Goal: Task Accomplishment & Management: Manage account settings

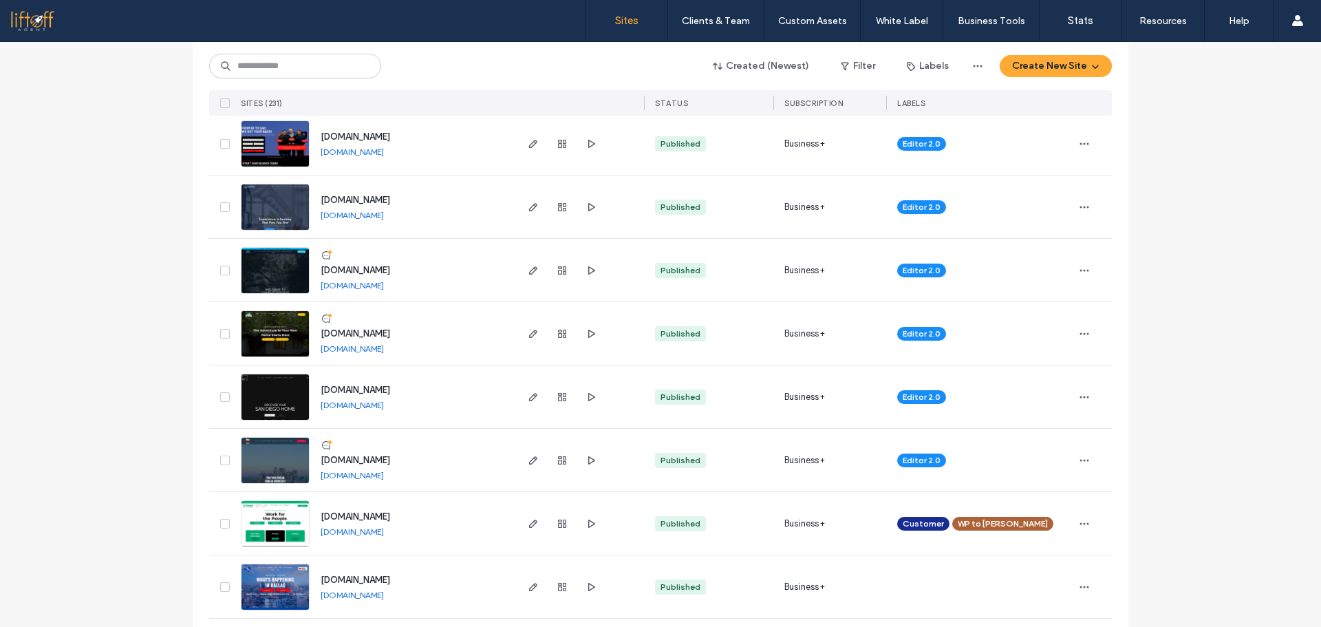
scroll to position [1032, 0]
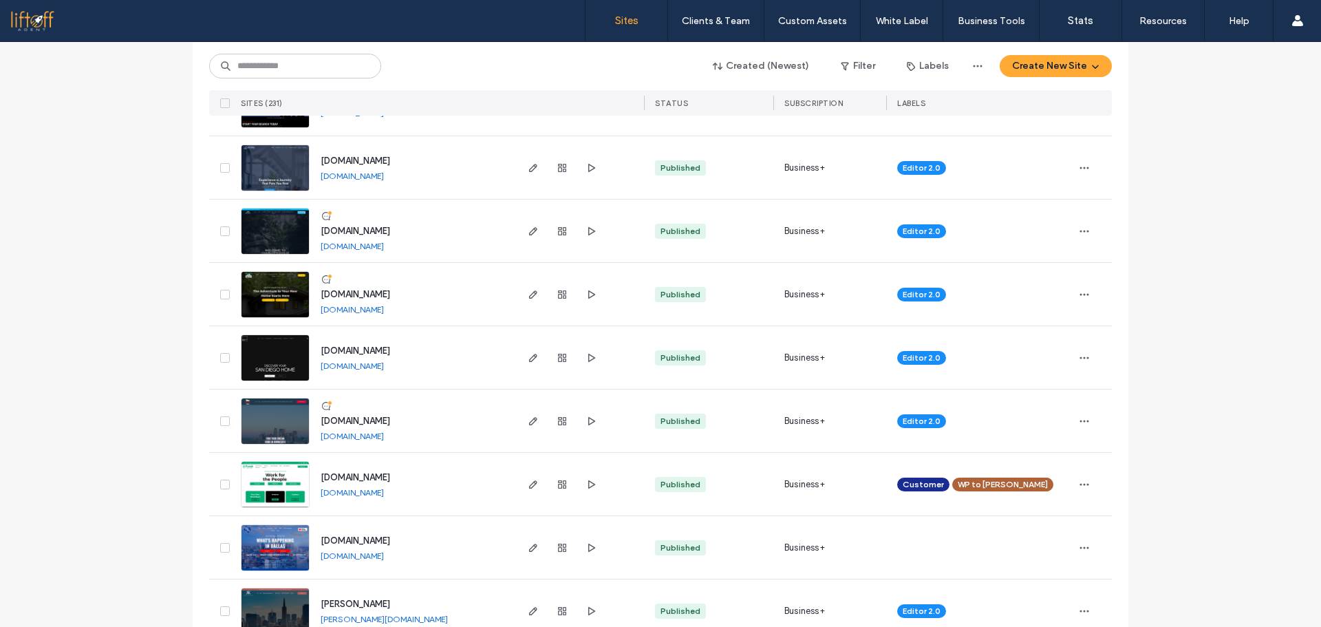
click at [384, 248] on link "www.charlottesvilleliving.com" at bounding box center [352, 246] width 63 height 10
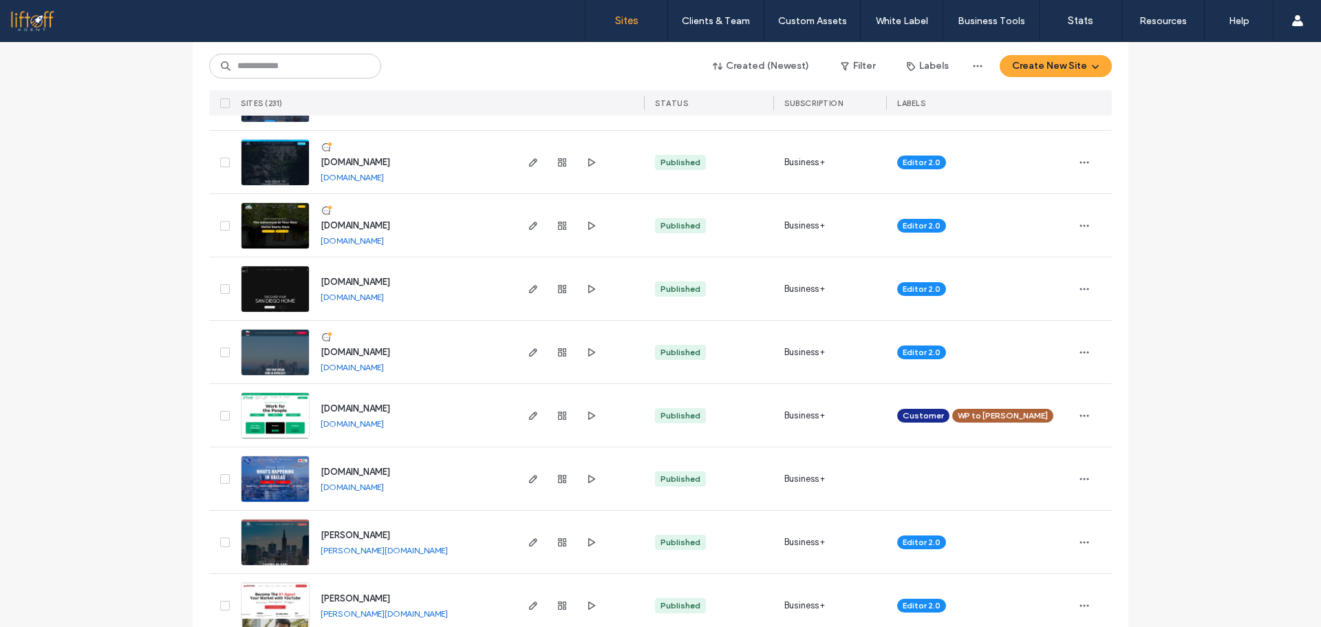
scroll to position [1169, 0]
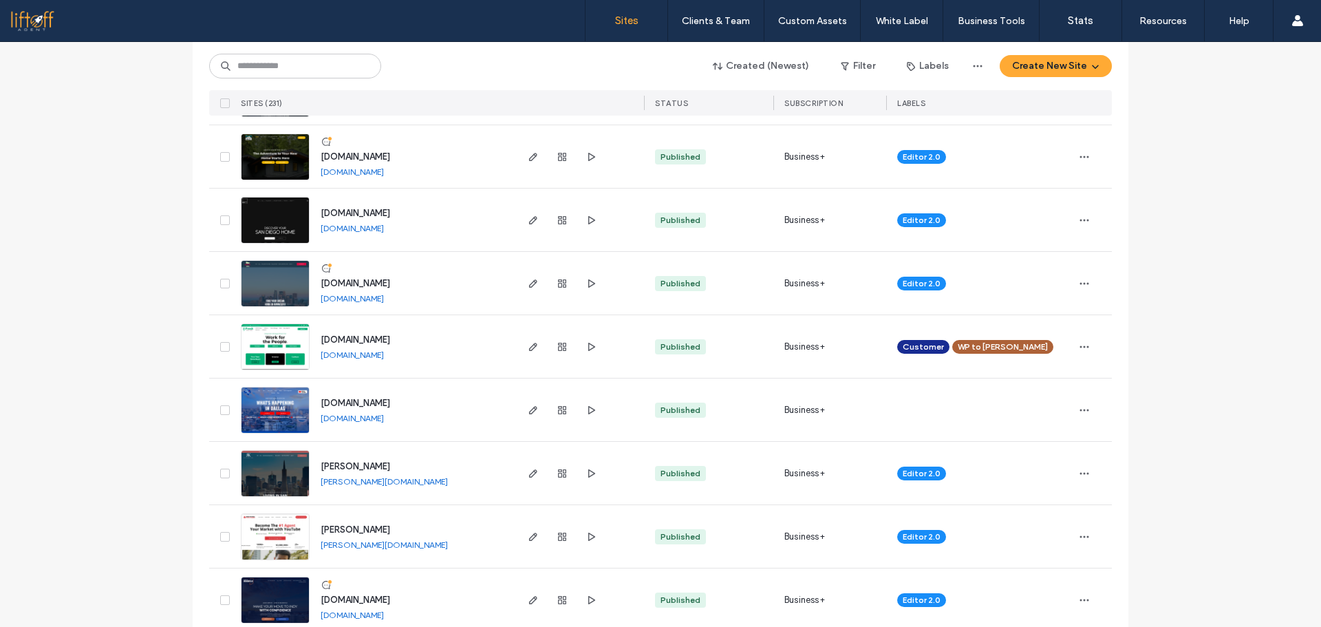
click at [384, 301] on link "www.livinginminnesotateam.com" at bounding box center [352, 298] width 63 height 10
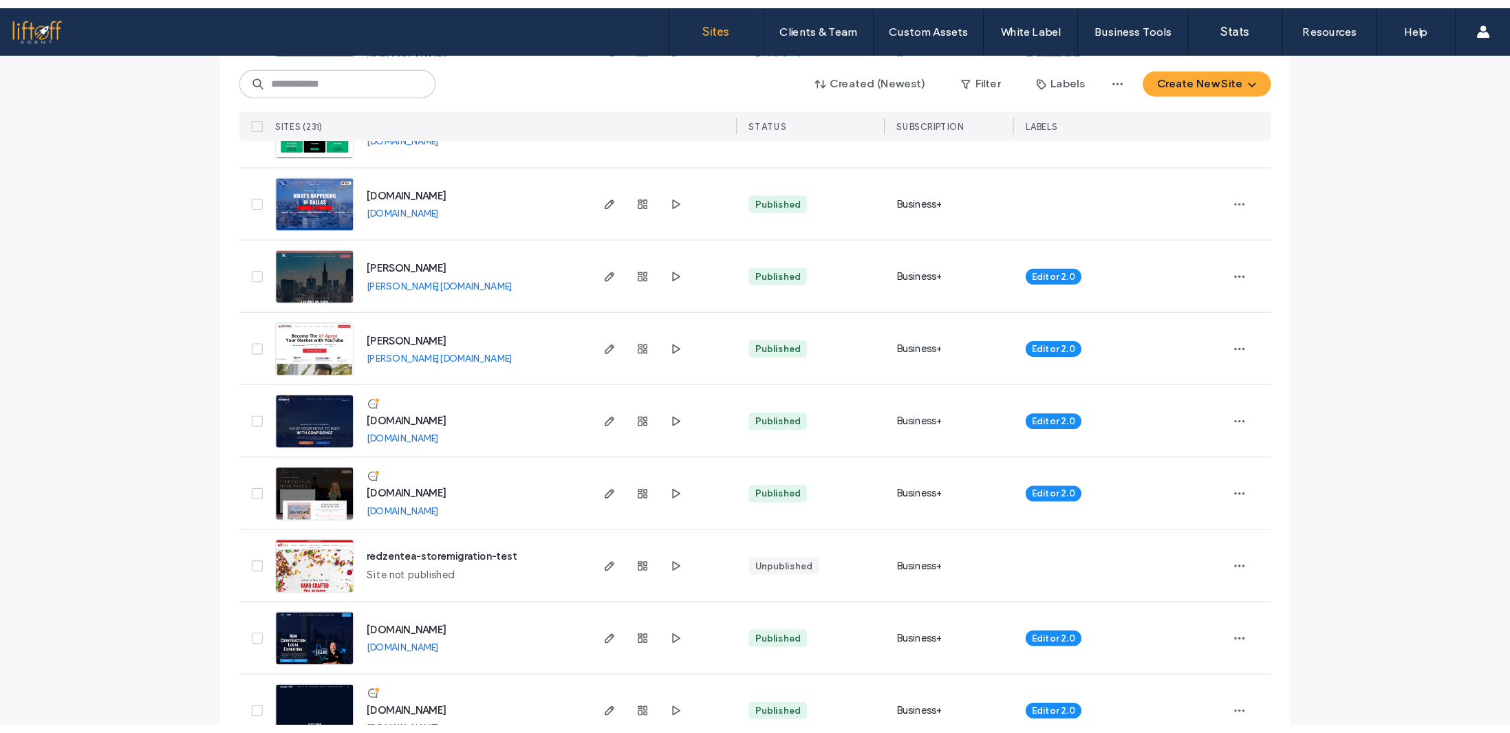
scroll to position [1444, 0]
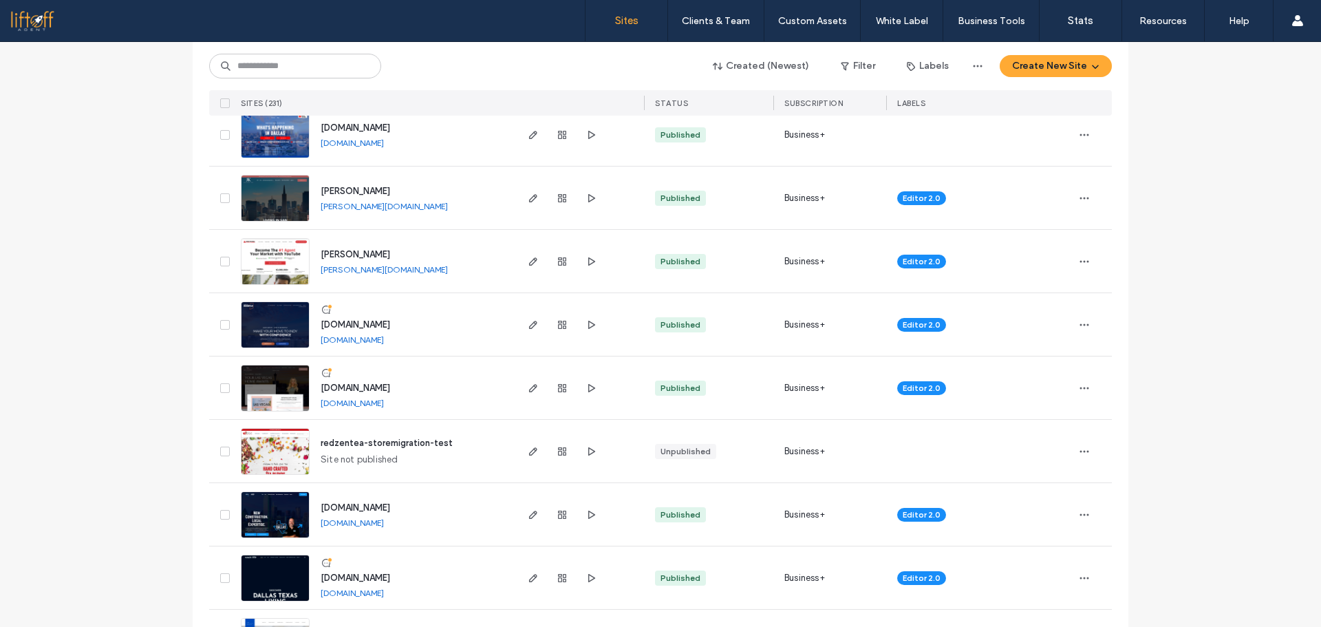
click at [384, 340] on link "www.livinginindianapolis.com" at bounding box center [352, 339] width 63 height 10
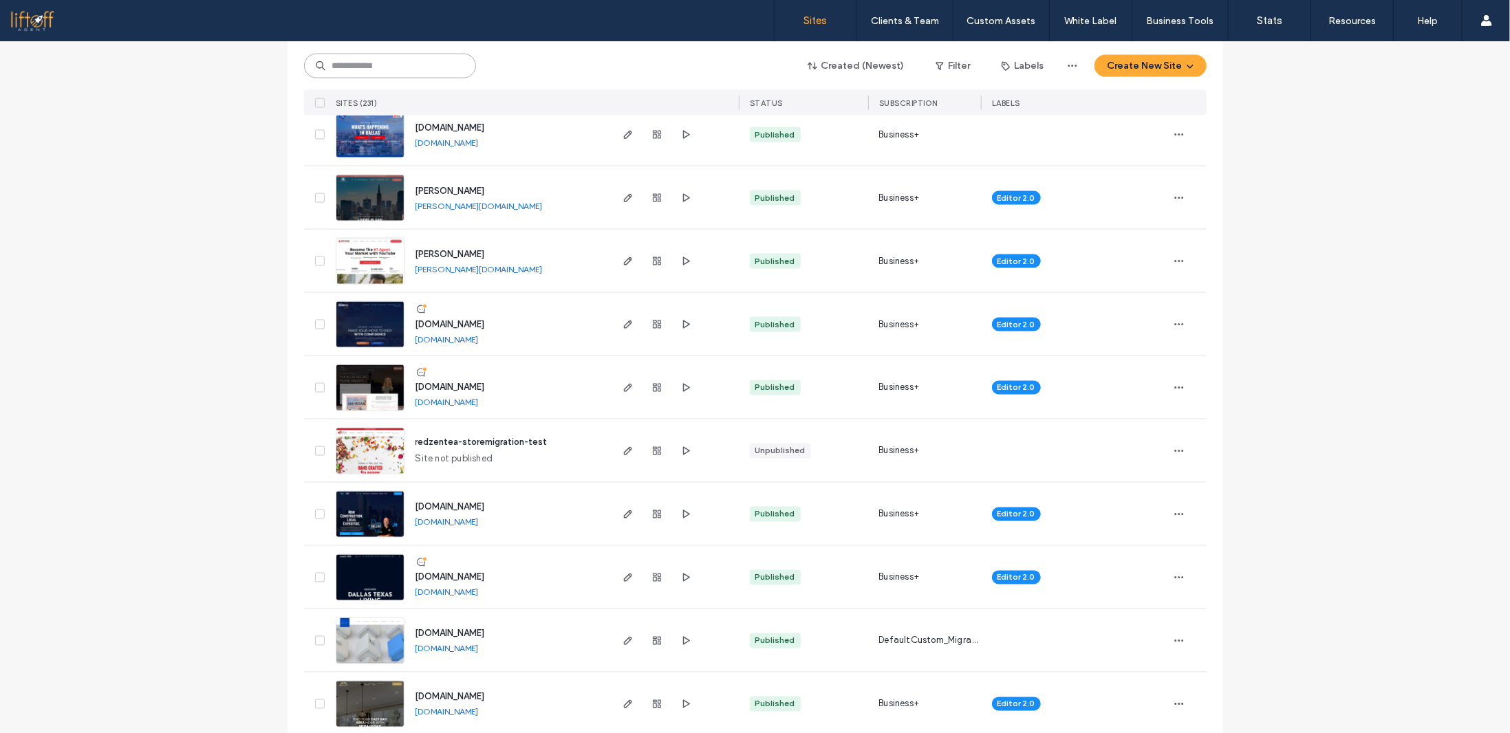
click at [408, 66] on input at bounding box center [390, 66] width 172 height 25
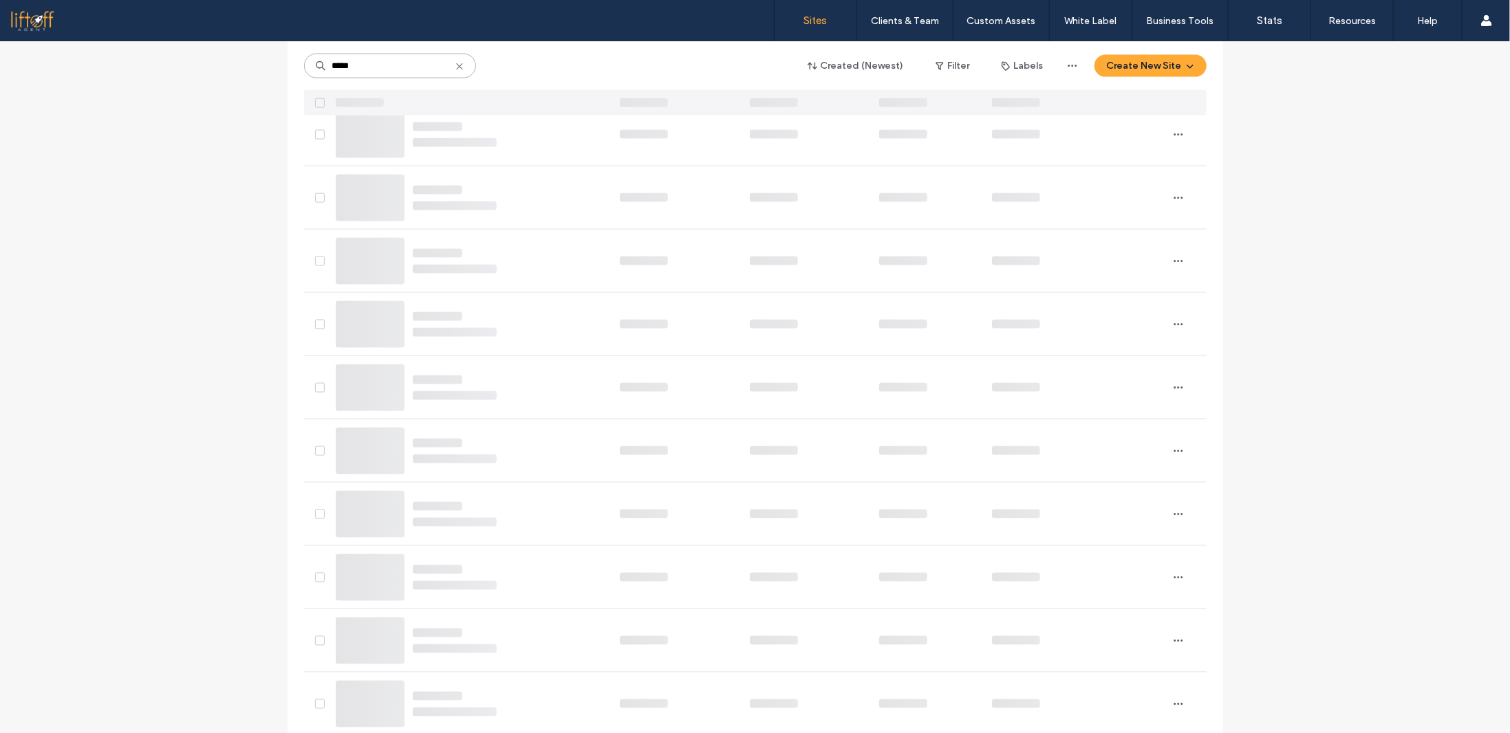
scroll to position [0, 0]
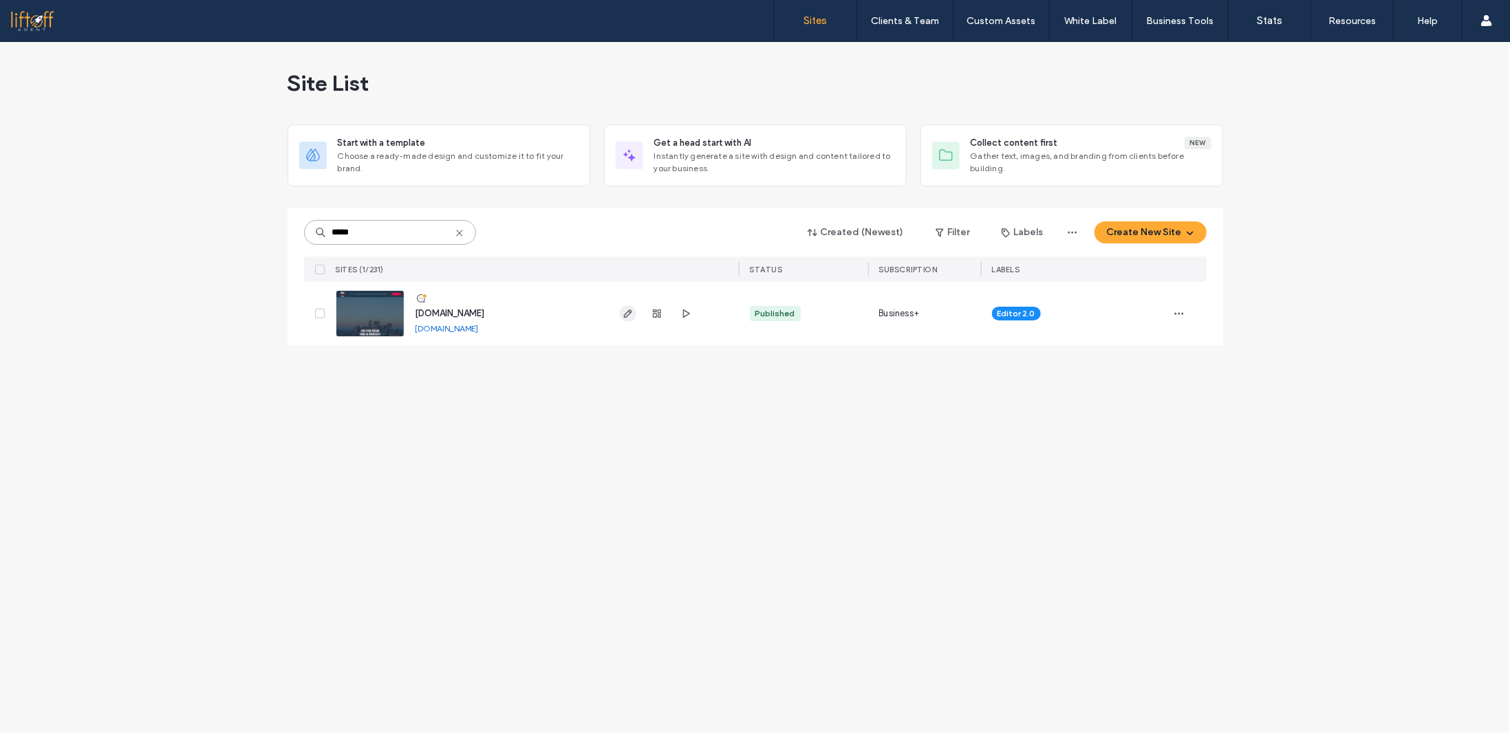
type input "*****"
click at [628, 316] on icon "button" at bounding box center [627, 313] width 11 height 11
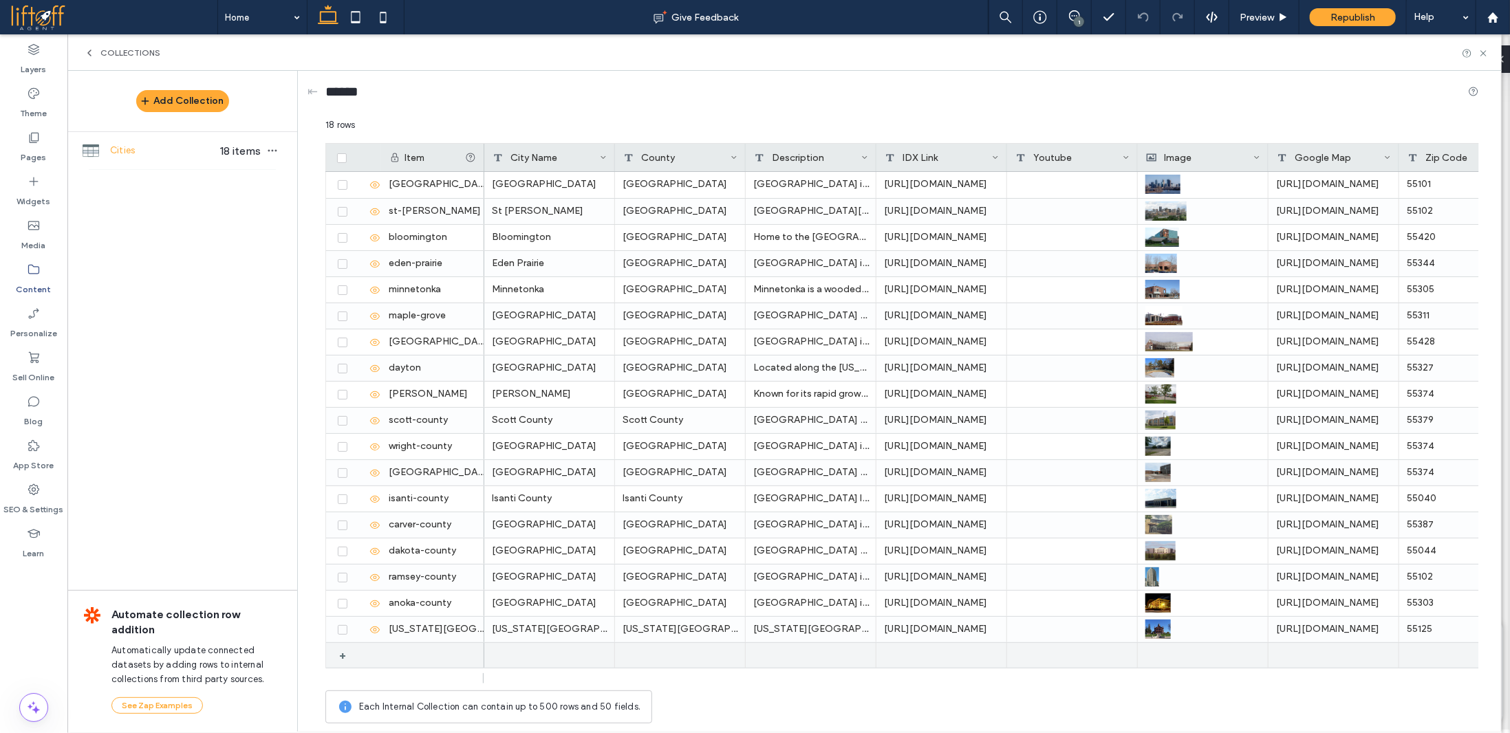
click at [407, 654] on div at bounding box center [432, 655] width 103 height 25
click at [417, 655] on div "1" at bounding box center [432, 655] width 103 height 25
type input "**********"
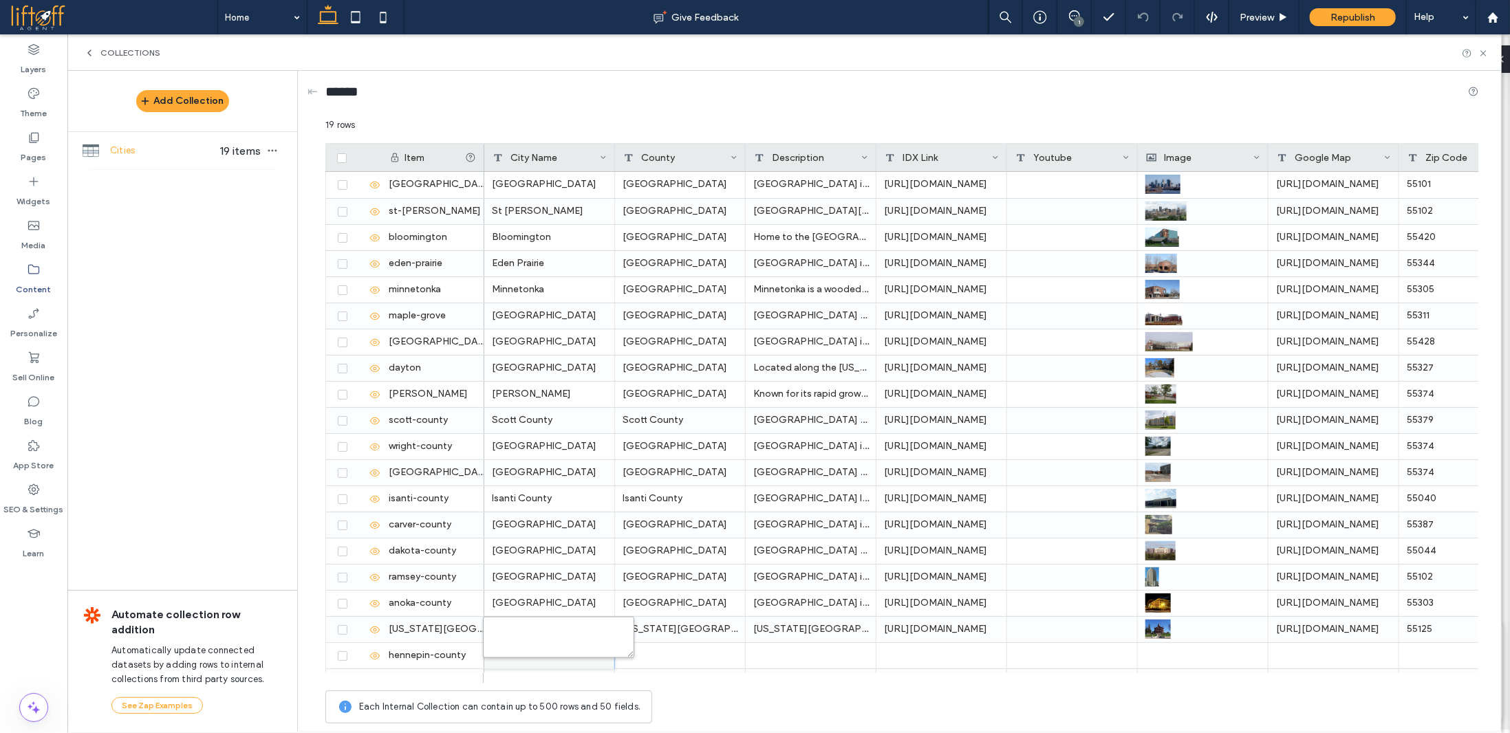
click at [498, 630] on textarea "plain-text-cell" at bounding box center [558, 637] width 151 height 41
type textarea "**********"
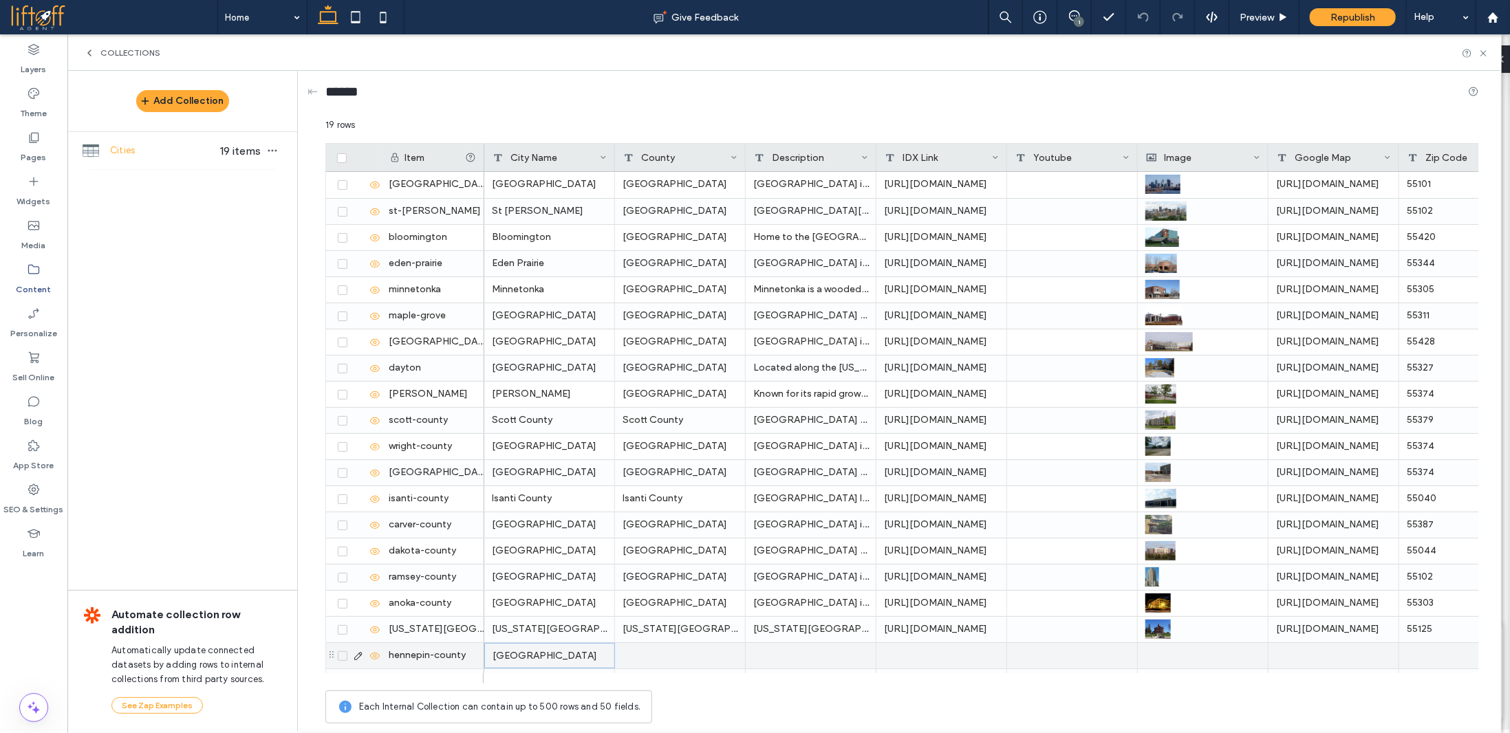
click at [570, 661] on div "Hennepin County" at bounding box center [549, 655] width 131 height 25
click at [656, 654] on div at bounding box center [680, 655] width 131 height 25
click at [796, 658] on div at bounding box center [811, 655] width 131 height 25
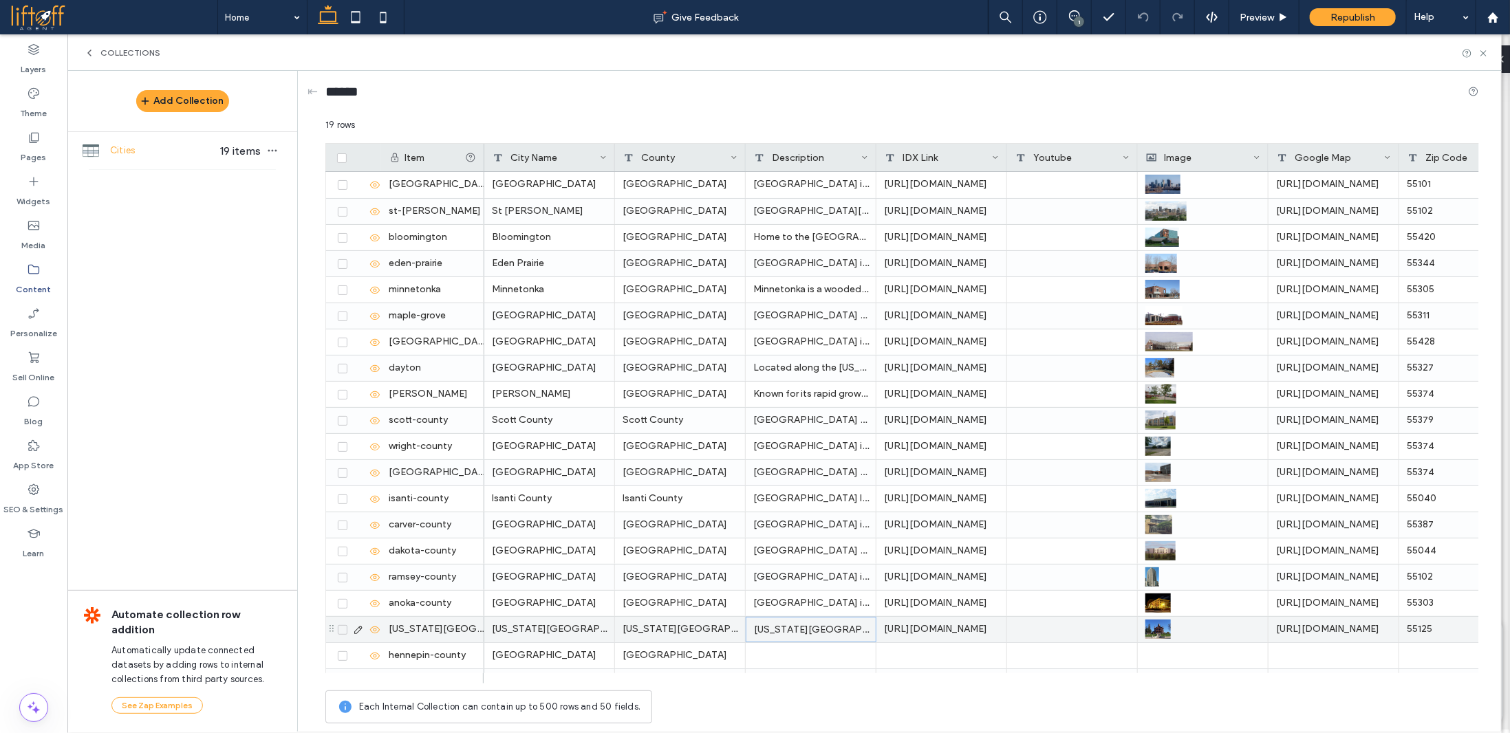
click at [812, 627] on div "Washington County borders Wisconsin and includes cities like Woodbury, offering…" at bounding box center [811, 629] width 131 height 25
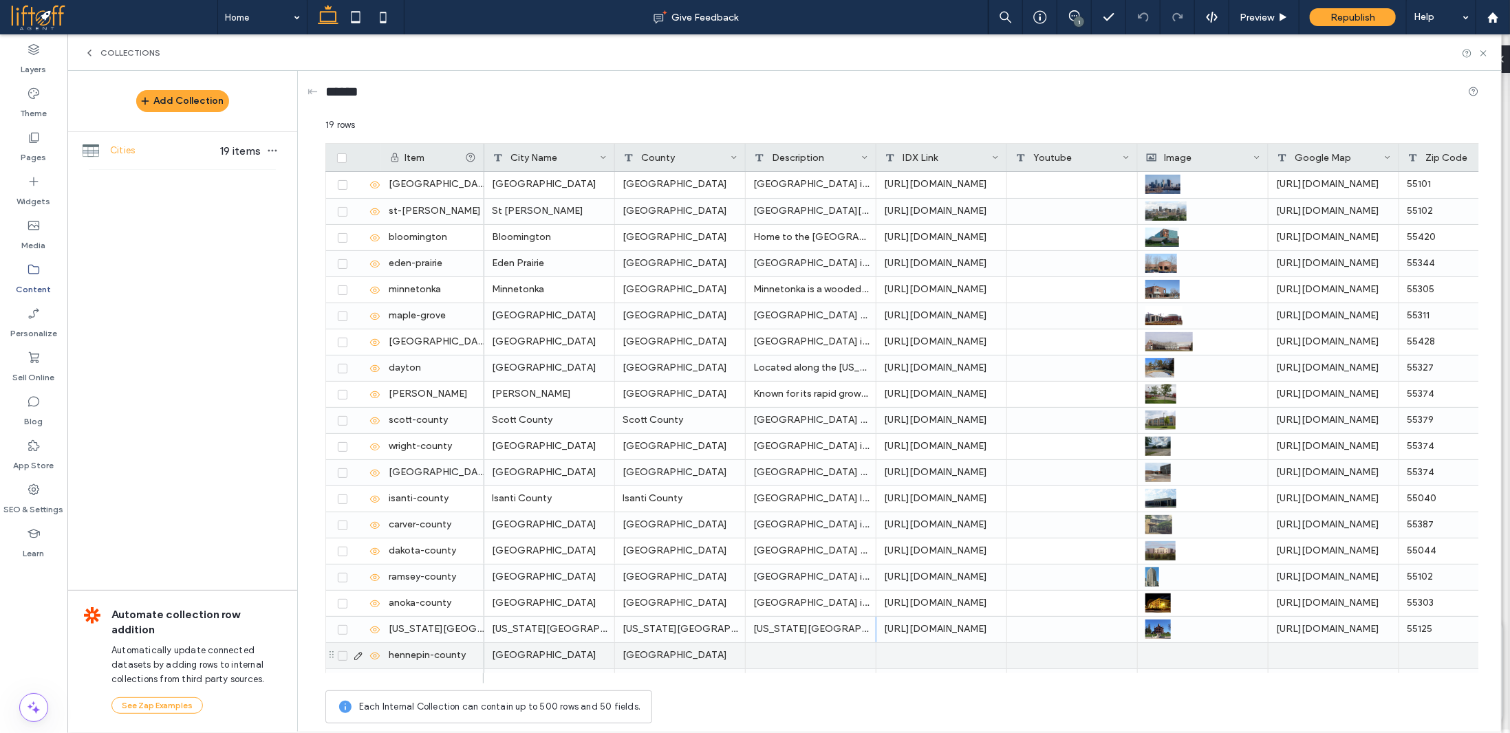
click at [811, 650] on div at bounding box center [811, 655] width 131 height 25
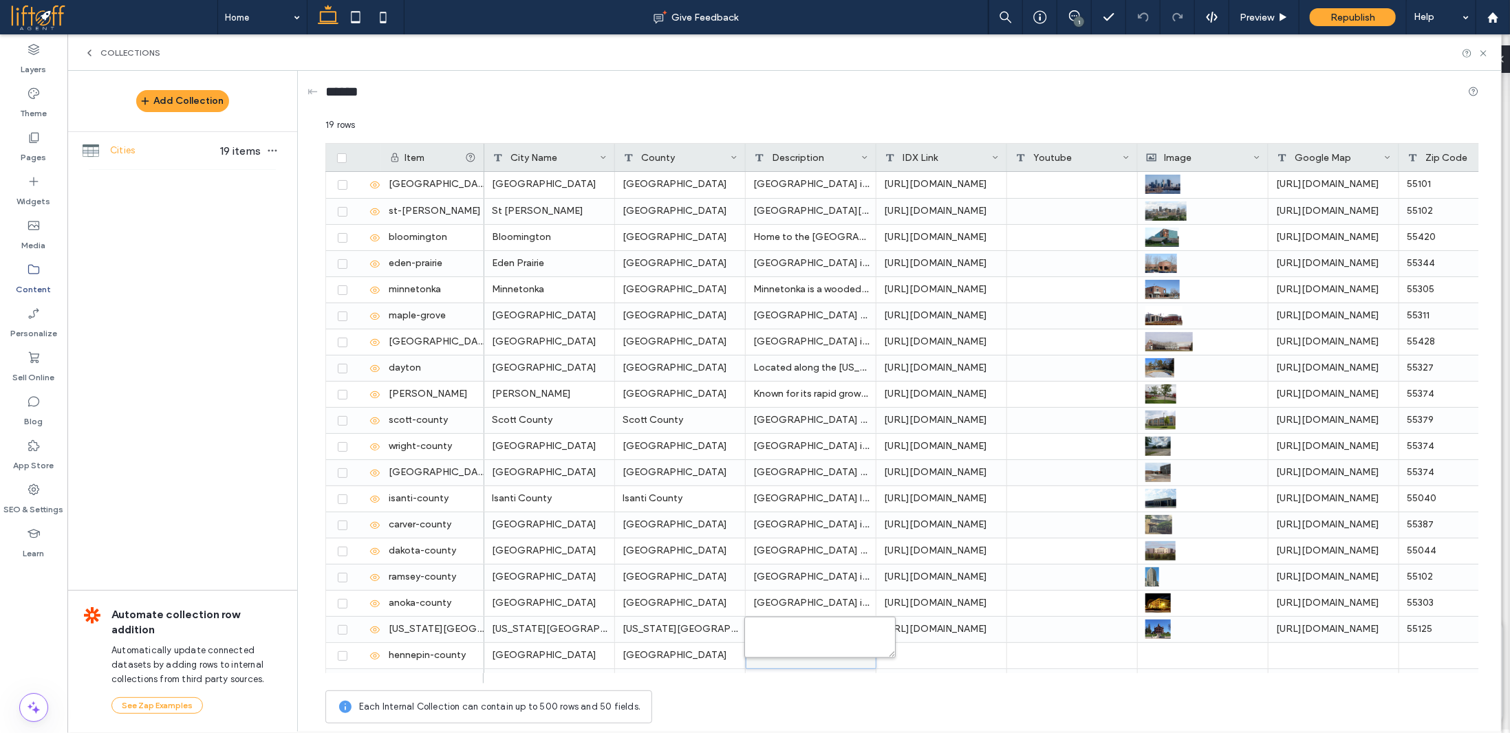
click at [815, 651] on textarea "plain-text-cell" at bounding box center [819, 637] width 151 height 41
paste textarea "**********"
type textarea "**********"
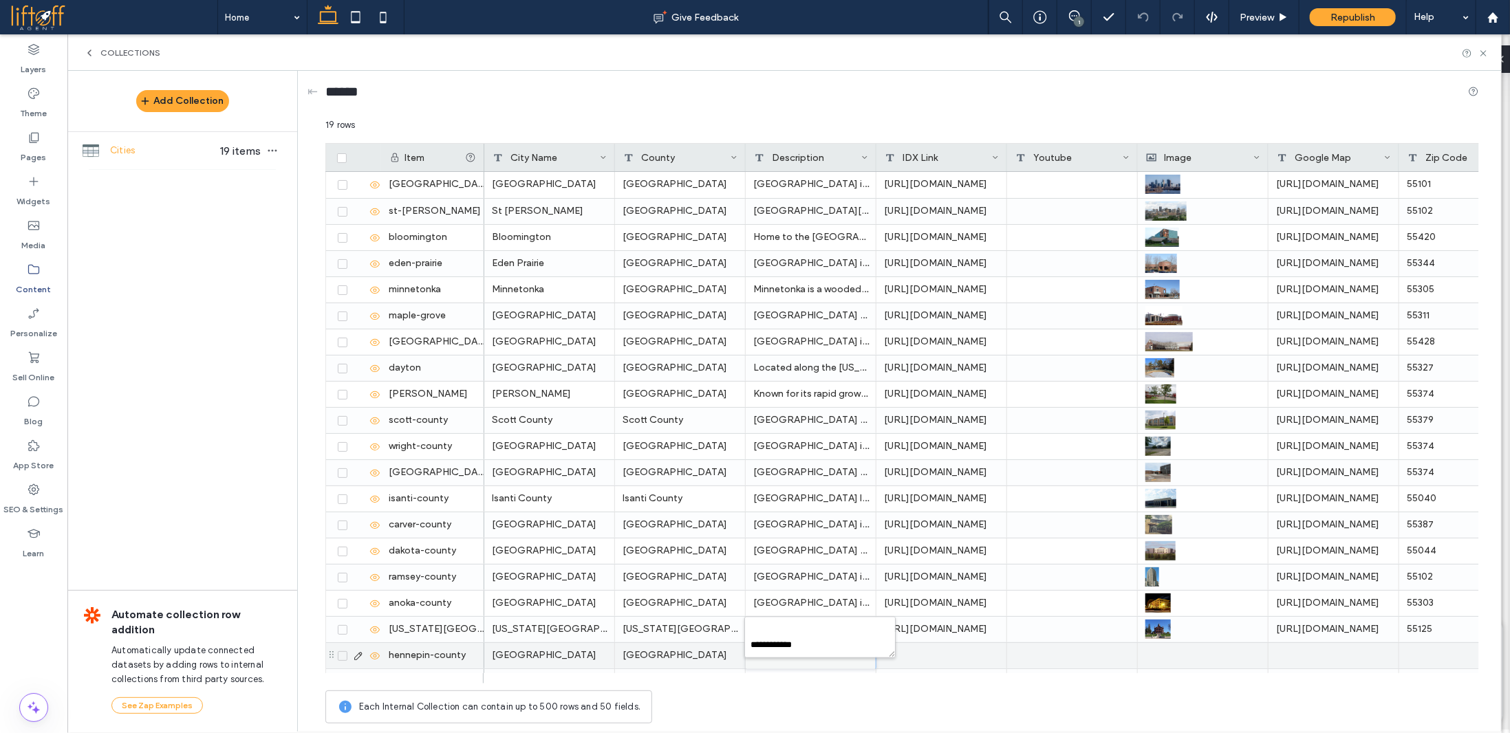
click at [966, 658] on div at bounding box center [941, 655] width 131 height 25
click at [828, 651] on div "Hennepin County is home to Minneapolis, the largest city in Minnesota, and offe…" at bounding box center [811, 655] width 131 height 25
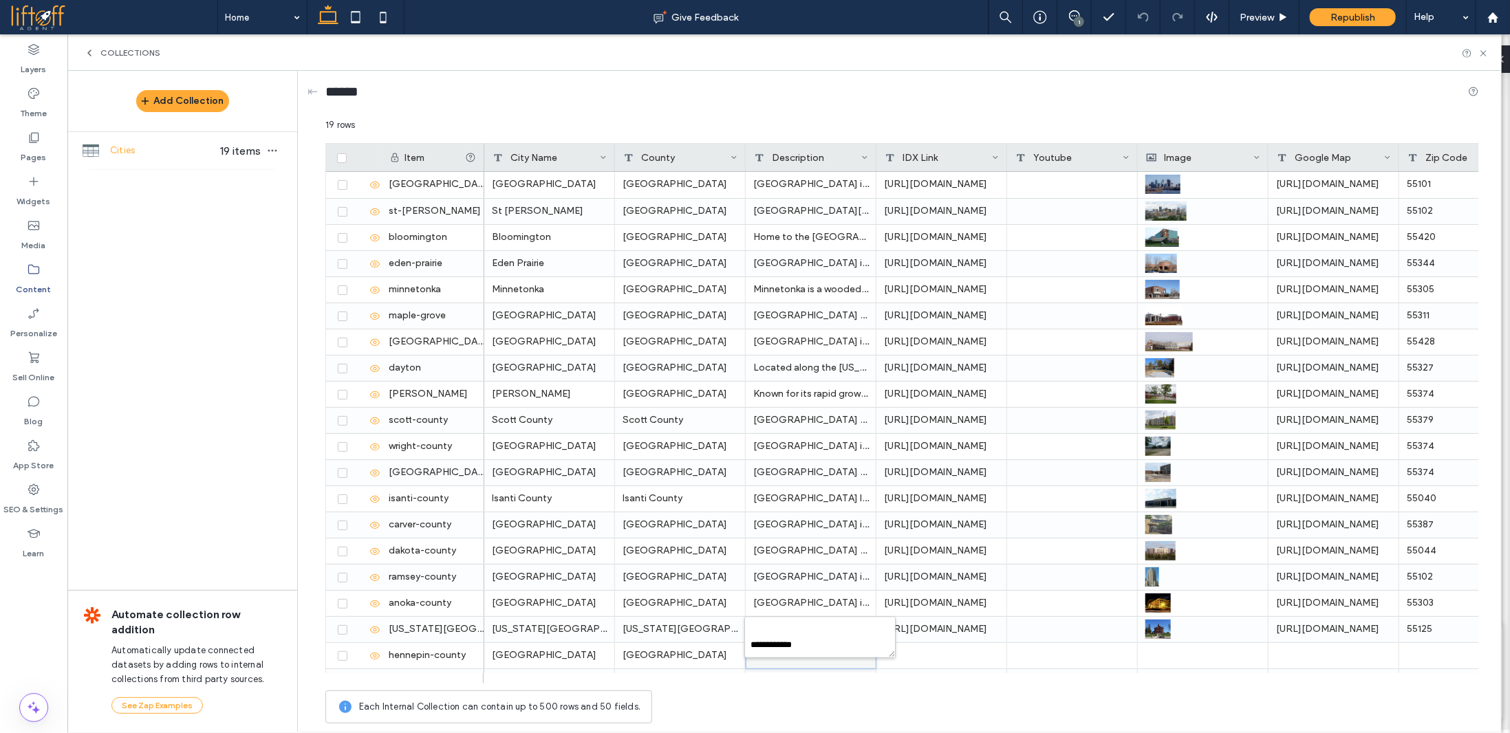
scroll to position [204, 0]
drag, startPoint x: 834, startPoint y: 632, endPoint x: 853, endPoint y: 666, distance: 39.1
click at [853, 667] on div "**********" at bounding box center [901, 424] width 1153 height 612
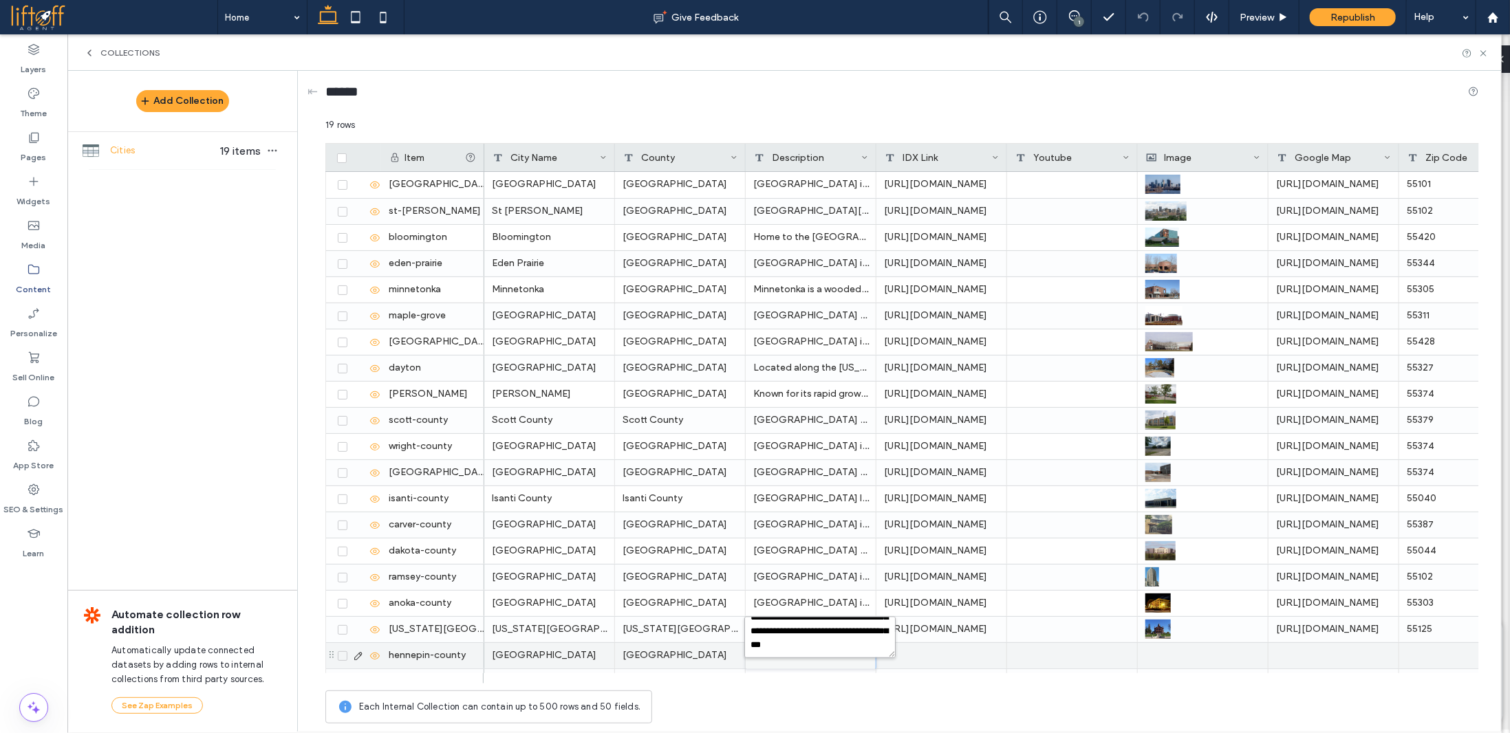
type textarea "**********"
click at [929, 652] on div at bounding box center [941, 655] width 131 height 25
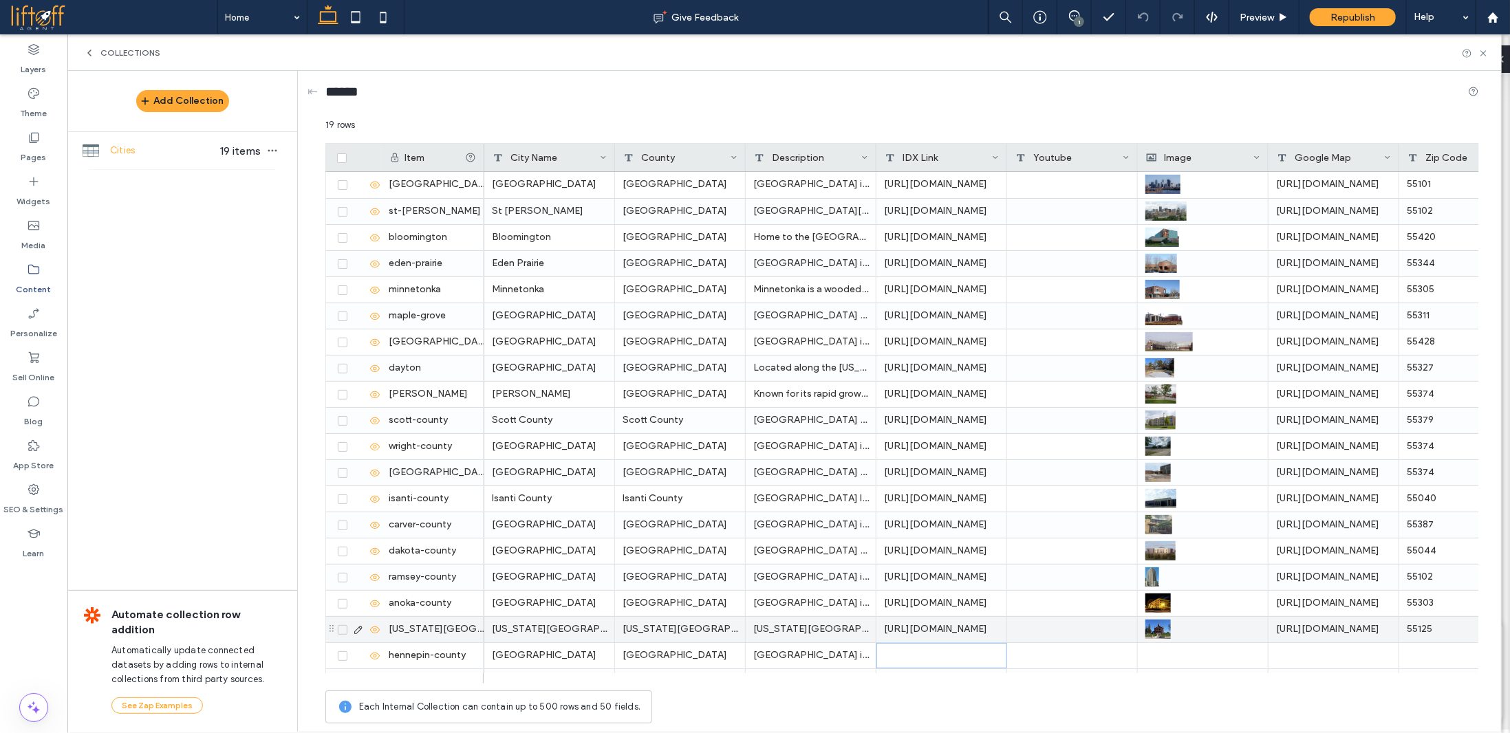
click at [939, 631] on div "https://jordaneatherton.realscout.com/homesearch/shared-searches/U2hhcmVhYmxlU2…" at bounding box center [941, 629] width 131 height 25
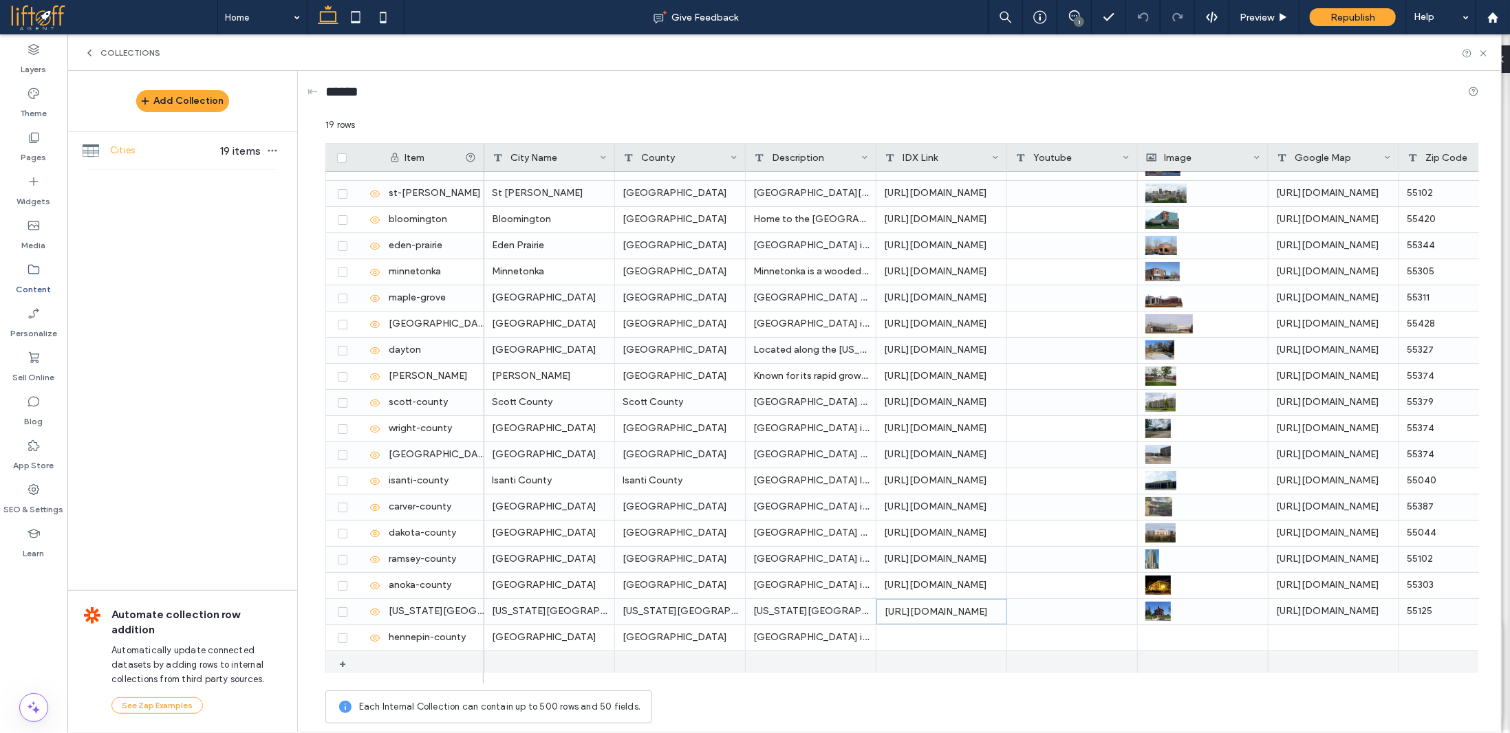
scroll to position [19, 0]
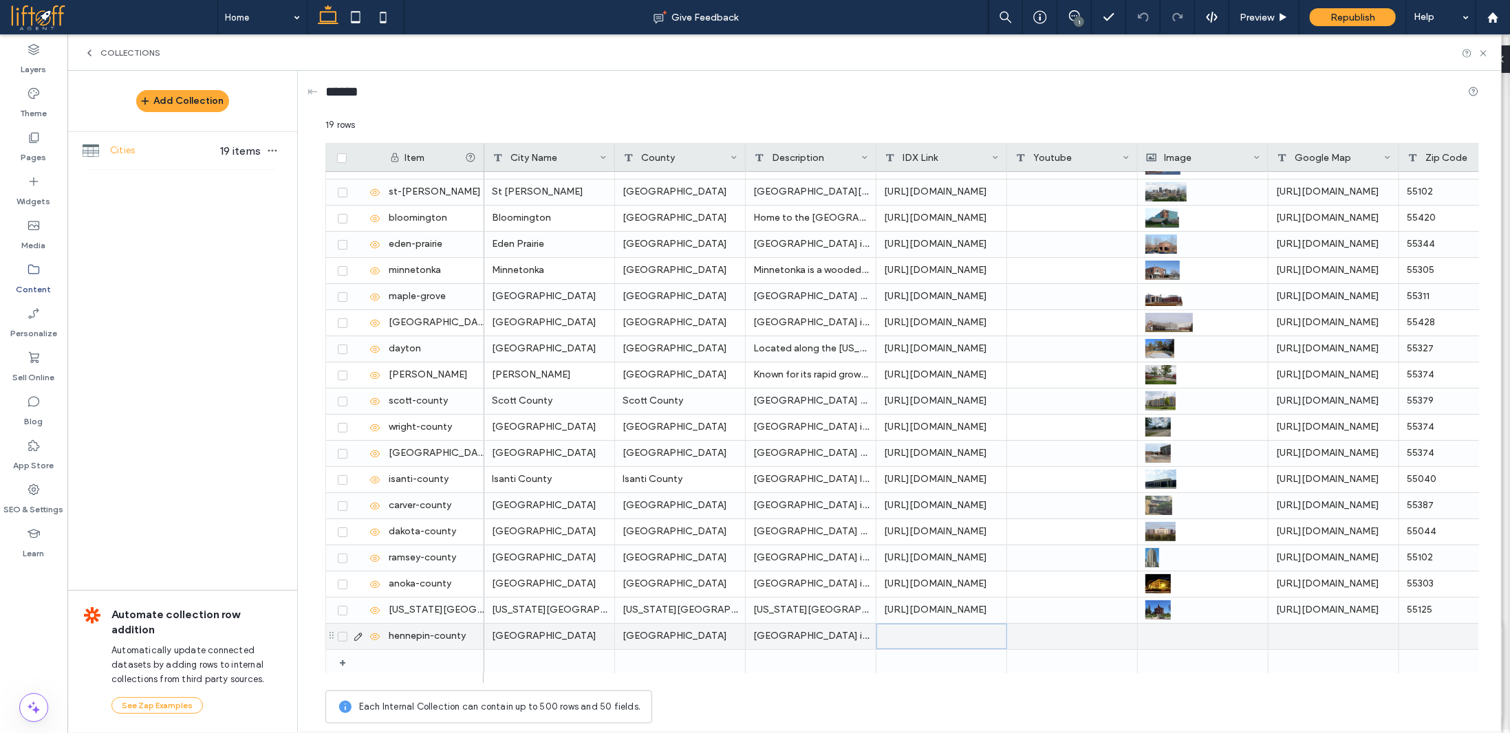
click at [904, 633] on div at bounding box center [941, 636] width 131 height 25
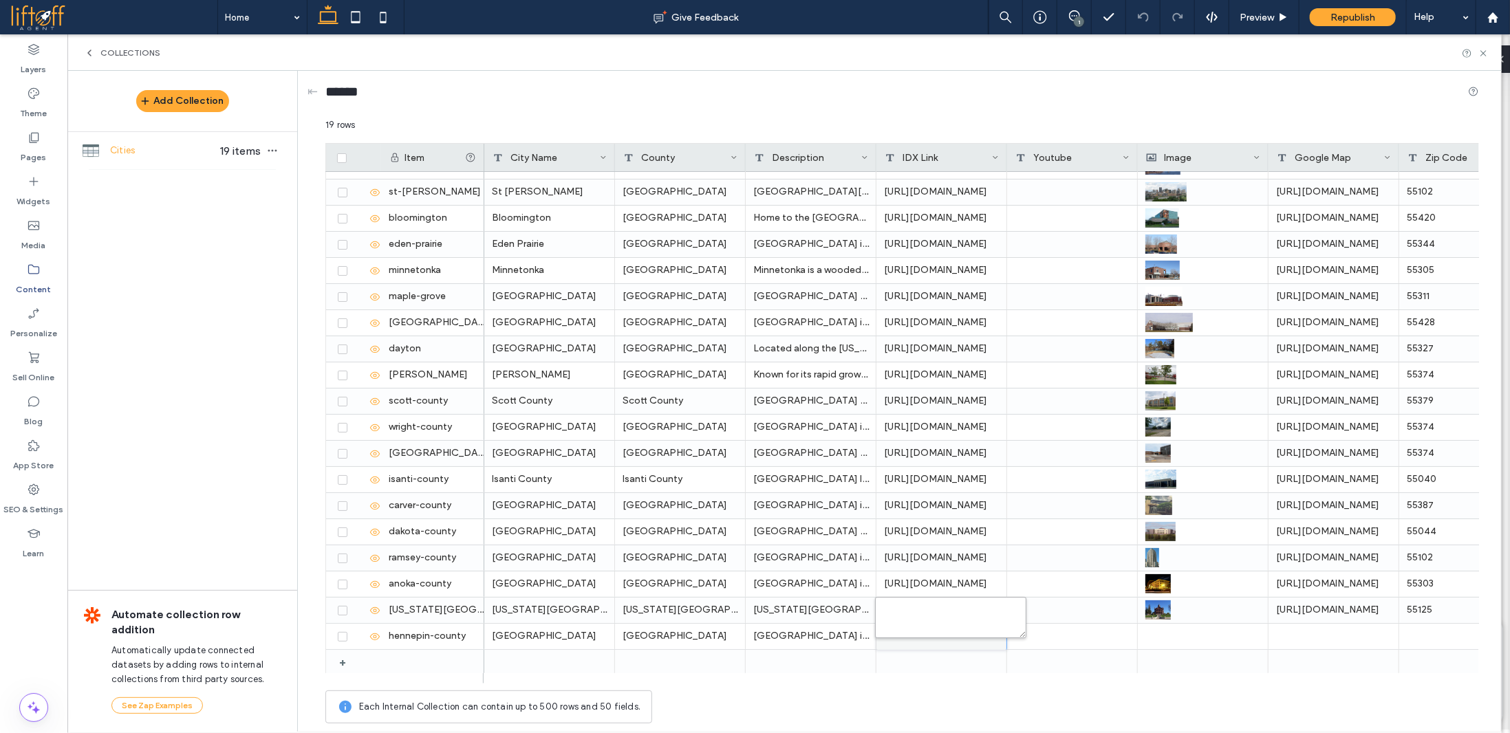
click at [926, 616] on textarea "plain-text-cell" at bounding box center [950, 617] width 151 height 41
paste textarea "**********"
type textarea "**********"
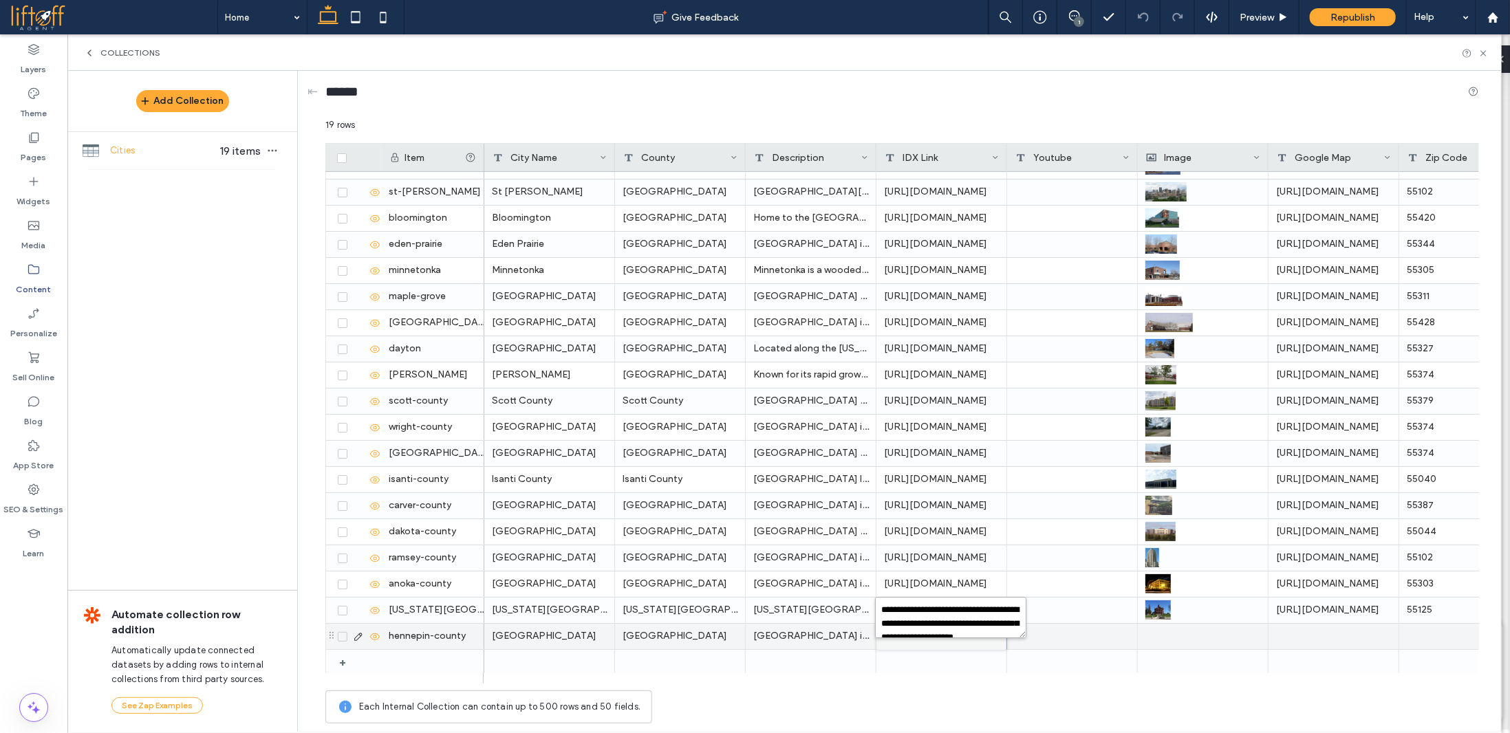
scroll to position [18, 0]
click at [1162, 642] on div at bounding box center [1202, 636] width 115 height 25
click at [1149, 633] on div at bounding box center [1203, 637] width 114 height 24
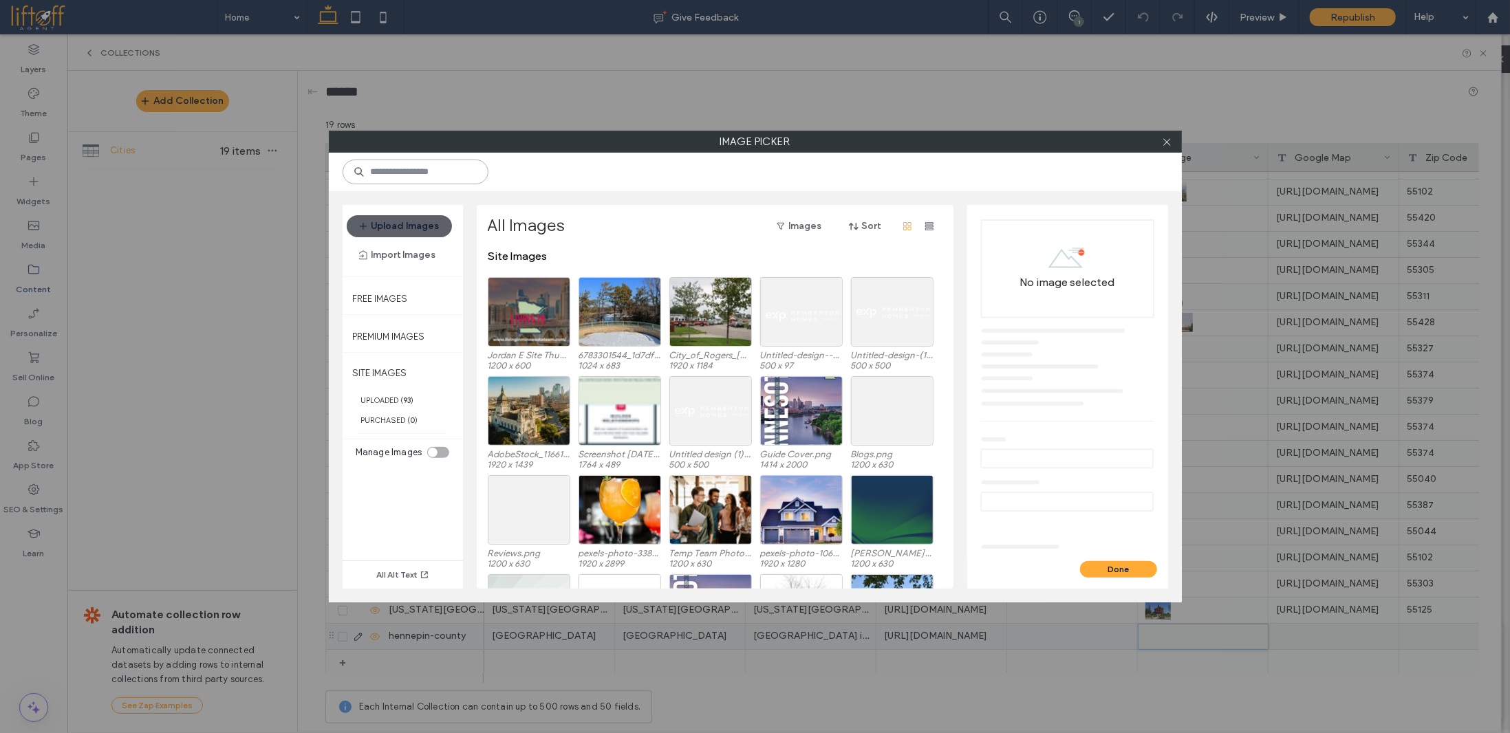
click at [420, 176] on input at bounding box center [416, 172] width 146 height 25
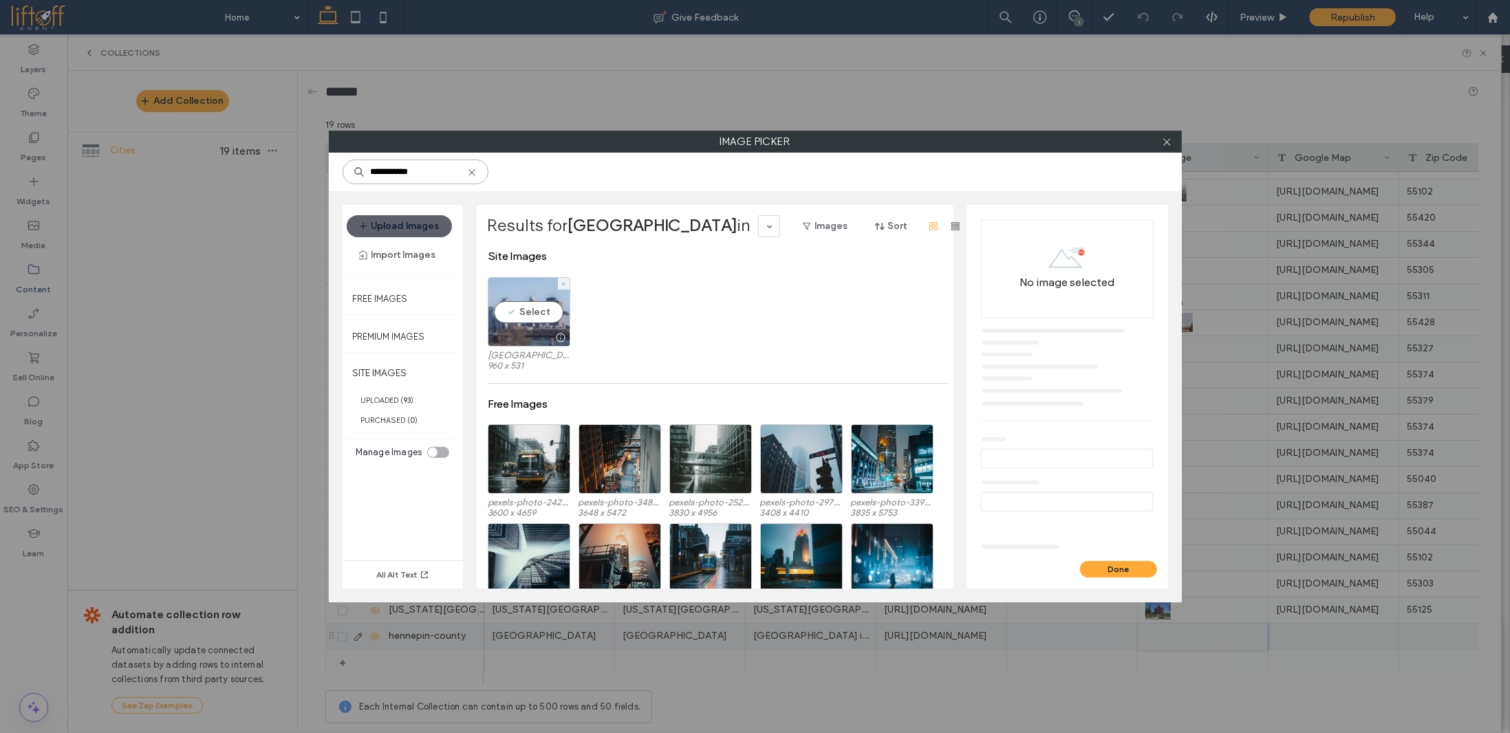
type input "**********"
click at [536, 313] on div "Select" at bounding box center [529, 311] width 83 height 69
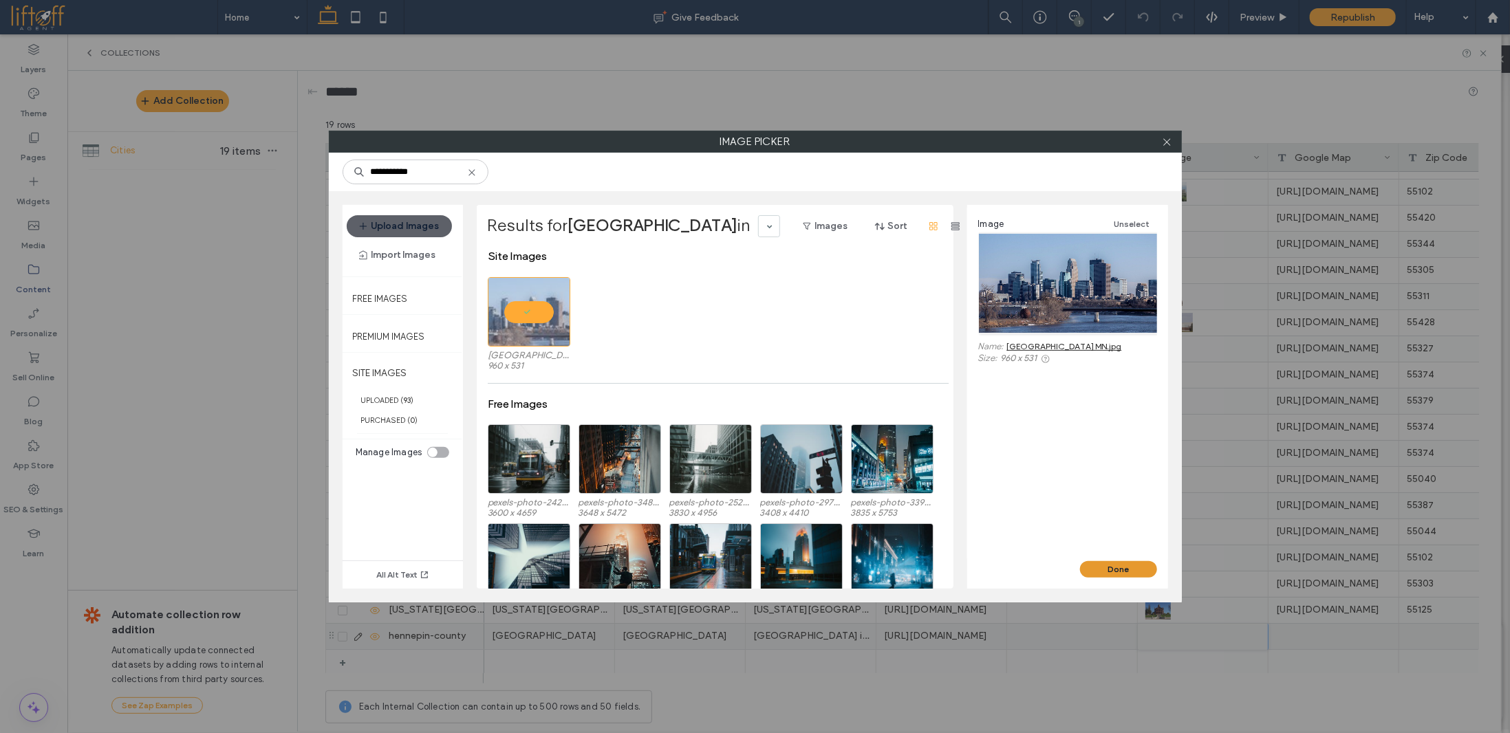
click at [1129, 565] on button "Done" at bounding box center [1118, 569] width 77 height 17
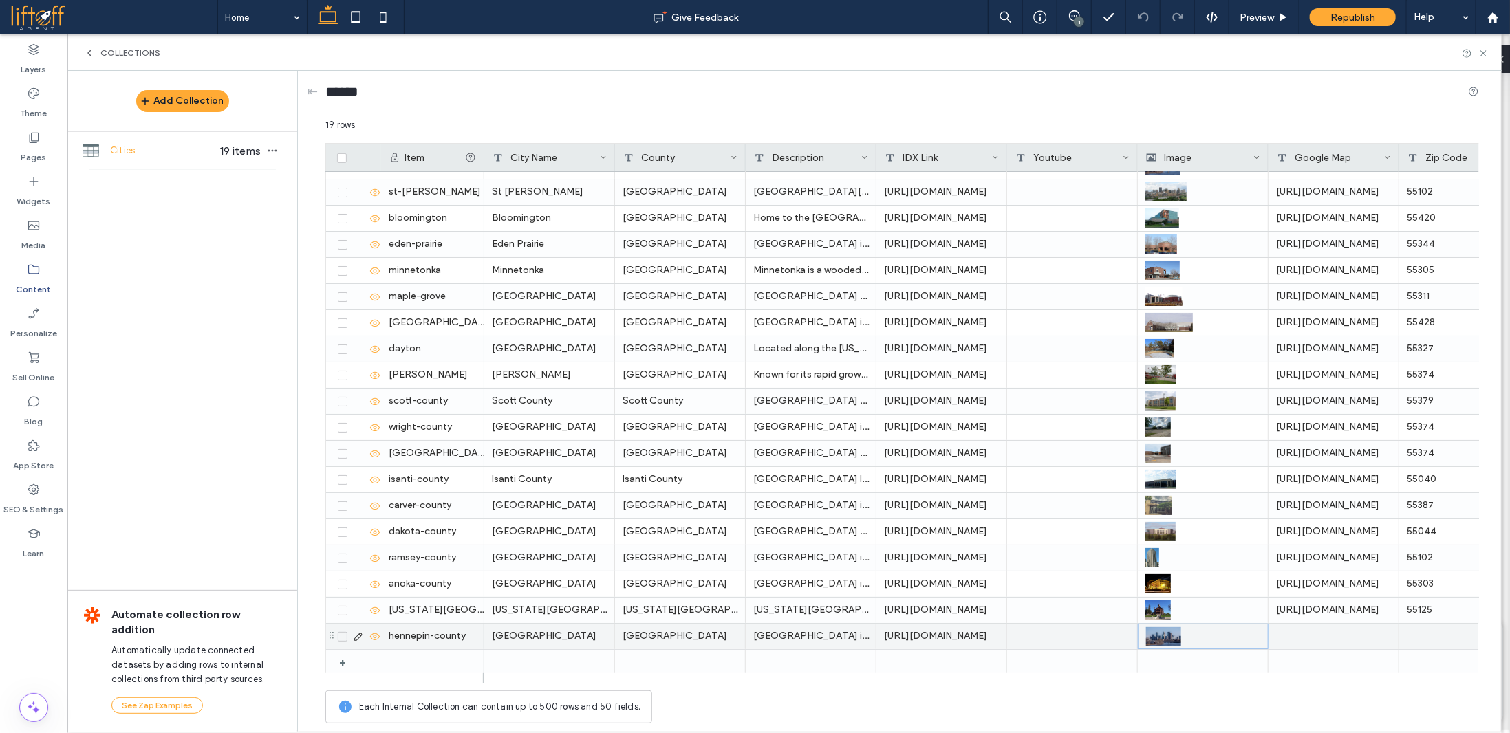
click at [1310, 636] on div at bounding box center [1333, 636] width 131 height 25
click at [1299, 603] on div "https://www.google.com/maps/embed?pb=!1m18!1m12!1m3!1d262350.7079703045!2d-92.9…" at bounding box center [1333, 610] width 131 height 25
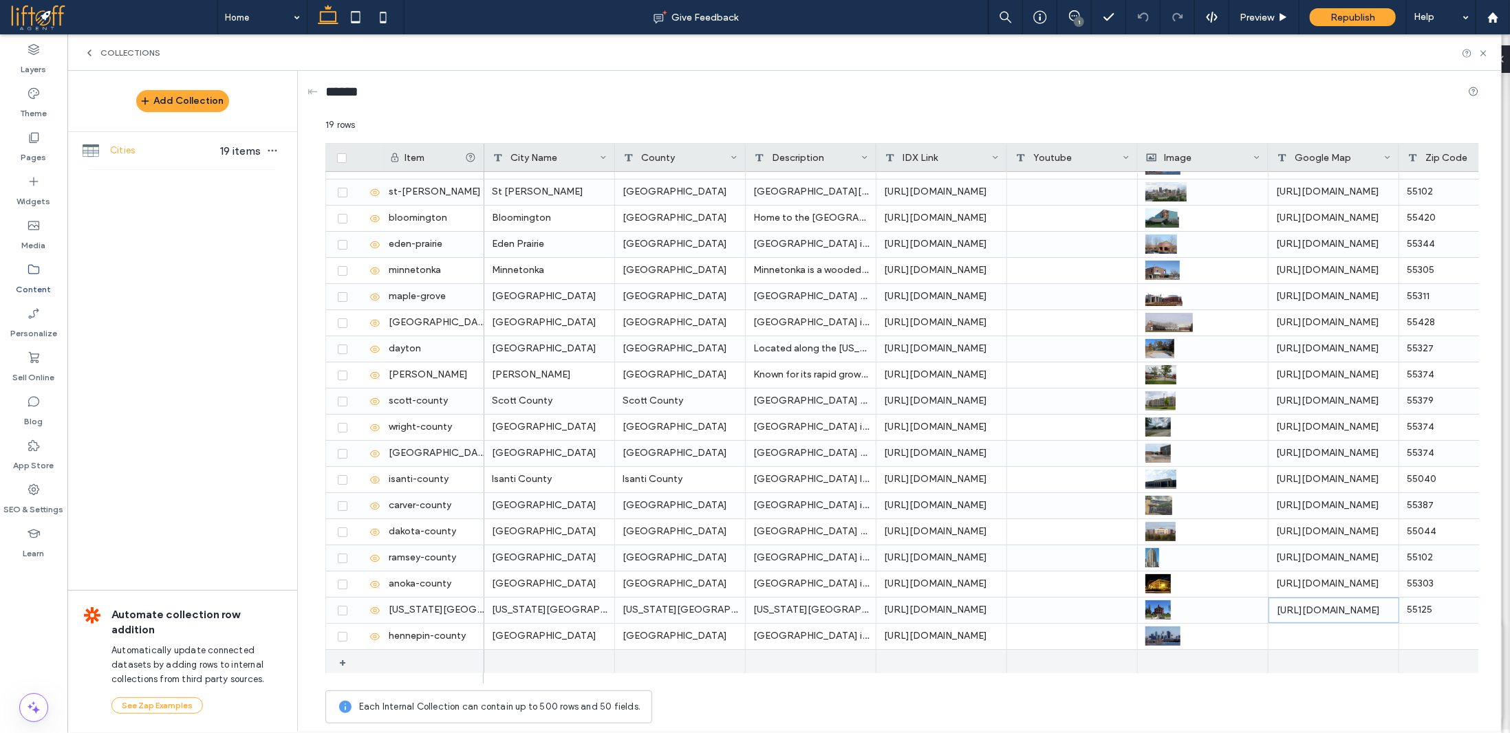
click at [1319, 641] on div at bounding box center [1333, 636] width 131 height 25
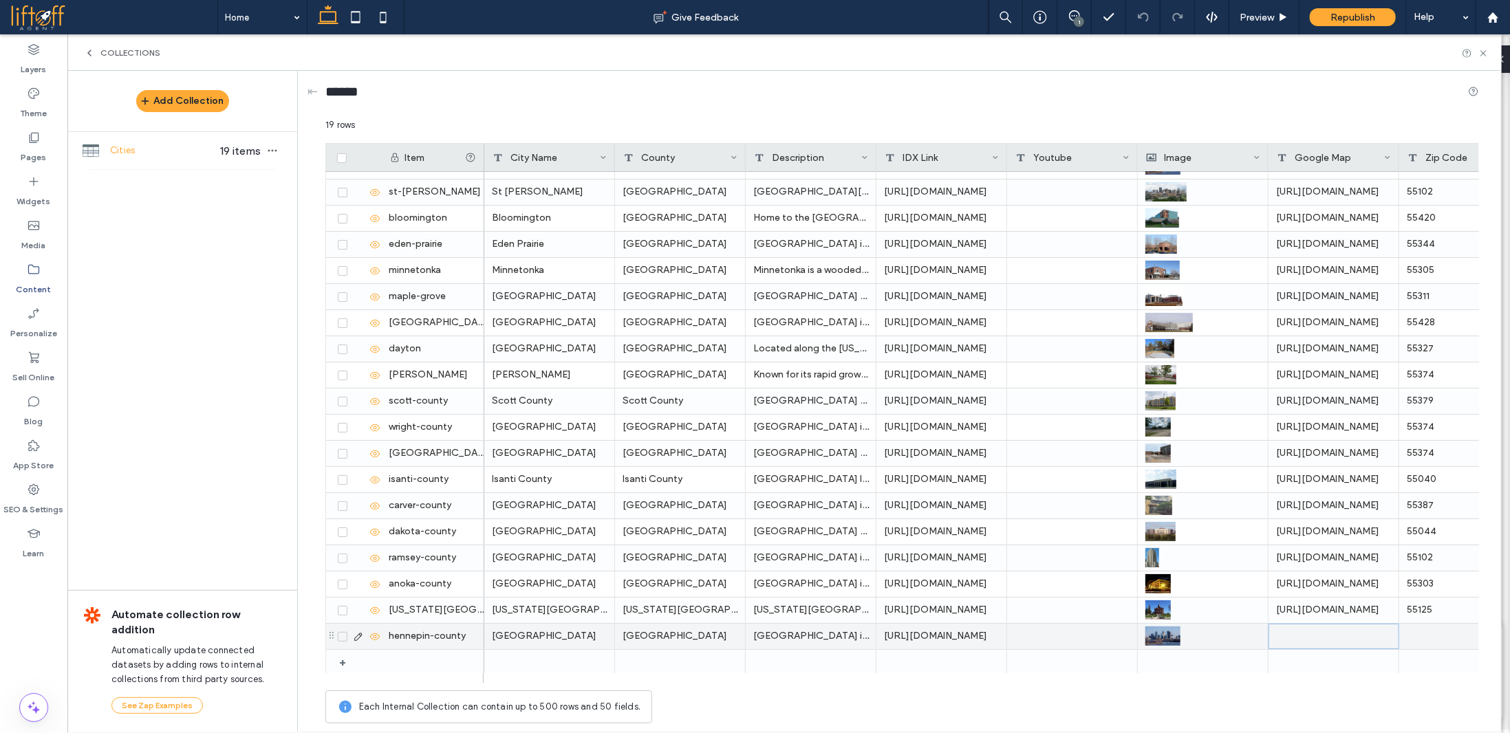
click at [1319, 641] on div at bounding box center [1333, 636] width 131 height 25
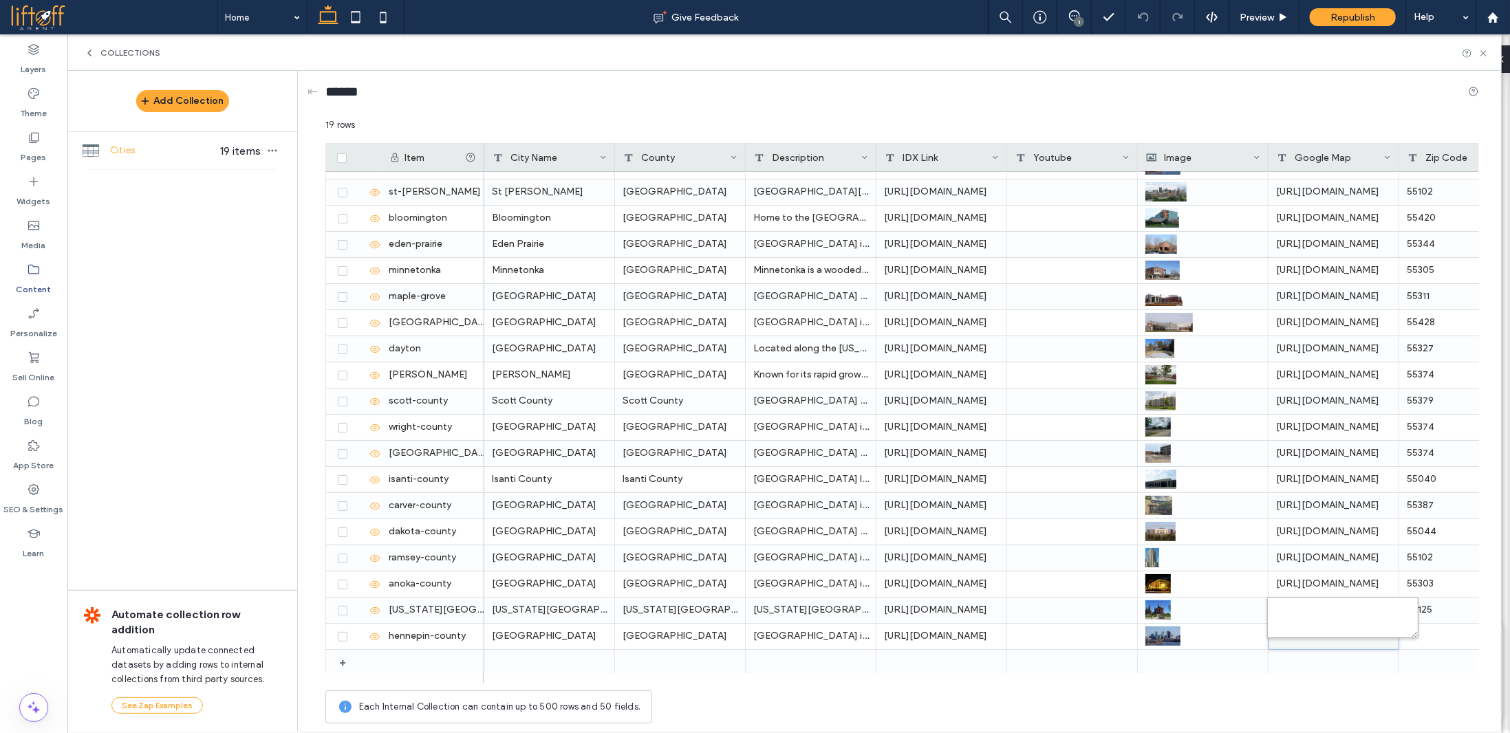
click at [1319, 612] on textarea "plain-text-cell" at bounding box center [1342, 617] width 151 height 41
paste textarea "**********"
type textarea "**********"
click at [1428, 558] on div "55102" at bounding box center [1464, 557] width 131 height 25
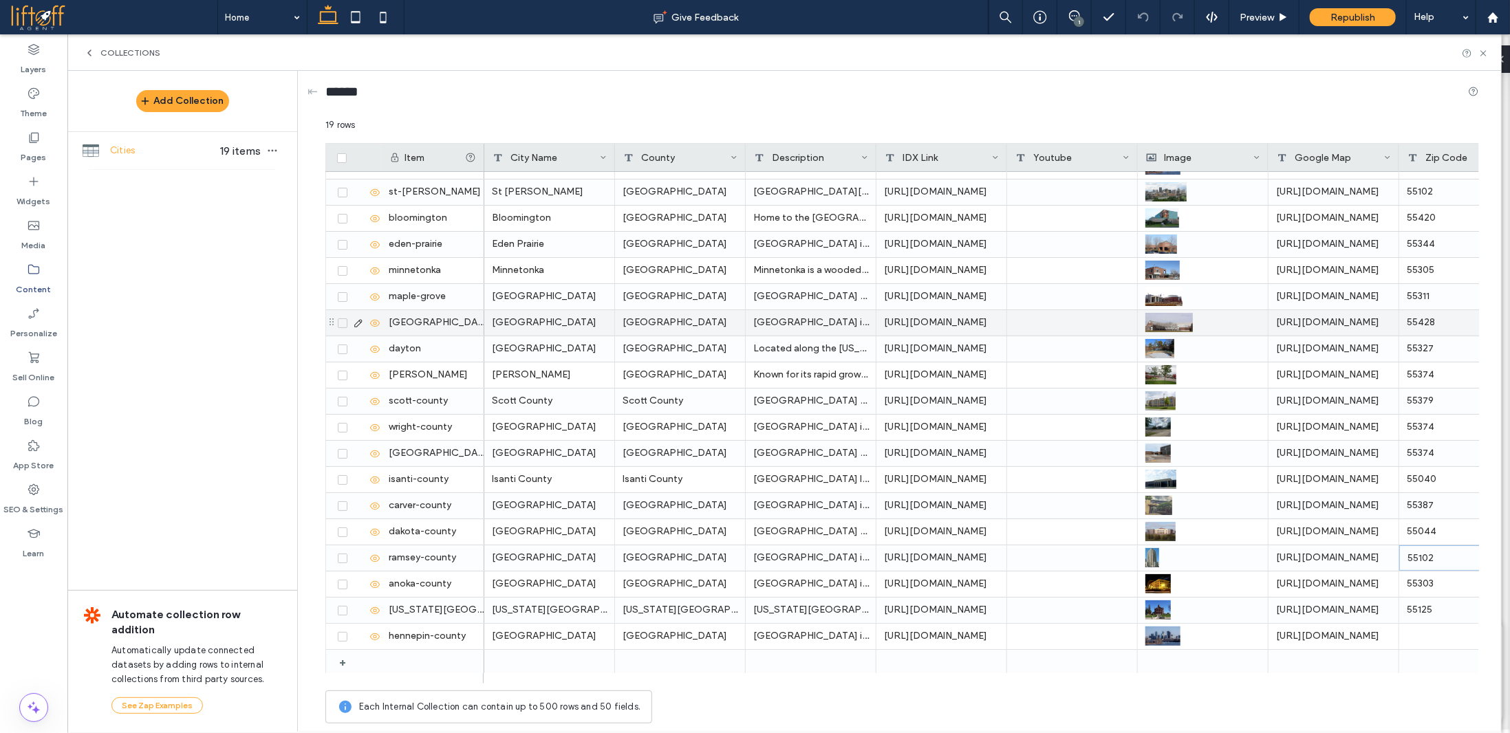
scroll to position [0, 0]
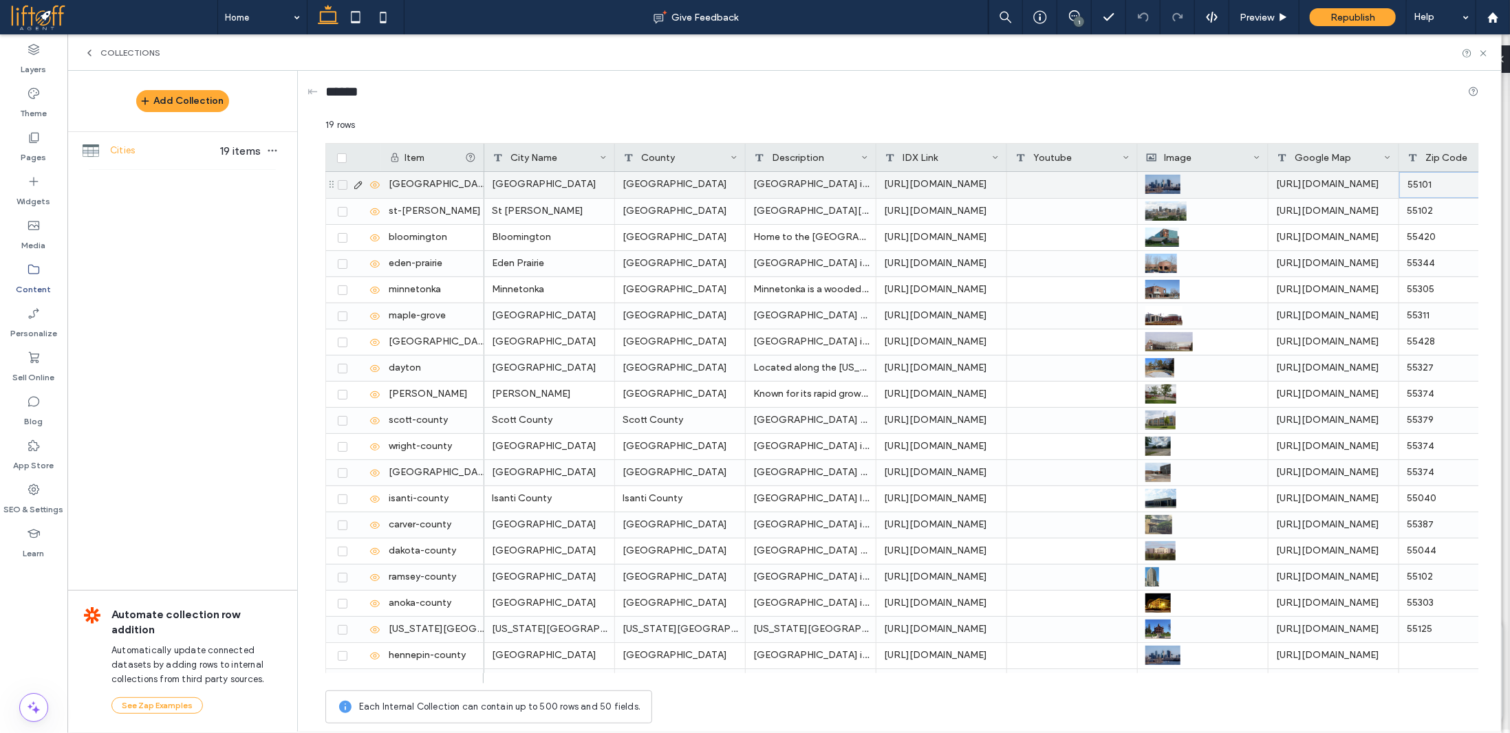
click at [1431, 183] on div "55101" at bounding box center [1464, 185] width 131 height 26
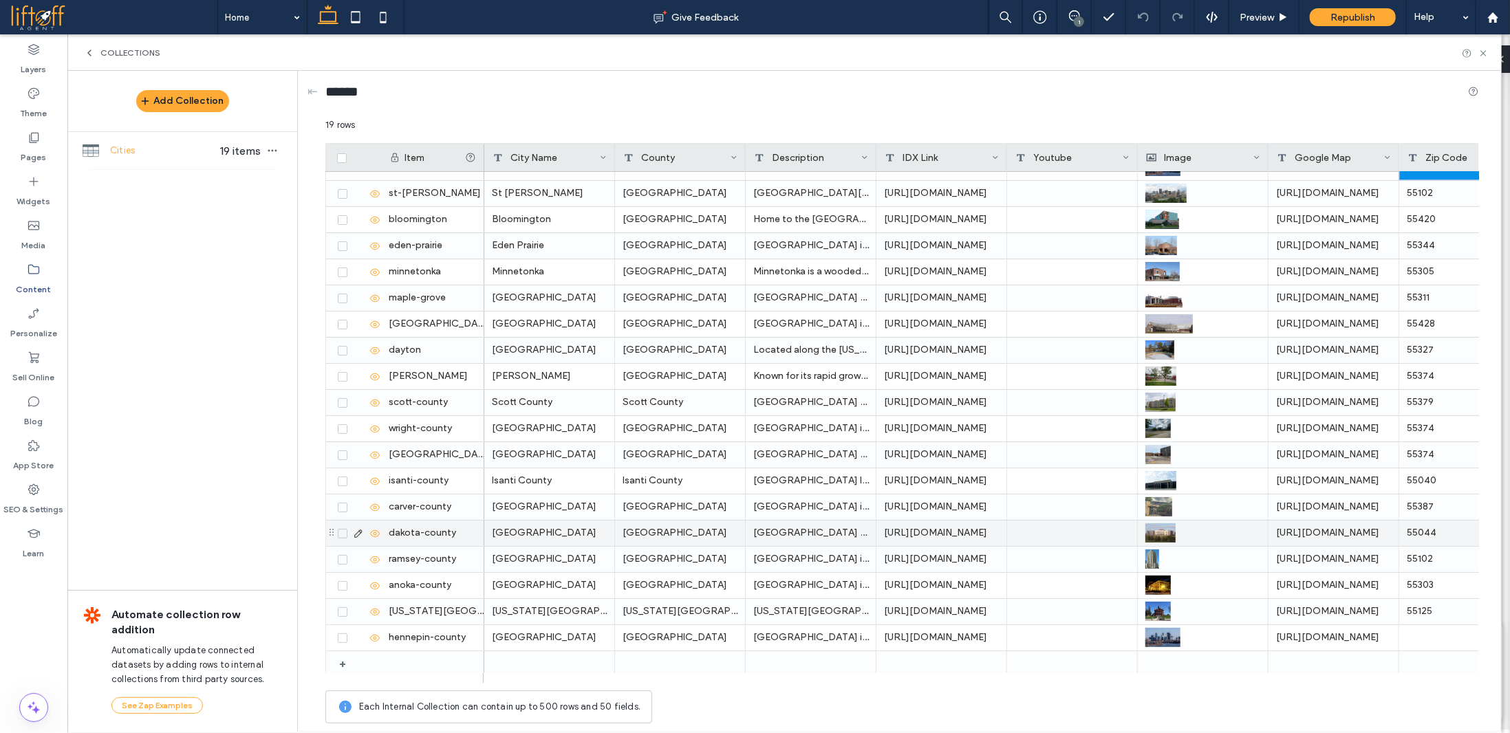
scroll to position [19, 0]
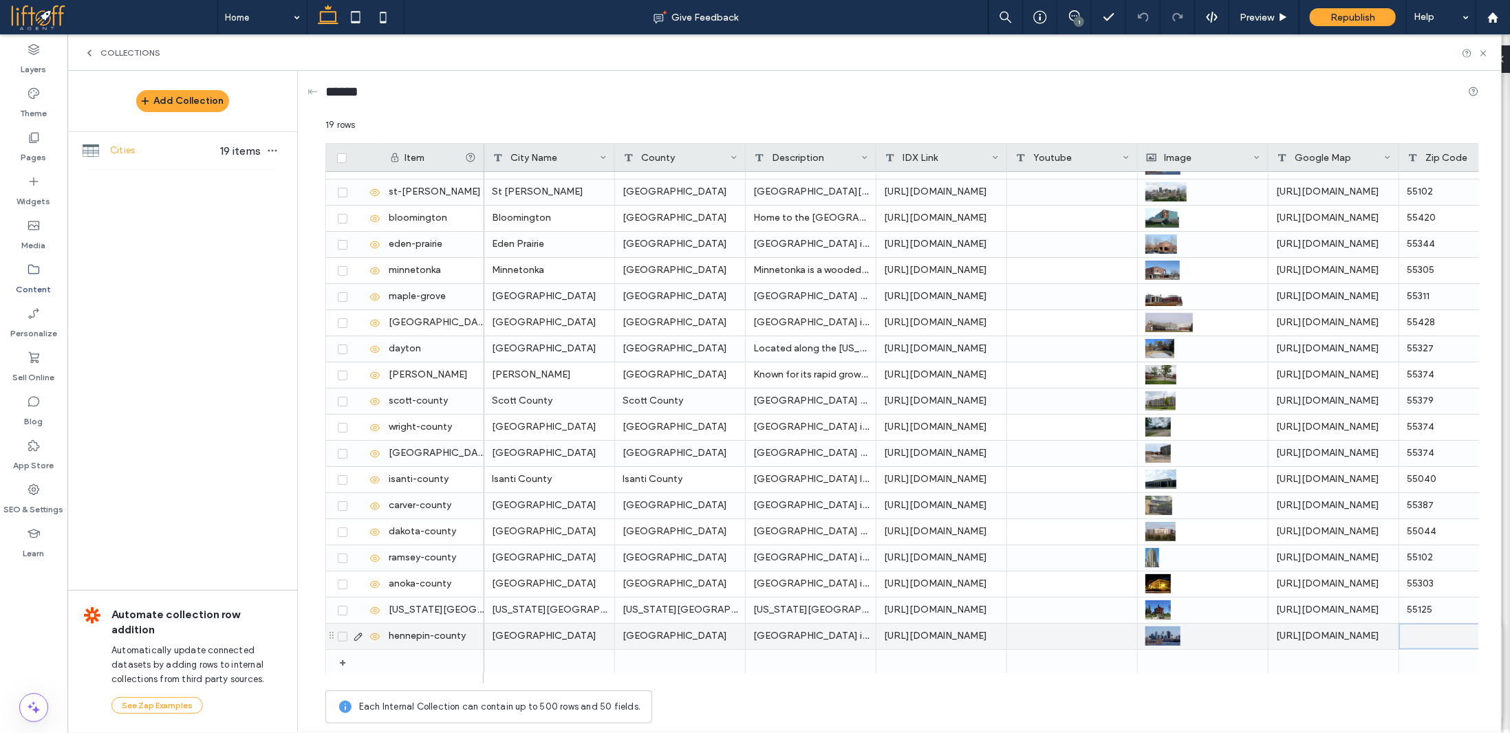
click at [1425, 631] on div at bounding box center [1464, 636] width 131 height 25
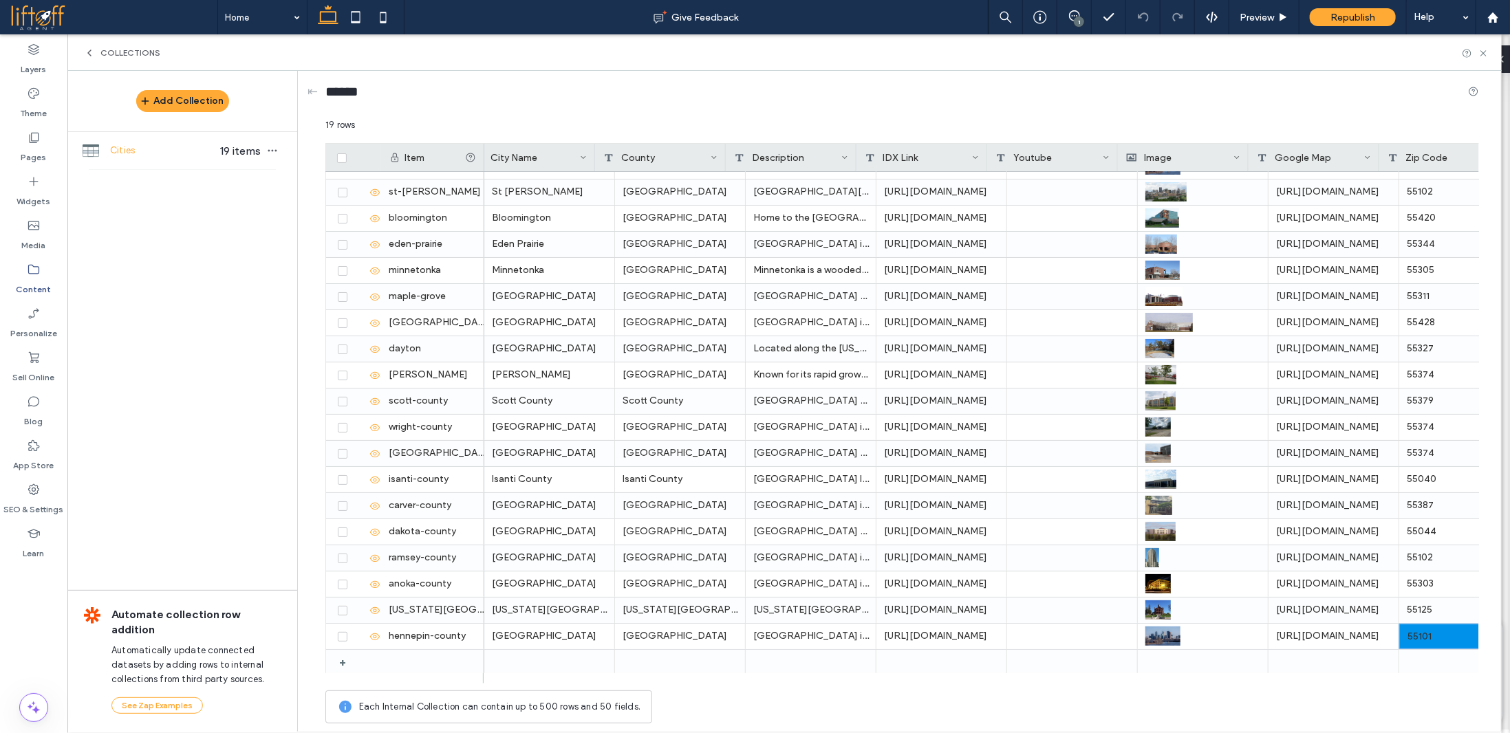
scroll to position [0, 108]
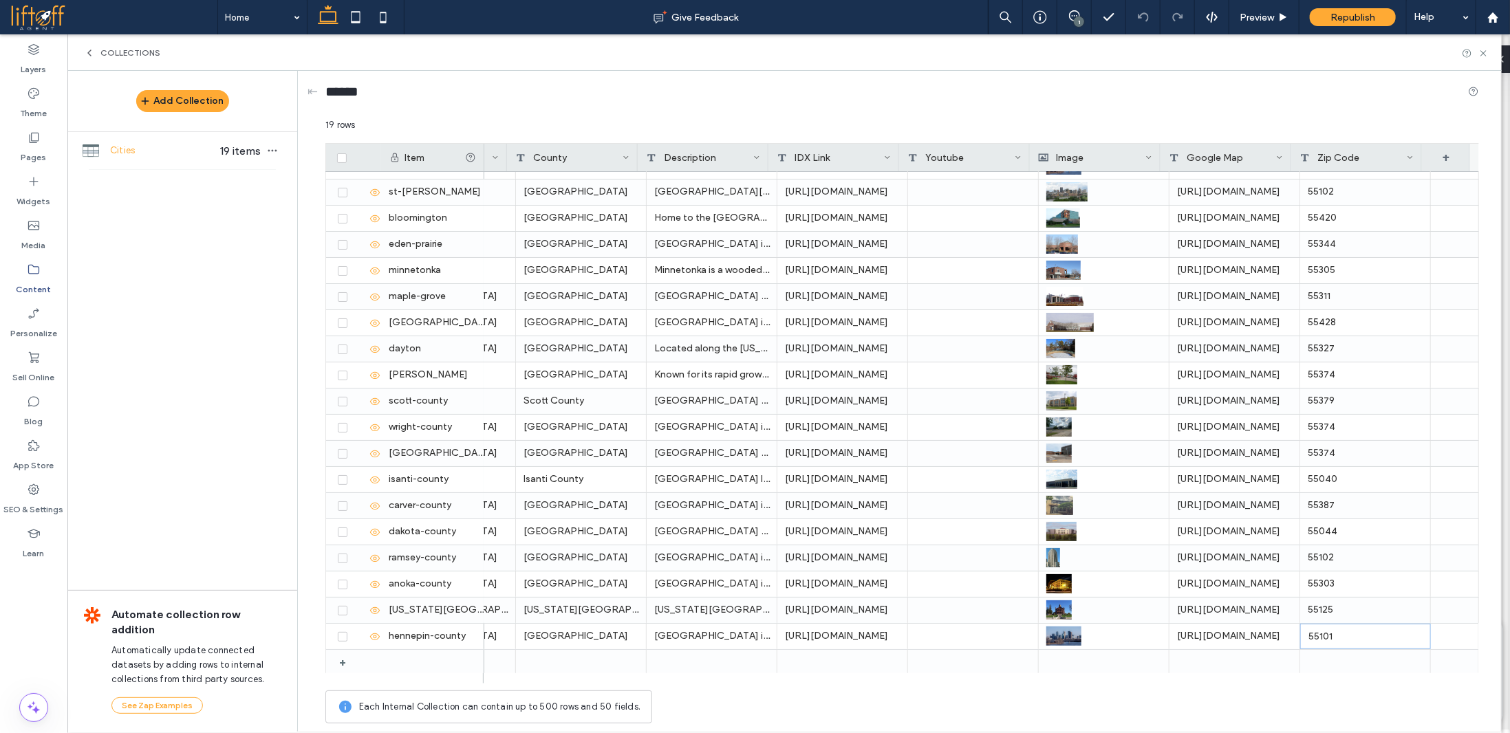
drag, startPoint x: 1332, startPoint y: 680, endPoint x: 1435, endPoint y: 647, distance: 107.7
click at [1480, 54] on icon at bounding box center [1483, 53] width 10 height 10
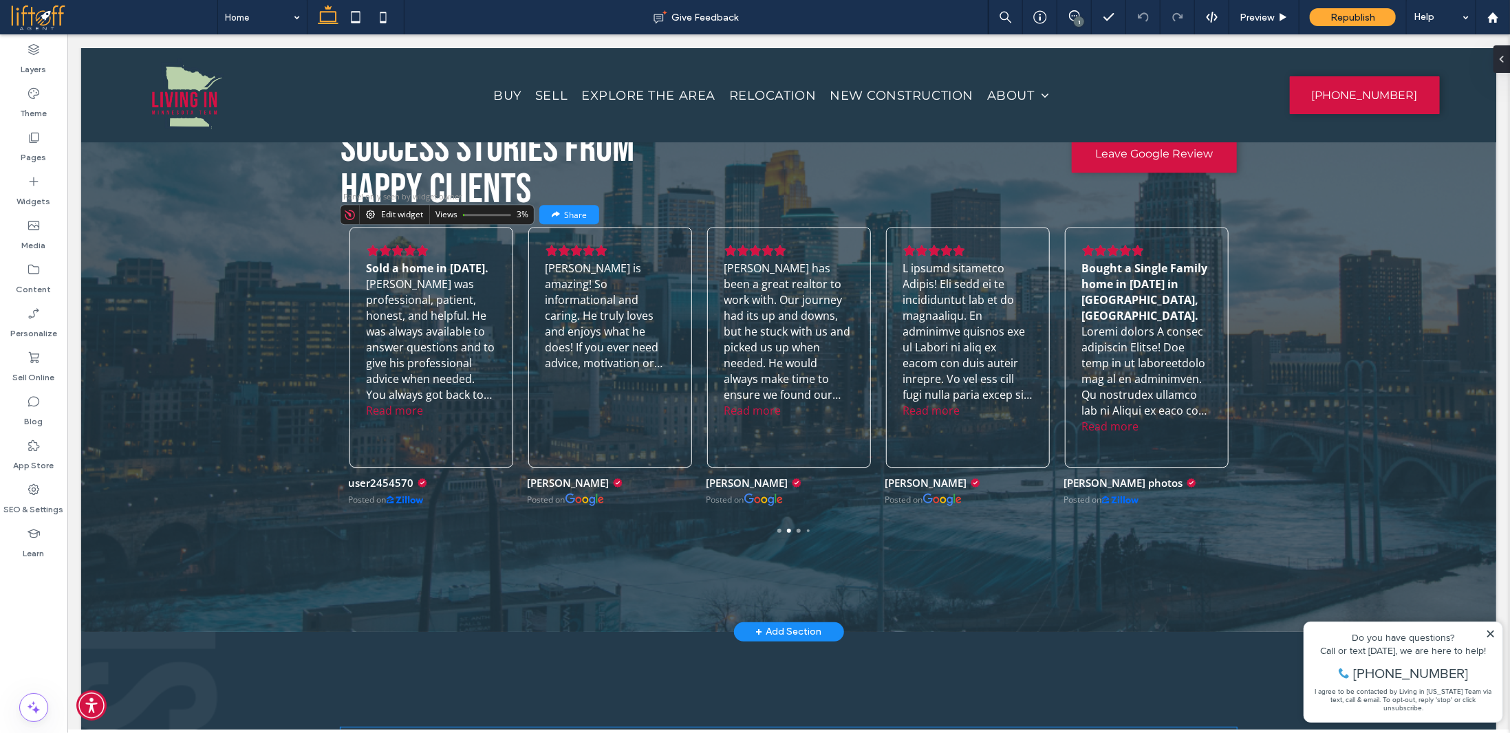
scroll to position [2518, 0]
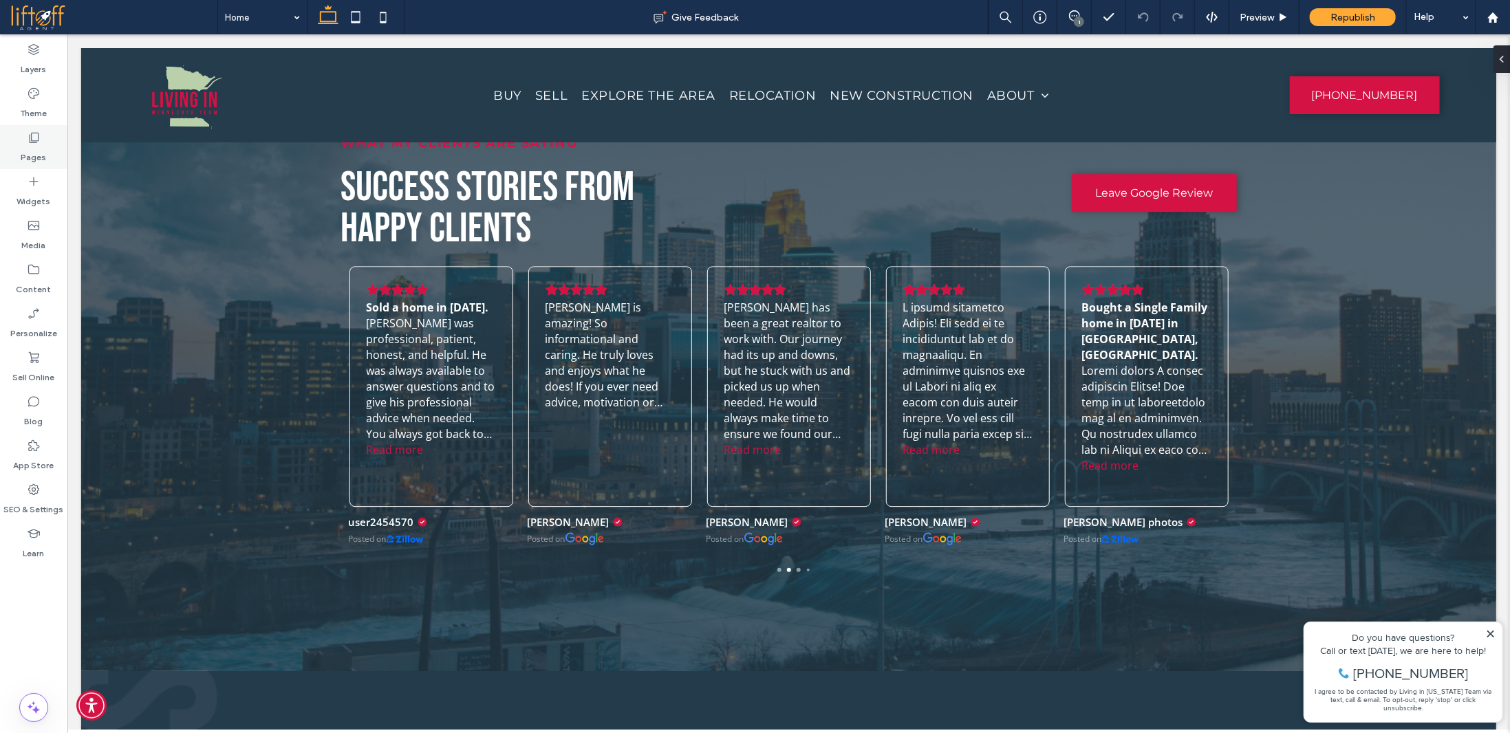
click at [31, 138] on use at bounding box center [35, 138] width 10 height 10
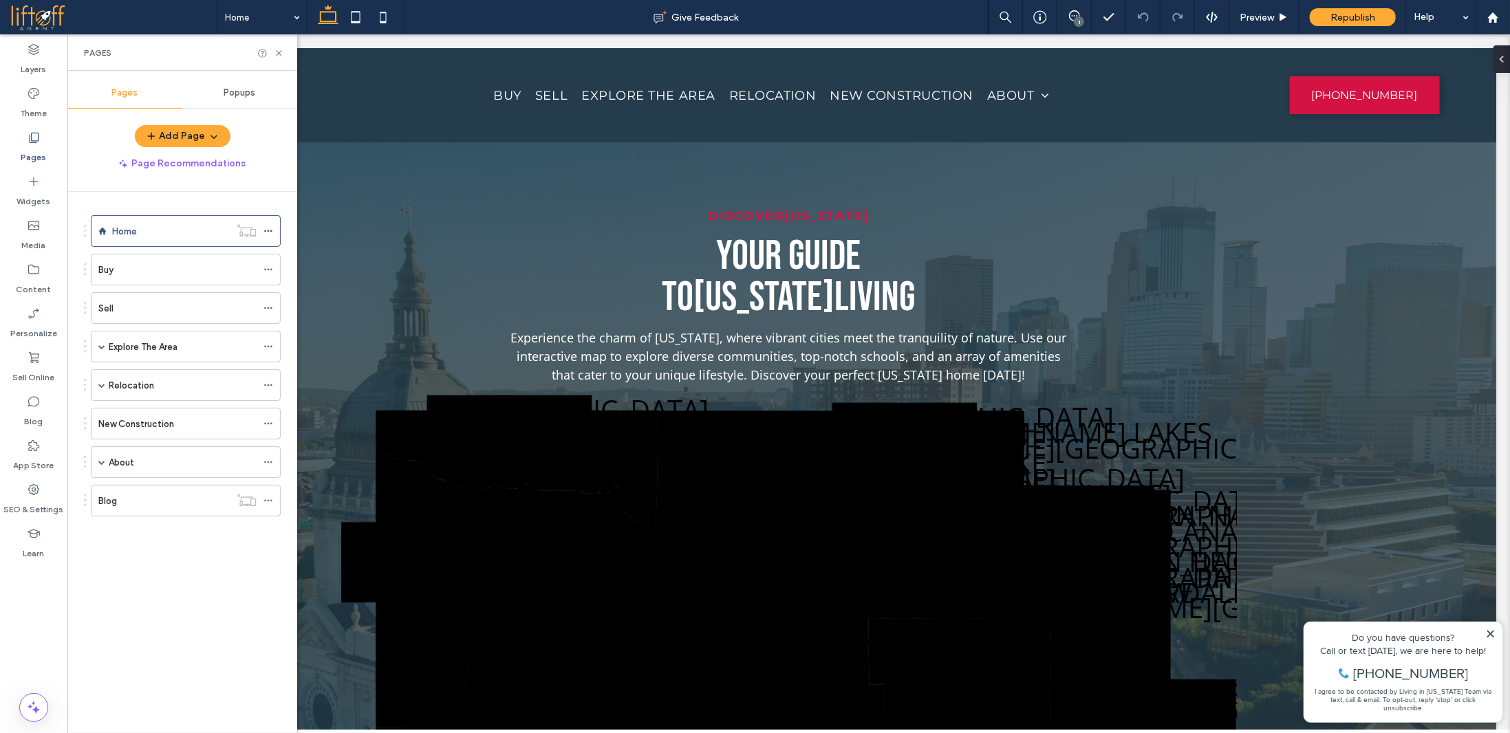
scroll to position [1323, 0]
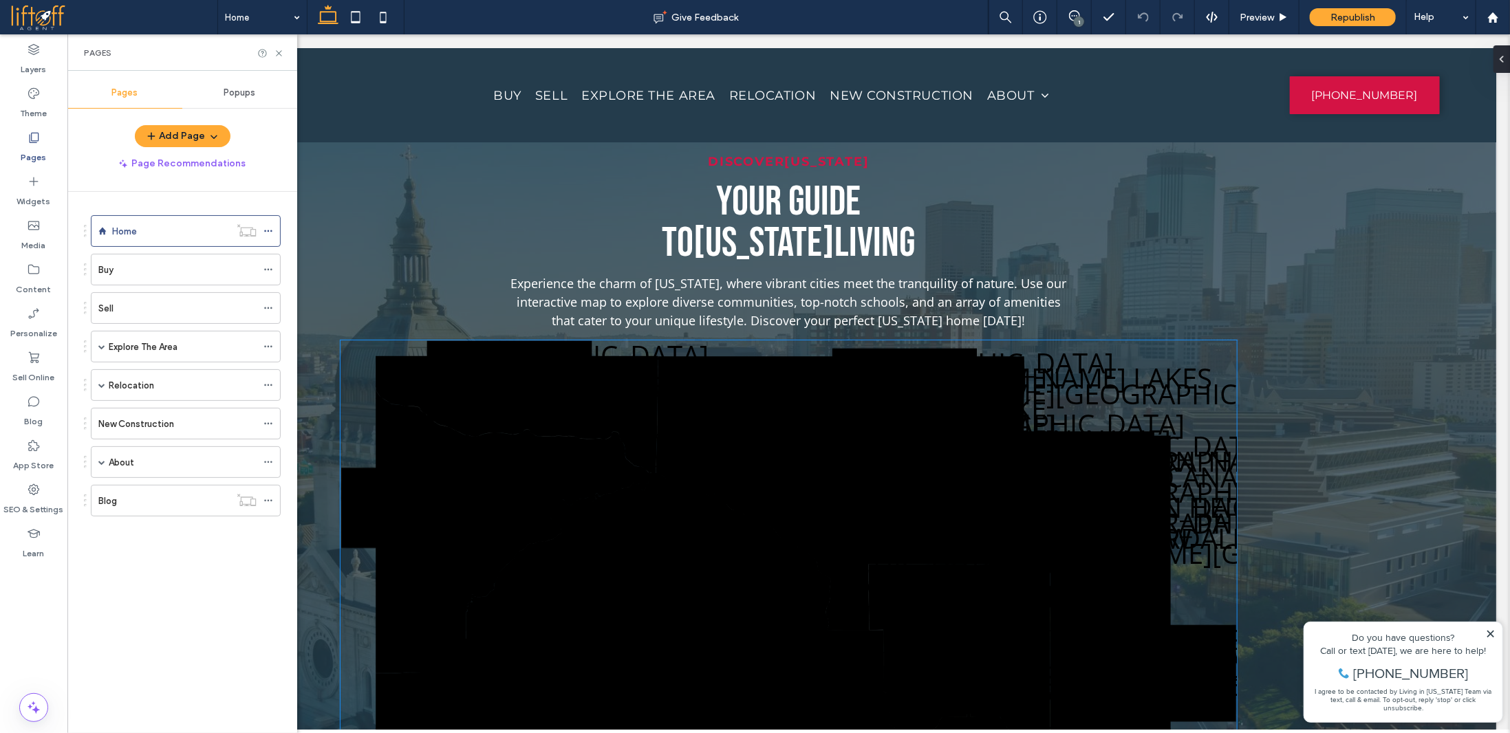
click at [889, 473] on polygon at bounding box center [839, 493] width 369 height 274
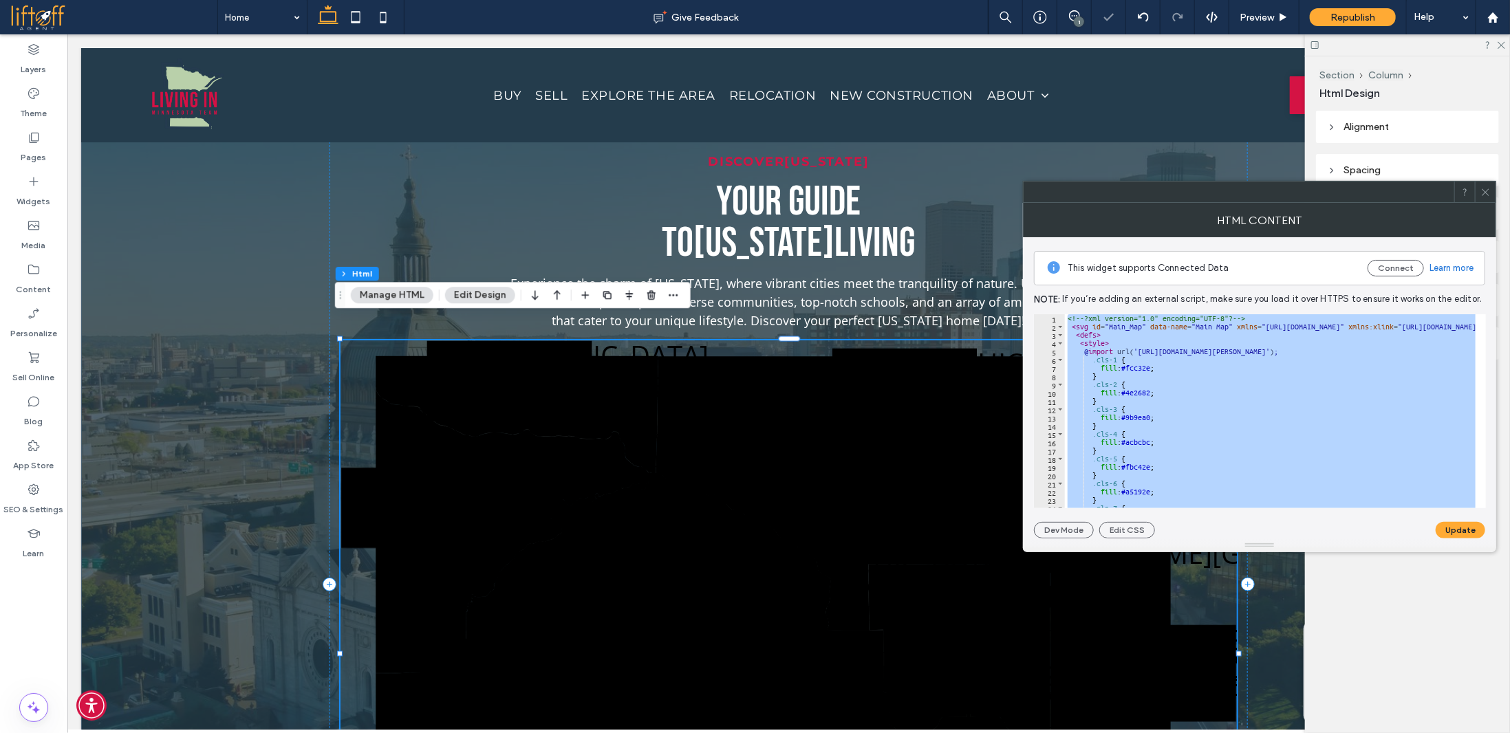
paste textarea "Cursor at row 2638"
type textarea "******"
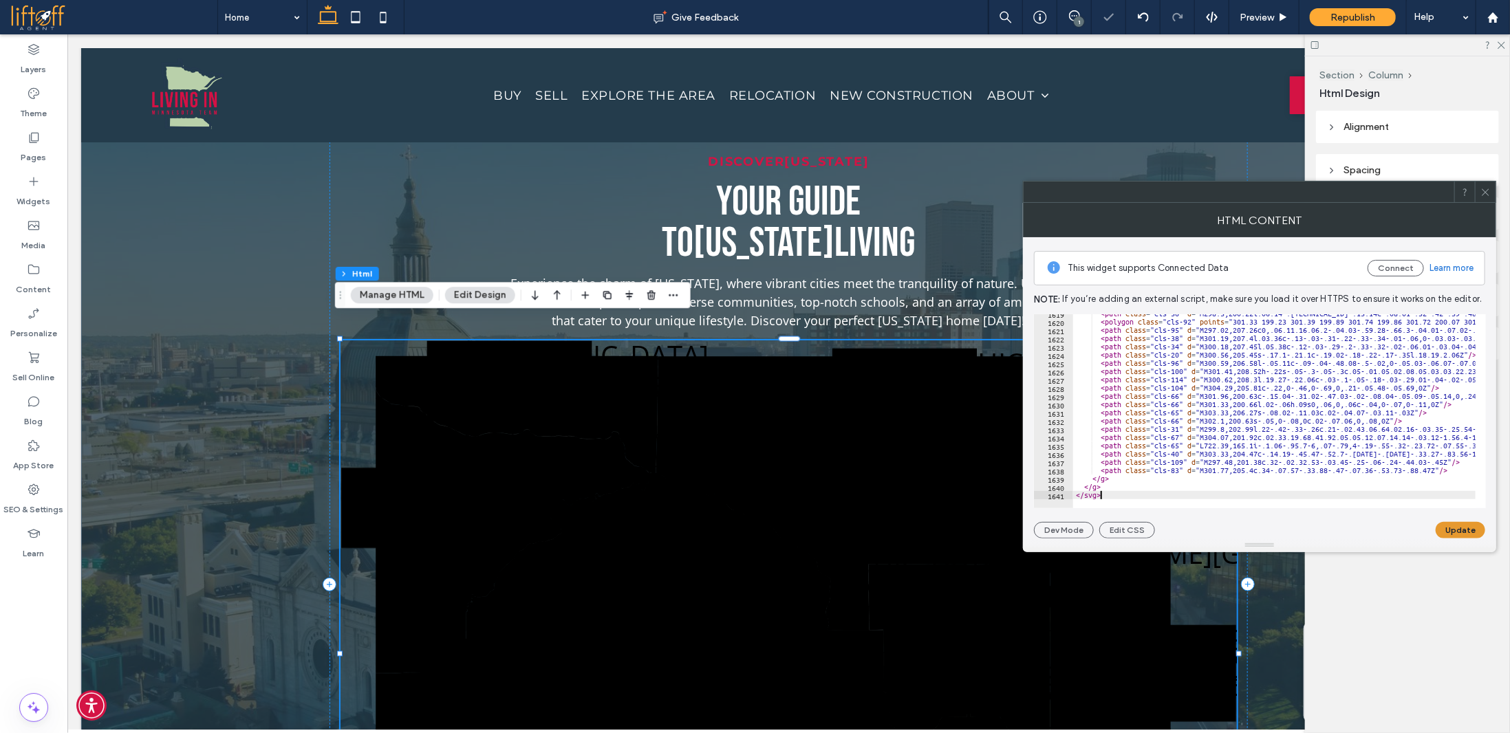
scroll to position [13358, 0]
click at [1468, 525] on button "Update" at bounding box center [1460, 530] width 50 height 17
click at [1488, 193] on icon at bounding box center [1485, 192] width 10 height 10
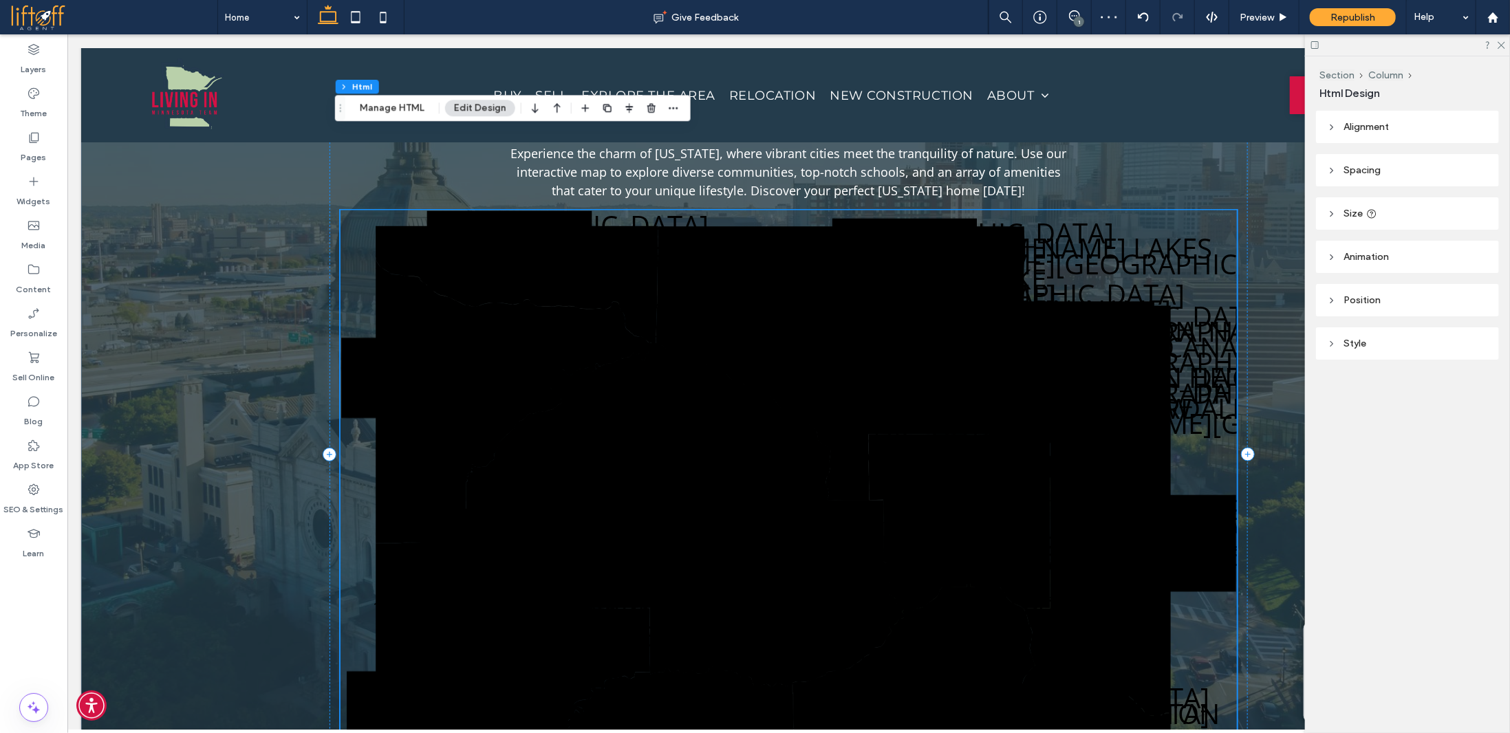
scroll to position [1598, 0]
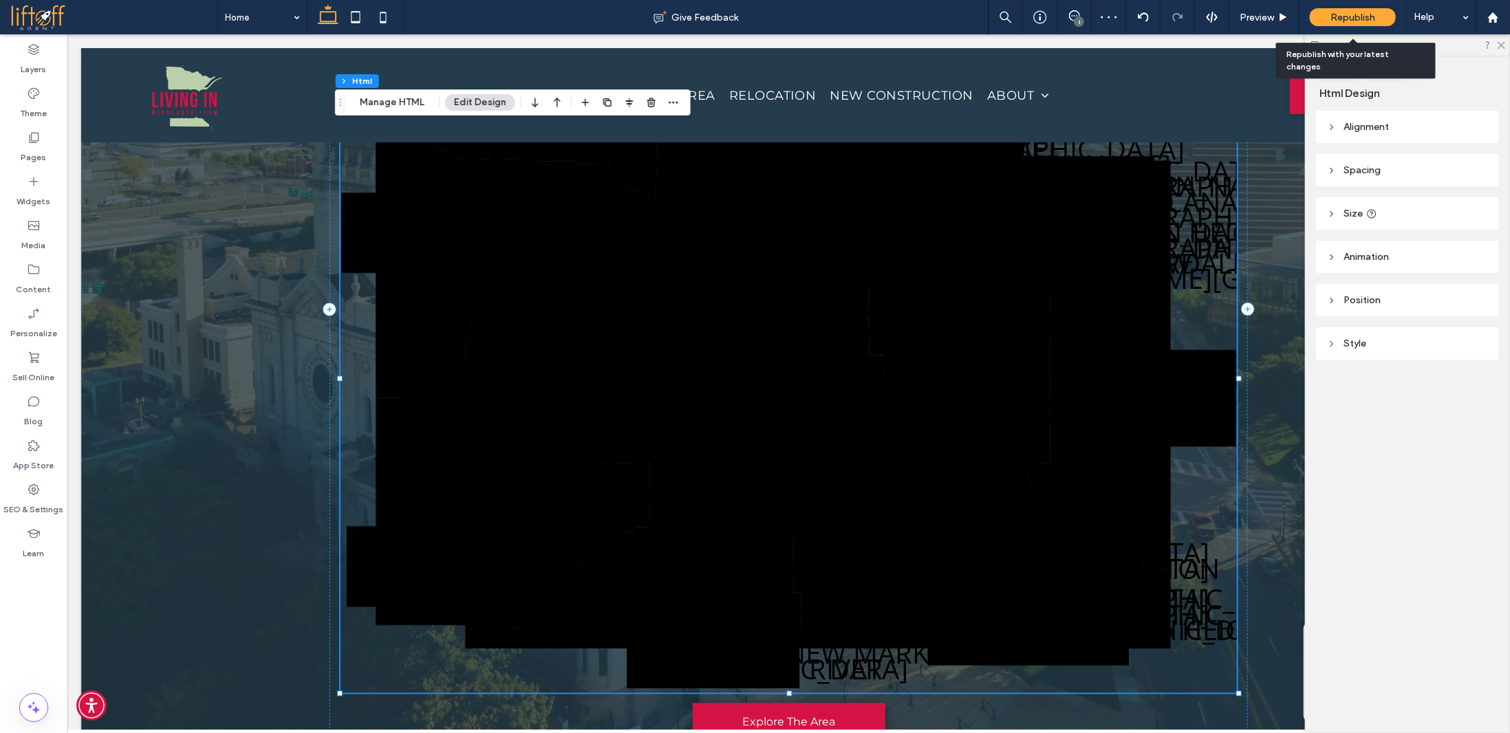
click at [1340, 20] on span "Republish" at bounding box center [1352, 18] width 45 height 12
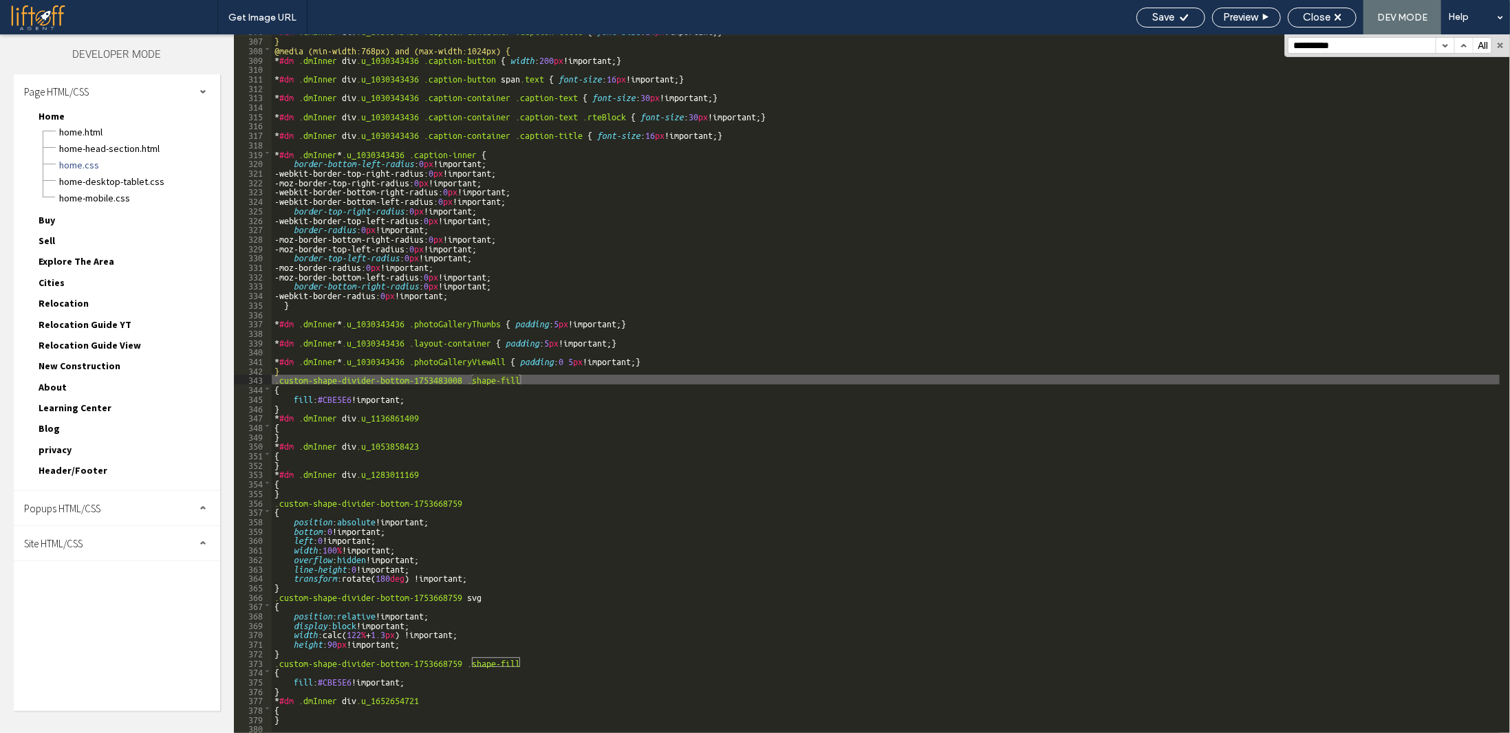
type input "**********"
click at [334, 403] on div "* #dm .dmInner div .u_1030343436 .caption-container .caption-title { font-size …" at bounding box center [1003, 383] width 1462 height 717
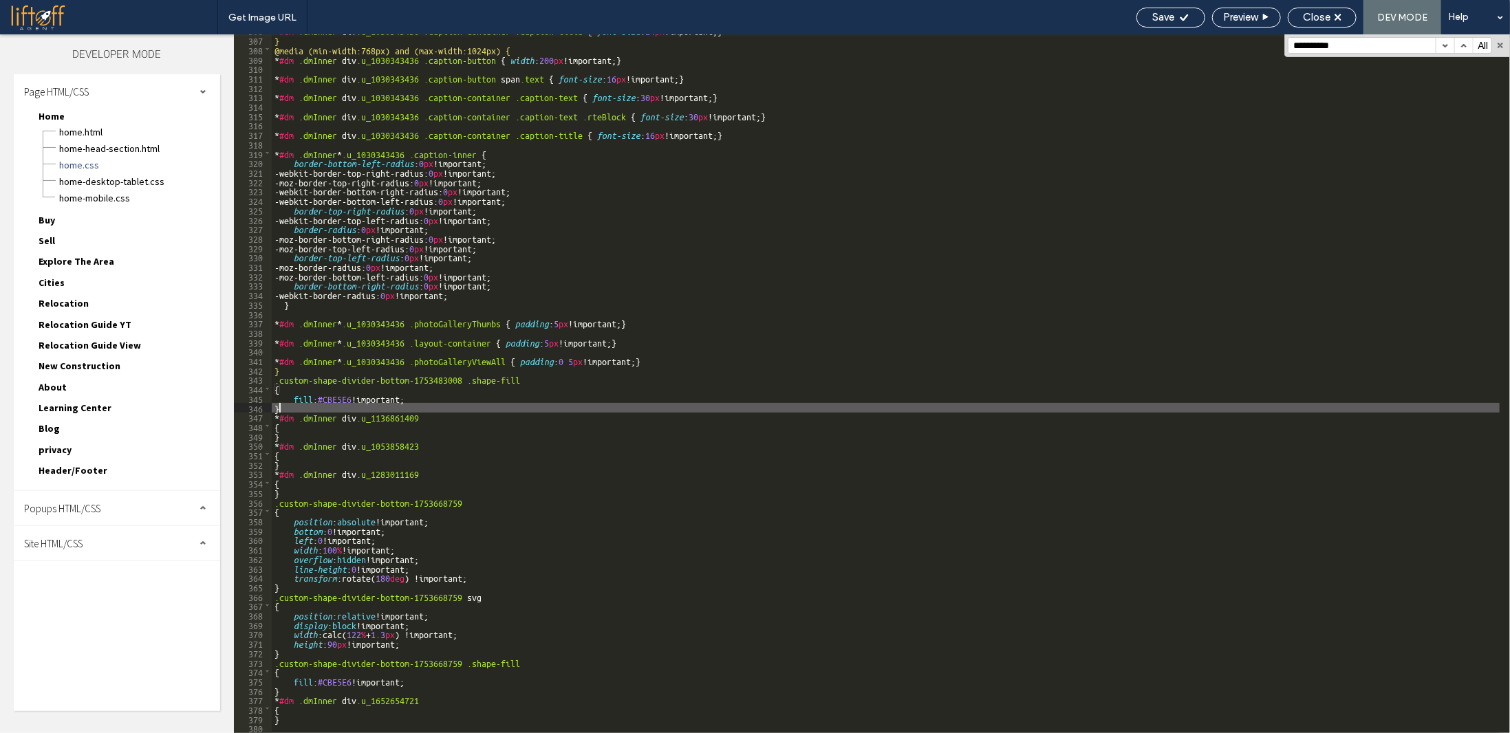
click at [334, 403] on div "* #dm .dmInner div .u_1030343436 .caption-container .caption-title { font-size …" at bounding box center [1003, 383] width 1462 height 717
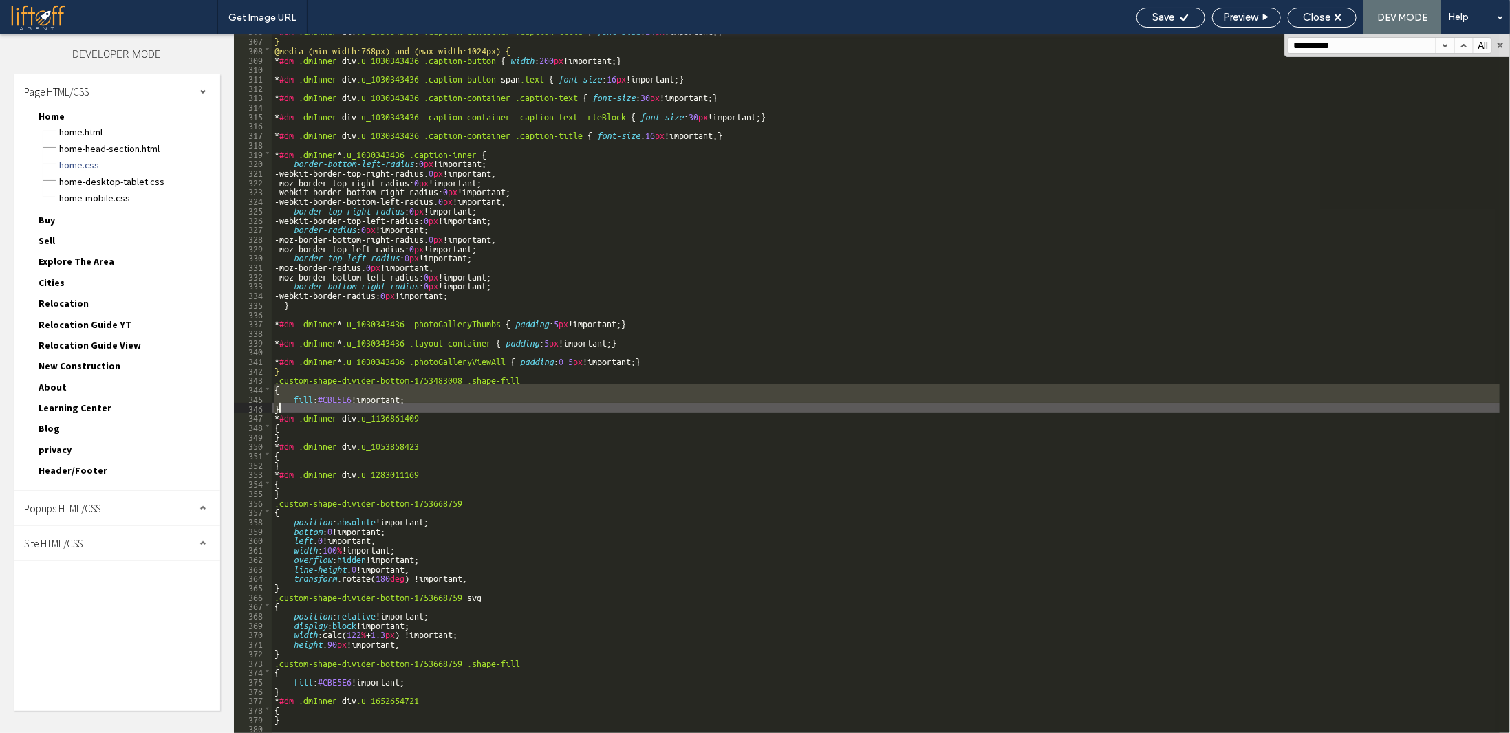
click at [336, 395] on div "* #dm .dmInner div .u_1030343436 .caption-container .caption-title { font-size …" at bounding box center [886, 383] width 1228 height 699
click at [336, 395] on div "* #dm .dmInner div .u_1030343436 .caption-container .caption-title { font-size …" at bounding box center [1003, 383] width 1462 height 717
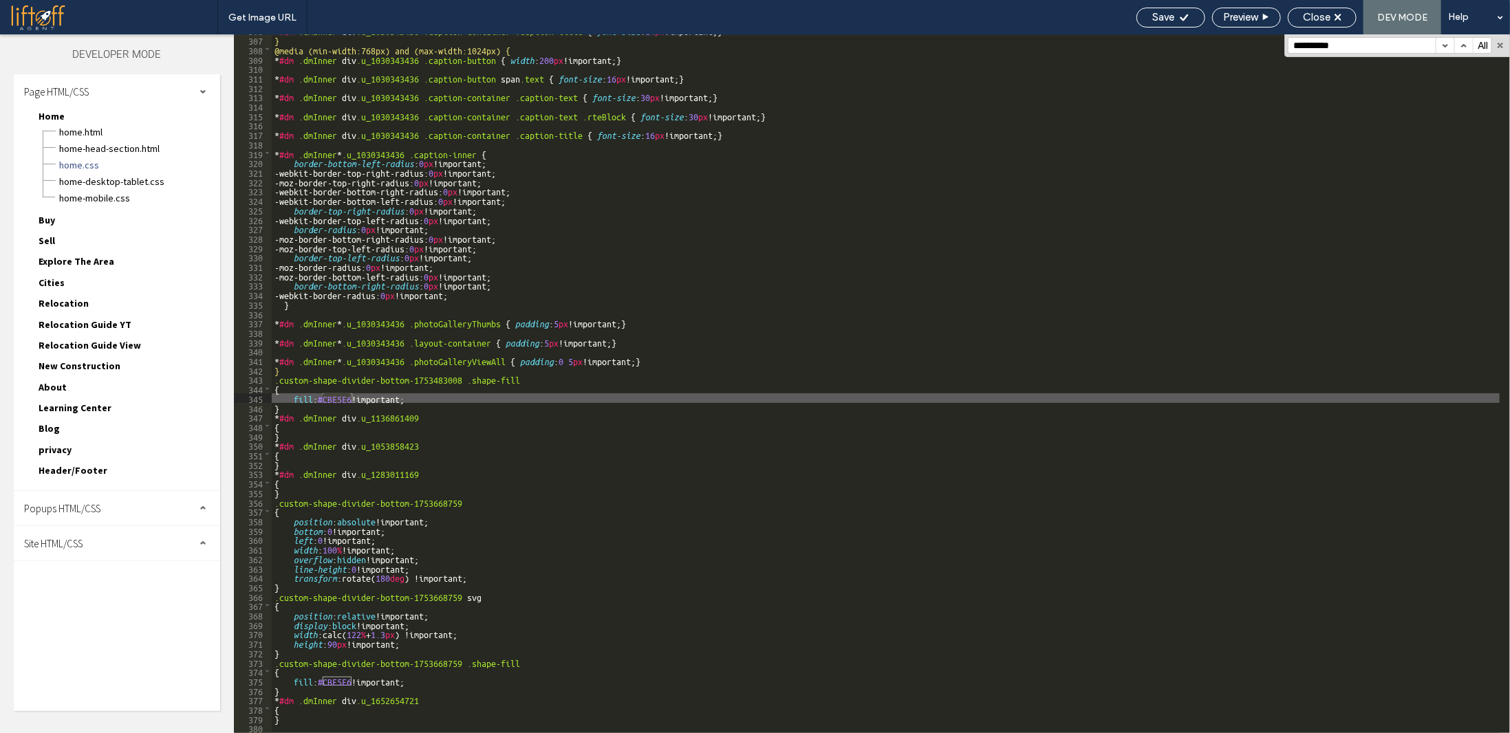
click at [309, 394] on div "* #dm .dmInner div .u_1030343436 .caption-container .caption-title { font-size …" at bounding box center [1003, 383] width 1462 height 717
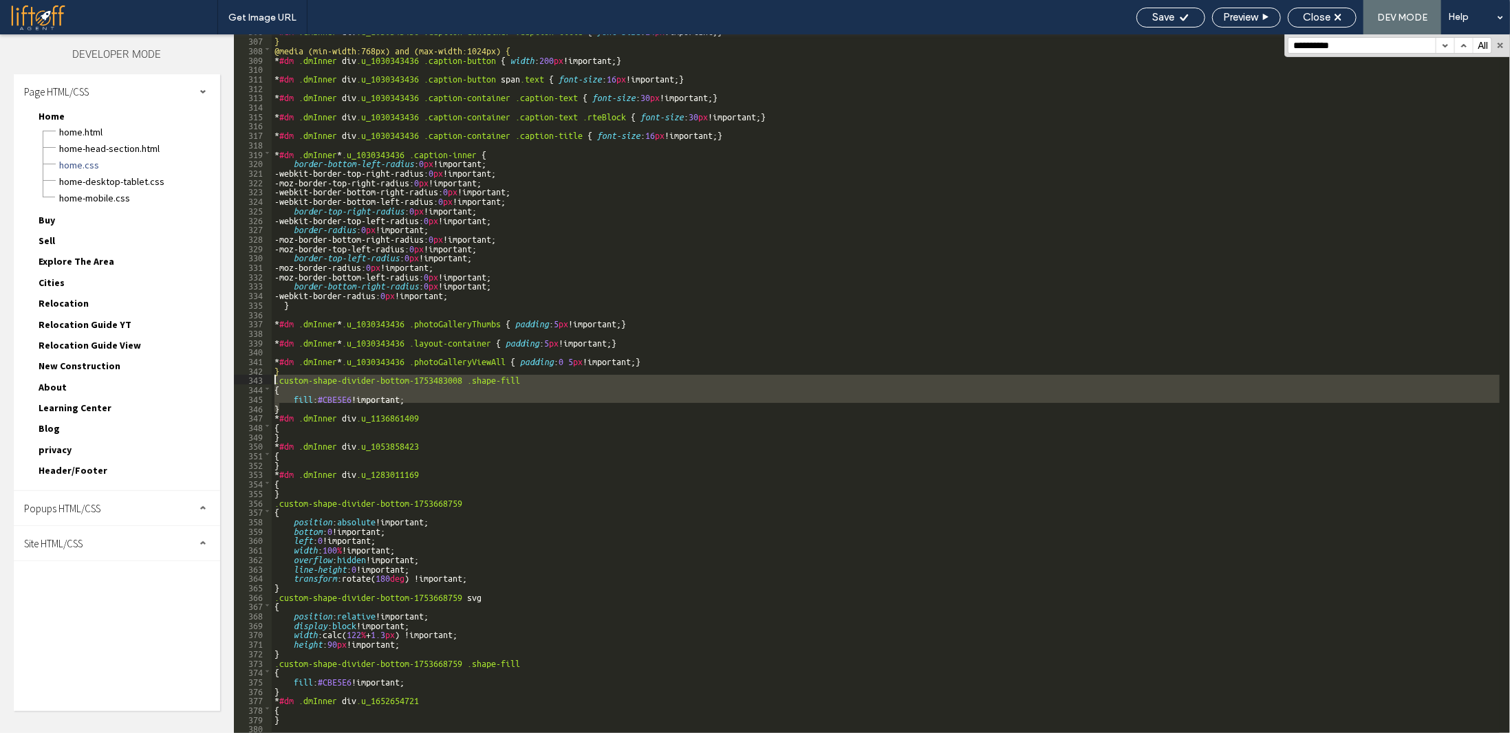
drag, startPoint x: 289, startPoint y: 408, endPoint x: 257, endPoint y: 384, distance: 40.3
click at [257, 384] on div "** 306 307 308 309 310 311 312 313 314 315 316 317 318 319 320 321 322 323 324 …" at bounding box center [872, 383] width 1276 height 699
click at [336, 396] on div "* #dm .dmInner div .u_1030343436 .caption-container .caption-title { font-size …" at bounding box center [886, 383] width 1228 height 699
click at [336, 396] on div "* #dm .dmInner div .u_1030343436 .caption-container .caption-title { font-size …" at bounding box center [1003, 383] width 1462 height 717
drag, startPoint x: 287, startPoint y: 401, endPoint x: 261, endPoint y: 382, distance: 32.1
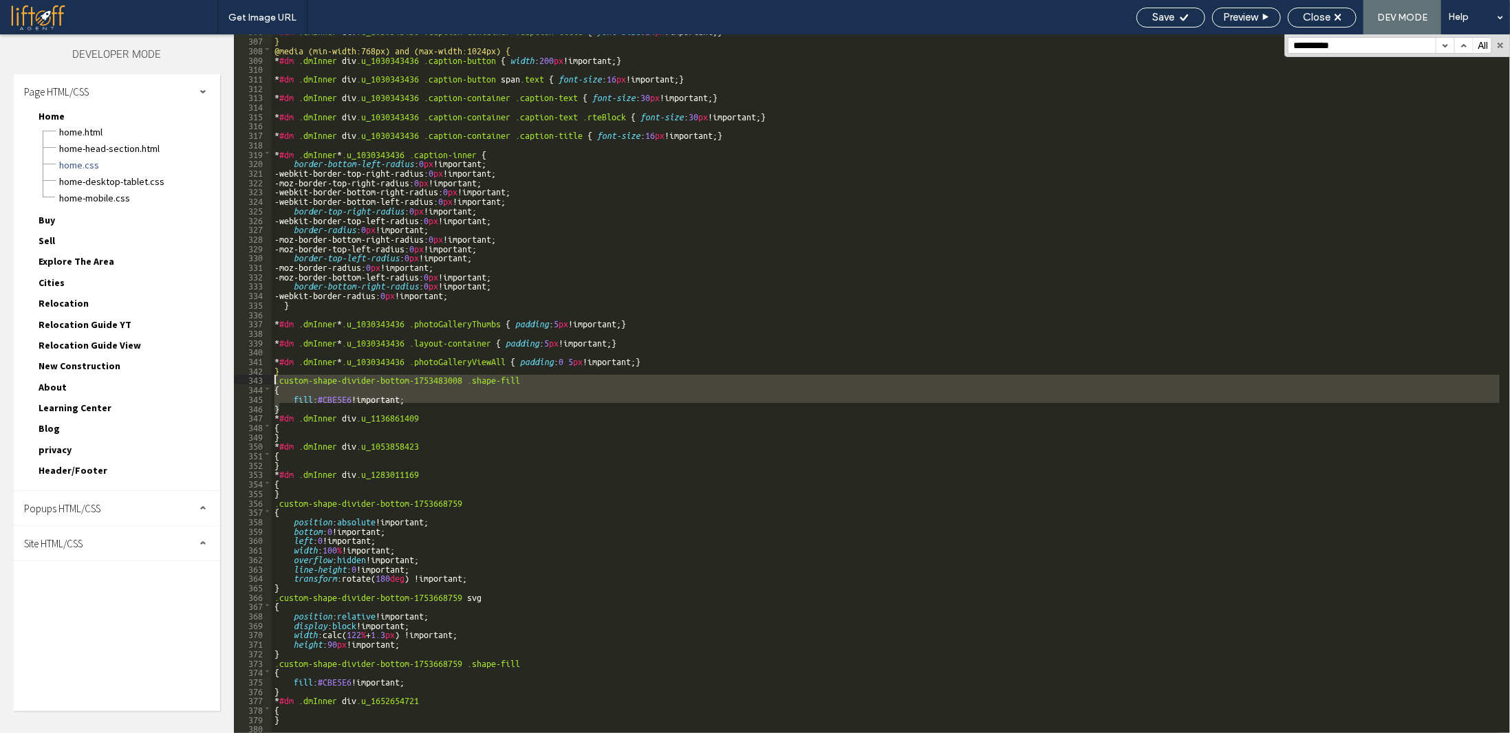
click at [261, 382] on div "** 306 307 308 309 310 311 312 313 314 315 316 317 318 319 320 321 322 323 324 …" at bounding box center [872, 383] width 1276 height 699
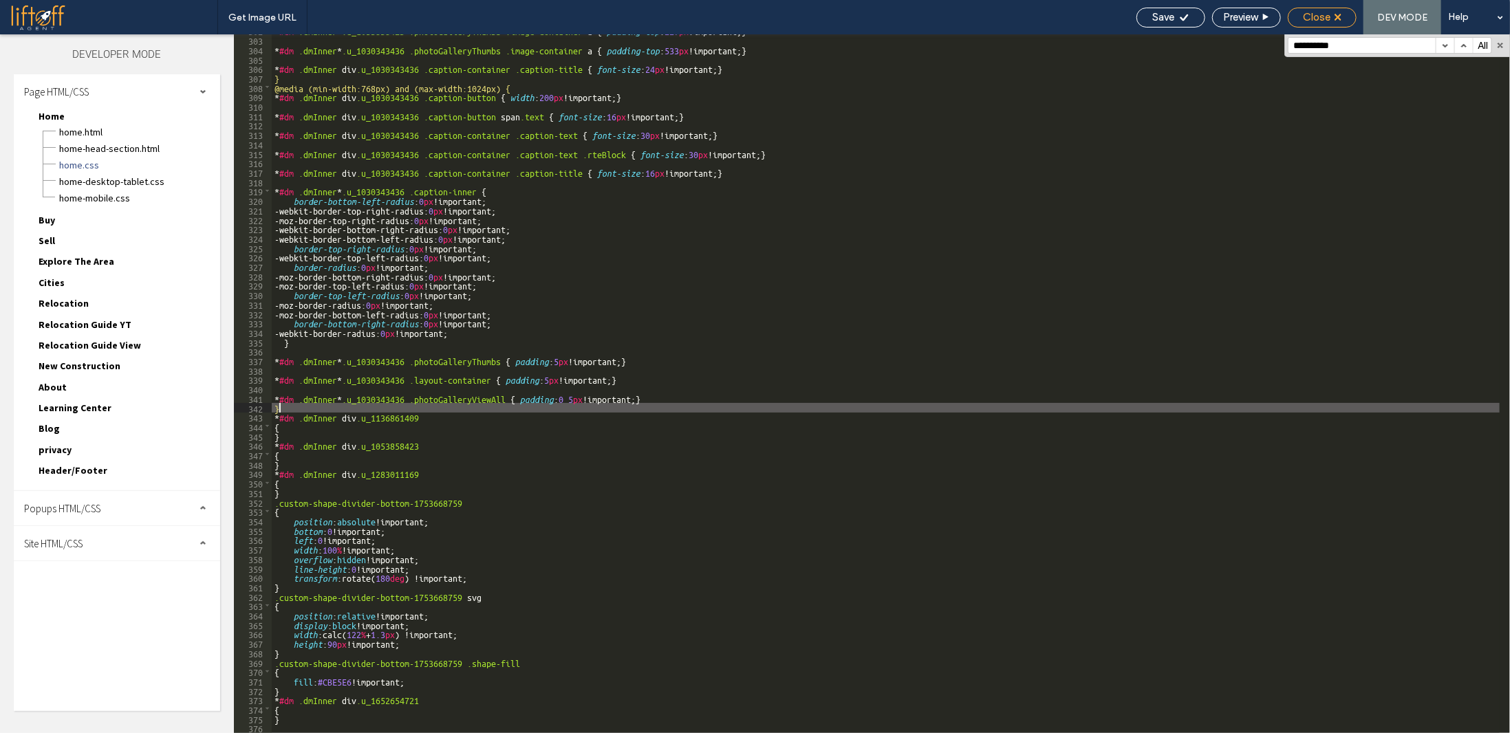
scroll to position [2847, 0]
click at [1182, 14] on icon at bounding box center [1184, 17] width 10 height 10
click at [103, 545] on div "Site HTML/CSS" at bounding box center [117, 543] width 206 height 34
click at [77, 596] on span "site.css" at bounding box center [142, 603] width 156 height 14
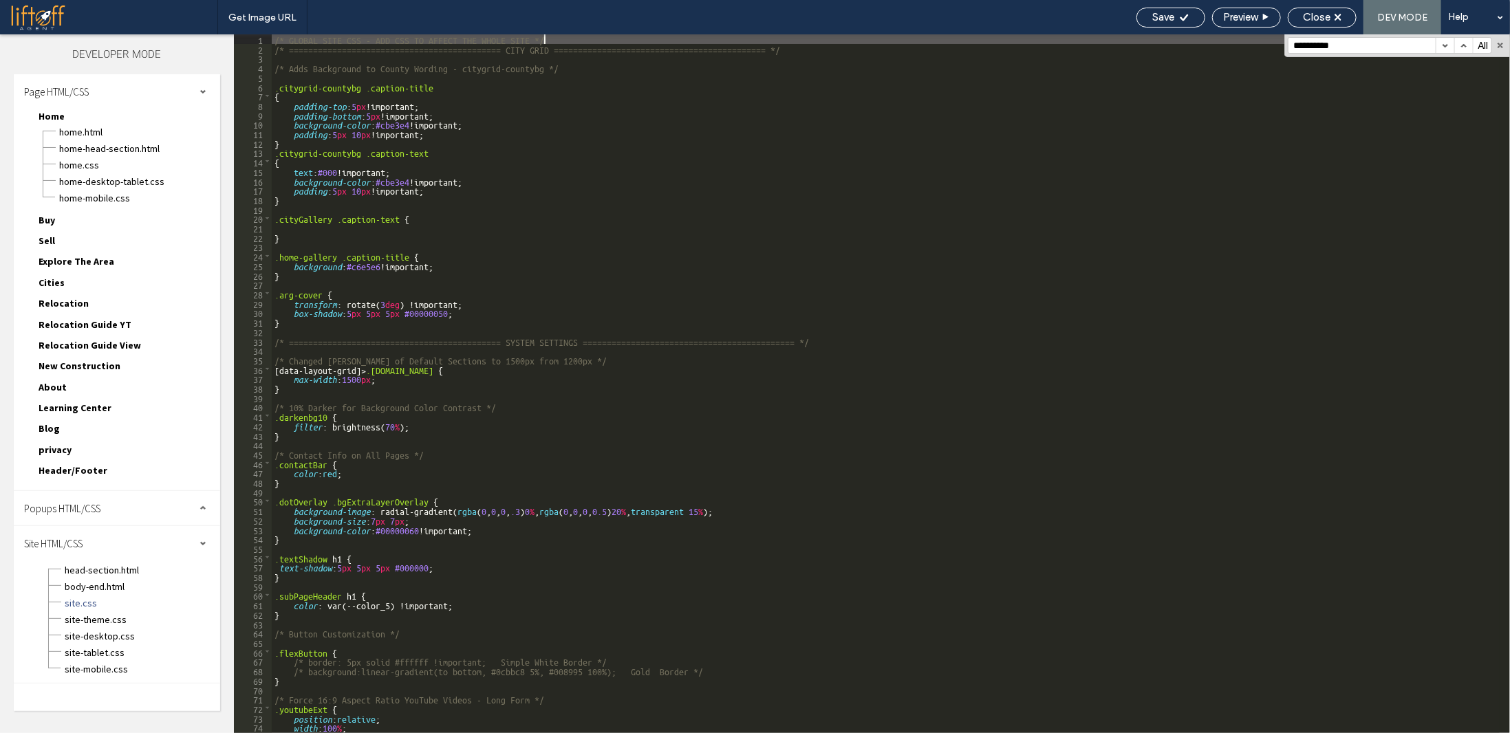
scroll to position [165, 0]
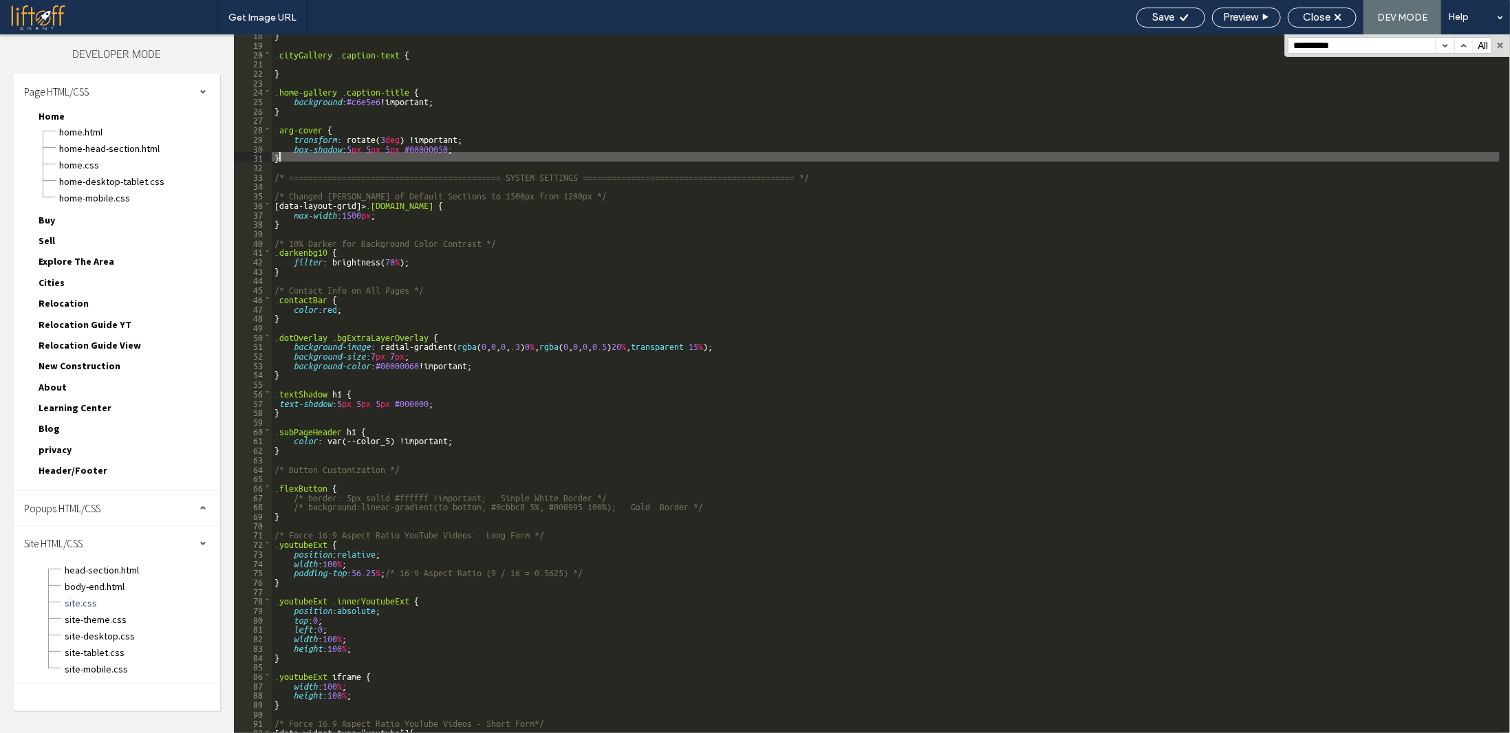
click at [319, 160] on div "} .cityGallery .caption-text { } .home-gallery .caption-title { background : #c…" at bounding box center [886, 388] width 1228 height 717
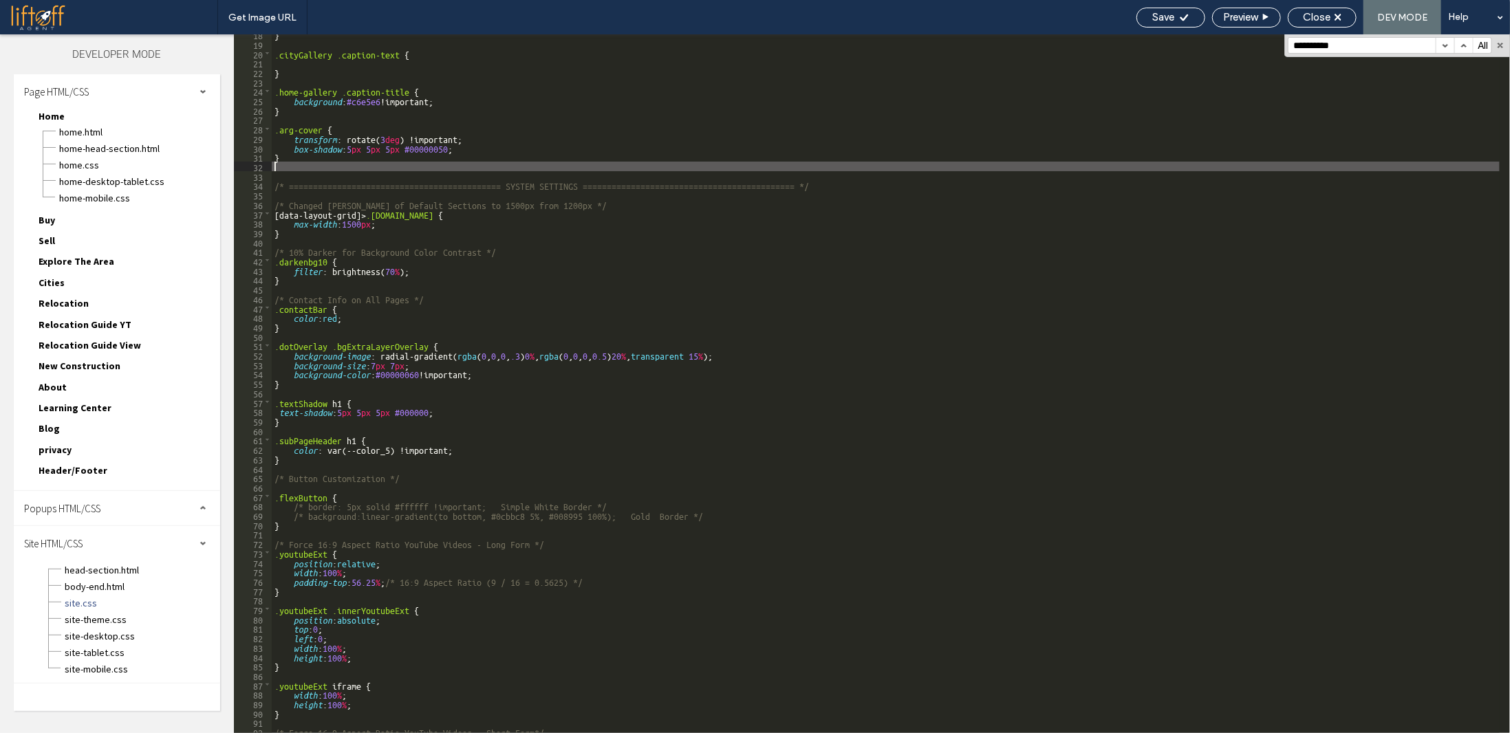
type textarea "**"
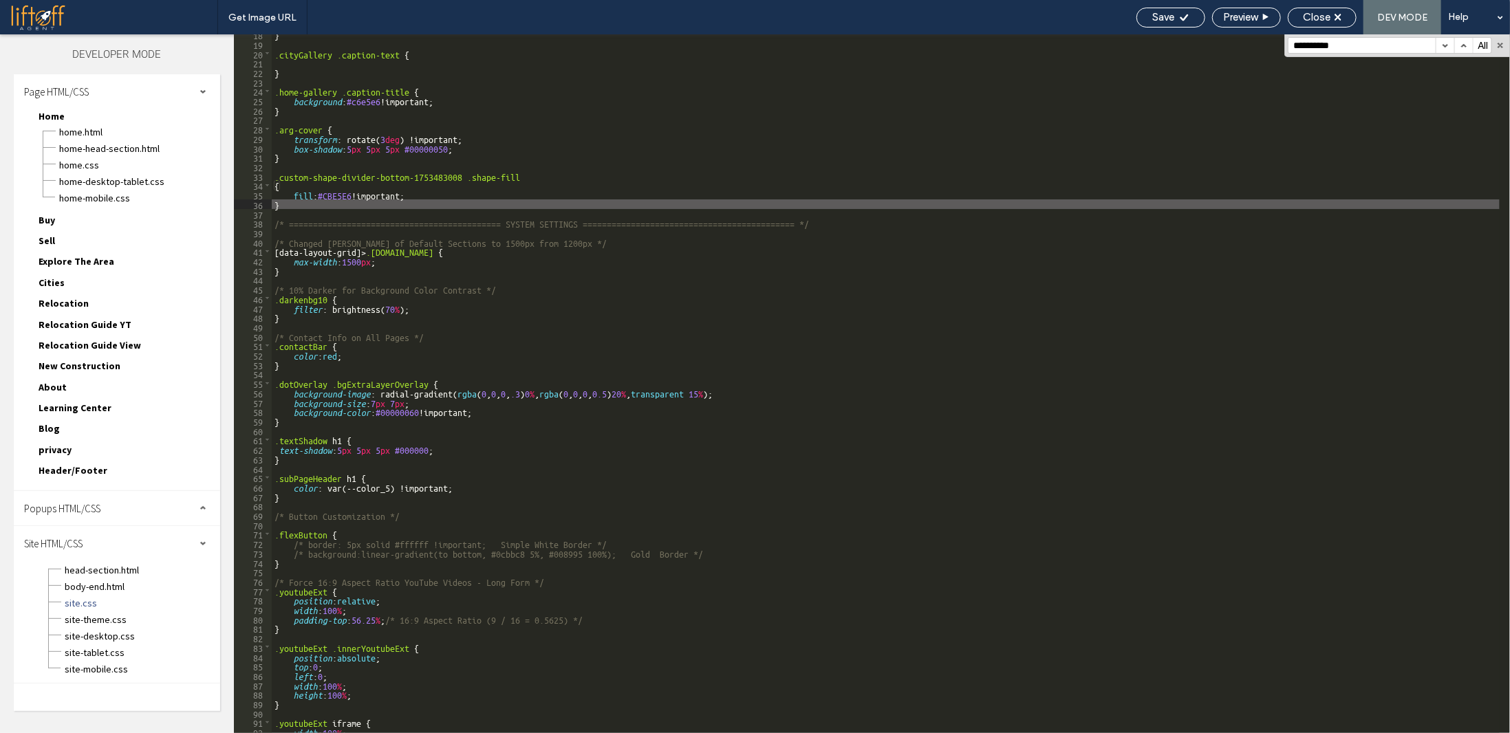
click at [334, 193] on div "} .cityGallery .caption-text { } .home-gallery .caption-title { background : #c…" at bounding box center [886, 388] width 1228 height 717
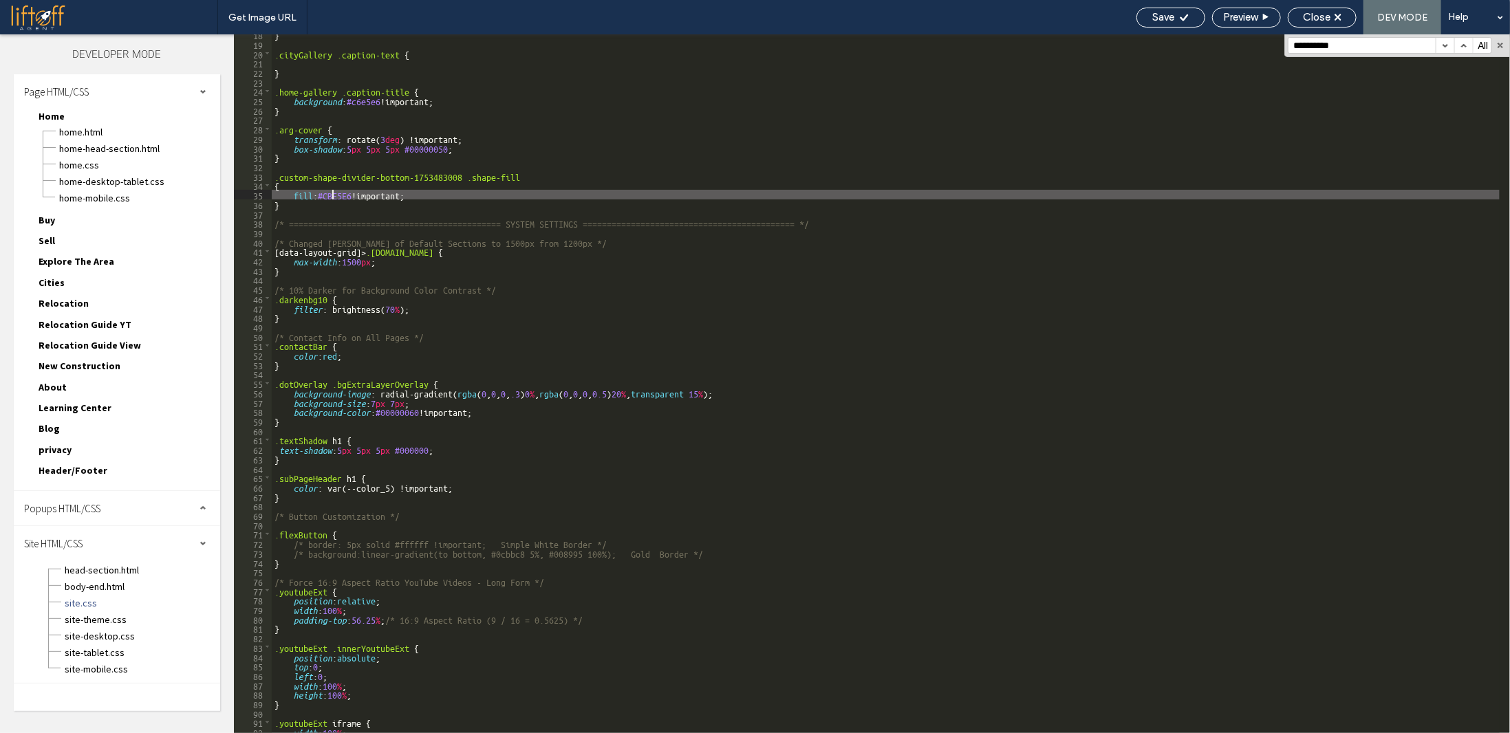
click at [334, 193] on div "} .cityGallery .caption-text { } .home-gallery .caption-title { background : #c…" at bounding box center [886, 388] width 1228 height 717
click at [1186, 20] on icon at bounding box center [1184, 17] width 10 height 10
click at [1283, 11] on div "Save Preview Close DEV MODE Help" at bounding box center [1319, 17] width 380 height 34
click at [1323, 15] on span "Close" at bounding box center [1317, 17] width 28 height 12
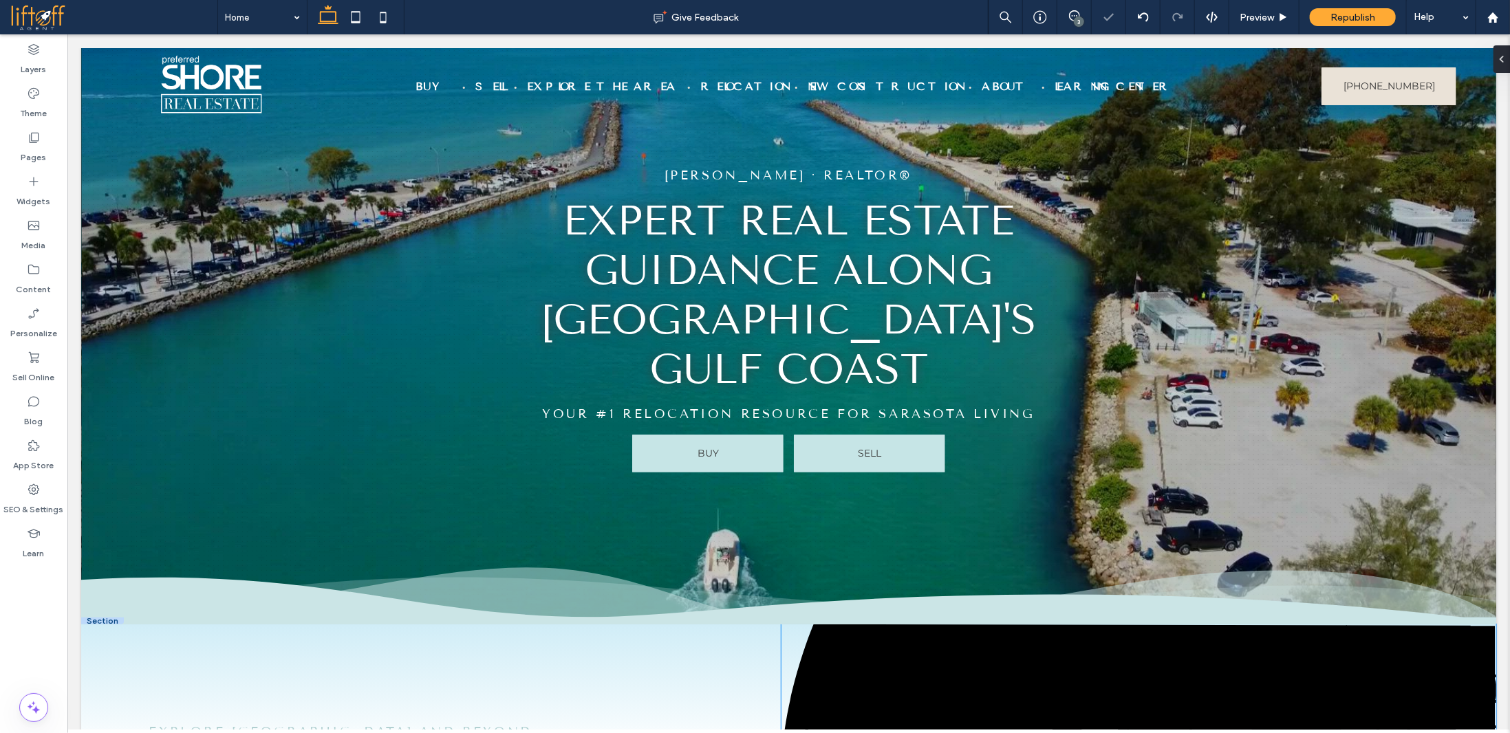
scroll to position [0, 0]
click at [1215, 9] on div at bounding box center [1212, 17] width 34 height 34
click at [1211, 13] on icon at bounding box center [1212, 17] width 12 height 12
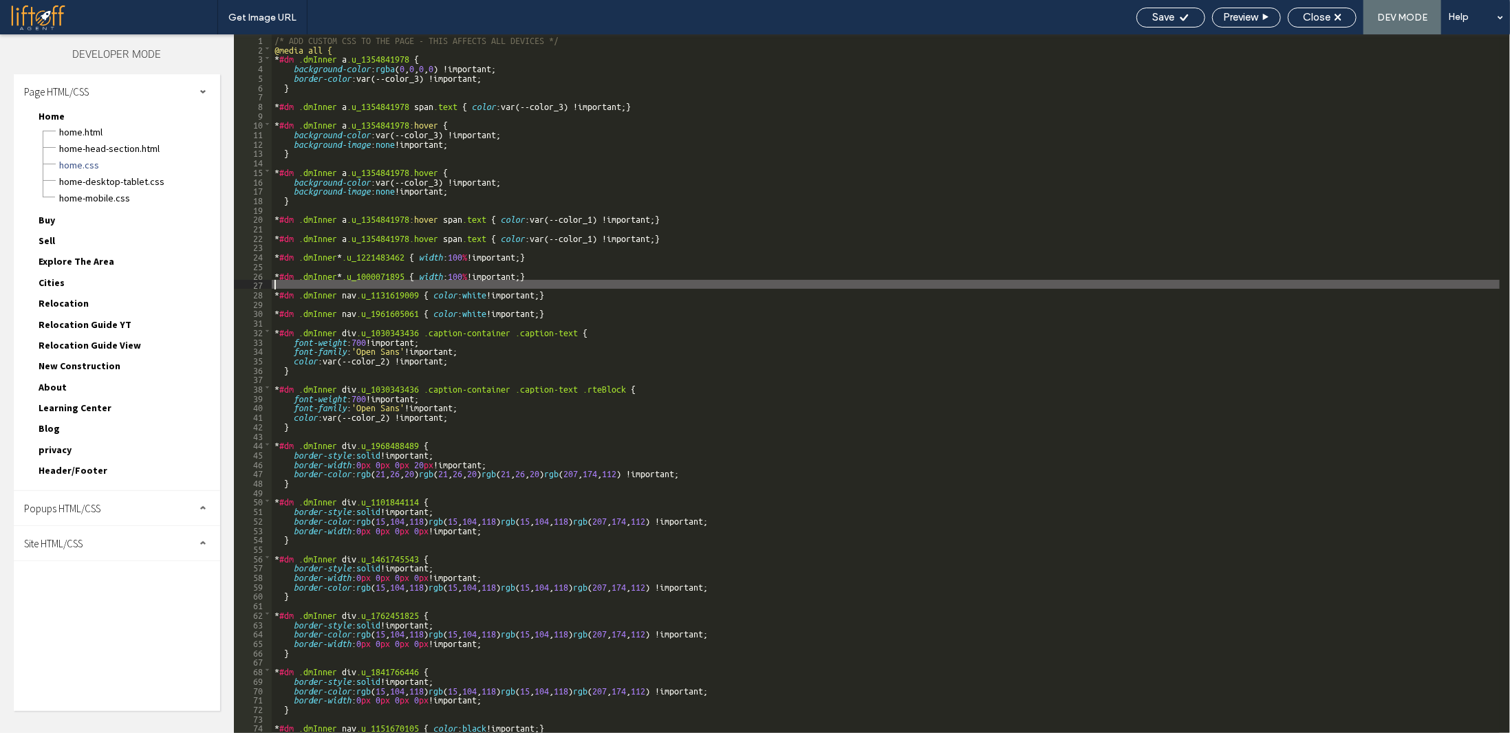
click at [497, 285] on div "/* ADD CUSTOM CSS TO THE PAGE - THIS AFFECTS ALL DEVICES */ @media all { * #dm …" at bounding box center [1003, 392] width 1462 height 717
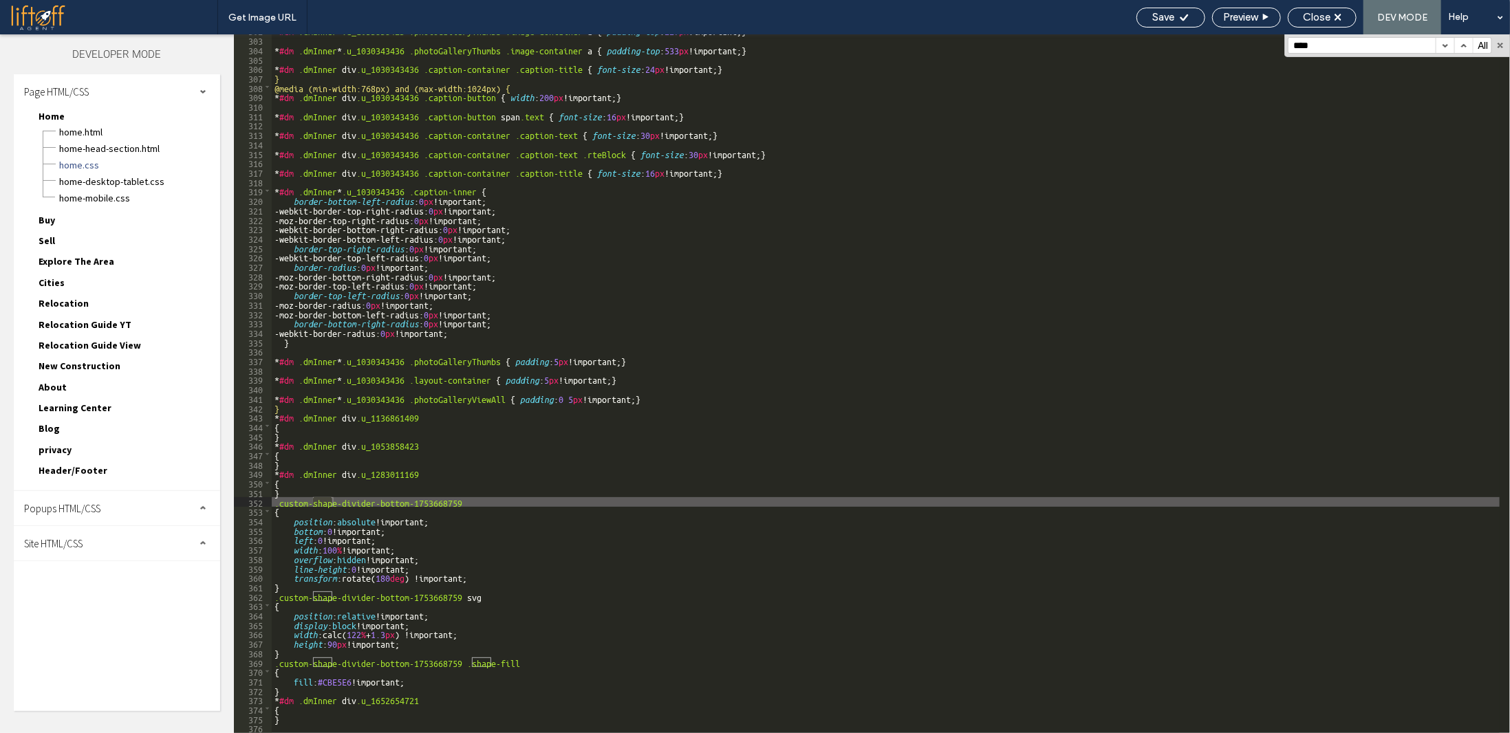
scroll to position [2847, 0]
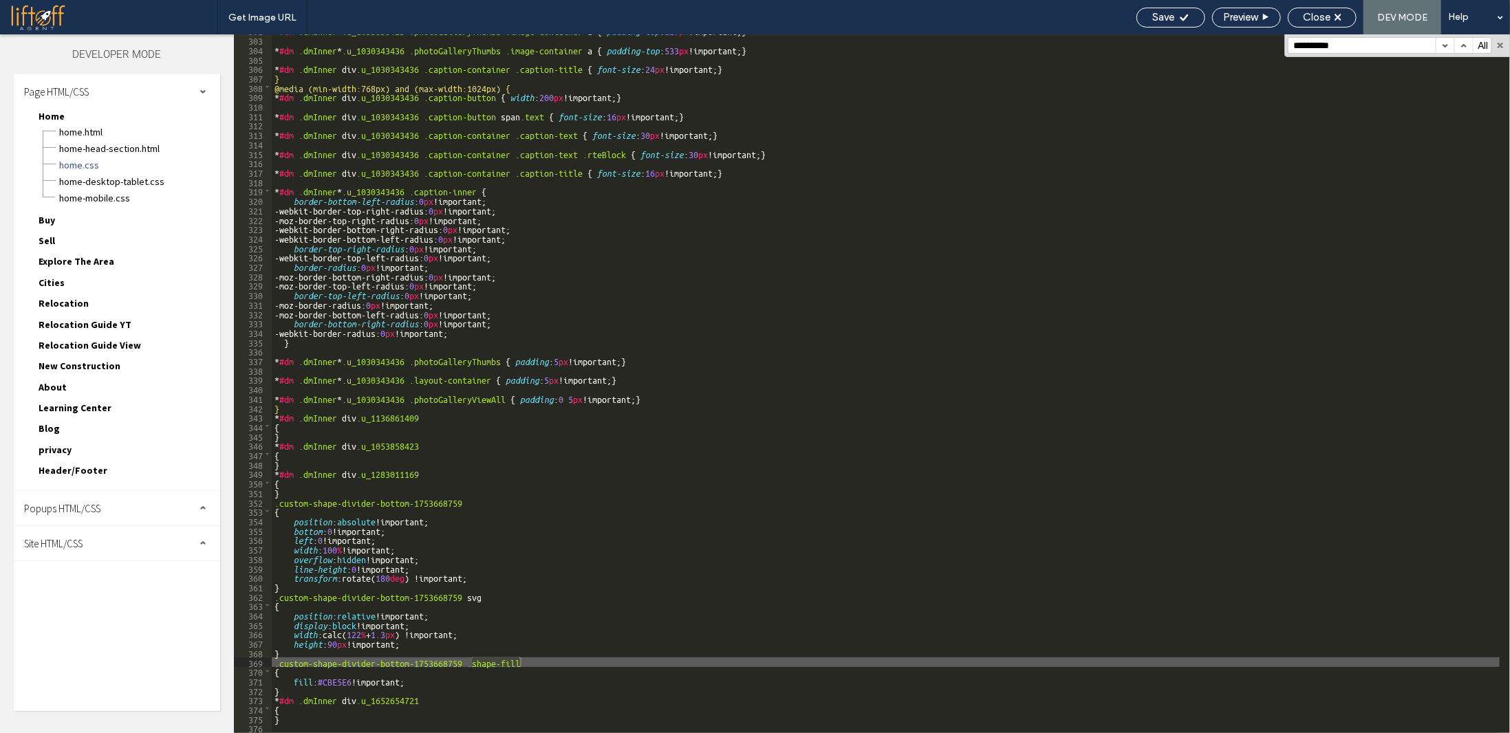
type input "**********"
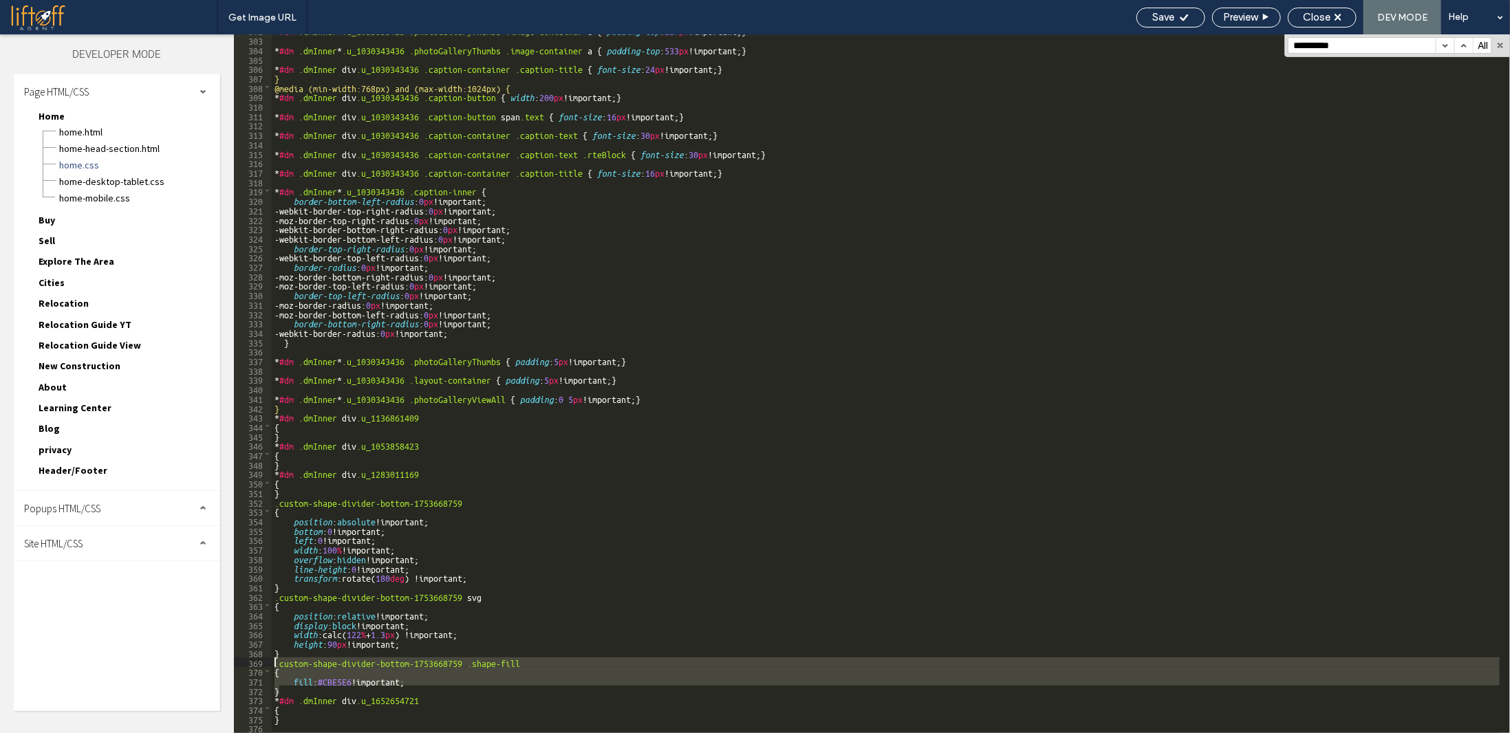
drag, startPoint x: 297, startPoint y: 688, endPoint x: 268, endPoint y: 663, distance: 38.0
click at [268, 663] on div "** 302 303 304 305 306 307 308 309 310 311 312 313 314 315 316 317 318 319 320 …" at bounding box center [872, 383] width 1276 height 699
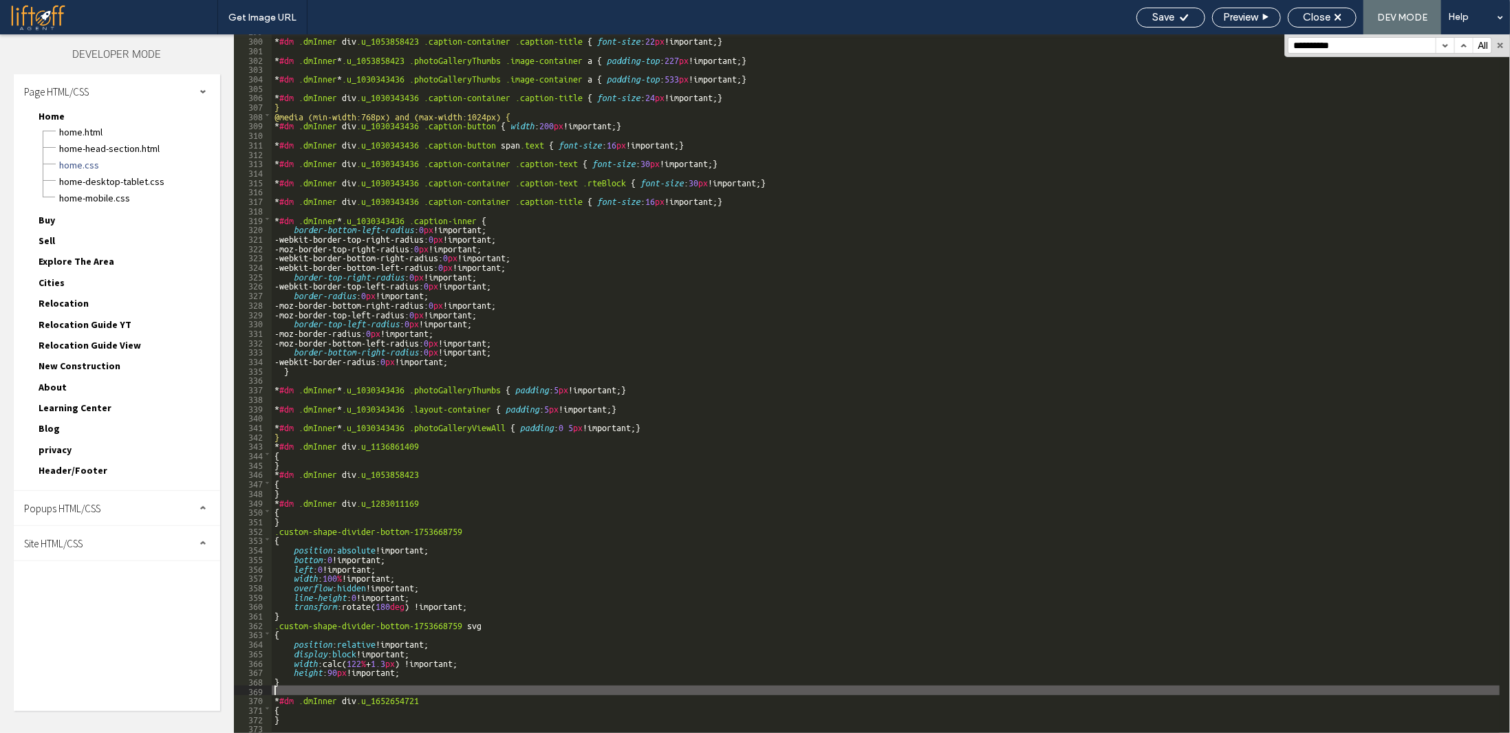
scroll to position [2810, 0]
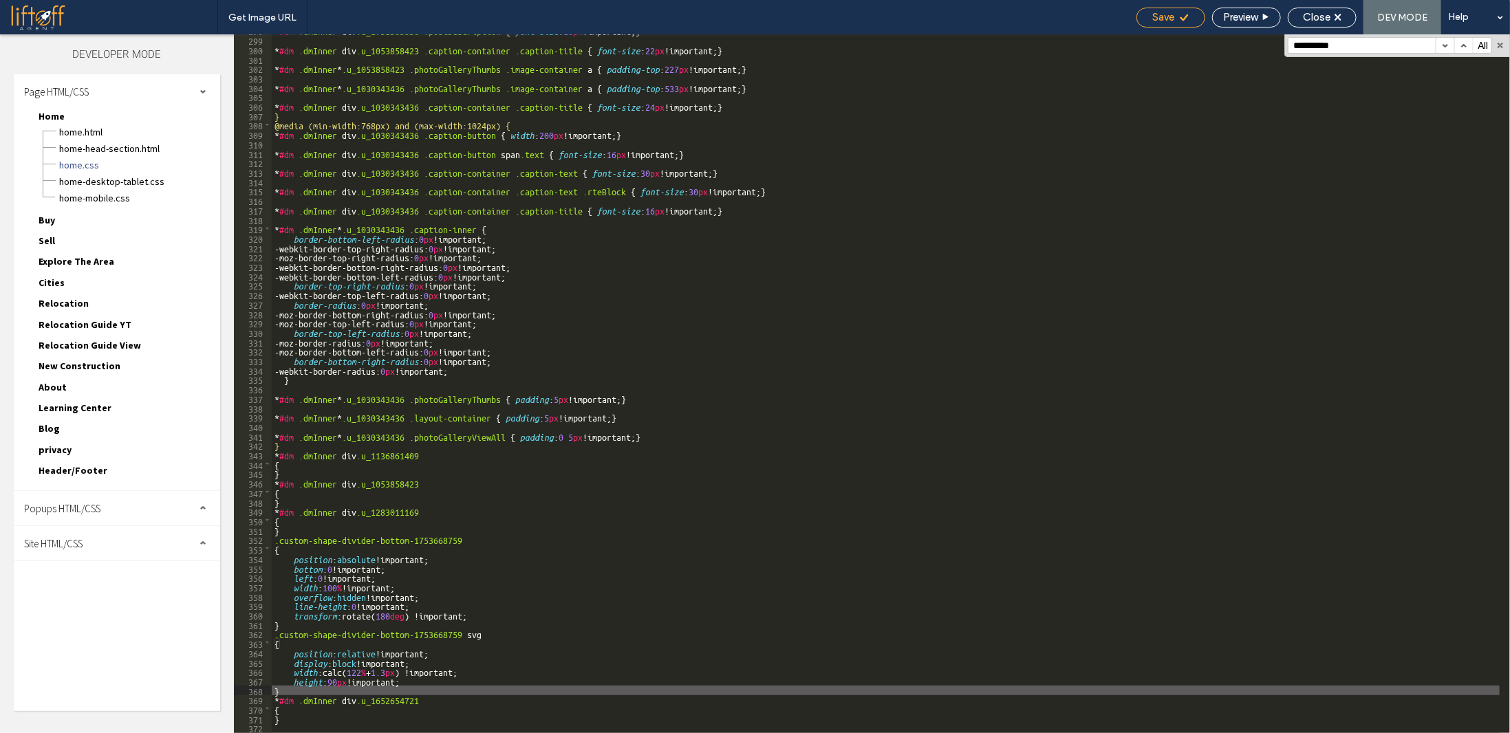
click at [1179, 17] on icon at bounding box center [1184, 17] width 10 height 10
click at [1314, 15] on span "Close" at bounding box center [1317, 17] width 28 height 12
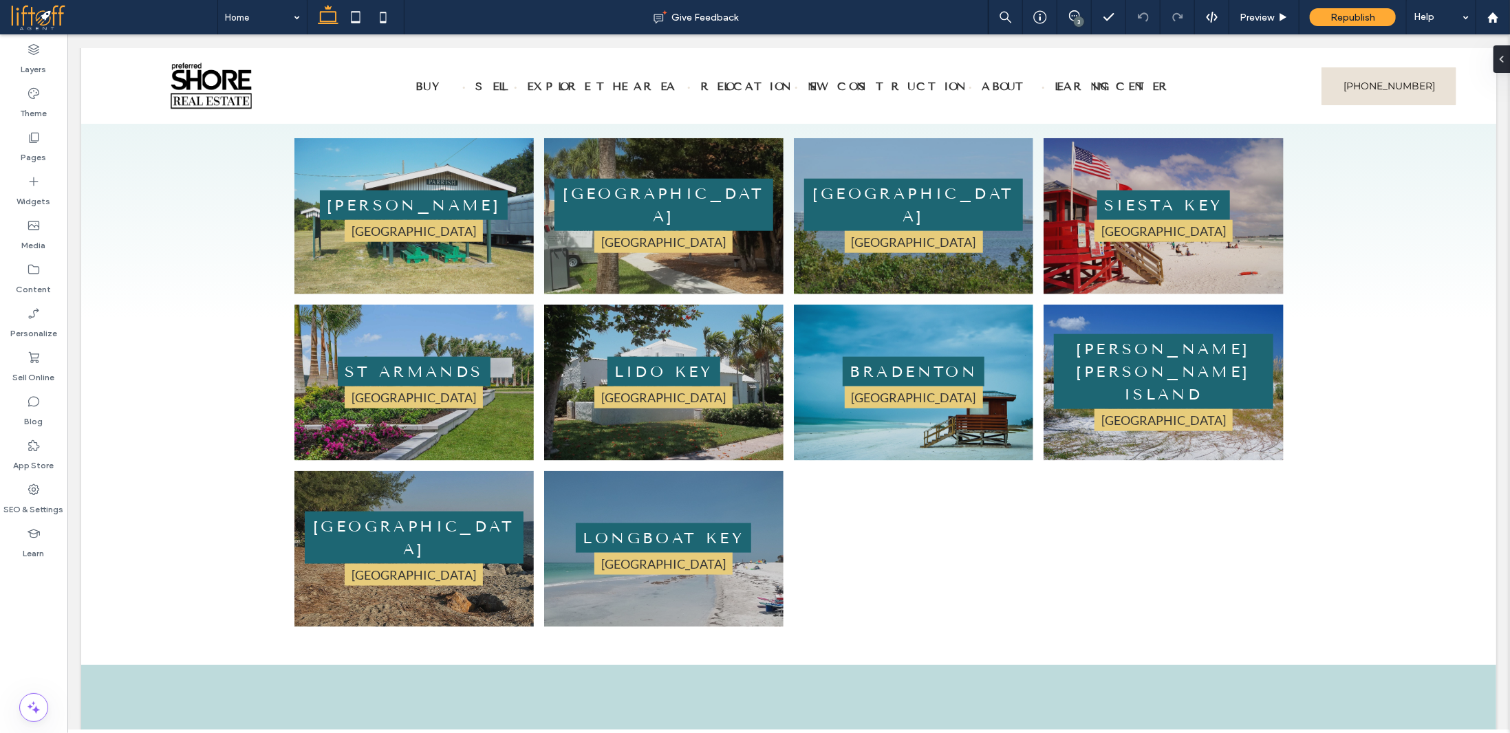
scroll to position [4474, 0]
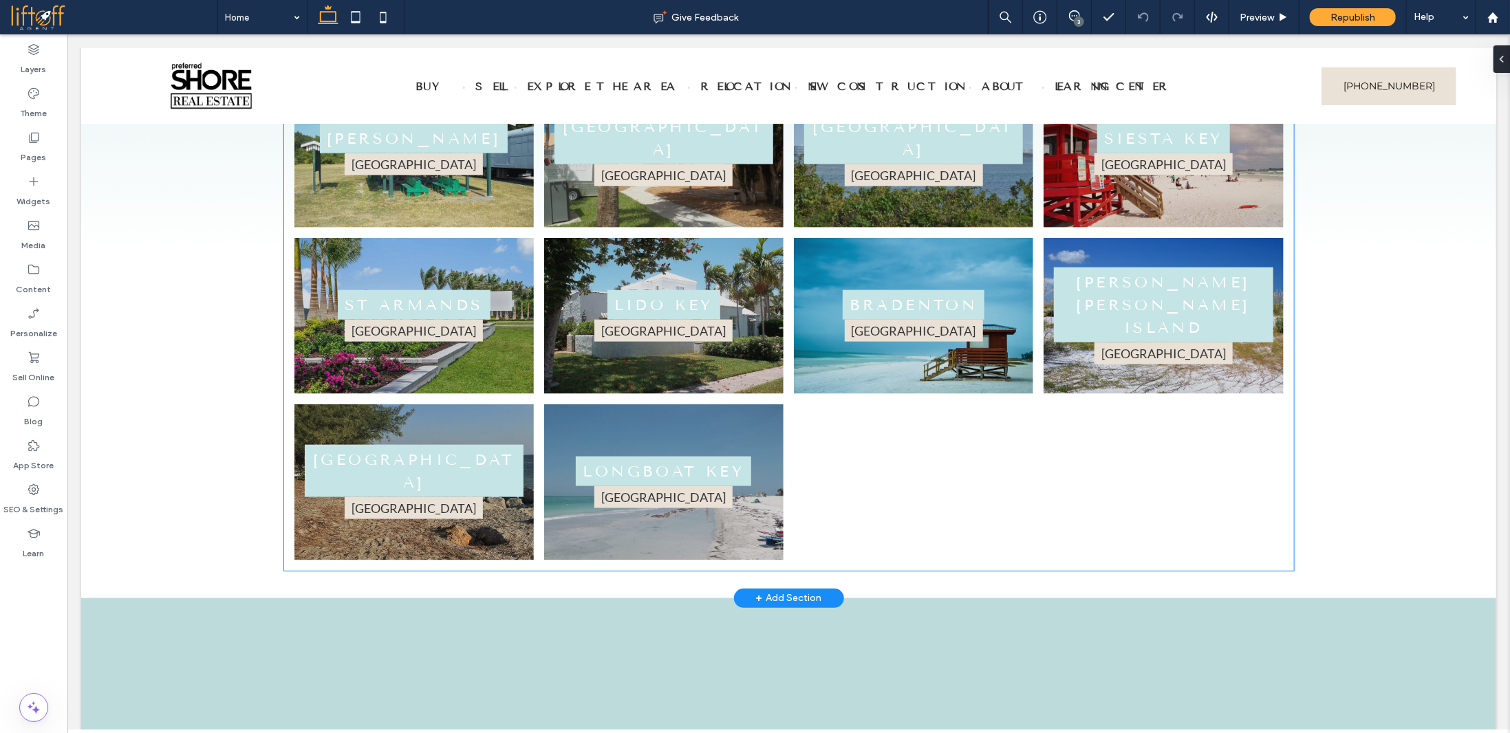
click at [1117, 227] on link at bounding box center [1162, 149] width 239 height 156
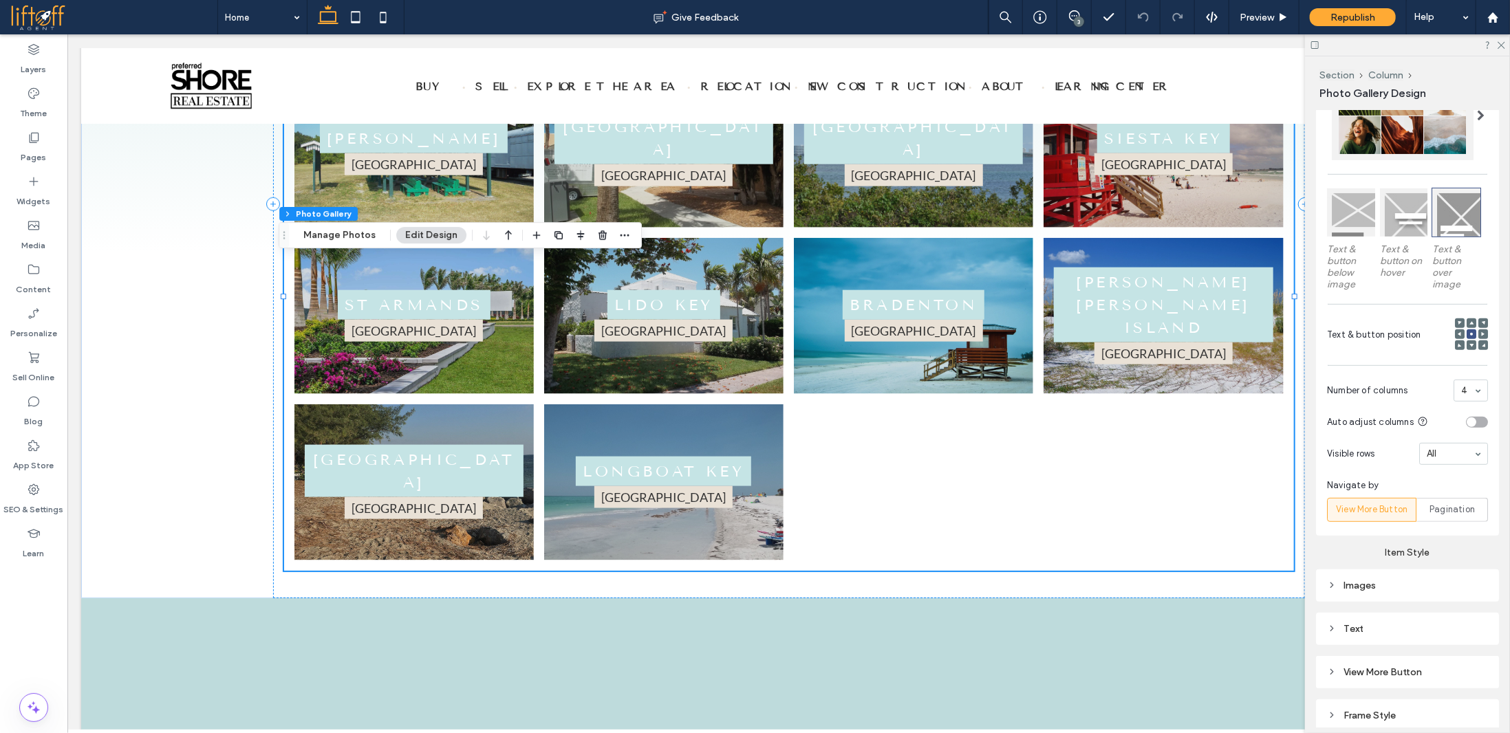
click at [1399, 632] on div "Text" at bounding box center [1407, 629] width 161 height 19
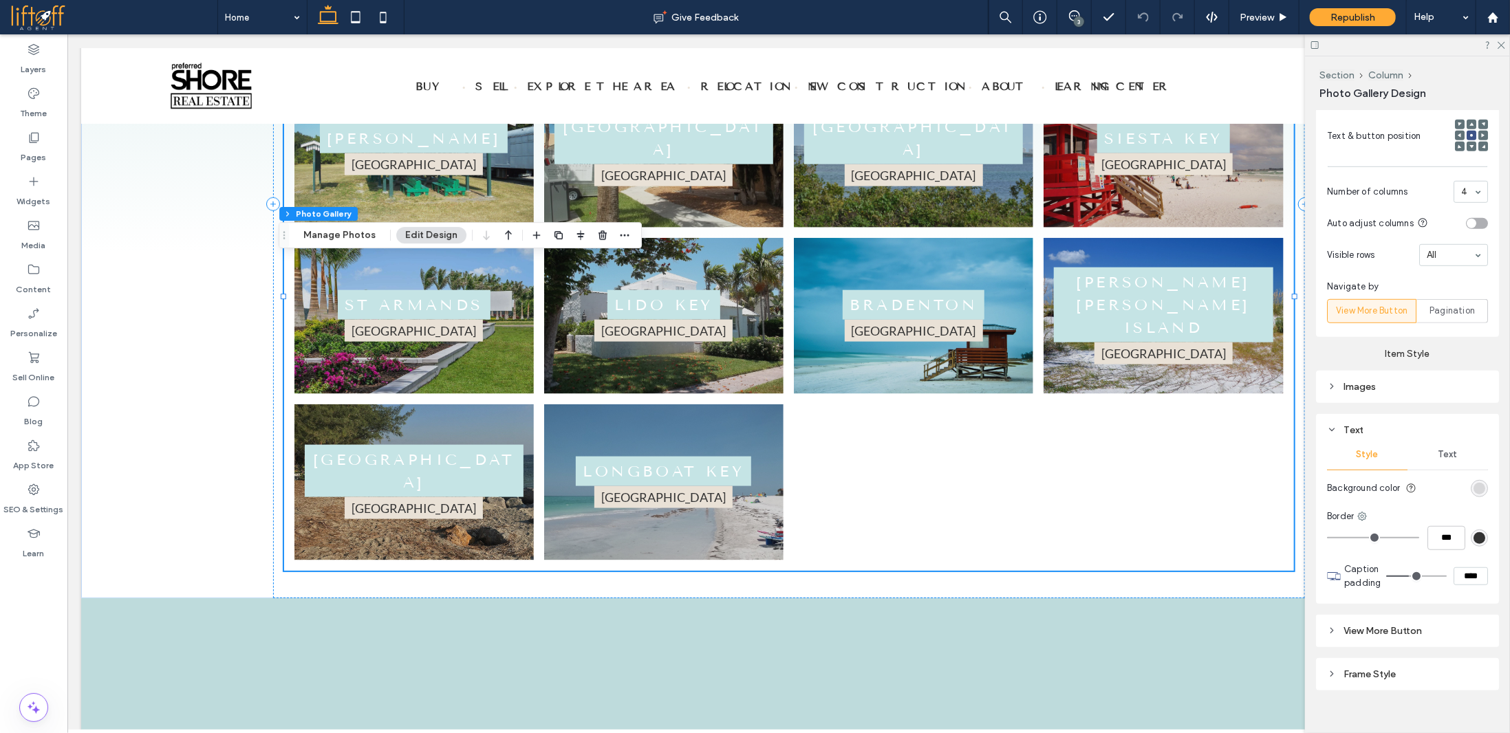
scroll to position [556, 0]
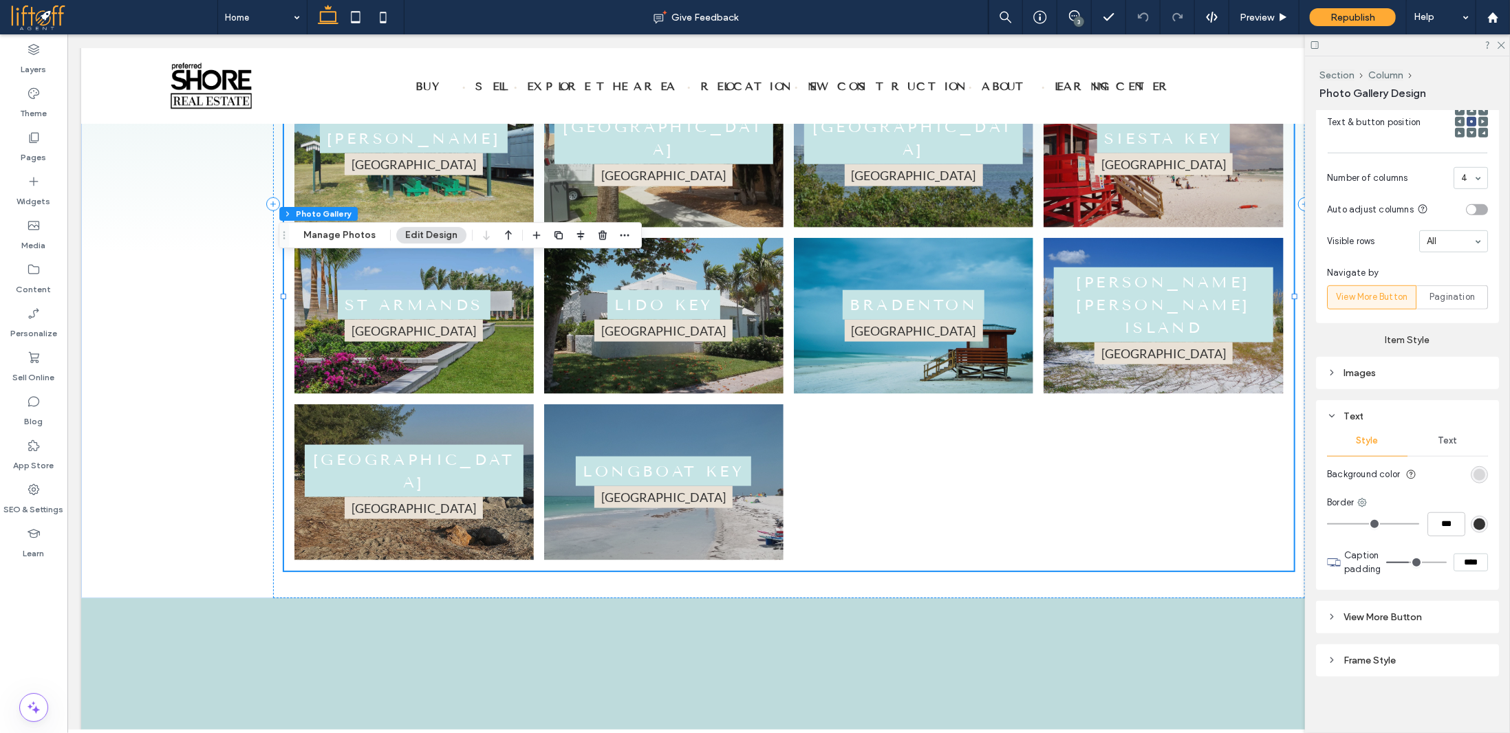
click at [1446, 435] on span "Text" at bounding box center [1447, 440] width 19 height 11
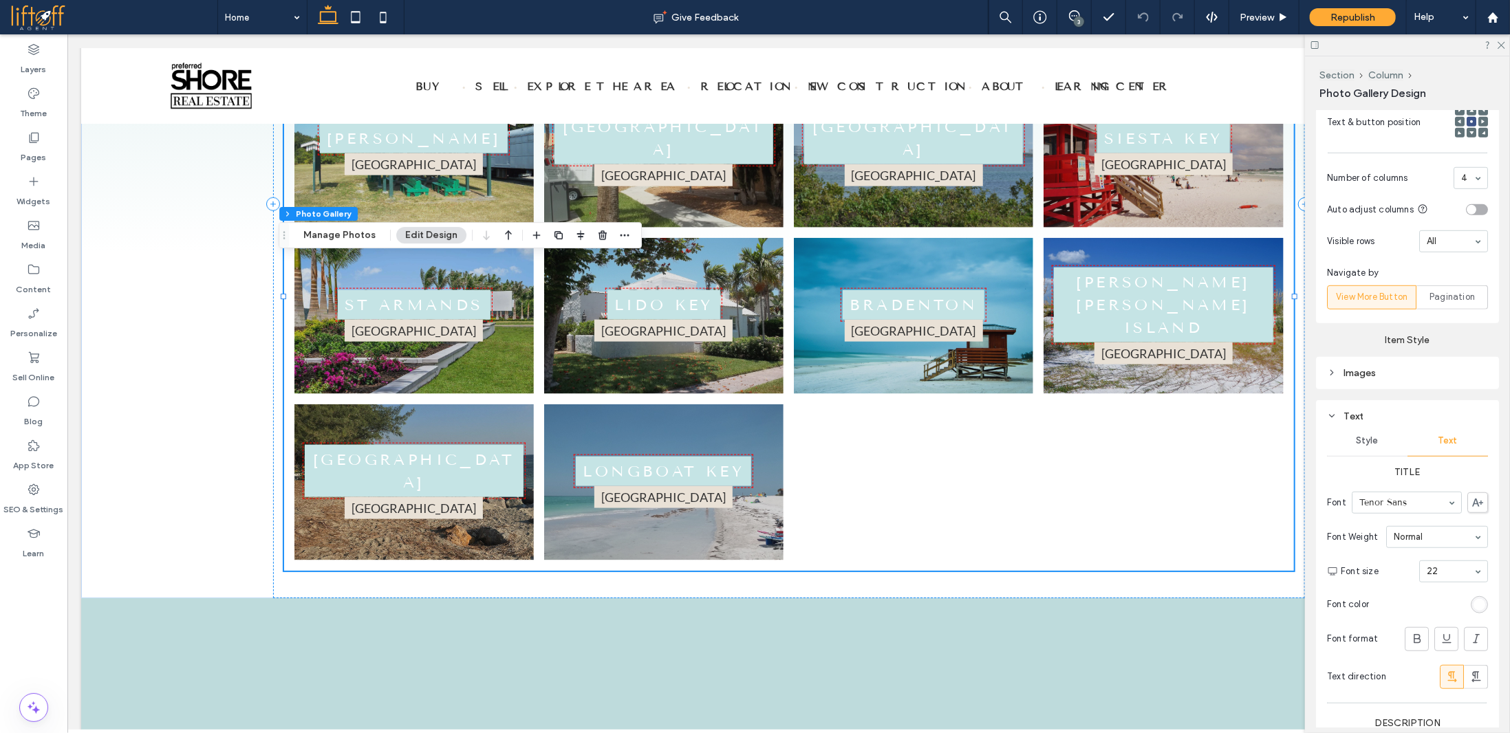
click at [1473, 600] on div "rgb(255, 255, 255)" at bounding box center [1479, 605] width 12 height 12
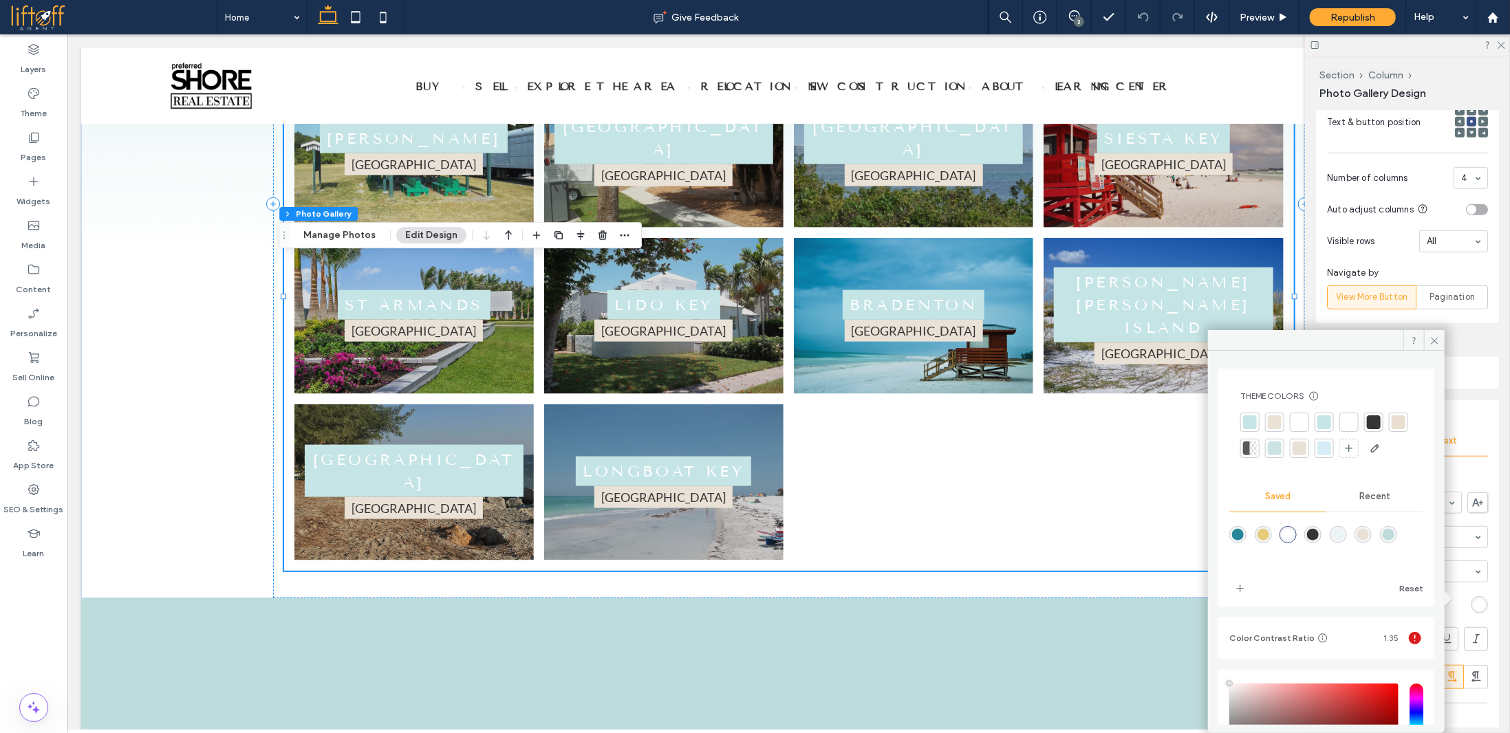
click at [1380, 426] on div at bounding box center [1374, 422] width 14 height 14
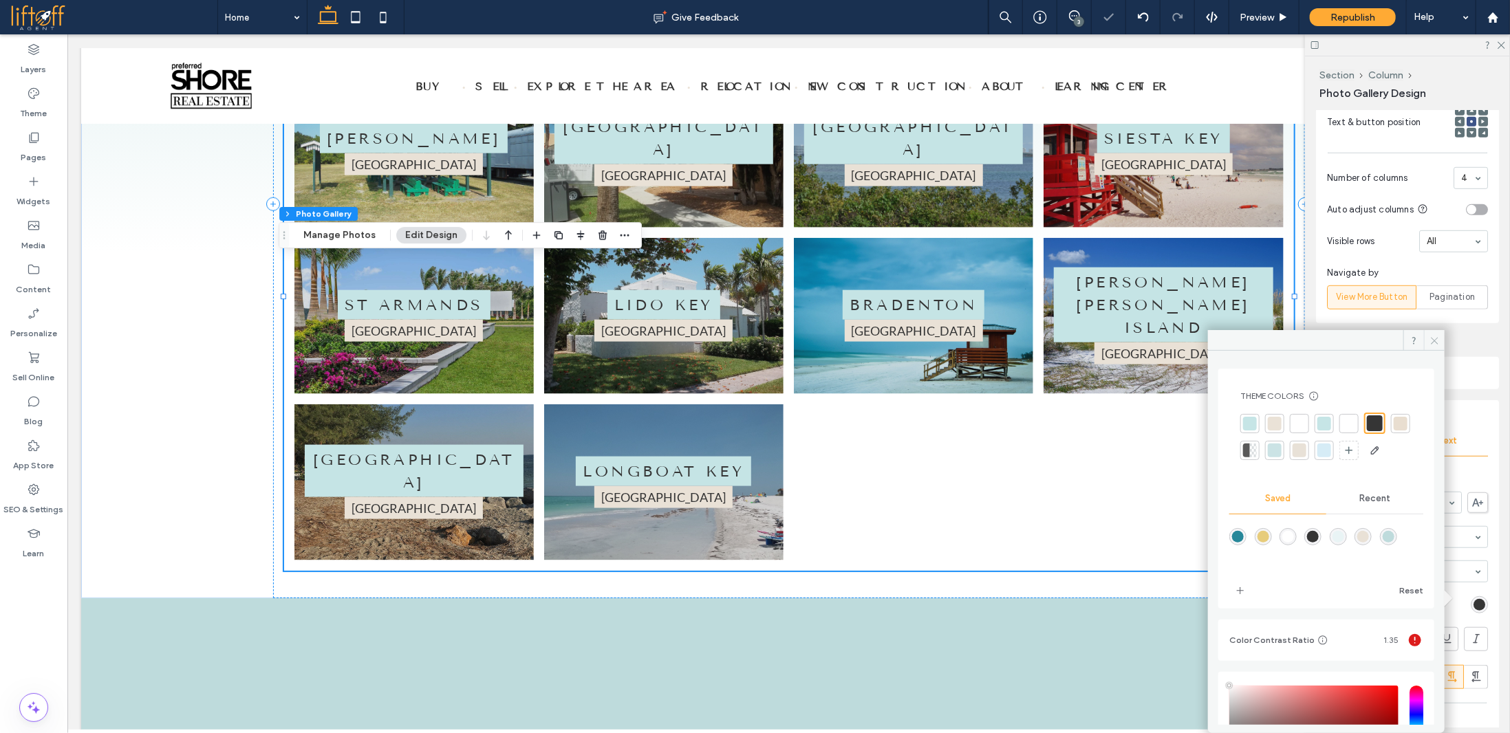
click at [1437, 338] on icon at bounding box center [1434, 341] width 10 height 10
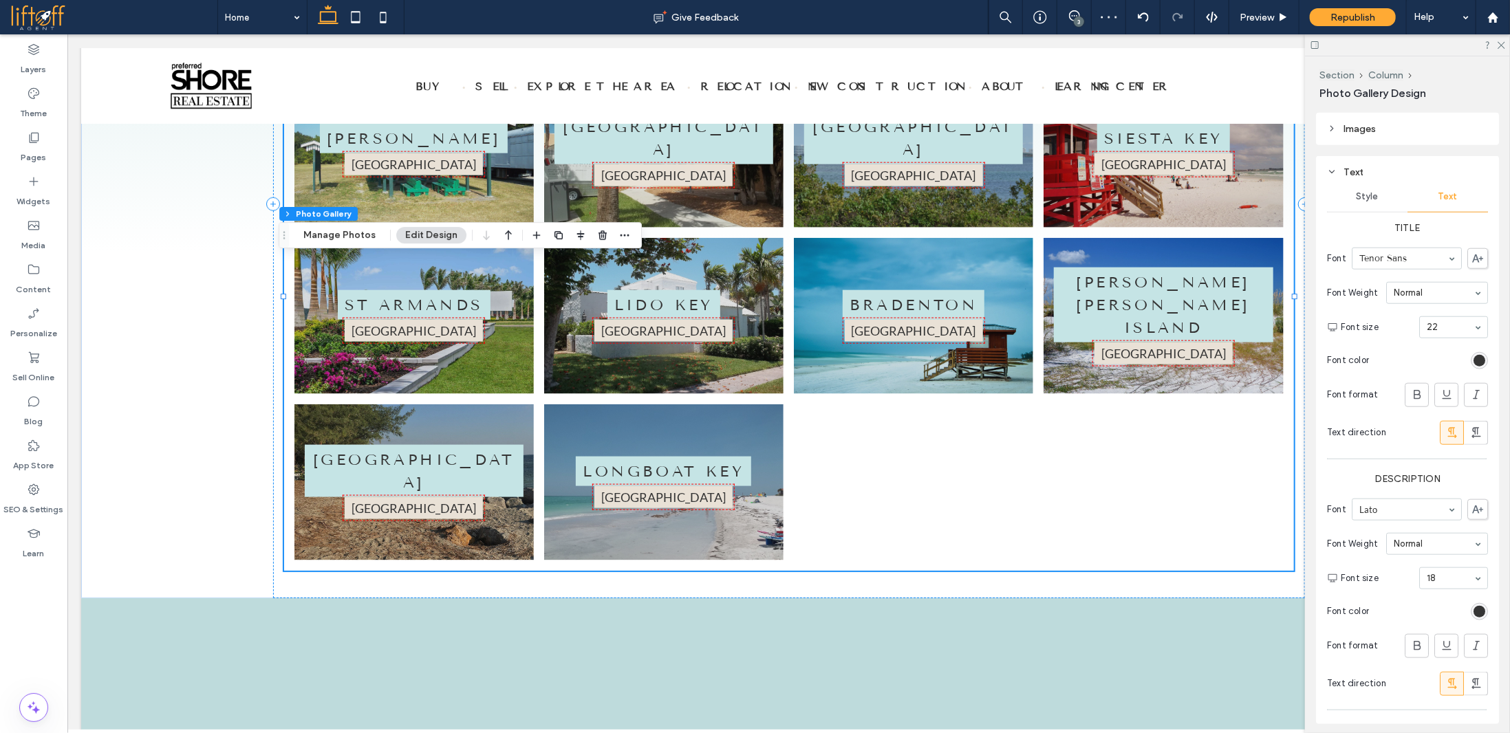
scroll to position [931, 0]
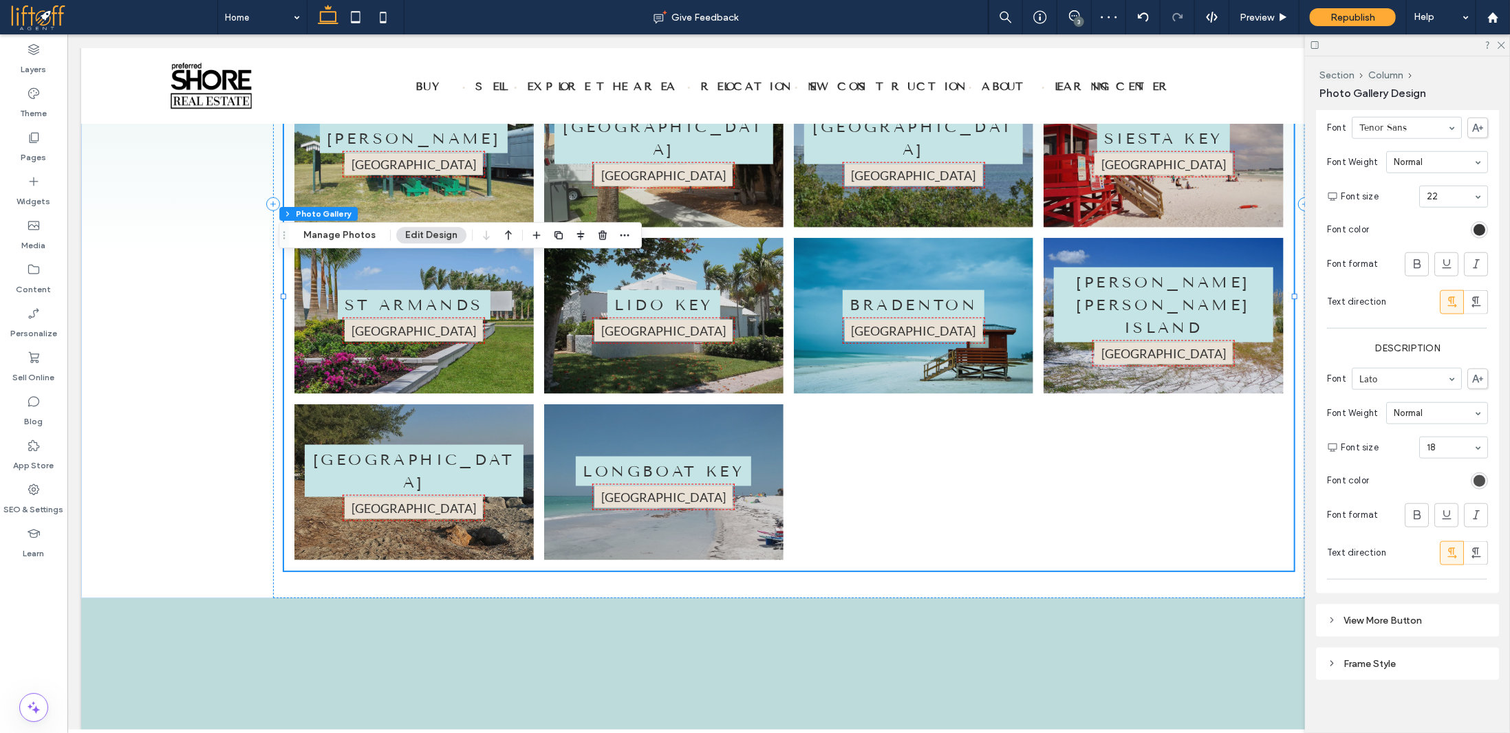
click at [1475, 475] on div "rgb(53, 53, 53)" at bounding box center [1479, 481] width 12 height 12
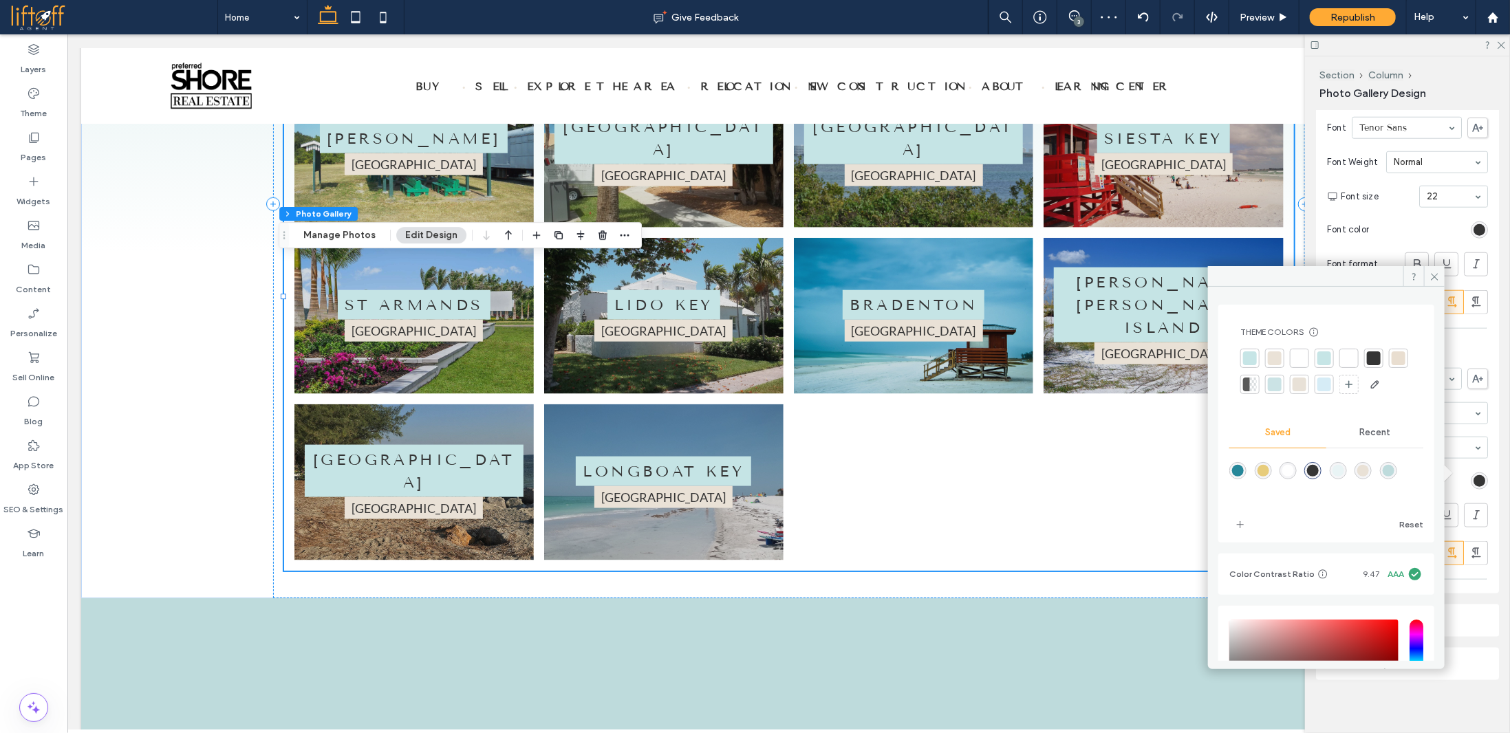
click at [1296, 359] on div at bounding box center [1299, 358] width 14 height 14
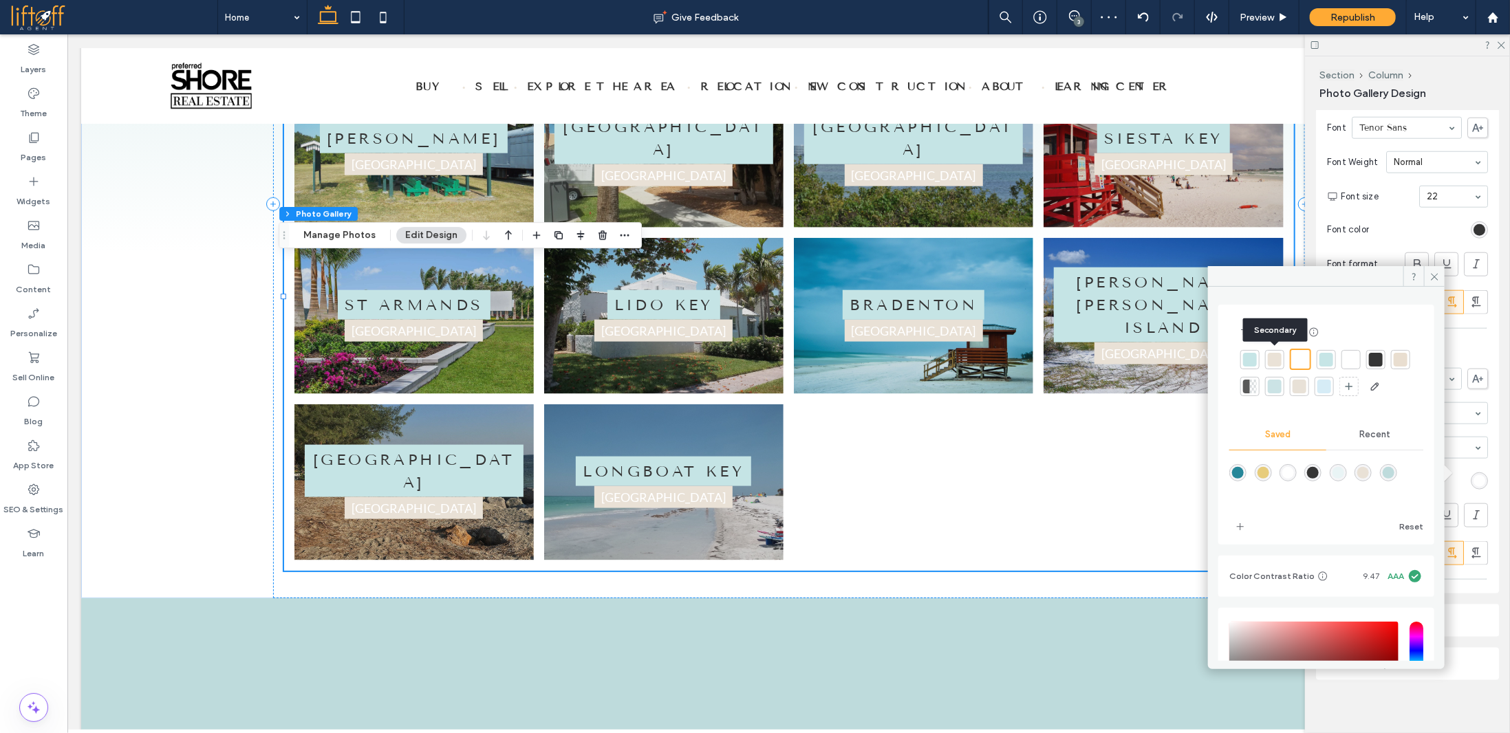
click at [1277, 357] on div at bounding box center [1275, 360] width 14 height 14
click at [1251, 357] on div at bounding box center [1250, 360] width 14 height 14
click at [1378, 357] on div at bounding box center [1376, 360] width 14 height 14
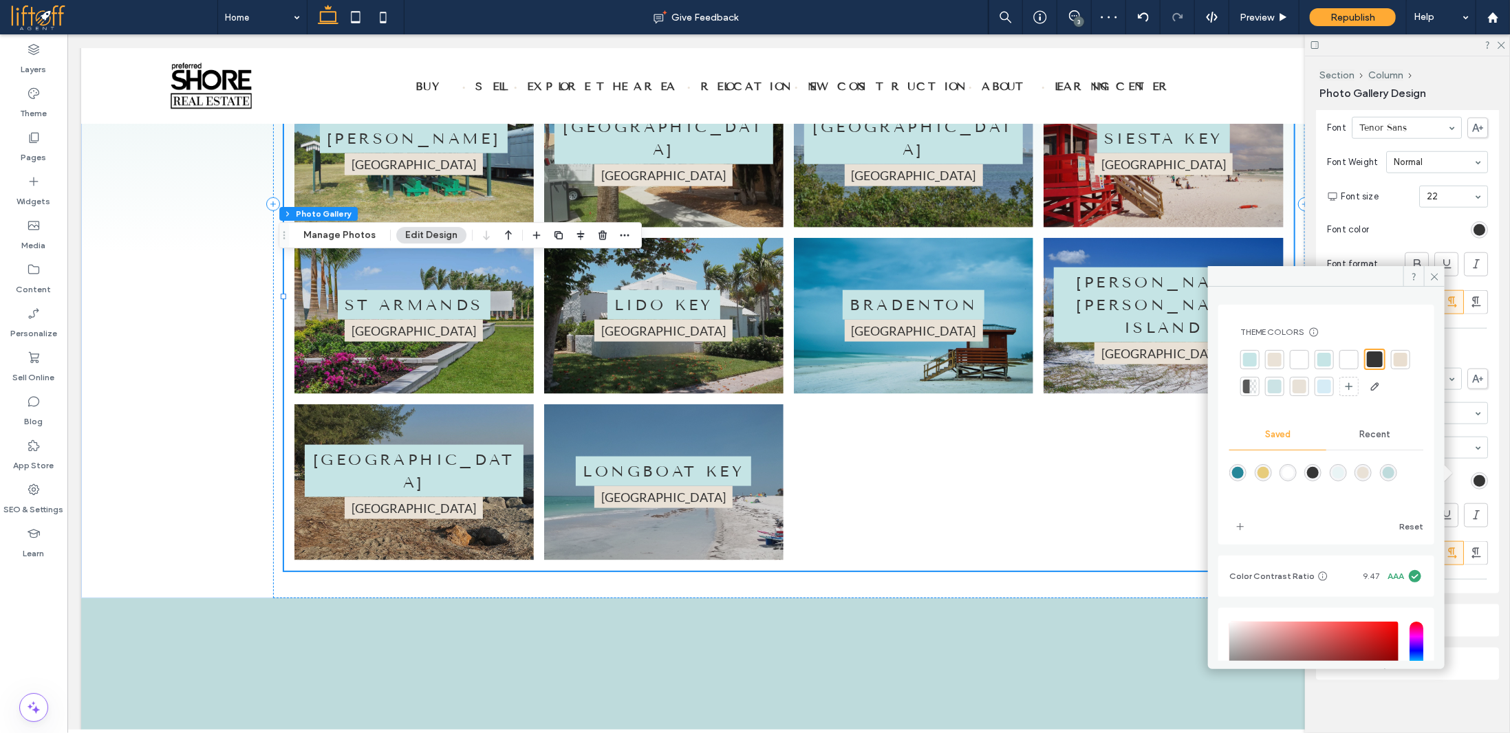
click at [1433, 277] on icon at bounding box center [1434, 277] width 10 height 10
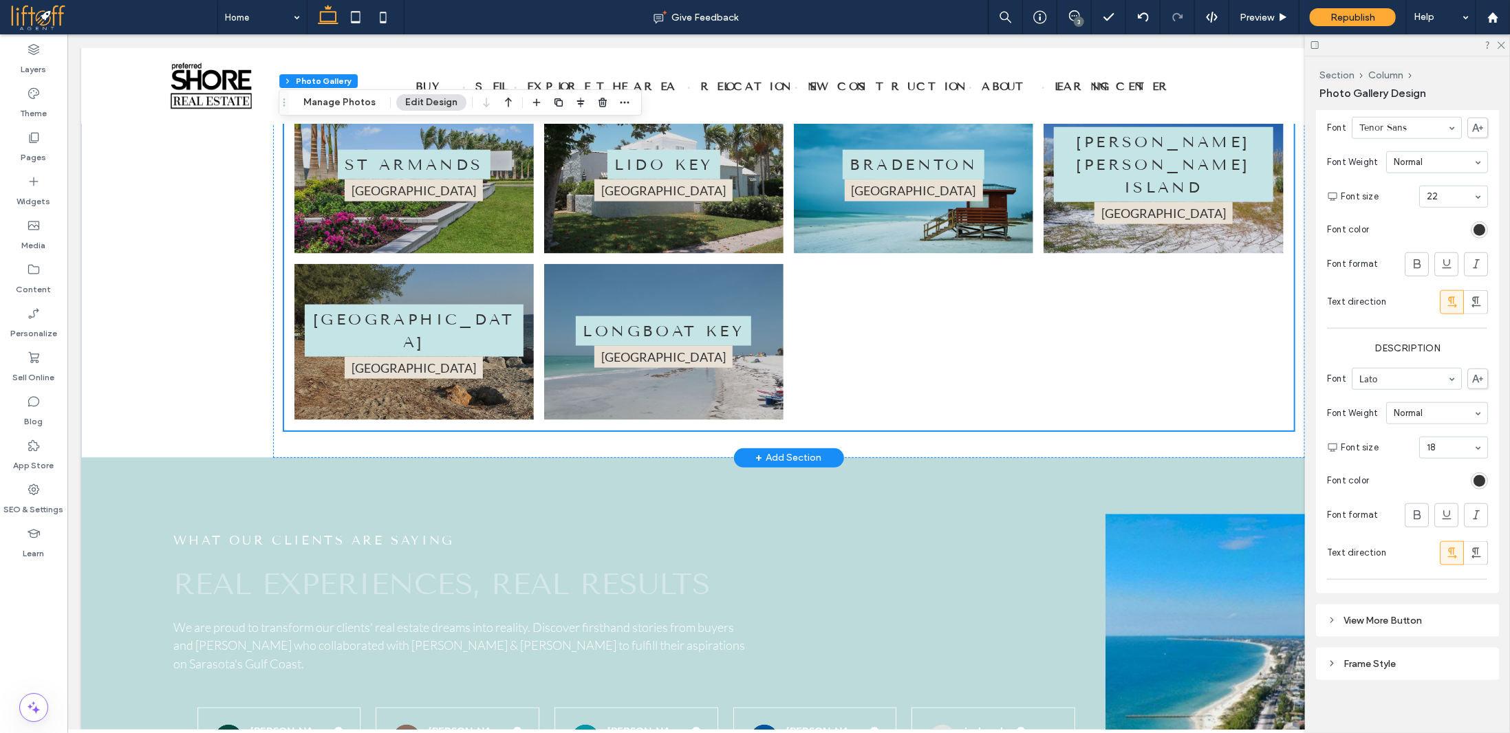
scroll to position [4673, 0]
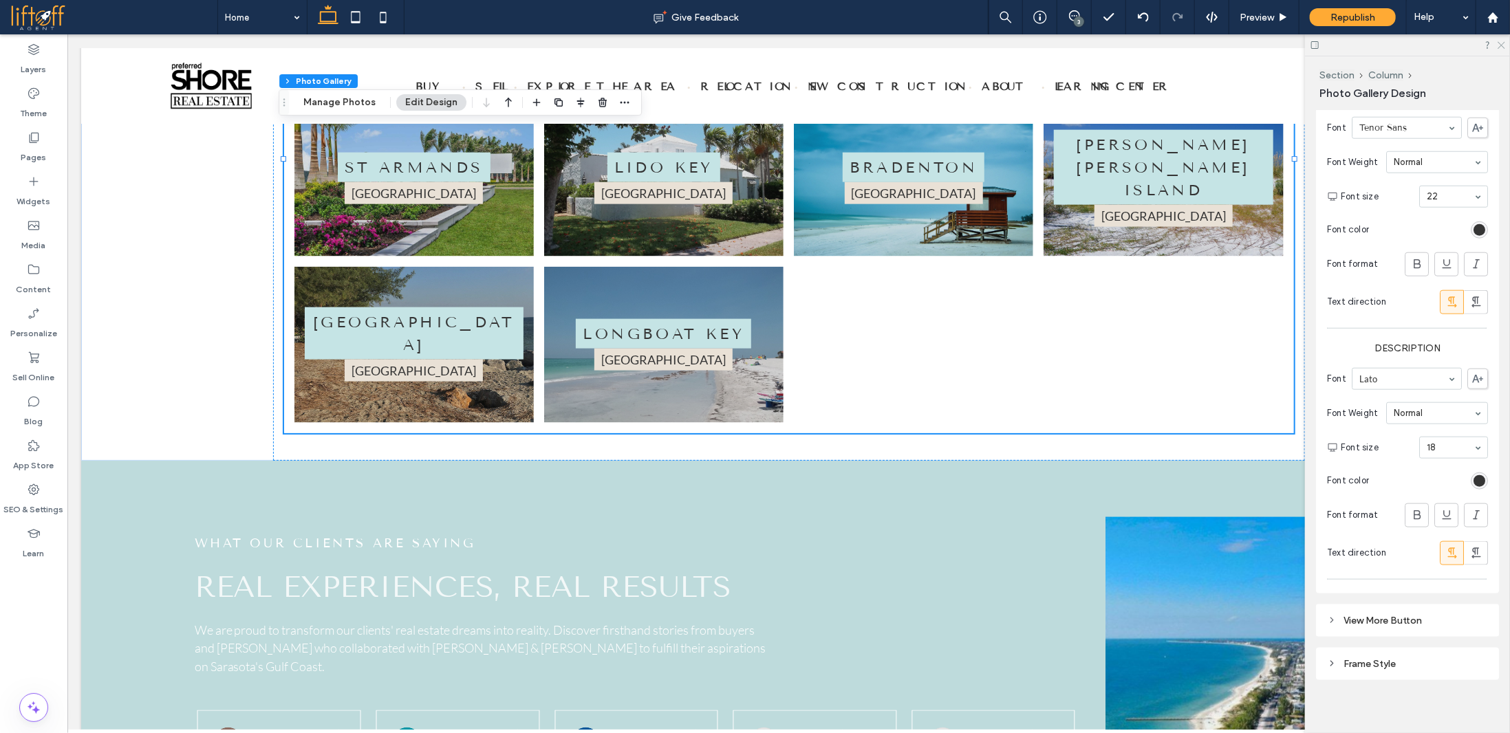
click at [1497, 47] on icon at bounding box center [1500, 44] width 9 height 9
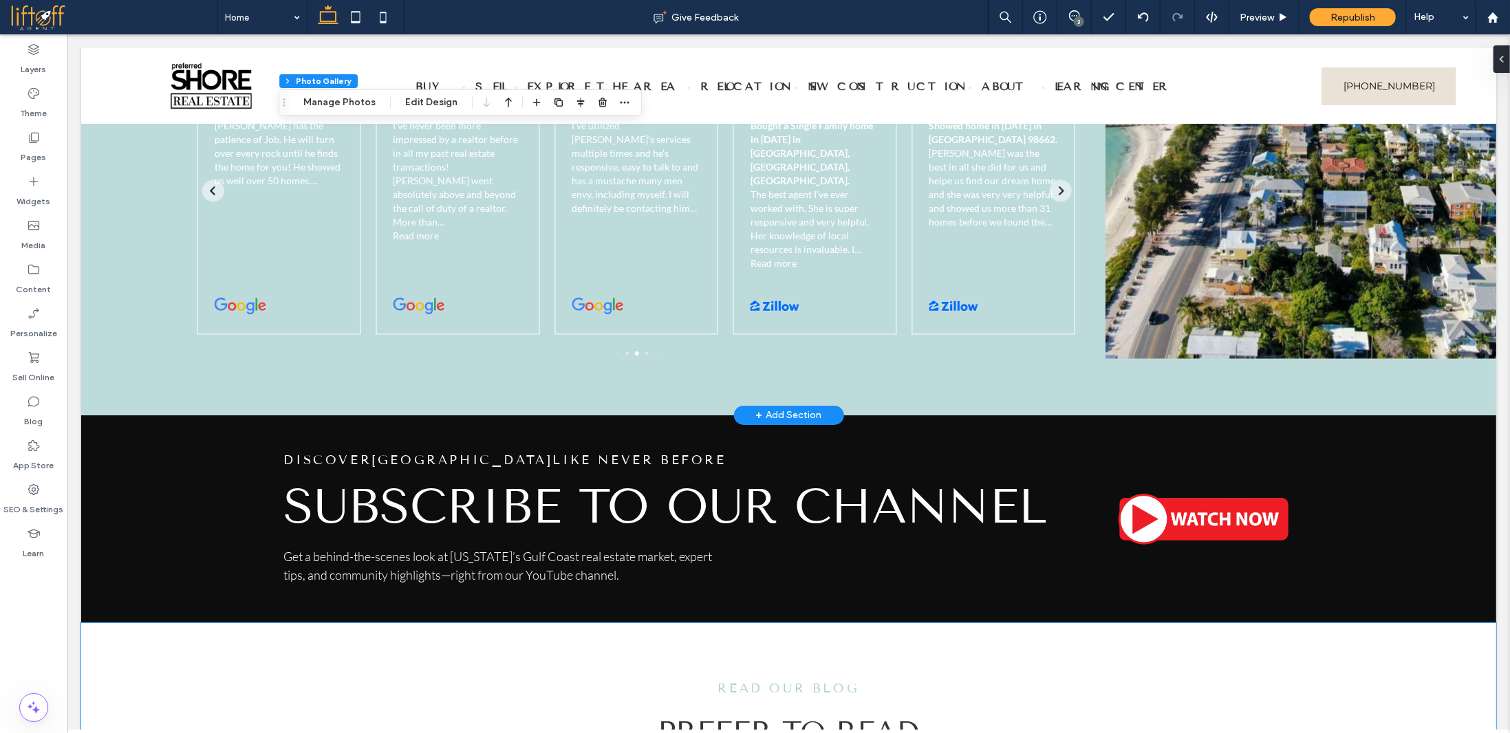
scroll to position [5292, 0]
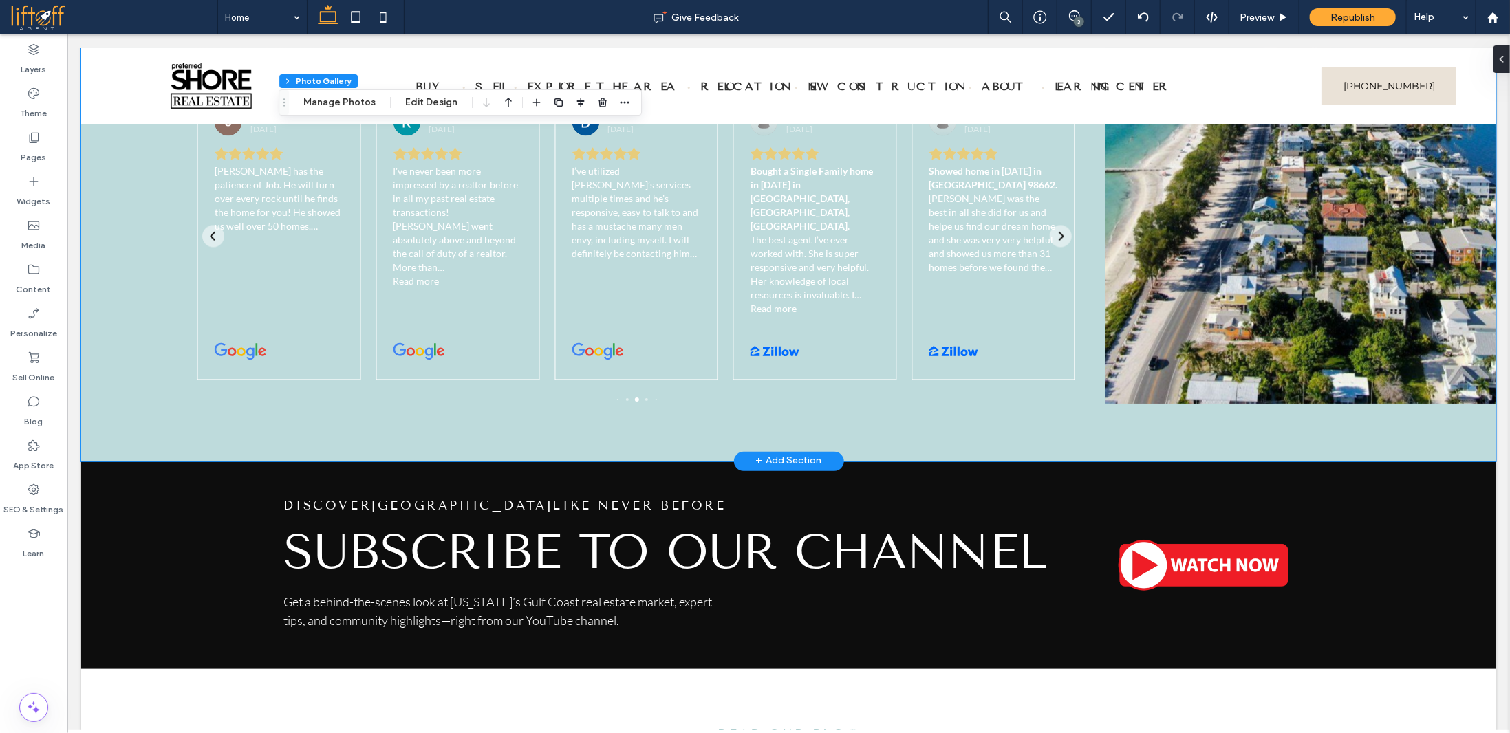
click at [1217, 461] on div "What My Clients Are Saying Real Stories from Happy Homeowners. Leave Google Rev…" at bounding box center [787, 151] width 1415 height 620
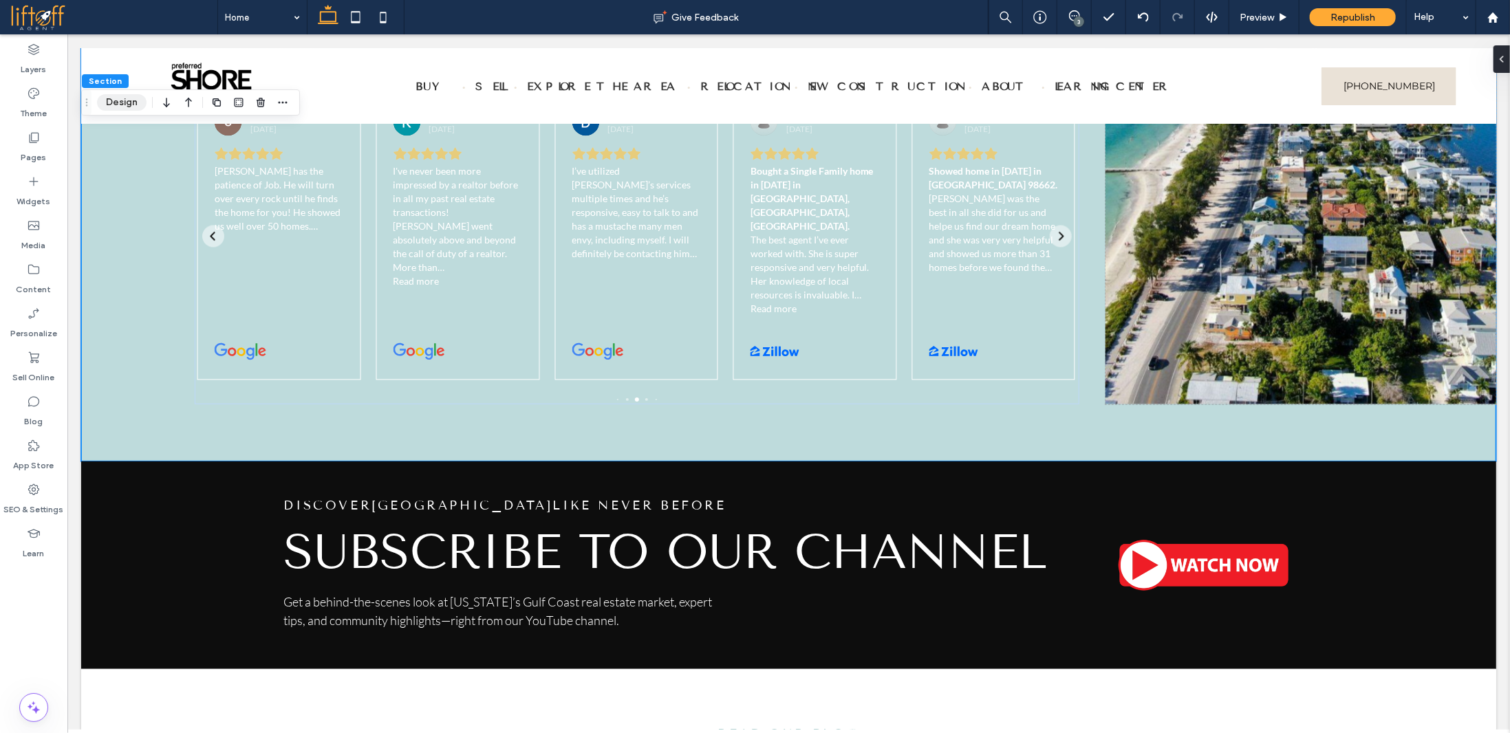
drag, startPoint x: 133, startPoint y: 96, endPoint x: 321, endPoint y: 87, distance: 188.7
click at [133, 96] on button "Design" at bounding box center [122, 102] width 50 height 17
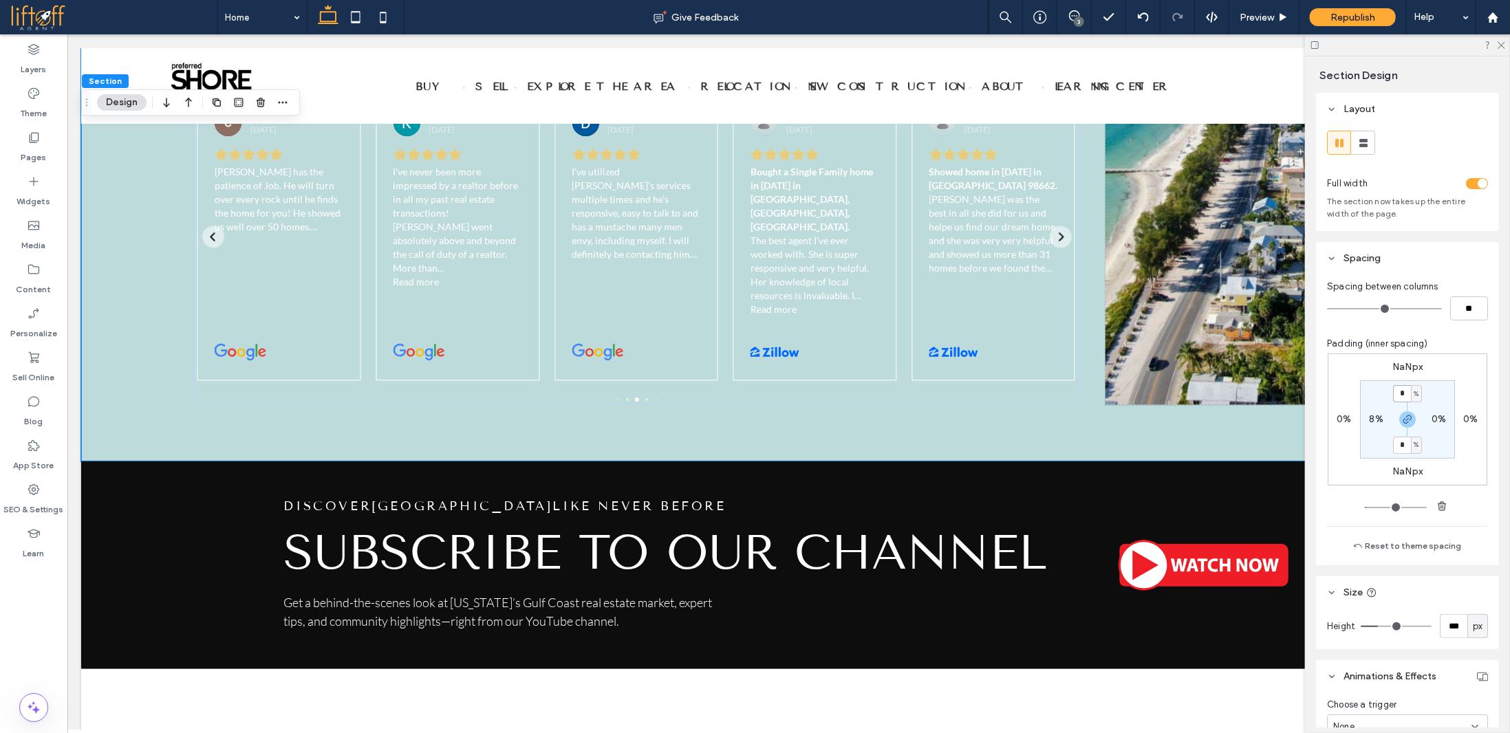
click at [1402, 392] on input "*" at bounding box center [1402, 393] width 18 height 17
type input "*"
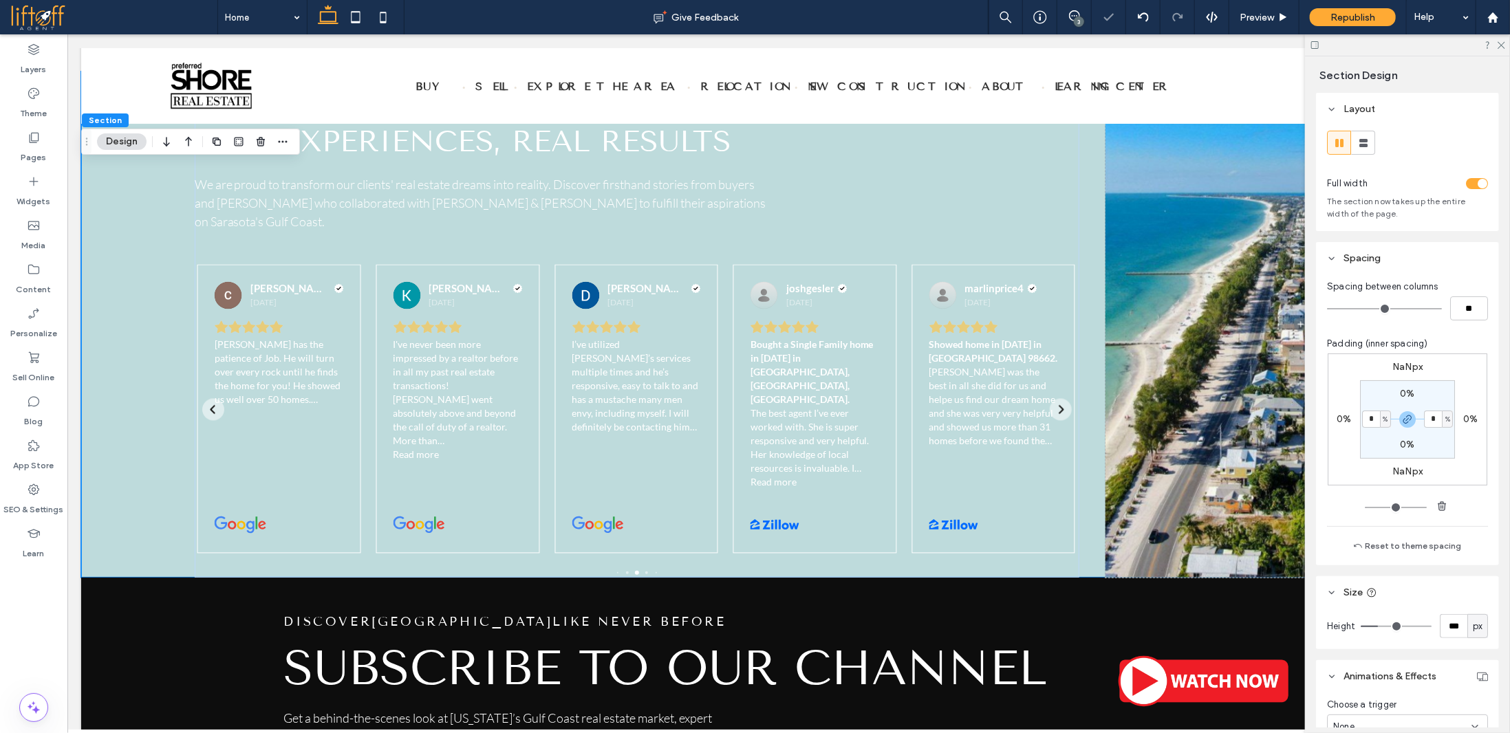
scroll to position [5017, 0]
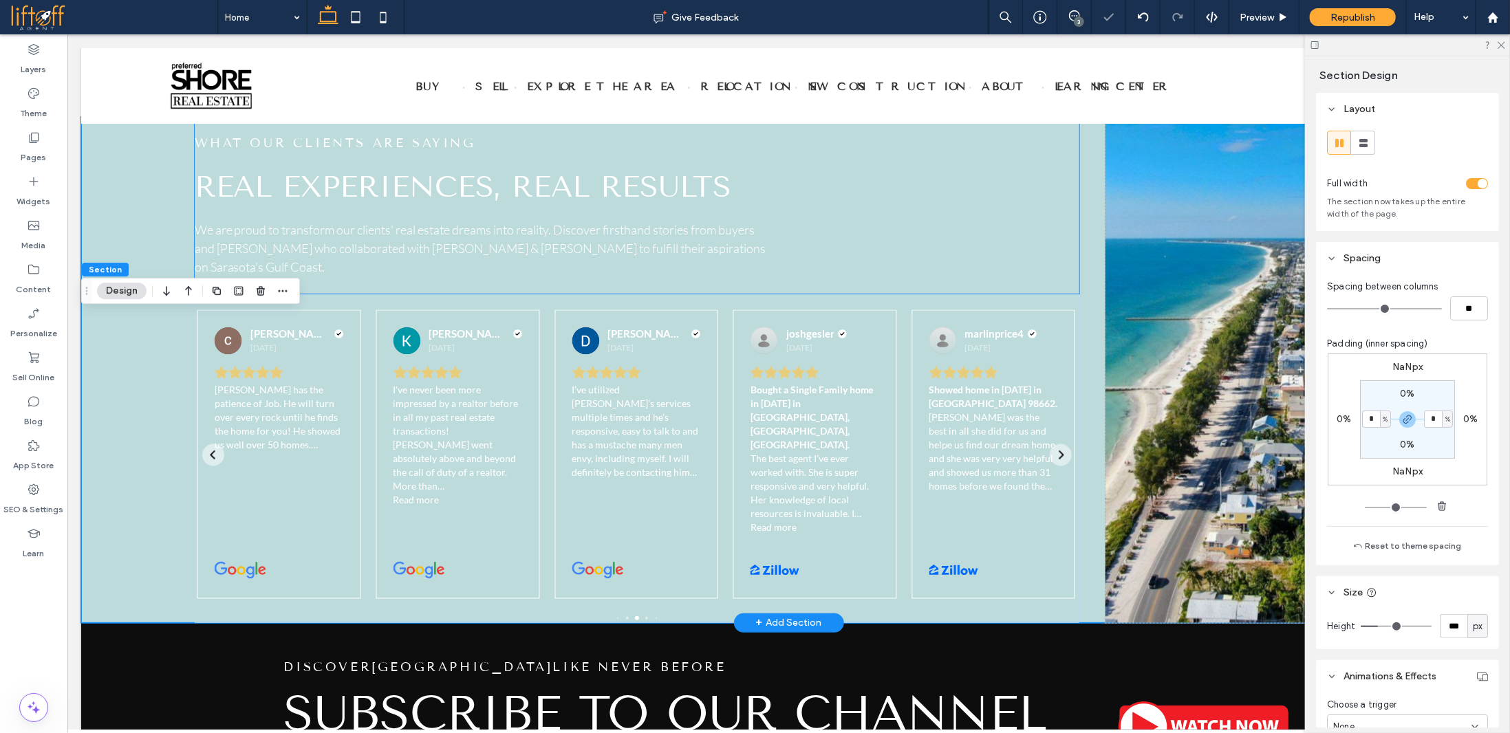
click at [724, 294] on div "What Our Clients Are Saying Real Experiences, Real Results We are proud to tran…" at bounding box center [636, 204] width 885 height 177
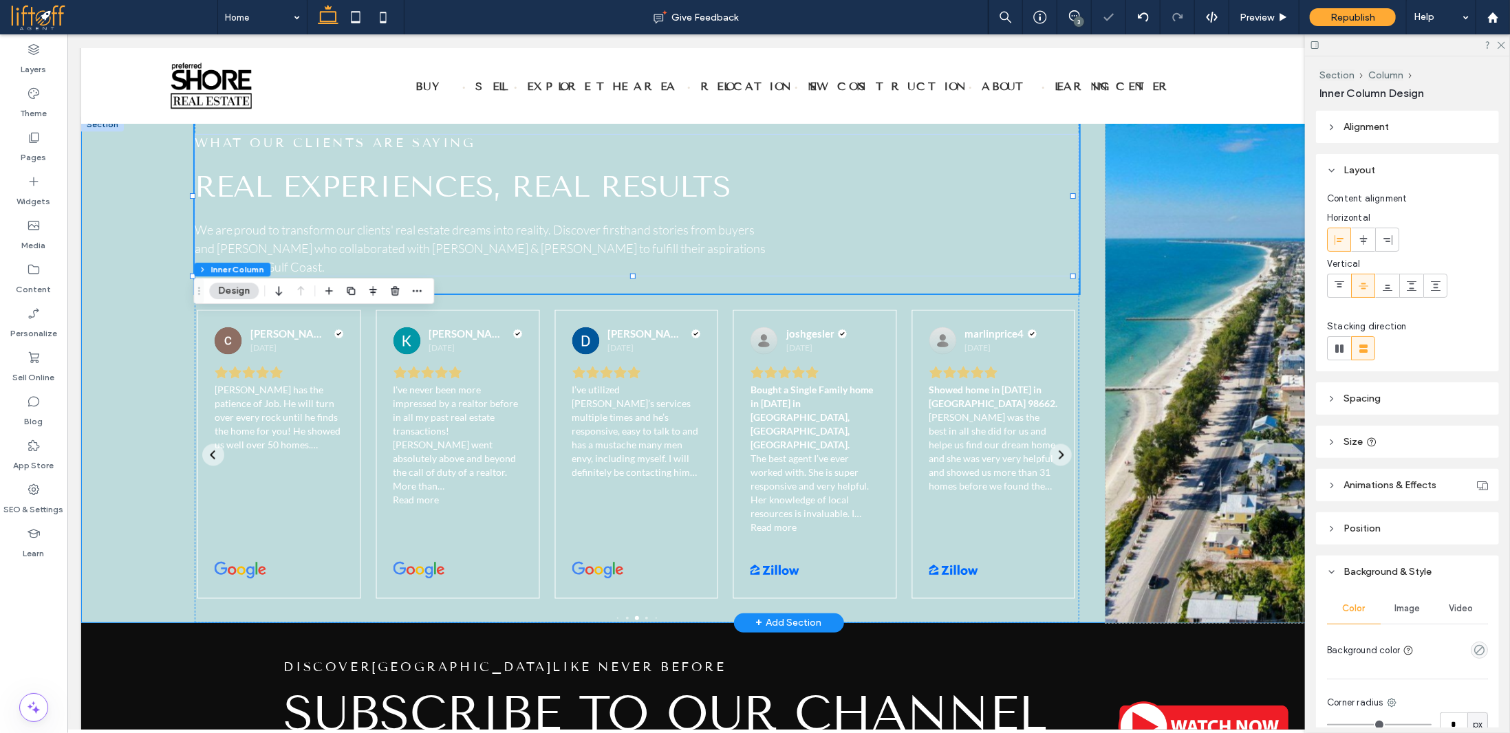
click at [169, 359] on div "What My Clients Are Saying Real Stories from Happy Homeowners. Leave Google Rev…" at bounding box center [787, 369] width 1415 height 507
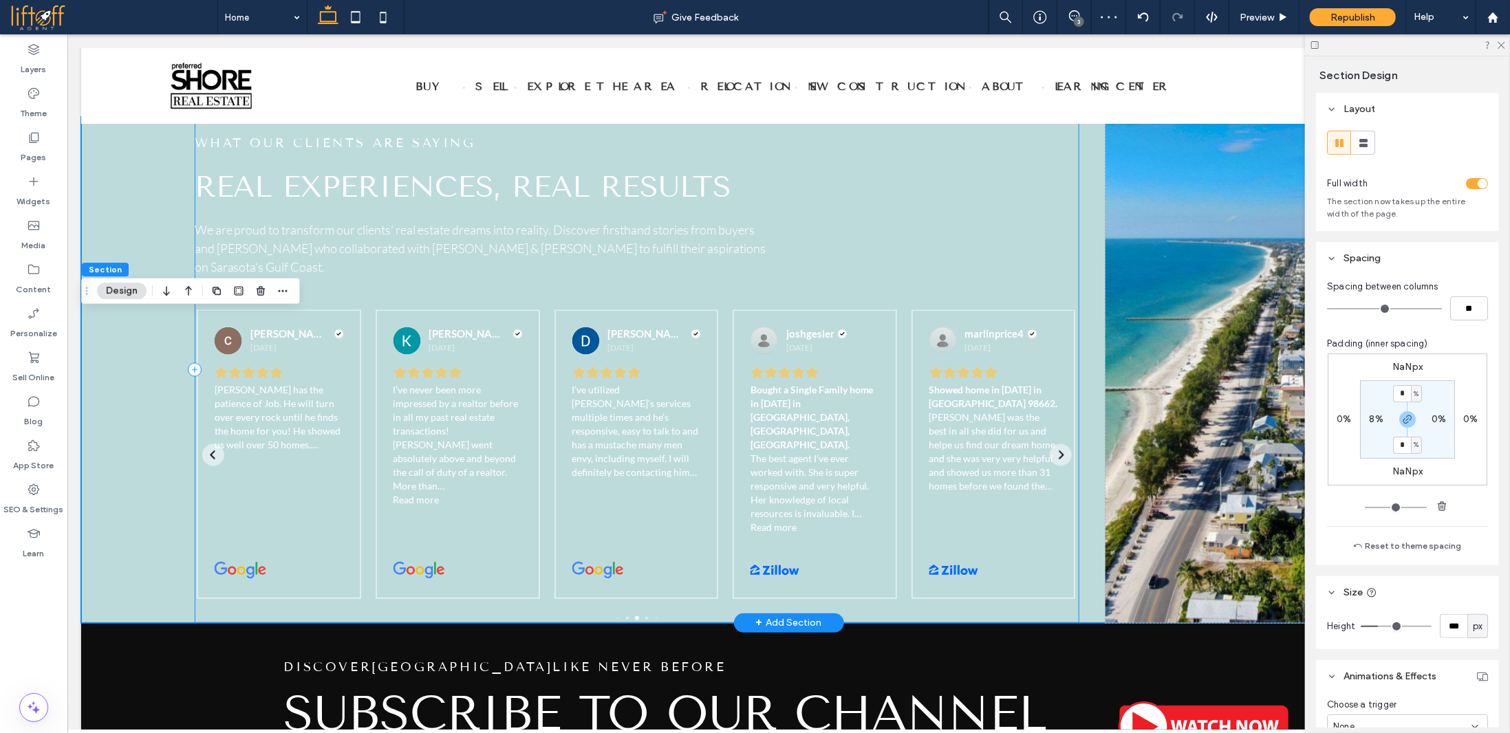
click at [195, 473] on div "What My Clients Are Saying Real Stories from Happy Homeowners. Leave Google Rev…" at bounding box center [636, 369] width 885 height 507
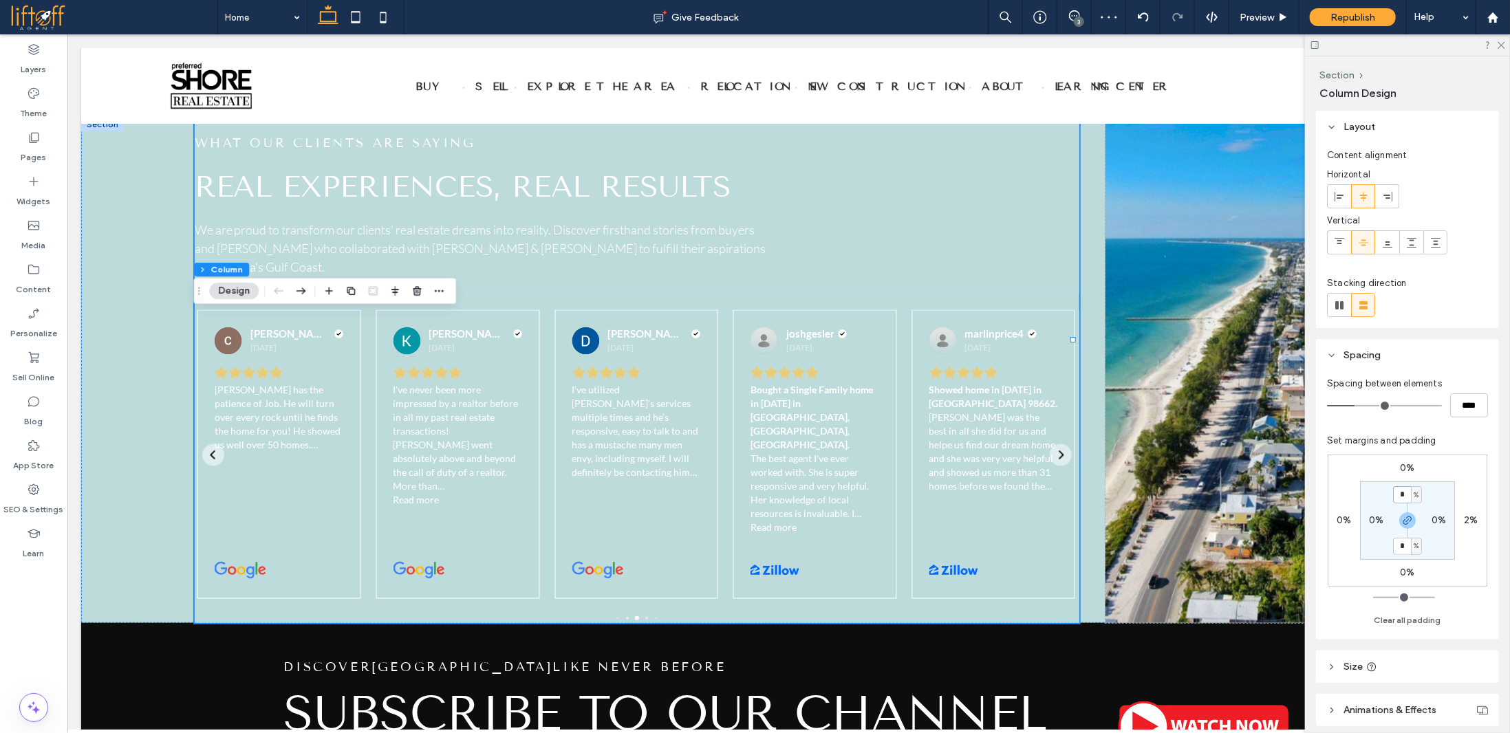
click at [1406, 495] on input "*" at bounding box center [1402, 494] width 18 height 17
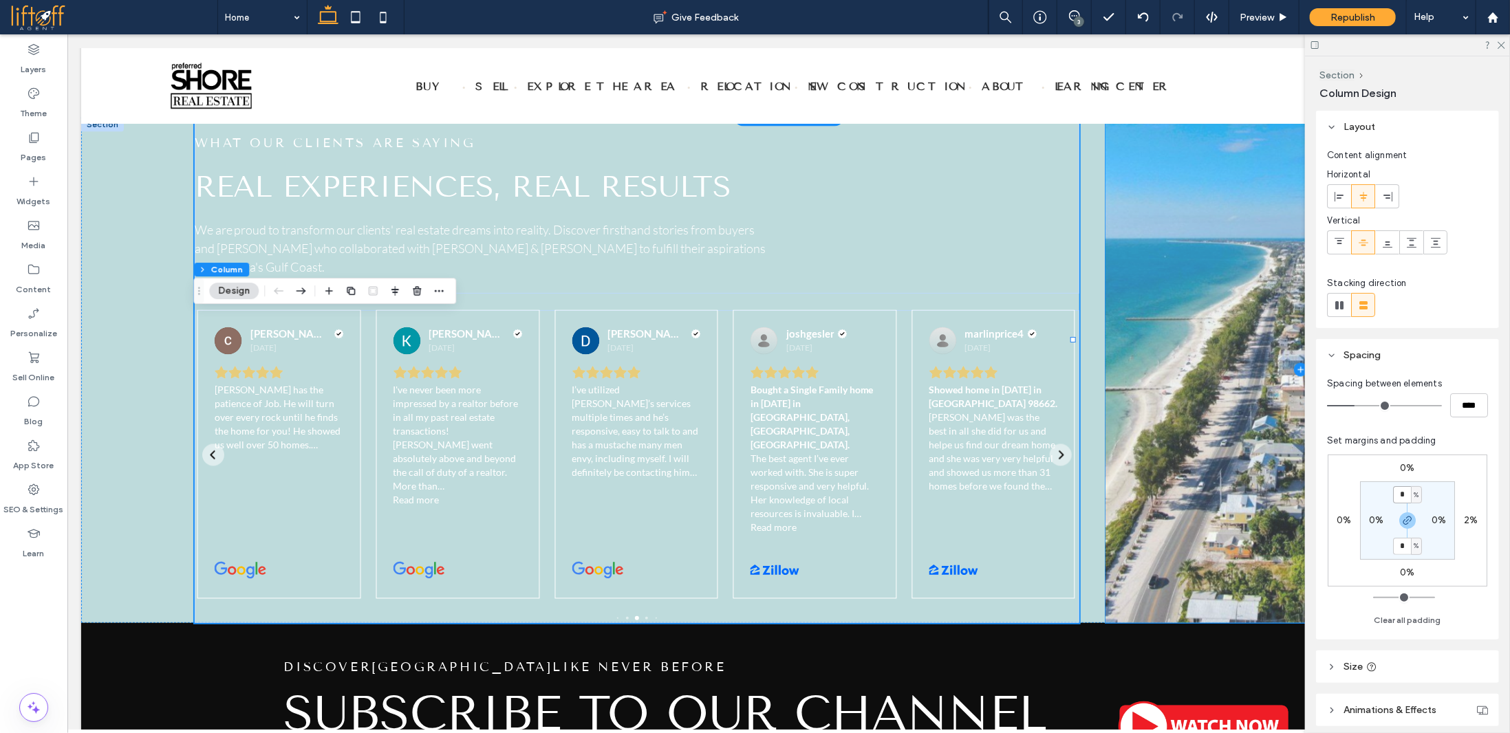
type input "*"
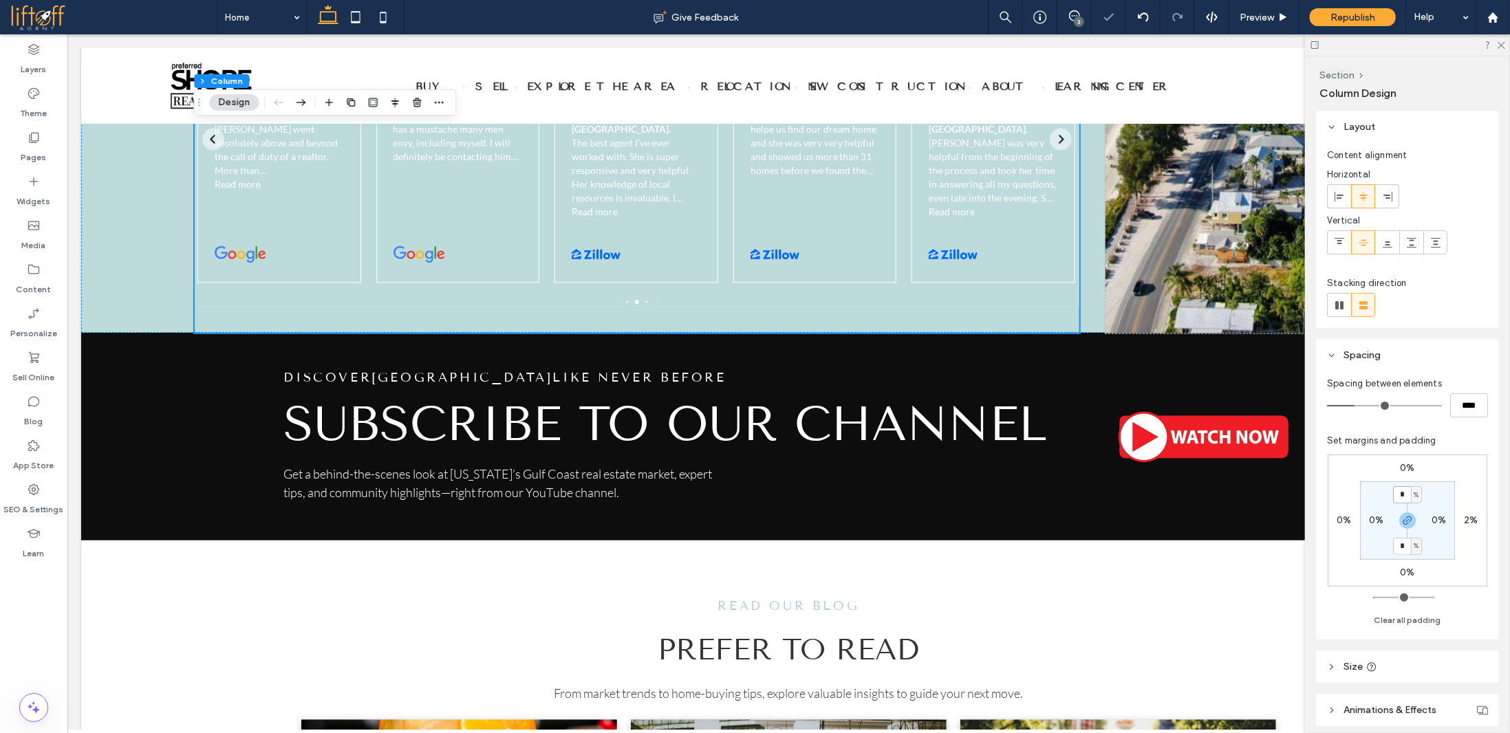
scroll to position [5361, 0]
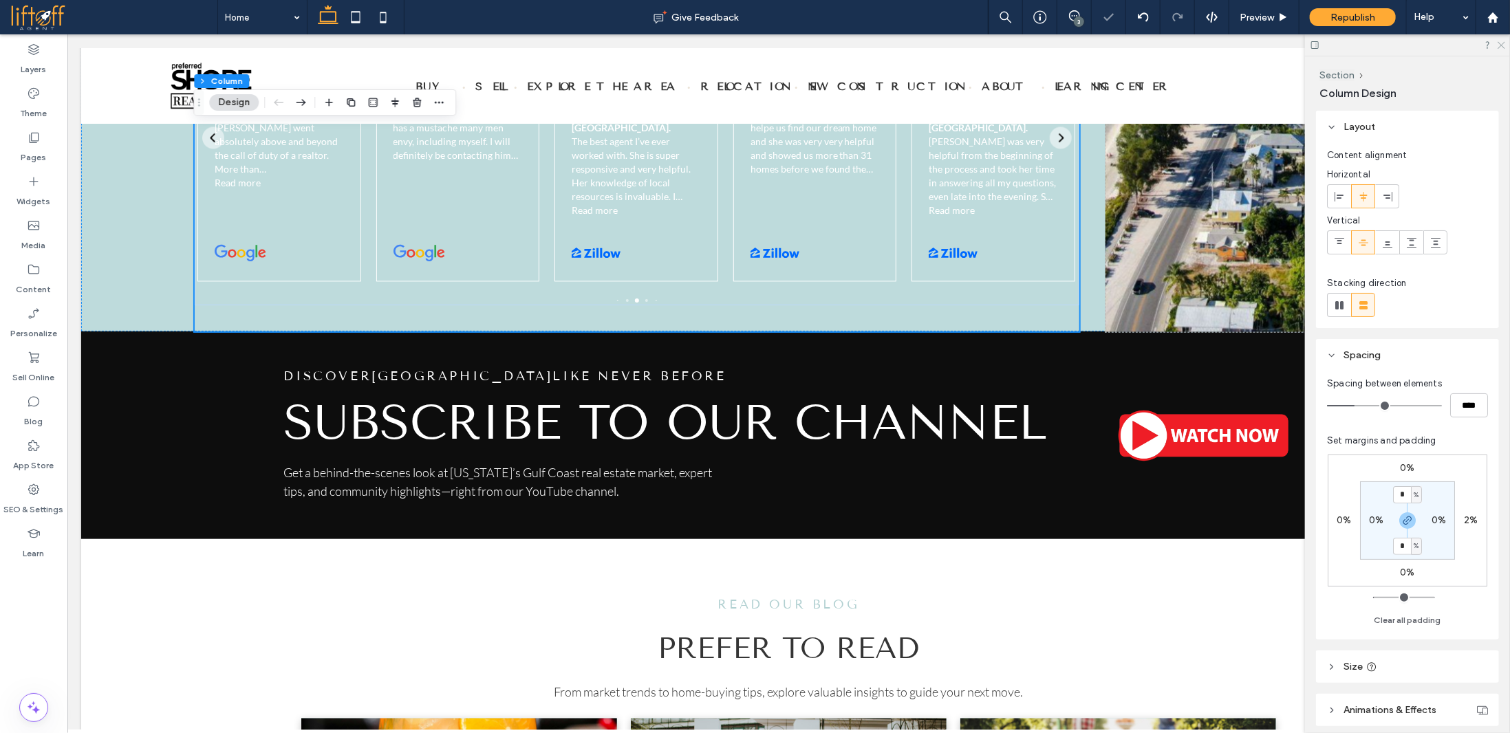
drag, startPoint x: 1501, startPoint y: 47, endPoint x: 1233, endPoint y: 164, distance: 293.5
click at [1501, 47] on icon at bounding box center [1500, 44] width 9 height 9
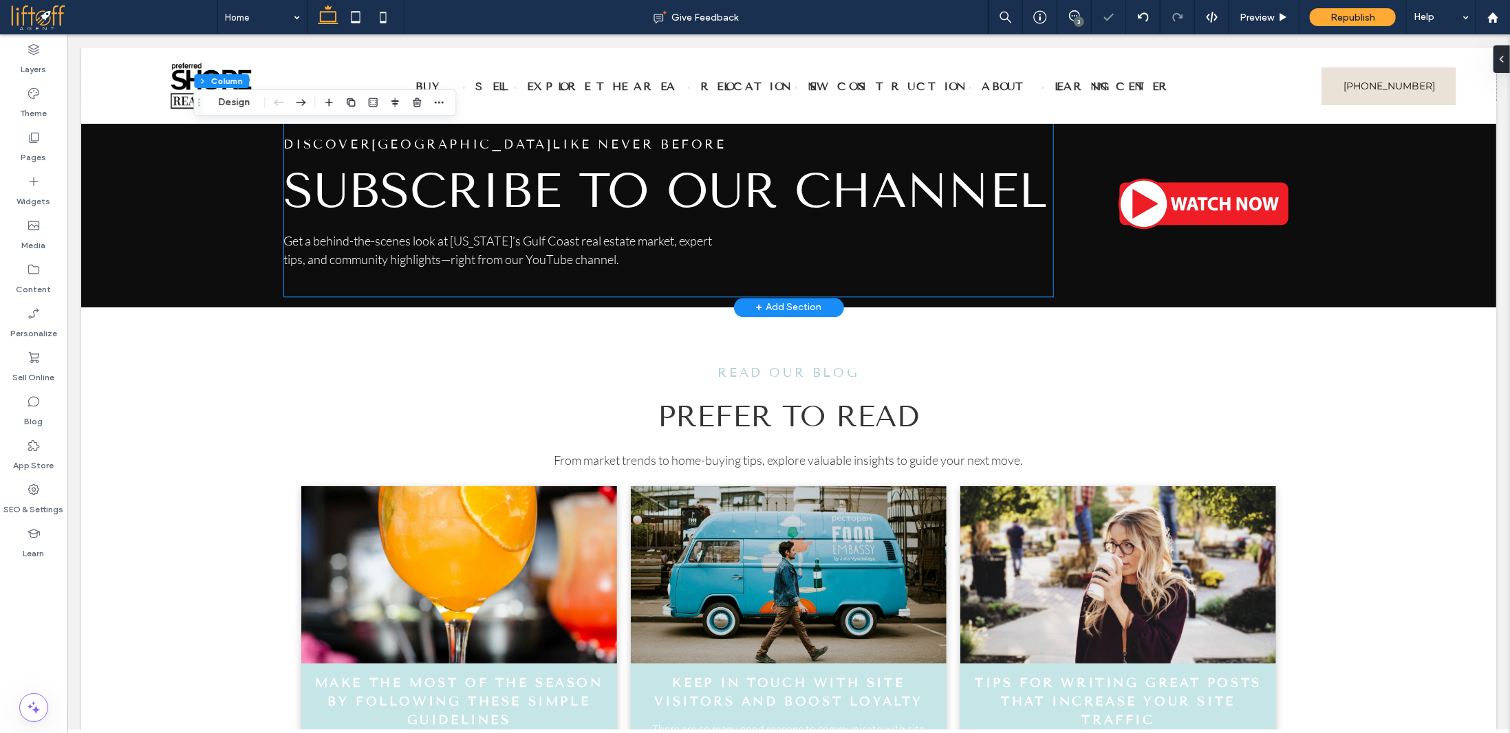
scroll to position [5636, 0]
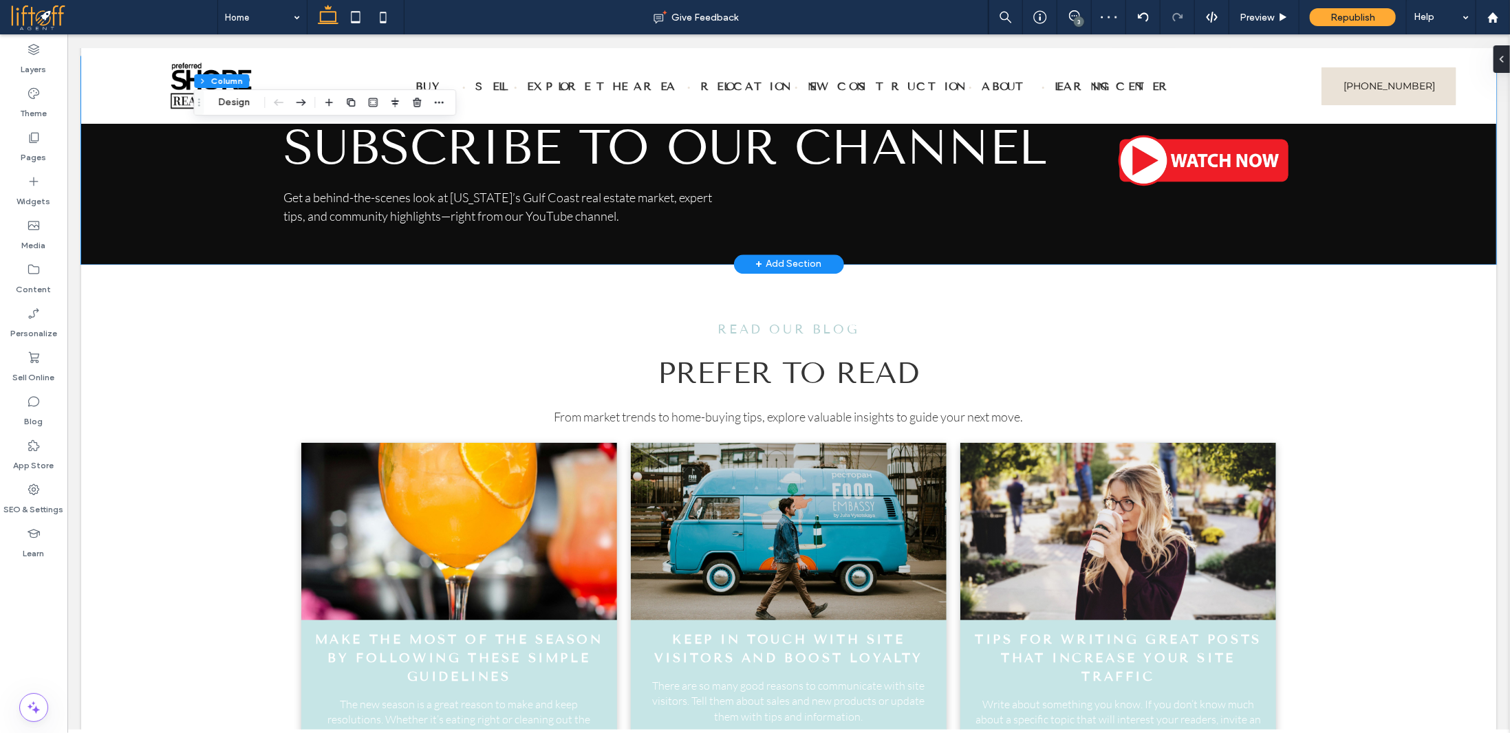
click at [162, 242] on div at bounding box center [787, 160] width 1415 height 208
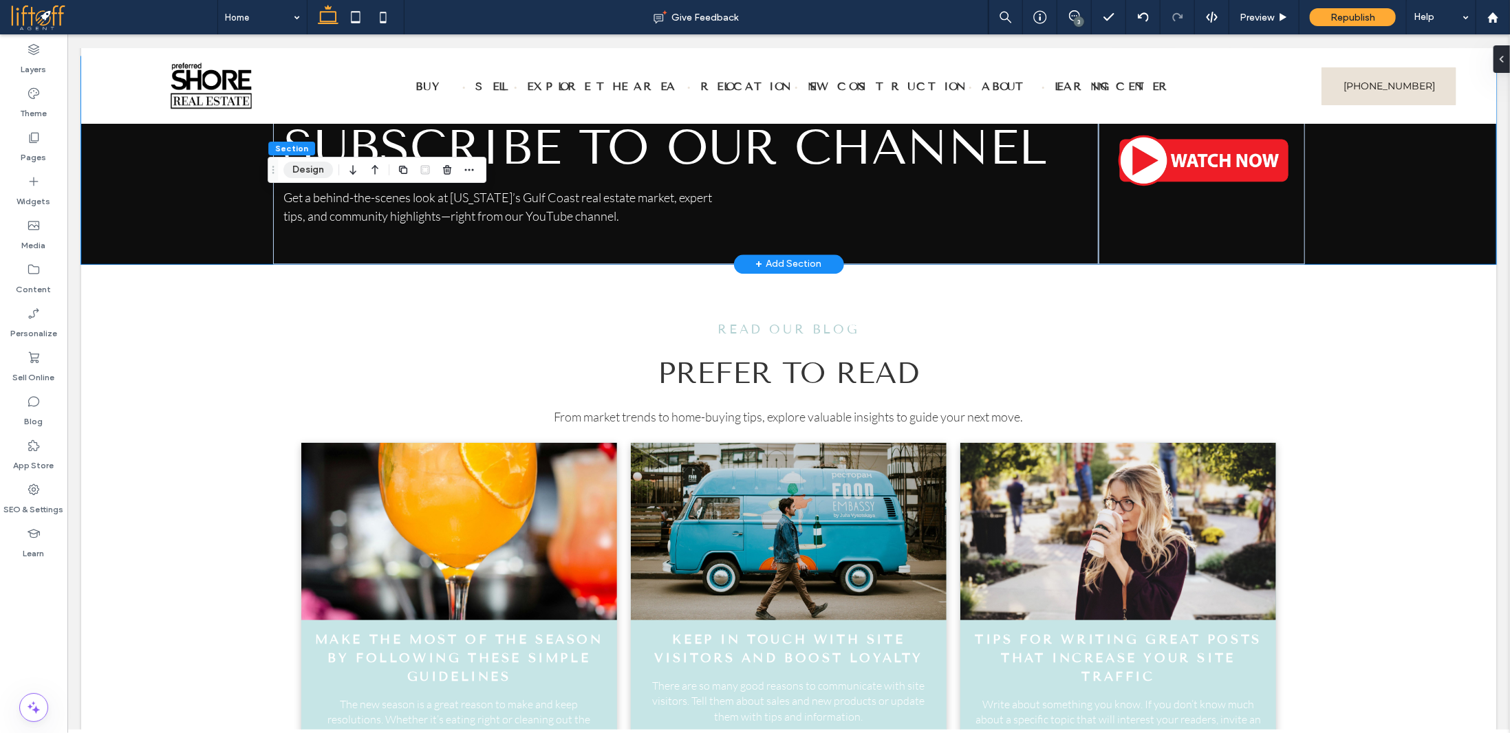
click at [312, 168] on button "Design" at bounding box center [308, 170] width 50 height 17
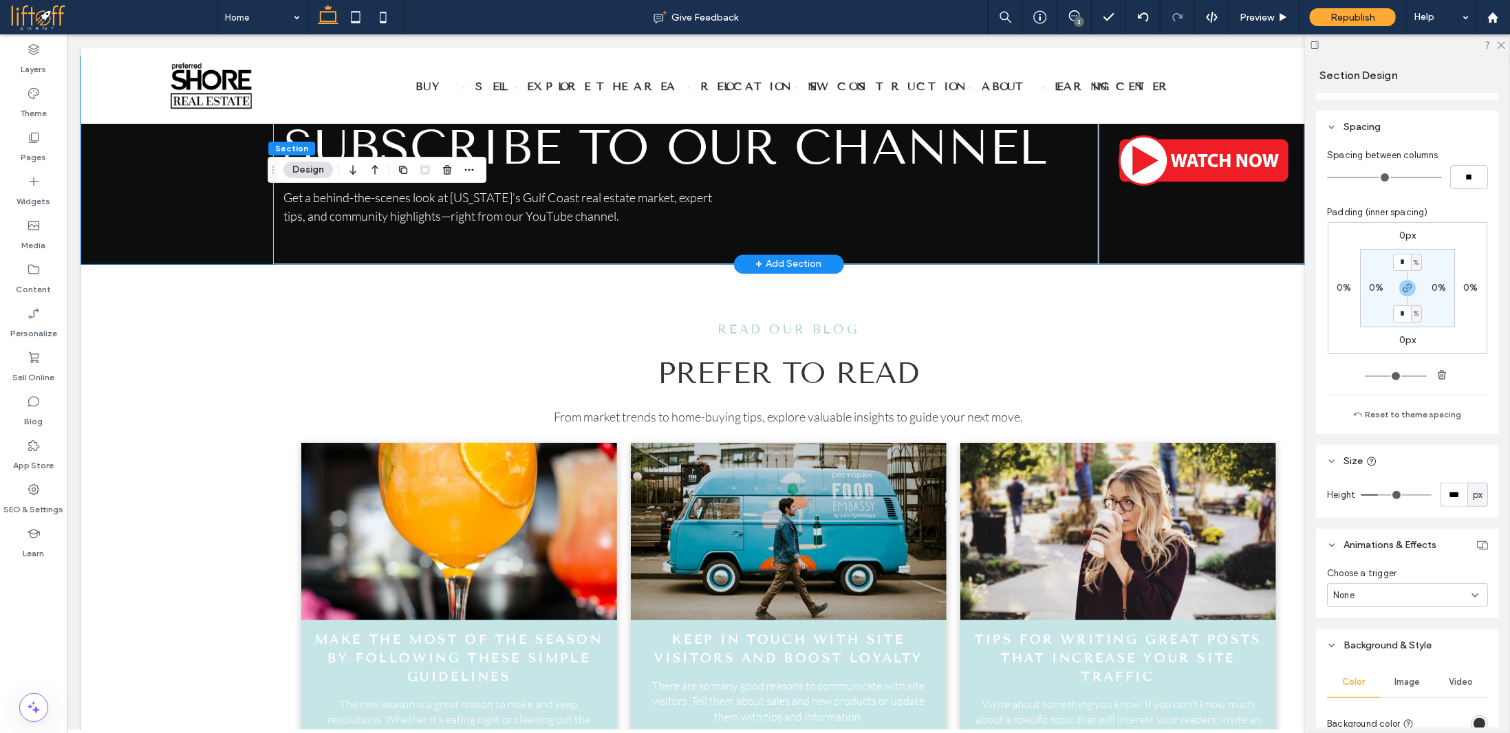
scroll to position [138, 0]
type input "***"
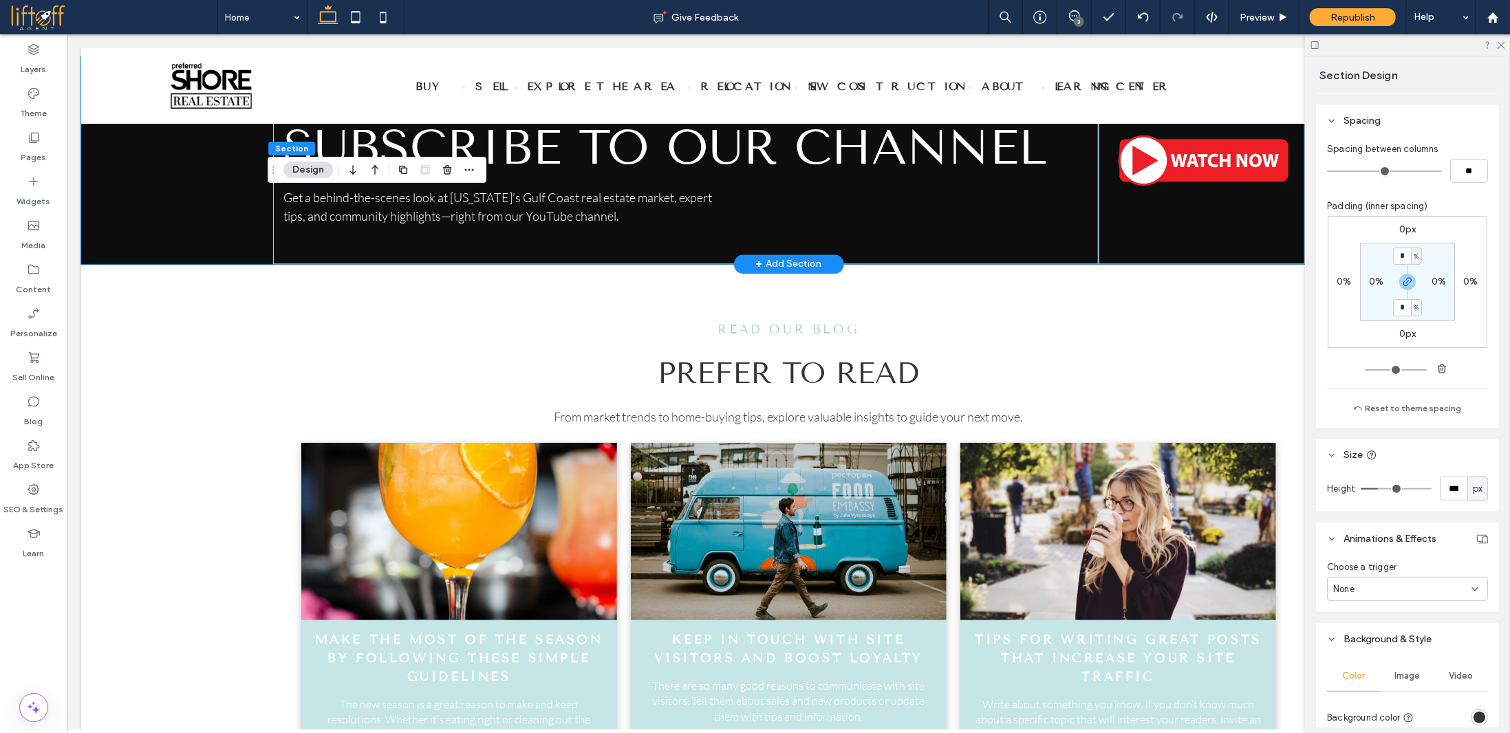
type input "***"
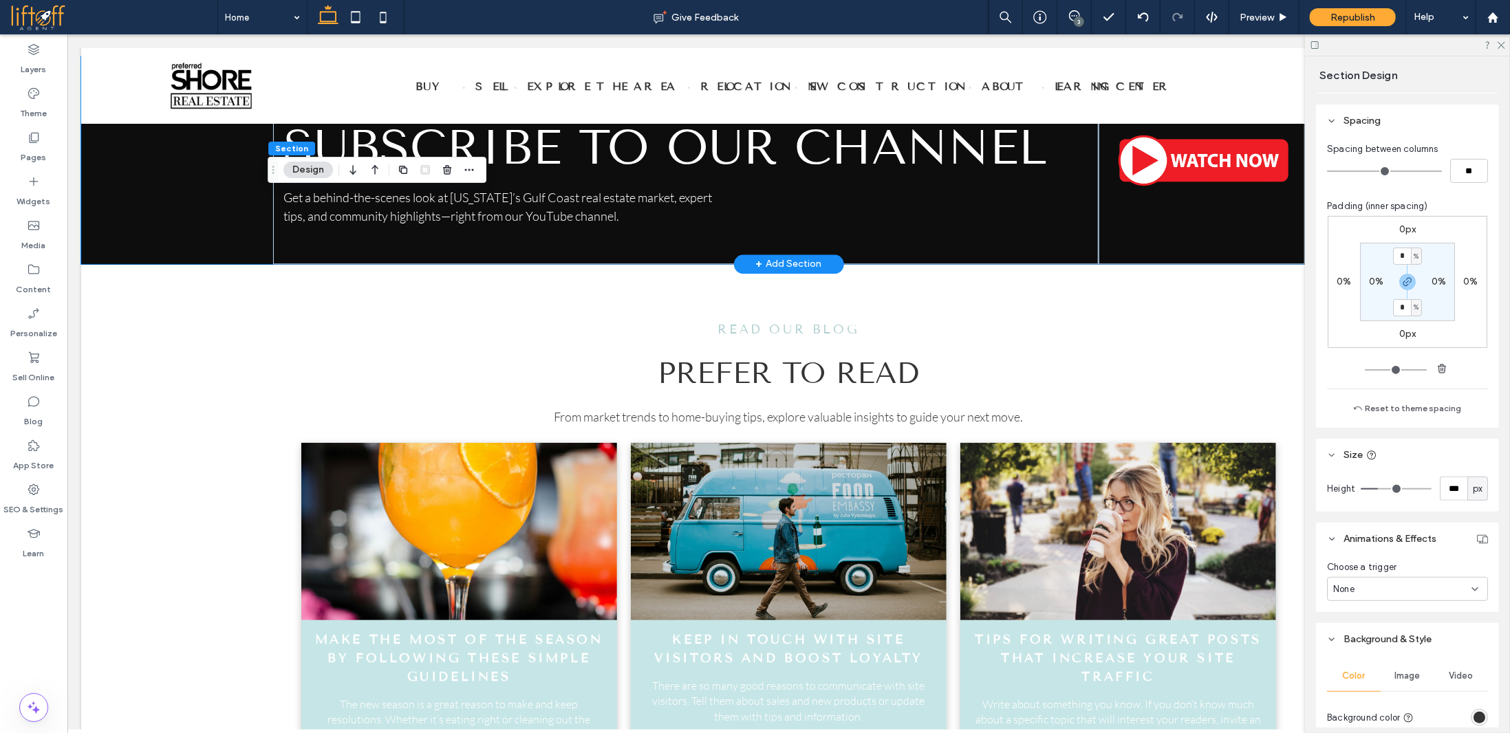
type input "***"
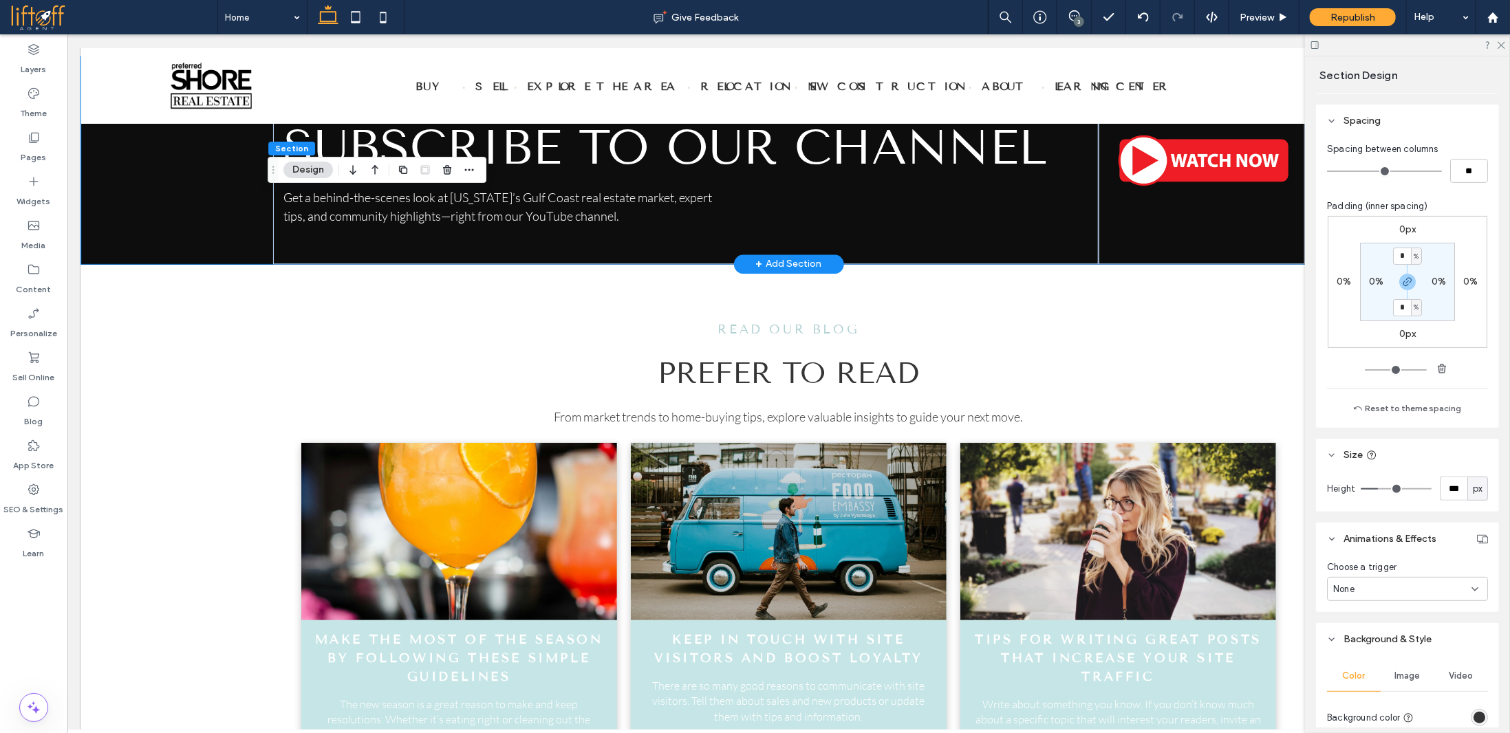
type input "***"
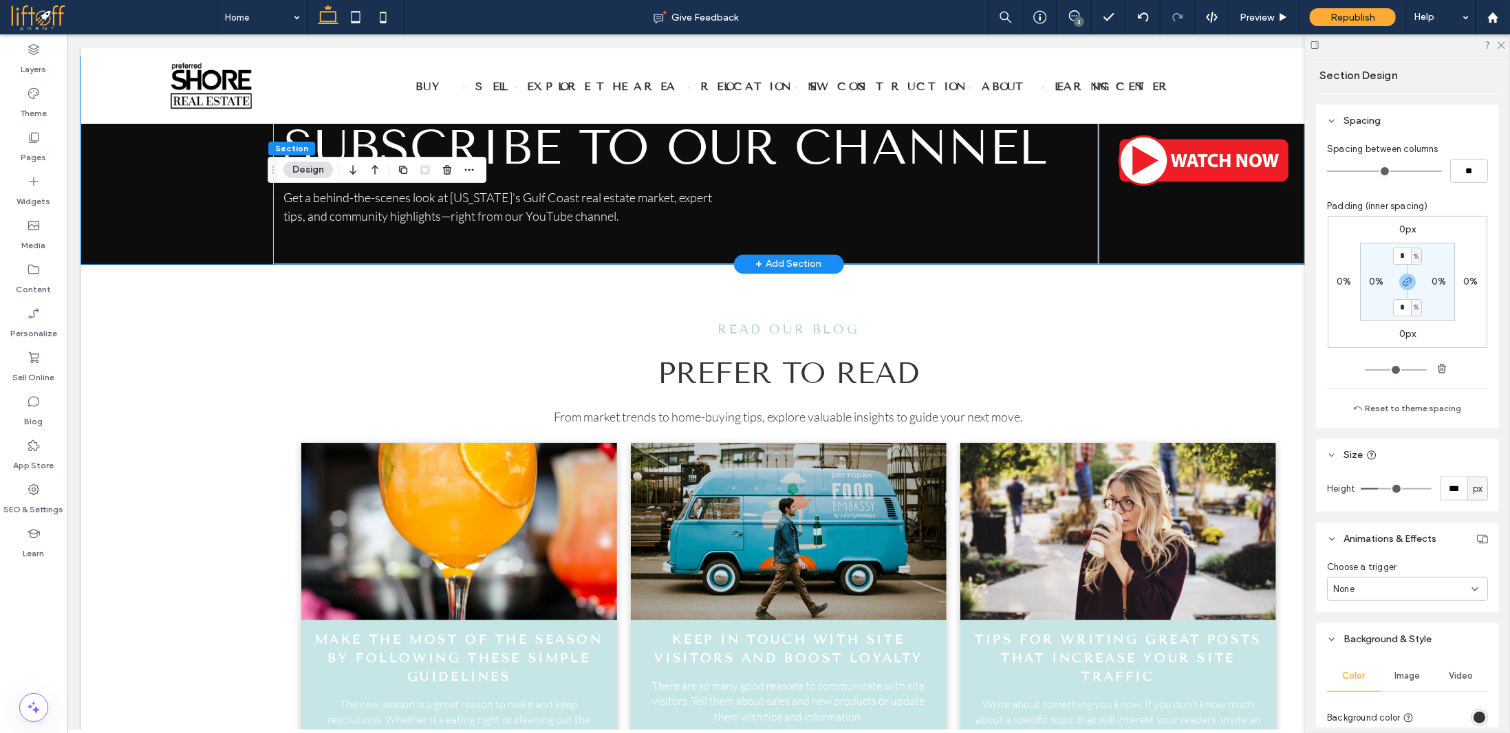
type input "***"
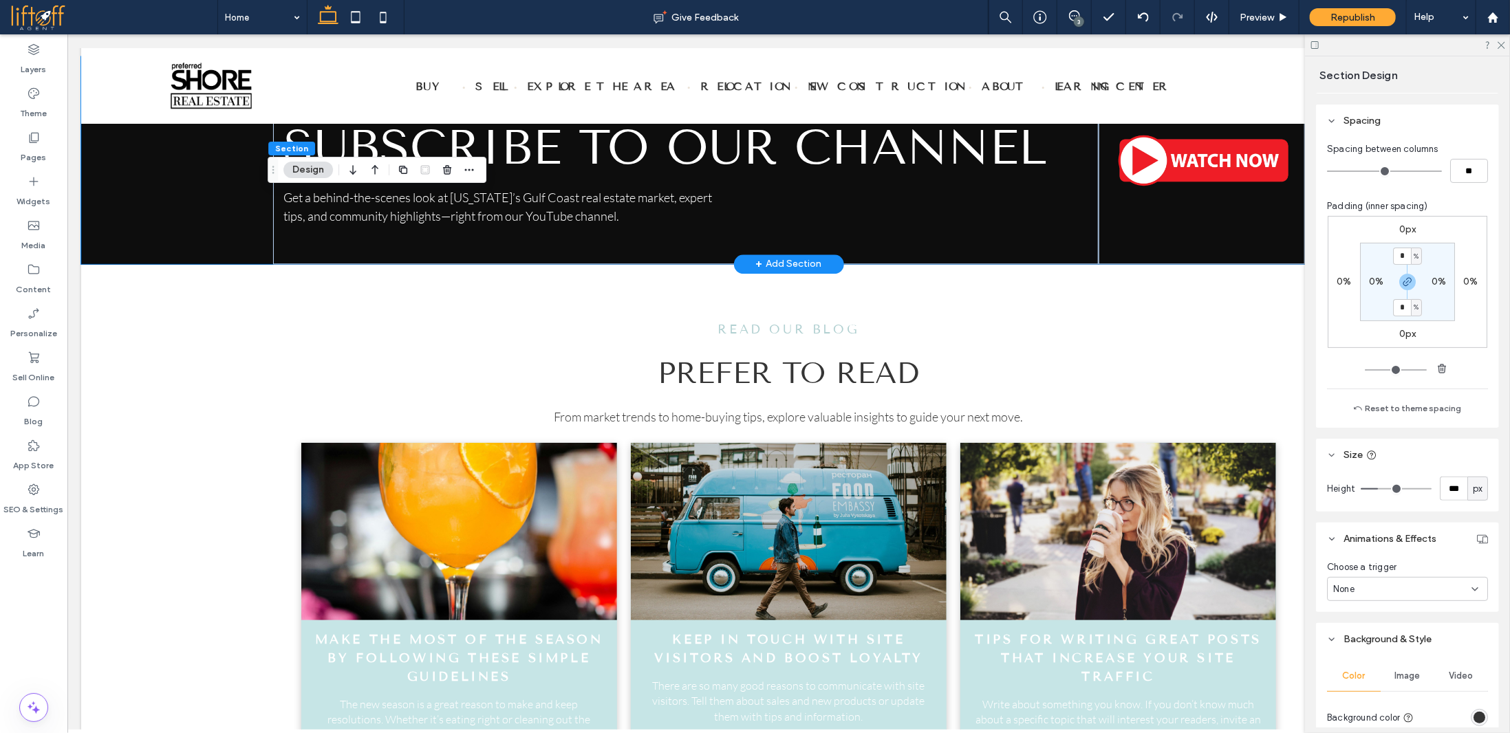
type input "***"
click at [1385, 490] on input "range" at bounding box center [1395, 488] width 71 height 1
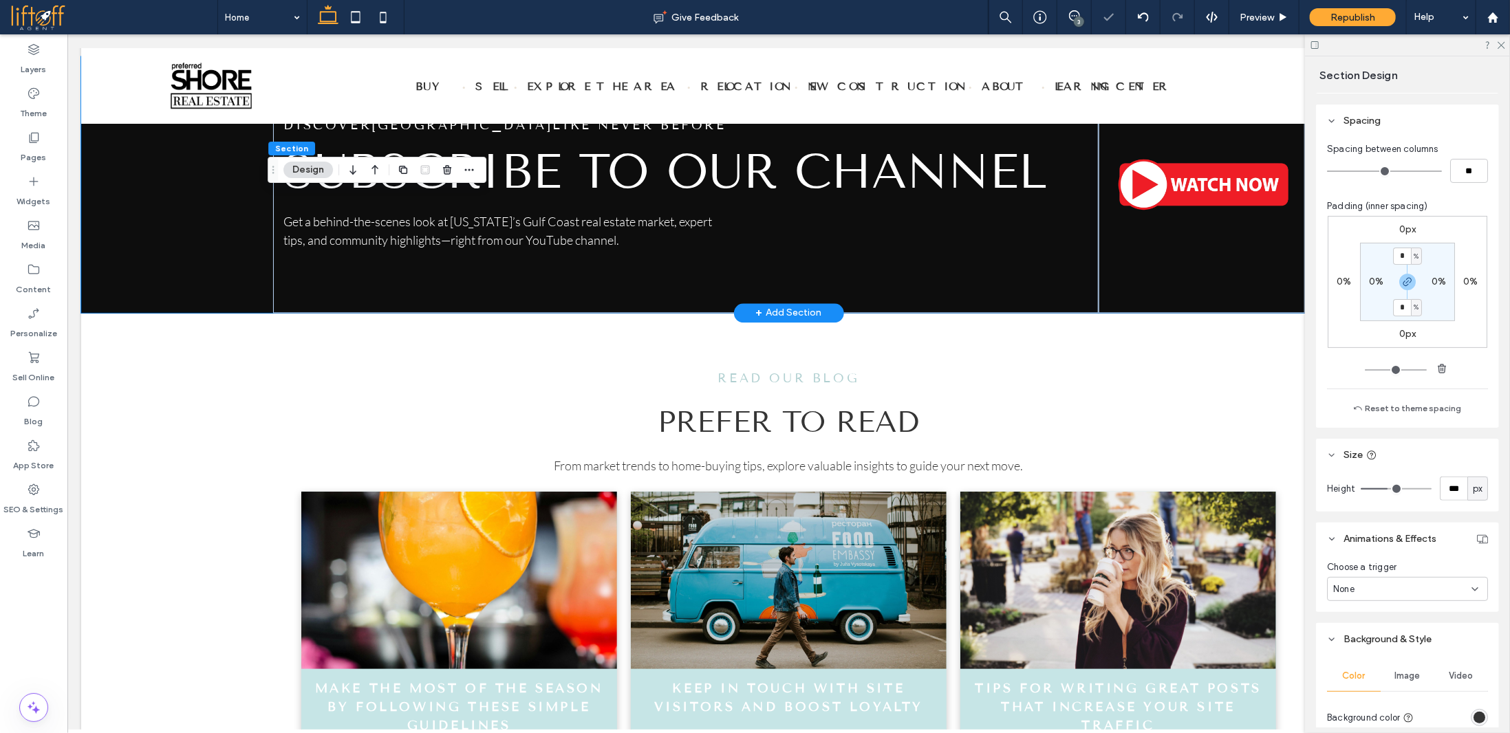
type input "***"
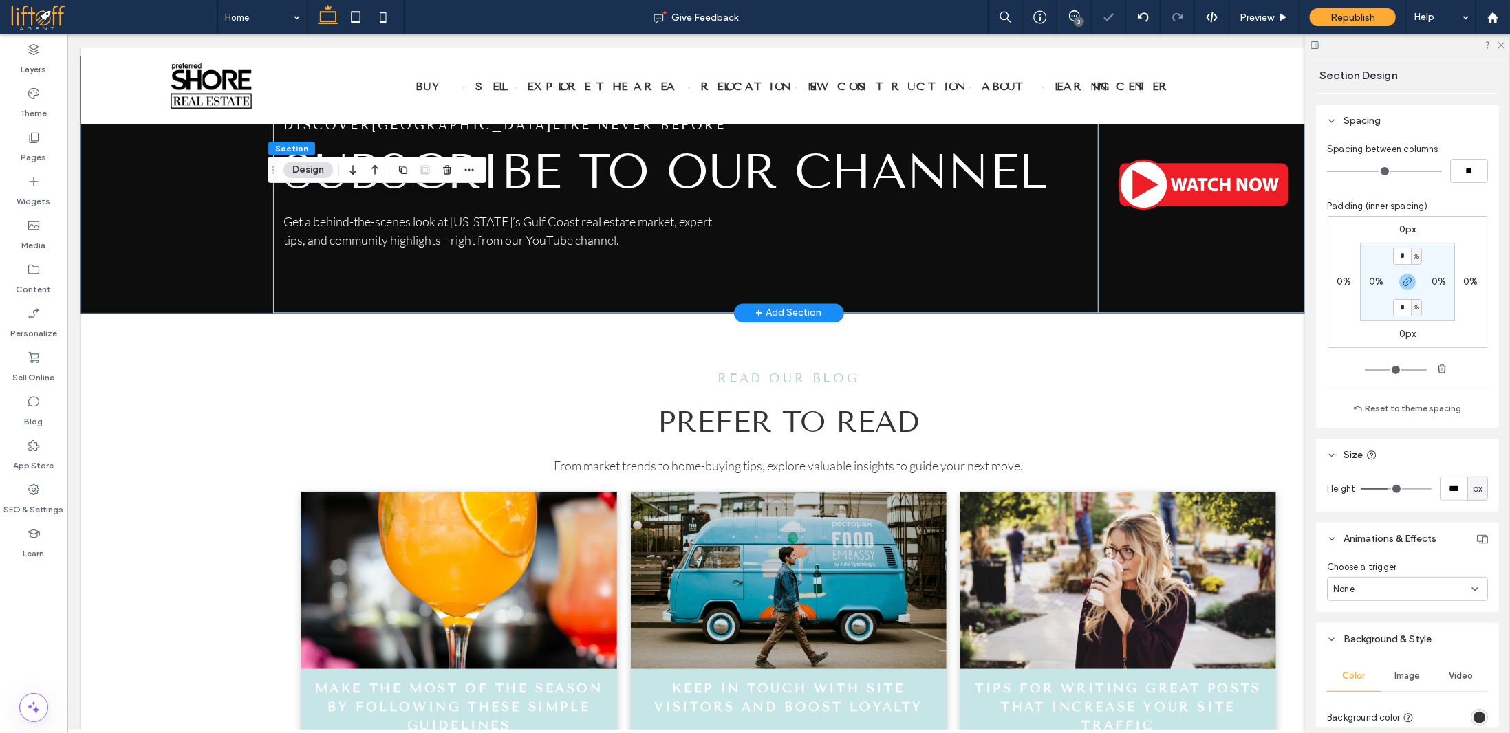
type input "***"
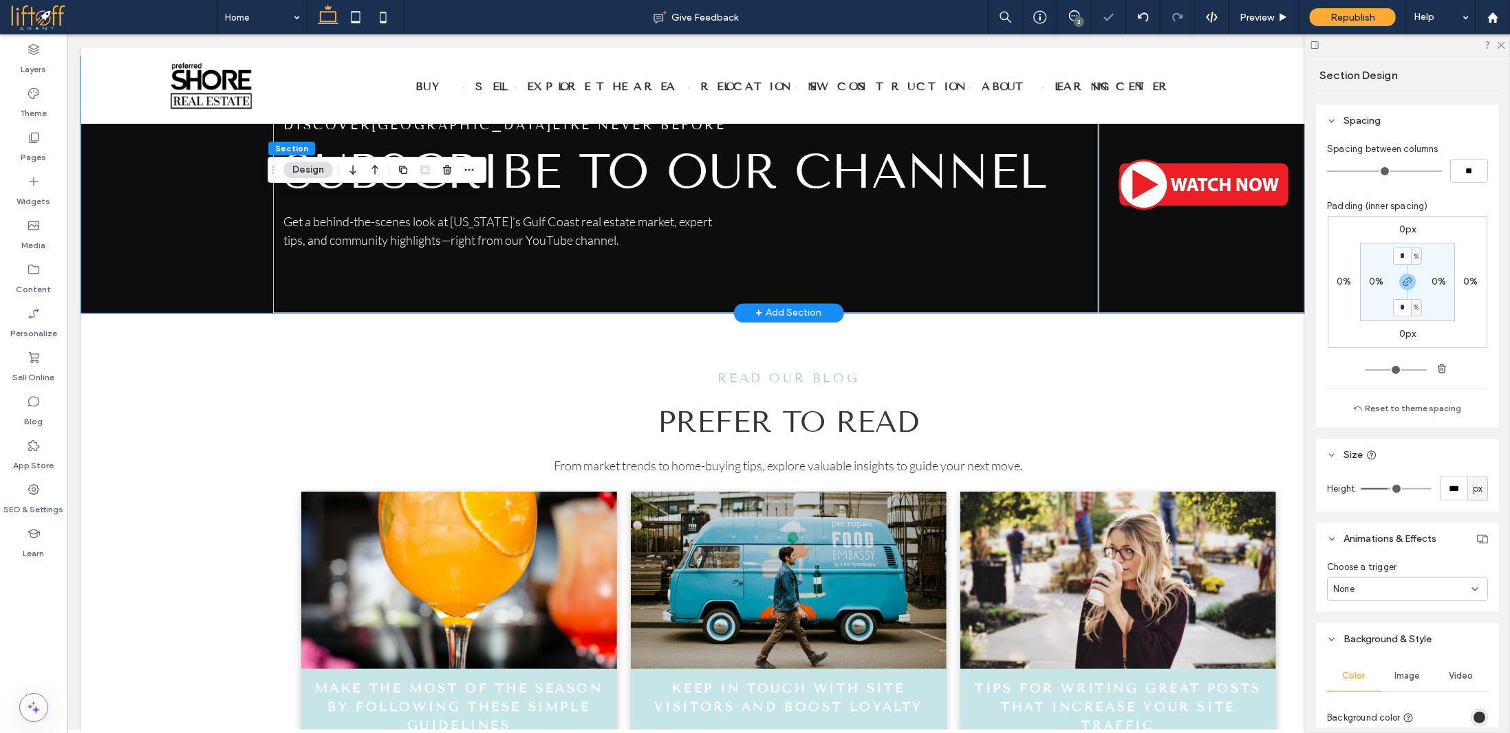
type input "***"
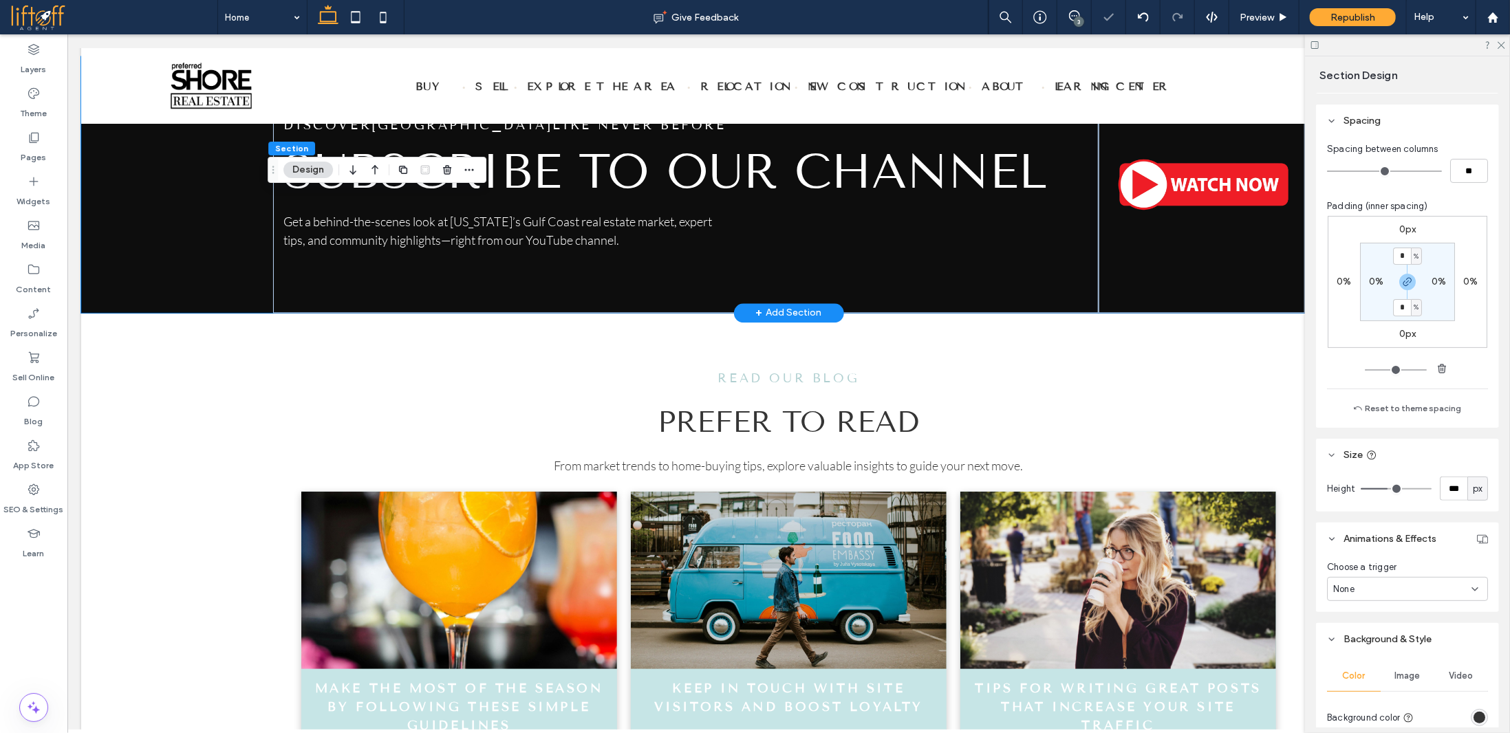
type input "***"
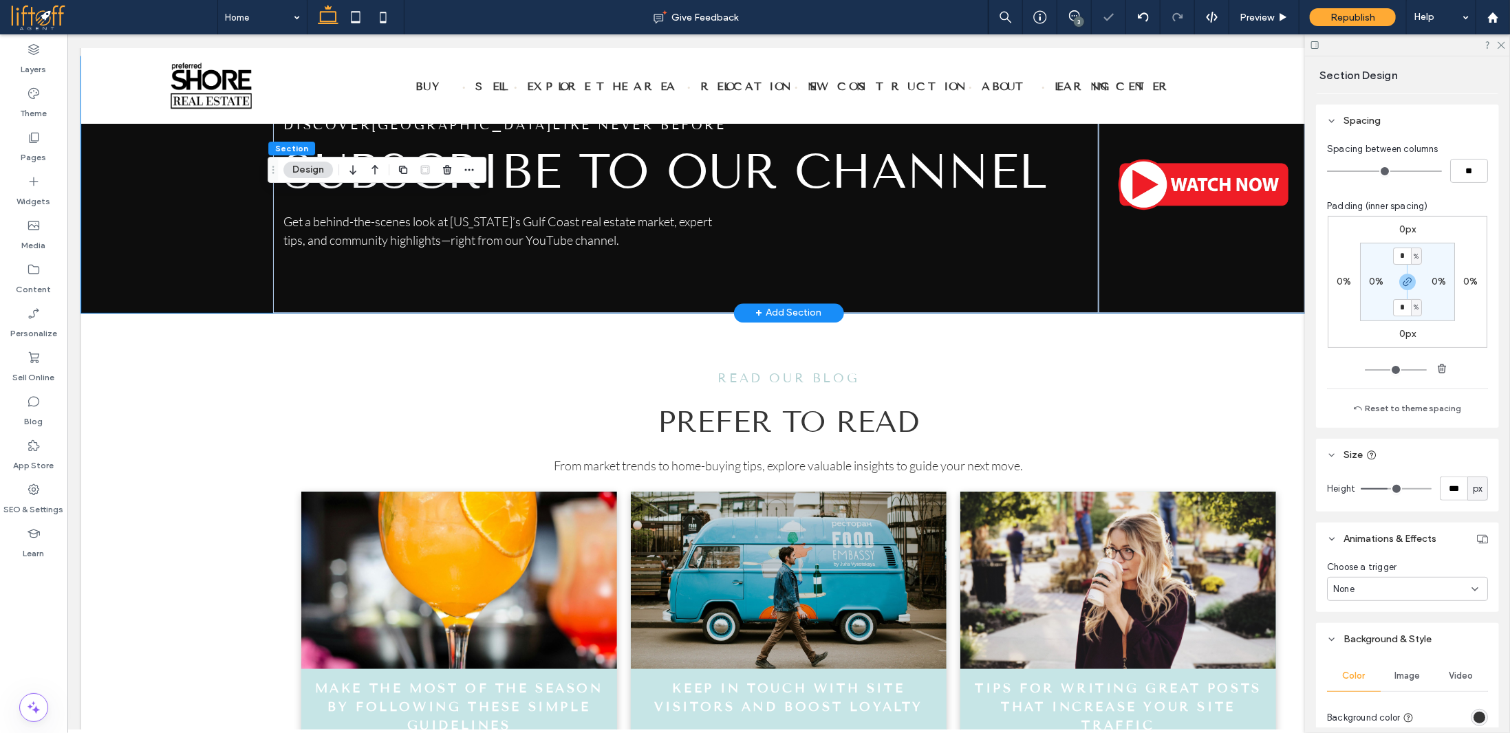
type input "***"
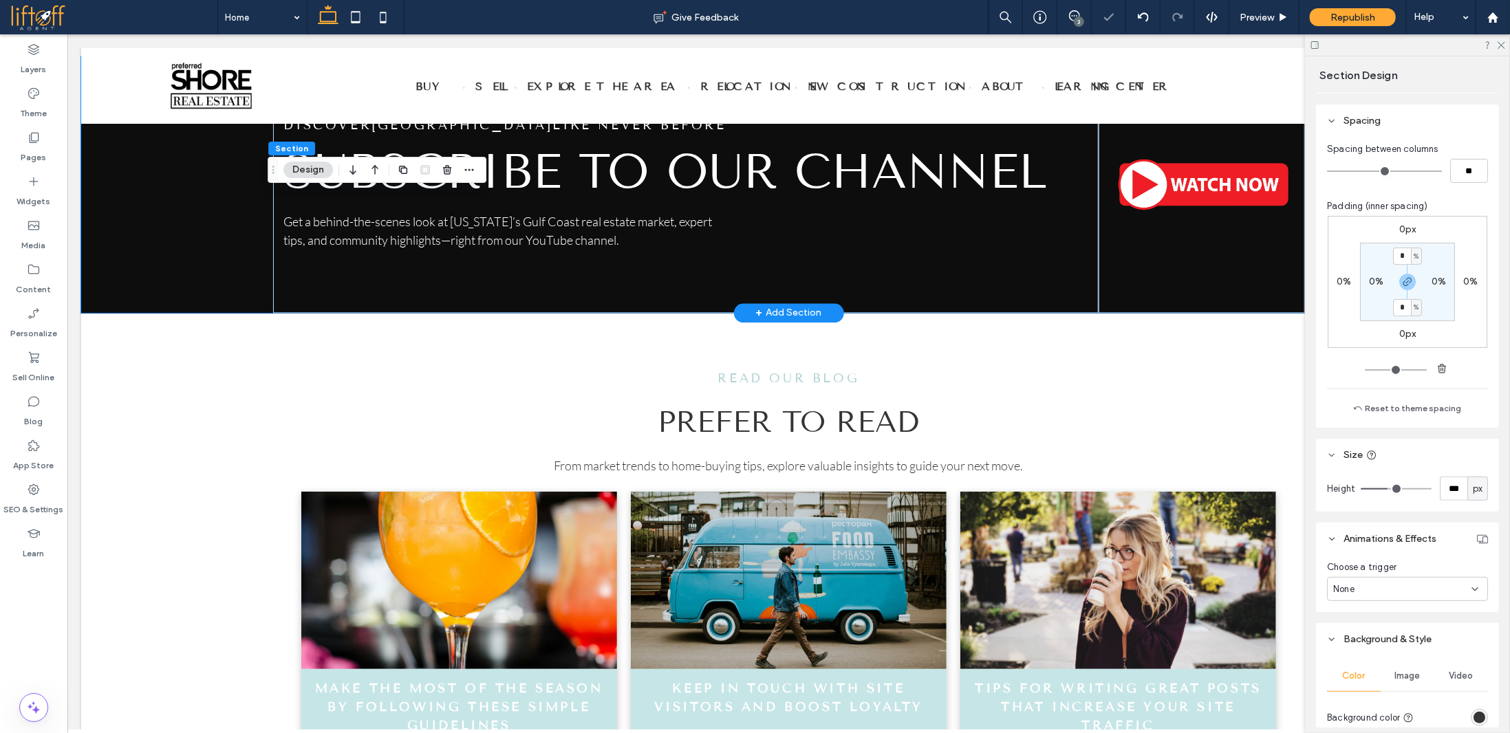
type input "***"
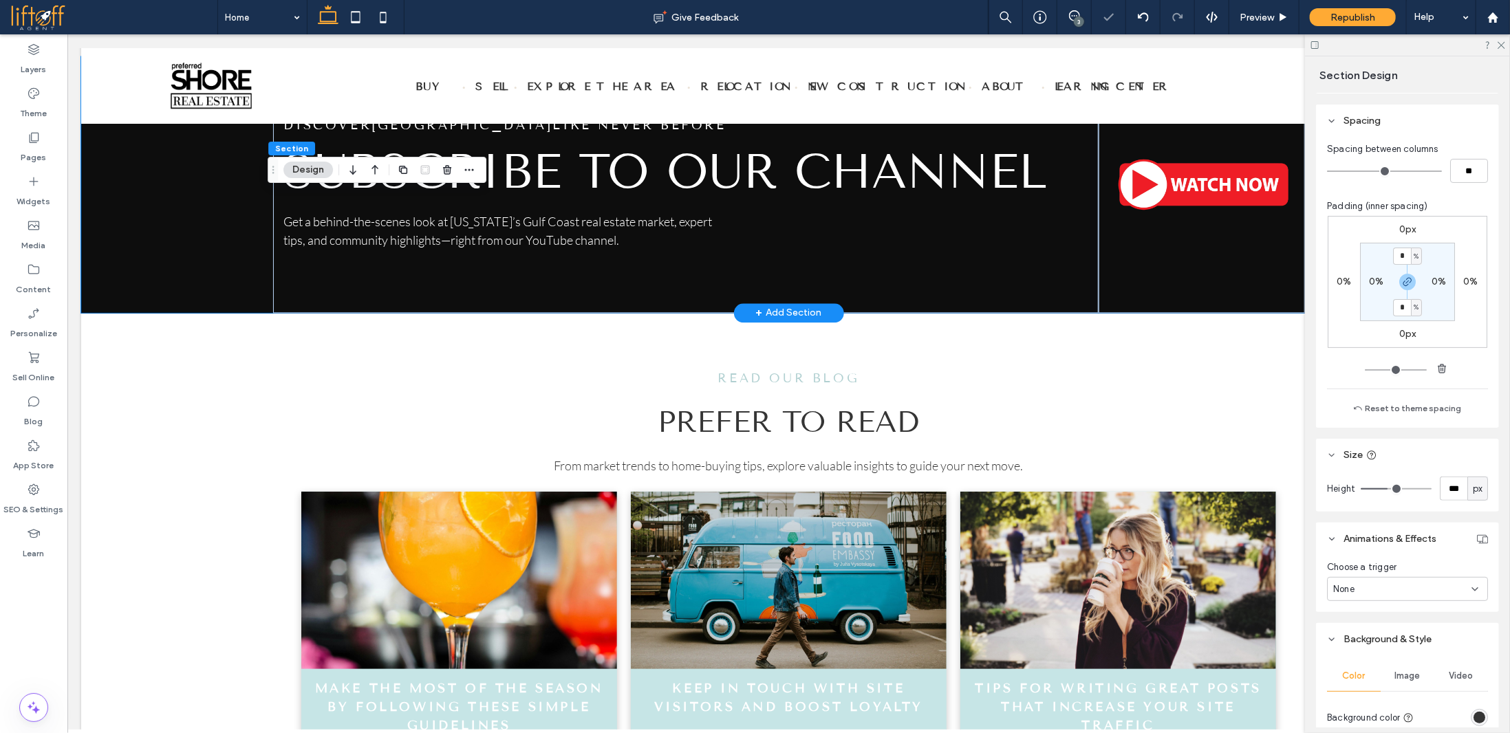
type input "***"
click at [1404, 490] on input "range" at bounding box center [1395, 488] width 71 height 1
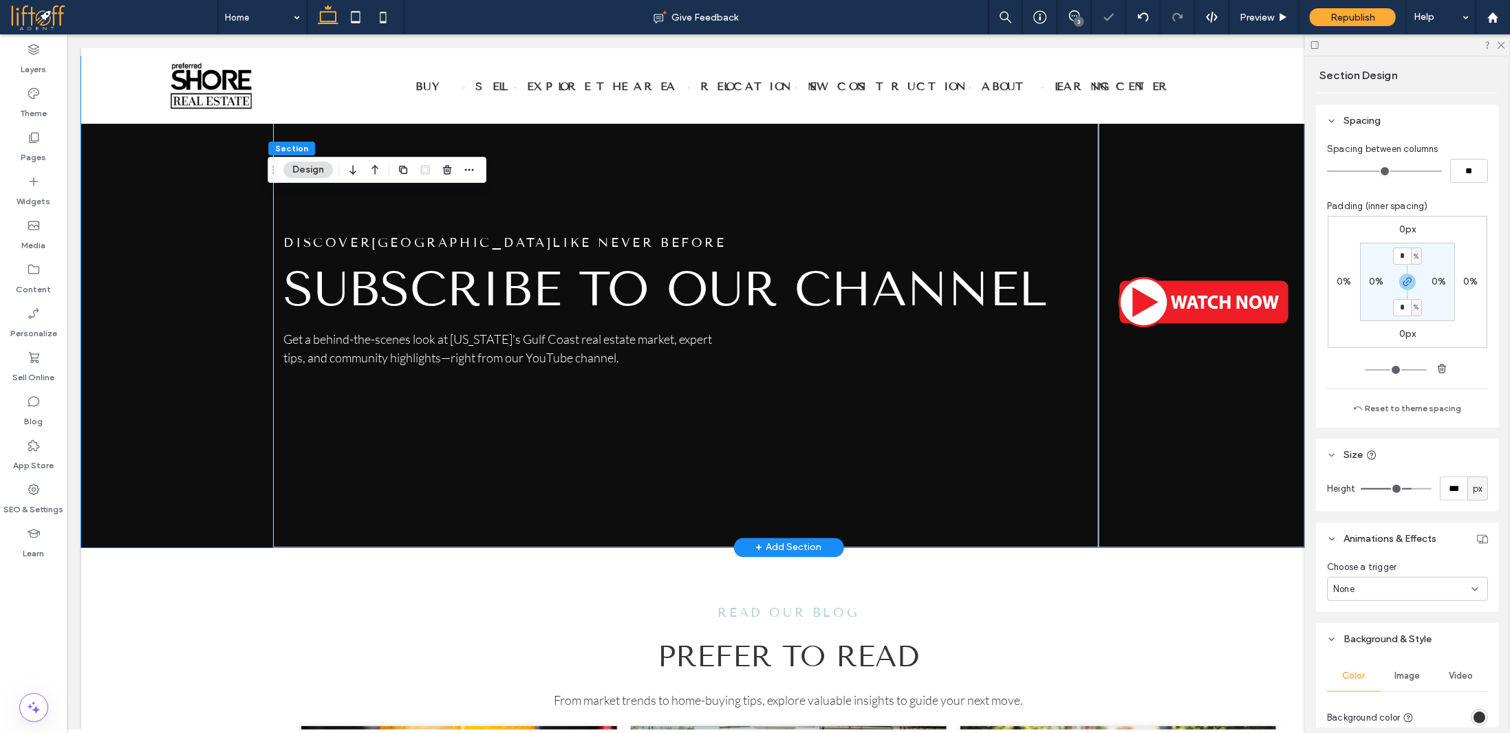
type input "***"
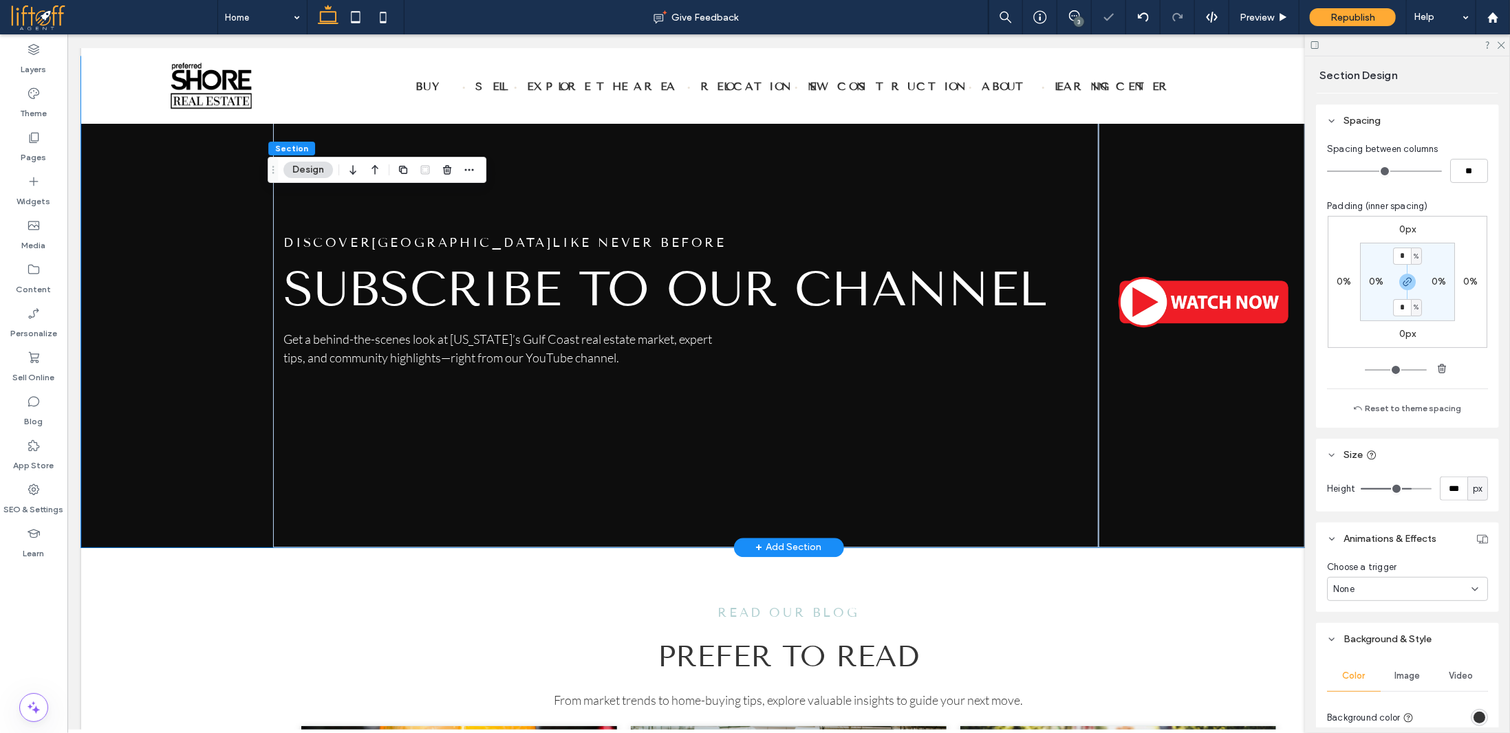
type input "***"
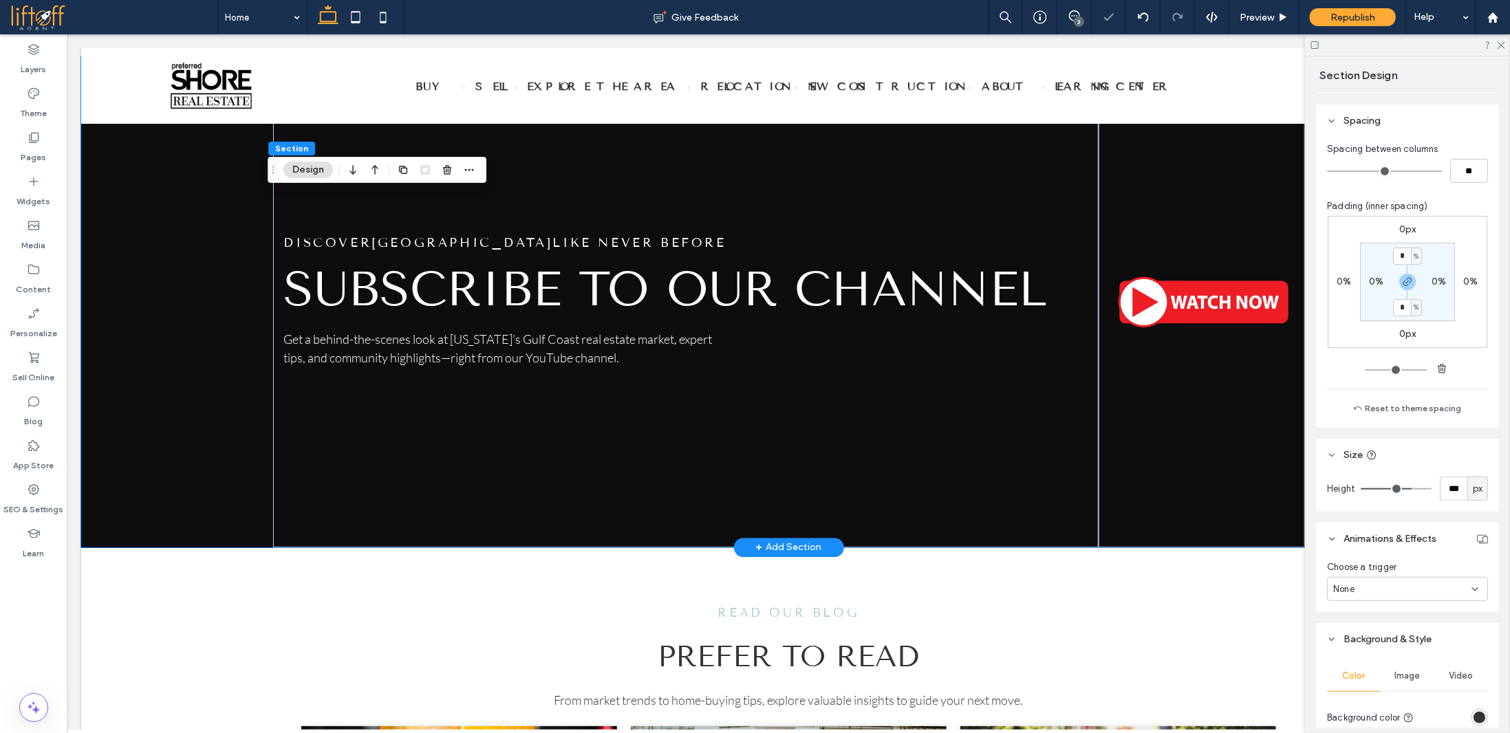
type input "***"
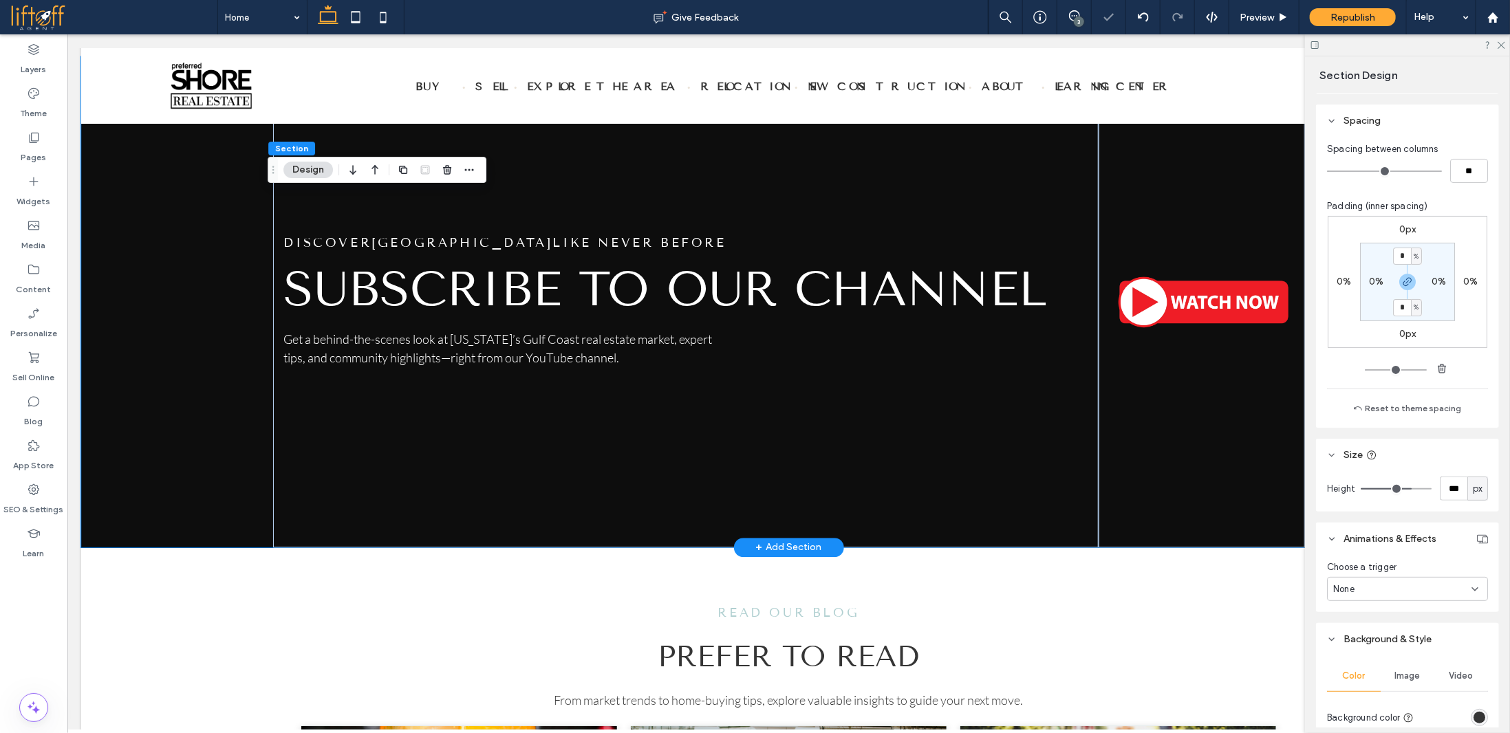
type input "***"
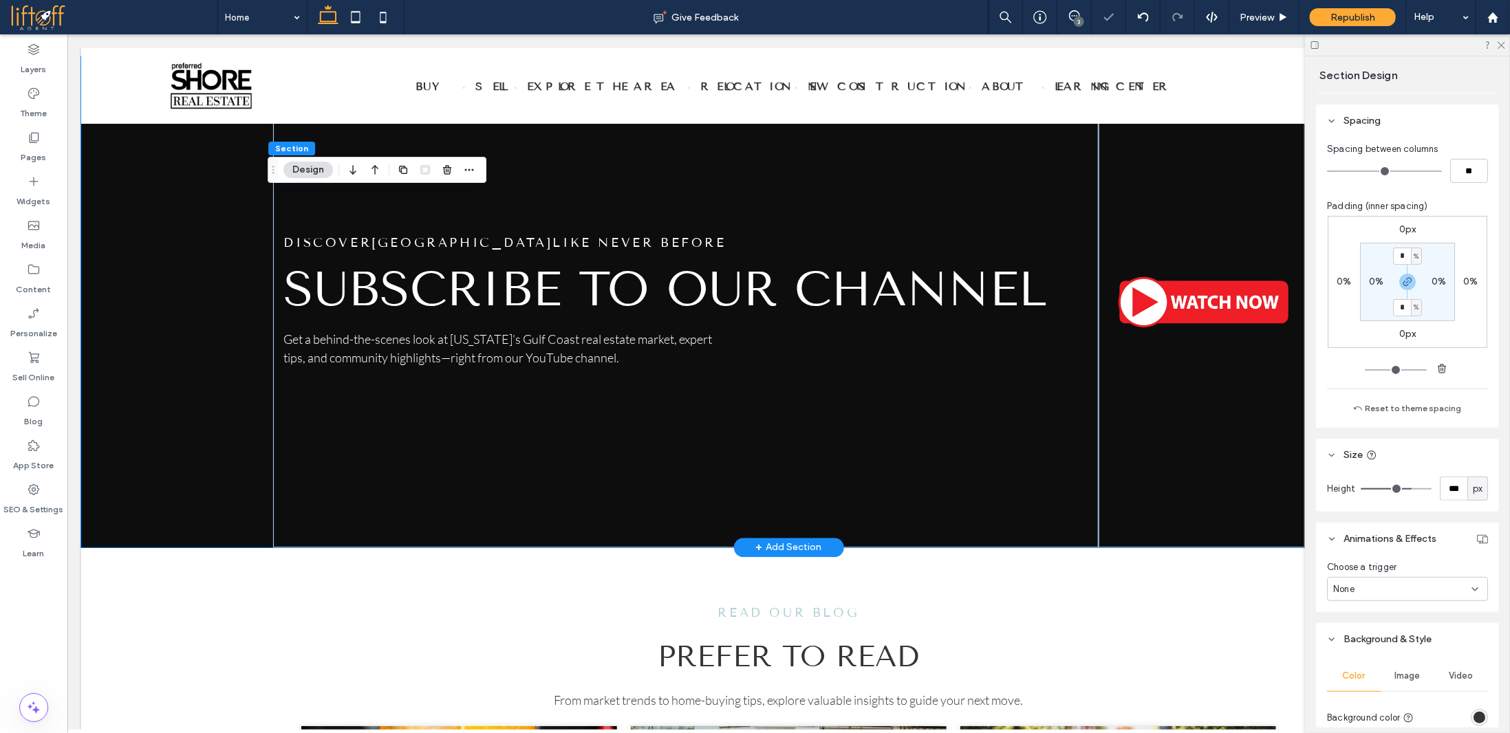
type input "***"
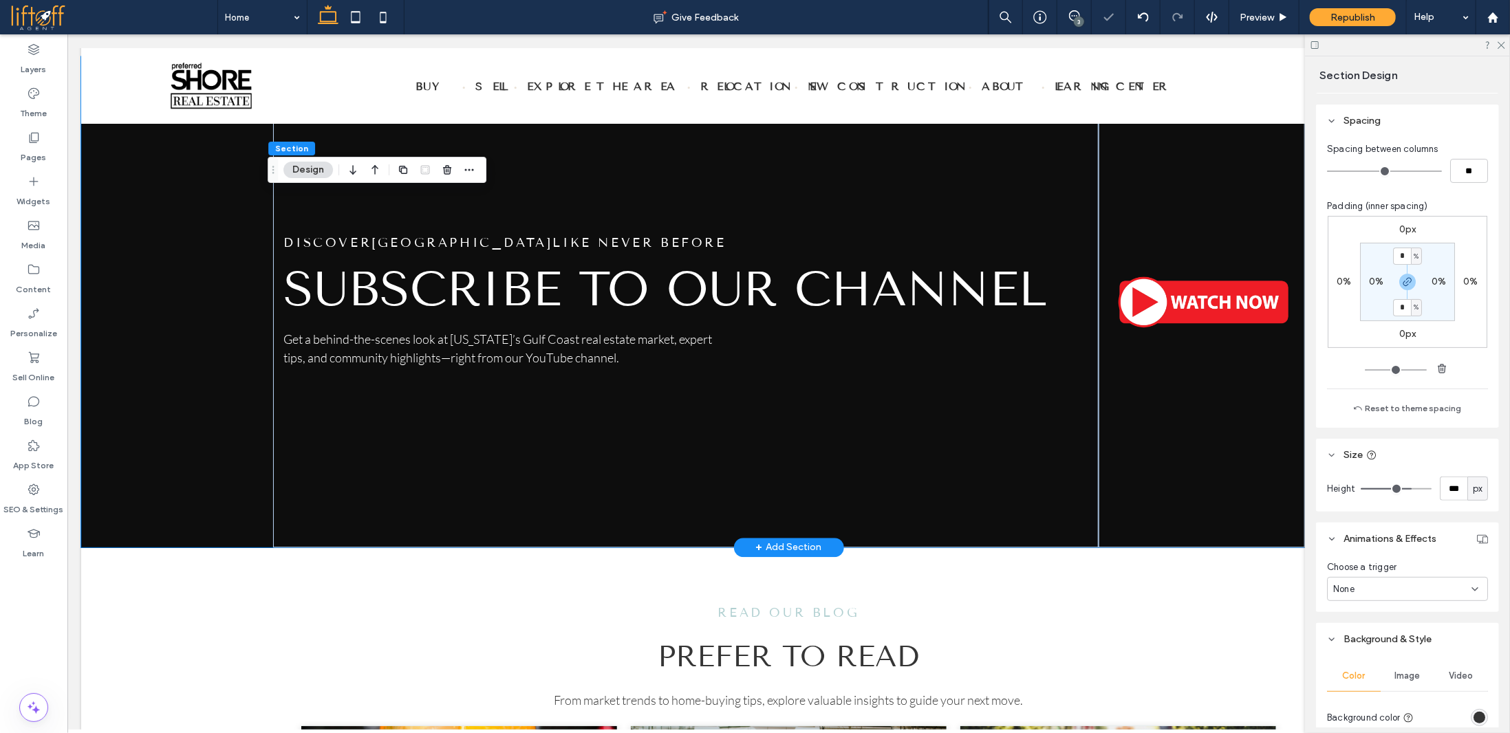
type input "***"
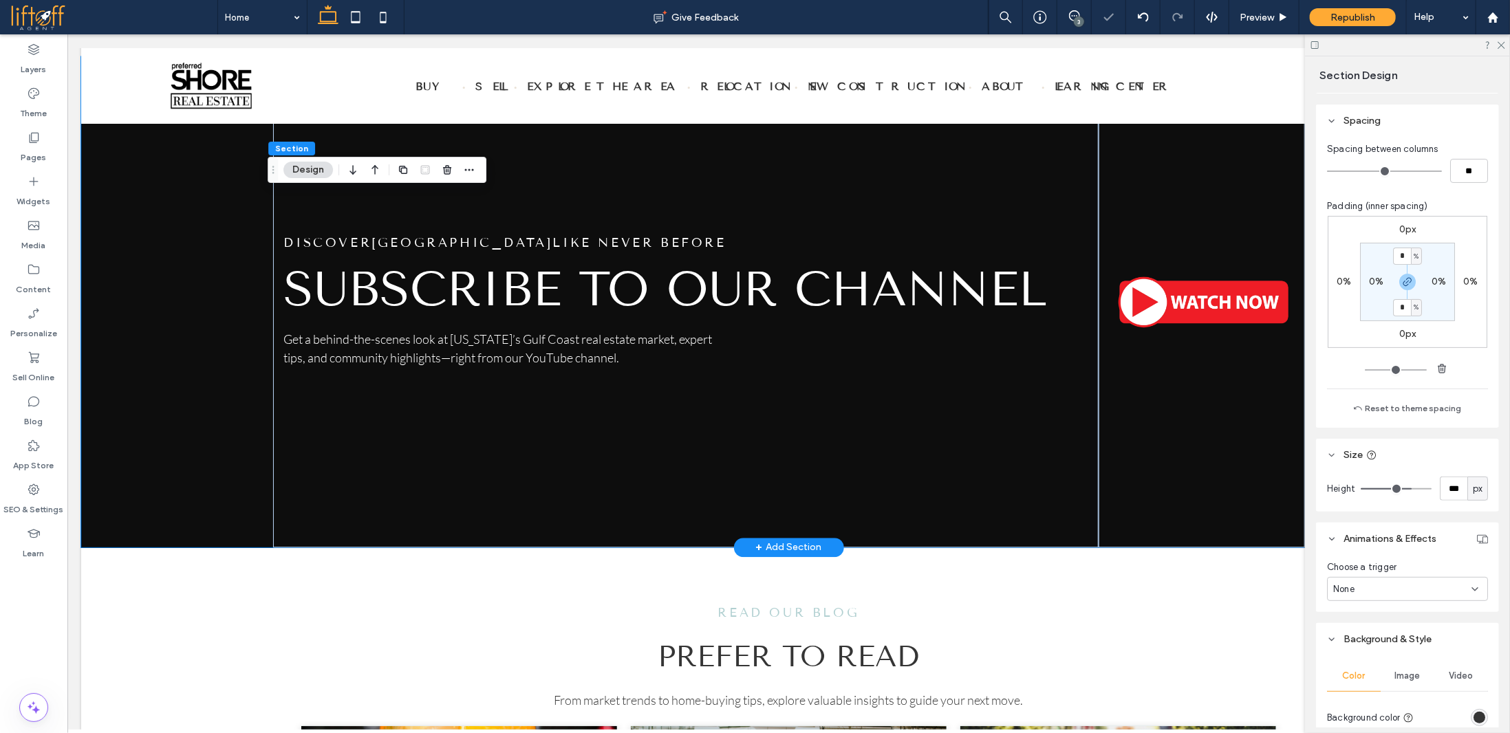
type input "***"
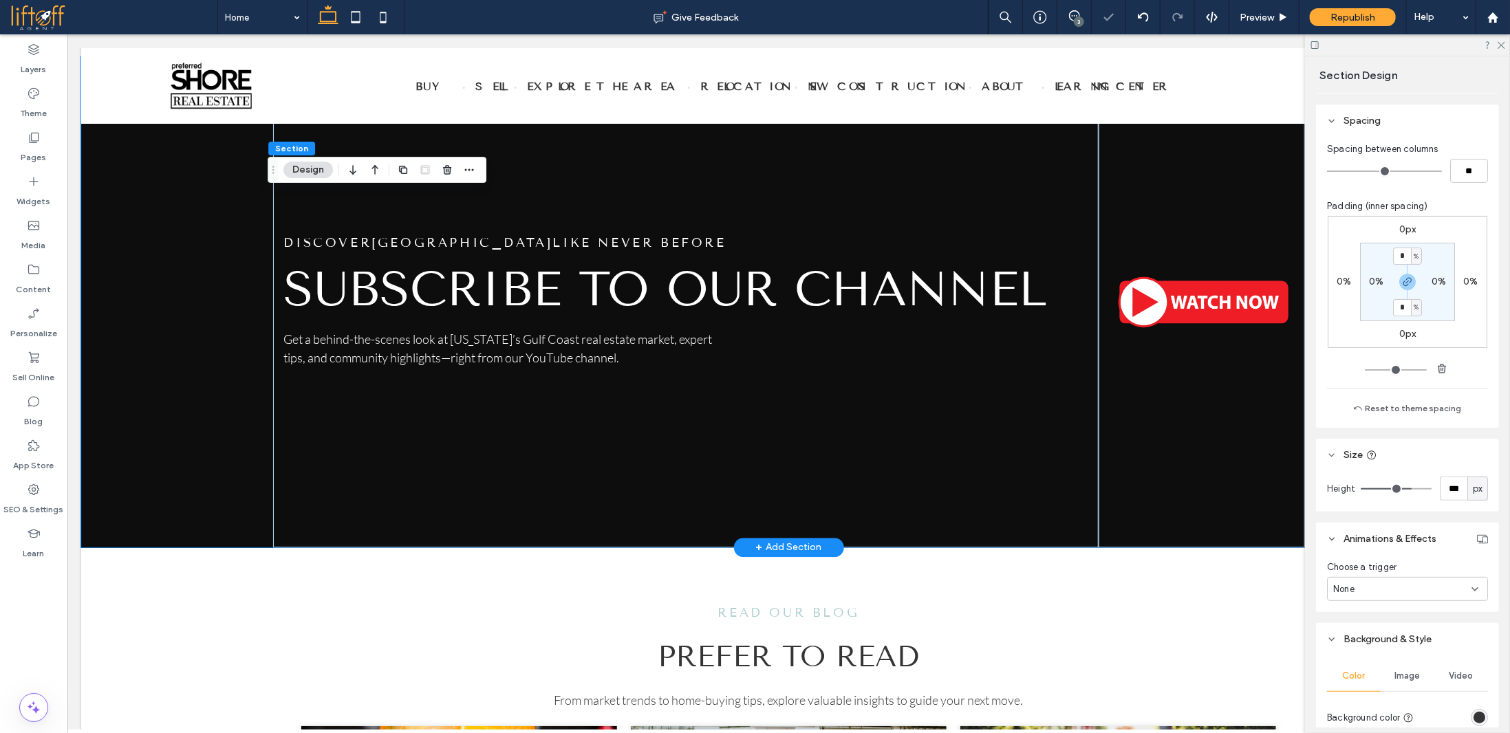
type input "***"
drag, startPoint x: 1402, startPoint y: 492, endPoint x: 1391, endPoint y: 492, distance: 11.0
type input "***"
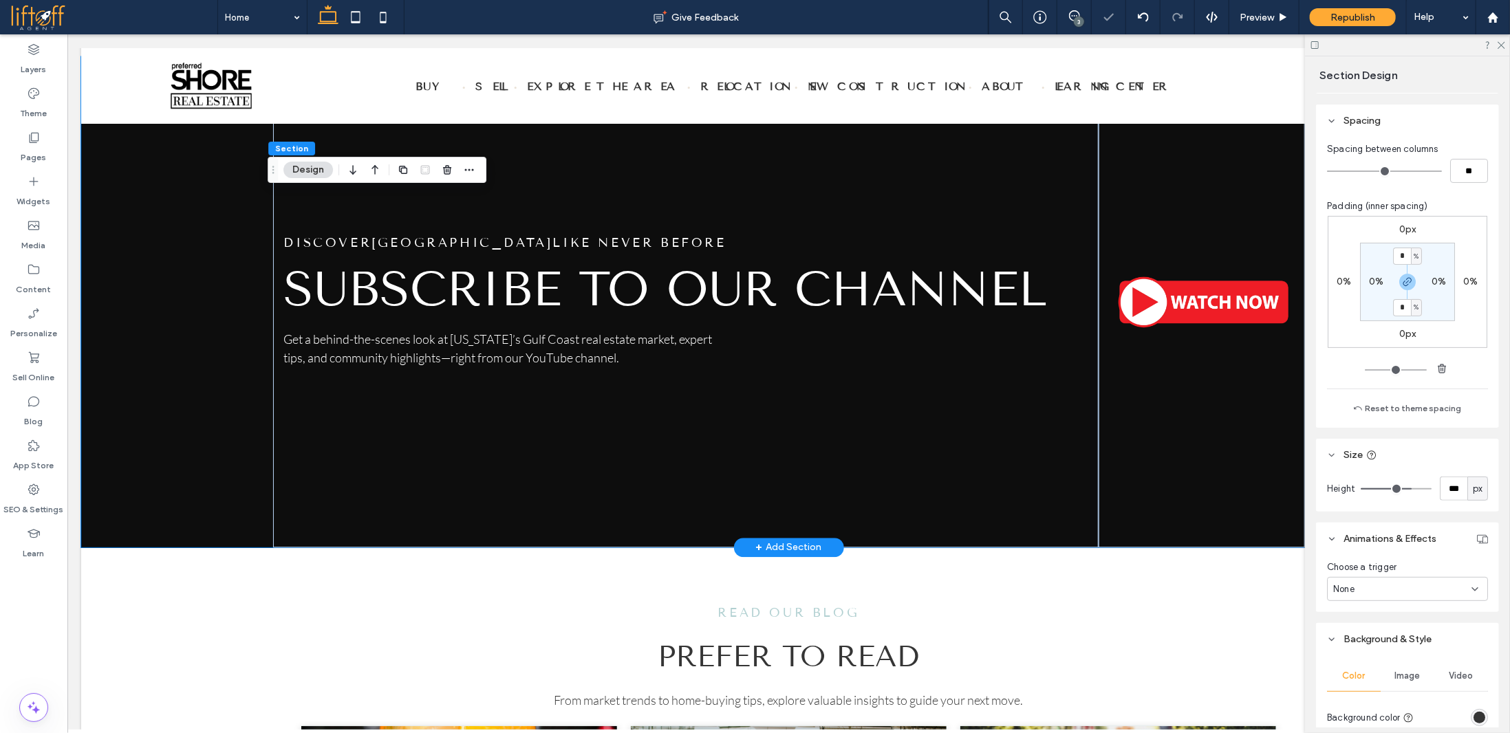
click at [1391, 490] on input "range" at bounding box center [1395, 488] width 71 height 1
type input "***"
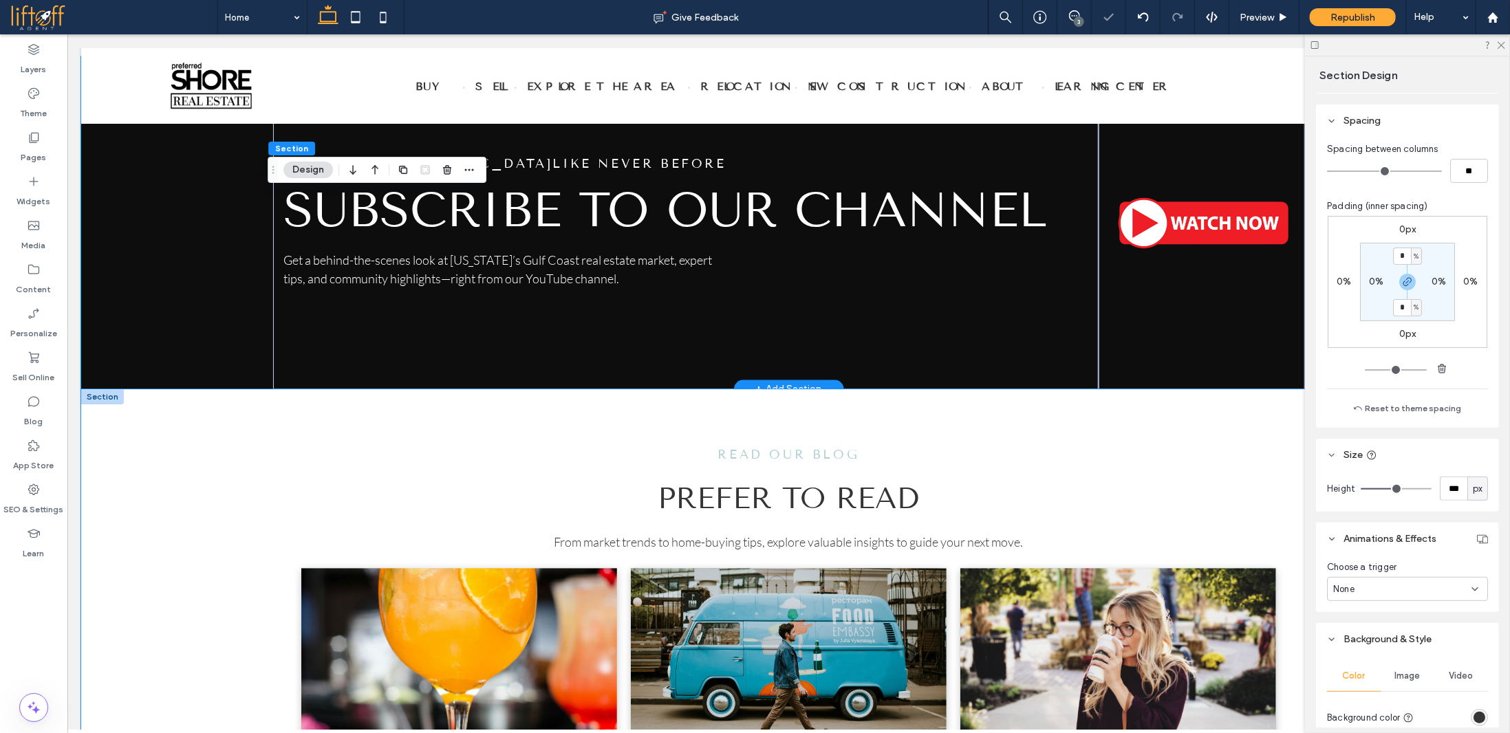
click at [1255, 547] on div "read our blog Prefer To Read From market trends to home-buying tips, explore va…" at bounding box center [788, 662] width 1032 height 546
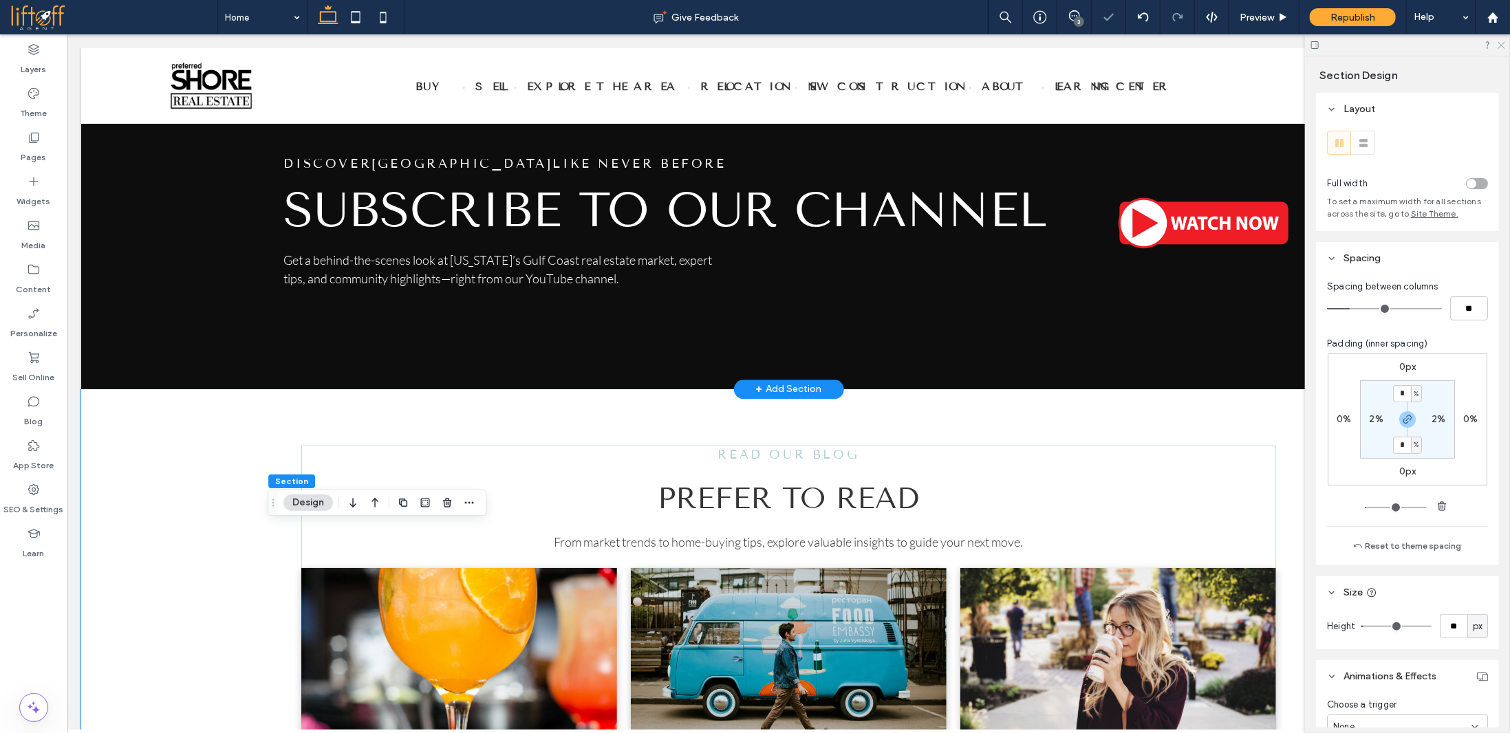
click at [1499, 47] on use at bounding box center [1501, 46] width 8 height 8
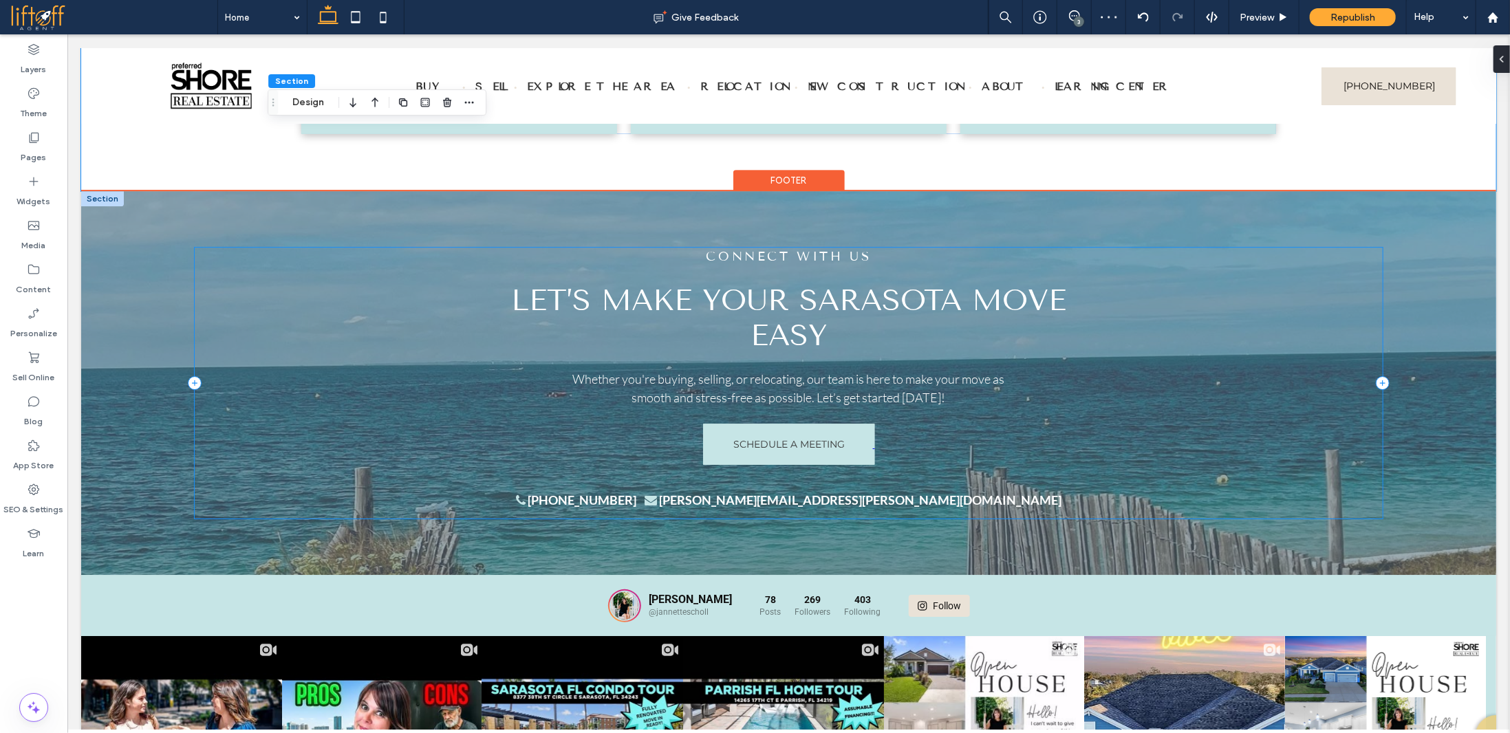
scroll to position [6392, 0]
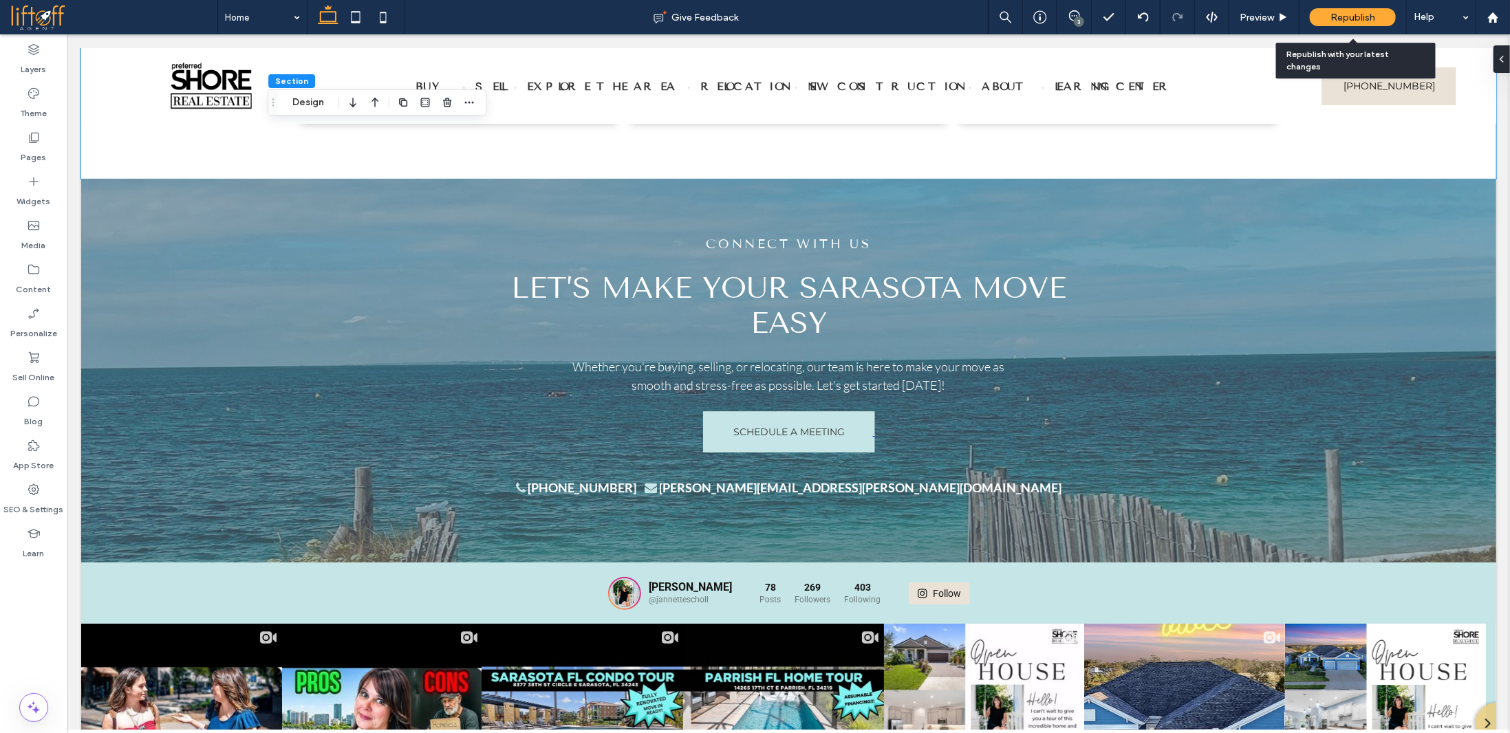
click at [1343, 19] on span "Republish" at bounding box center [1352, 18] width 45 height 12
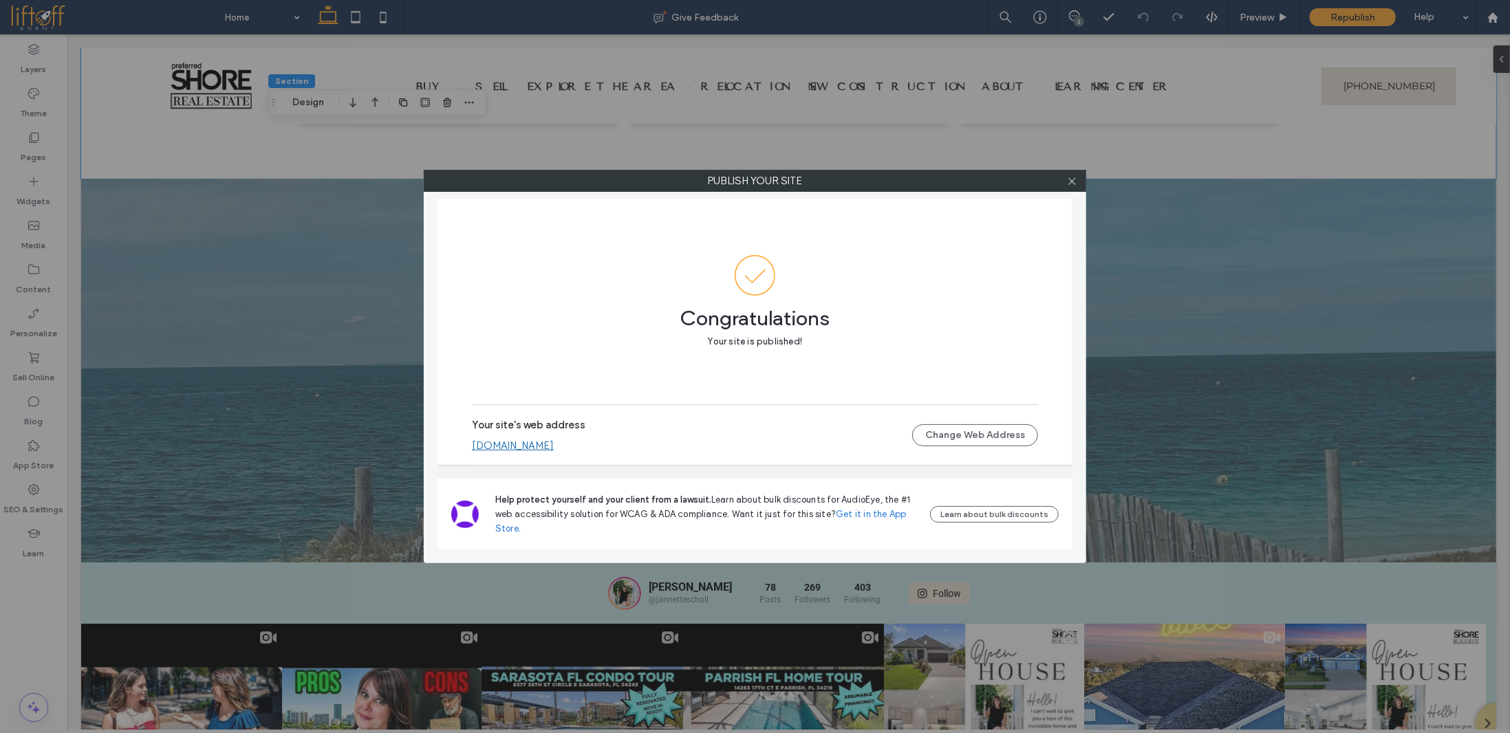
click at [534, 448] on link "[DOMAIN_NAME]" at bounding box center [513, 445] width 82 height 12
click at [1072, 179] on icon at bounding box center [1072, 181] width 10 height 10
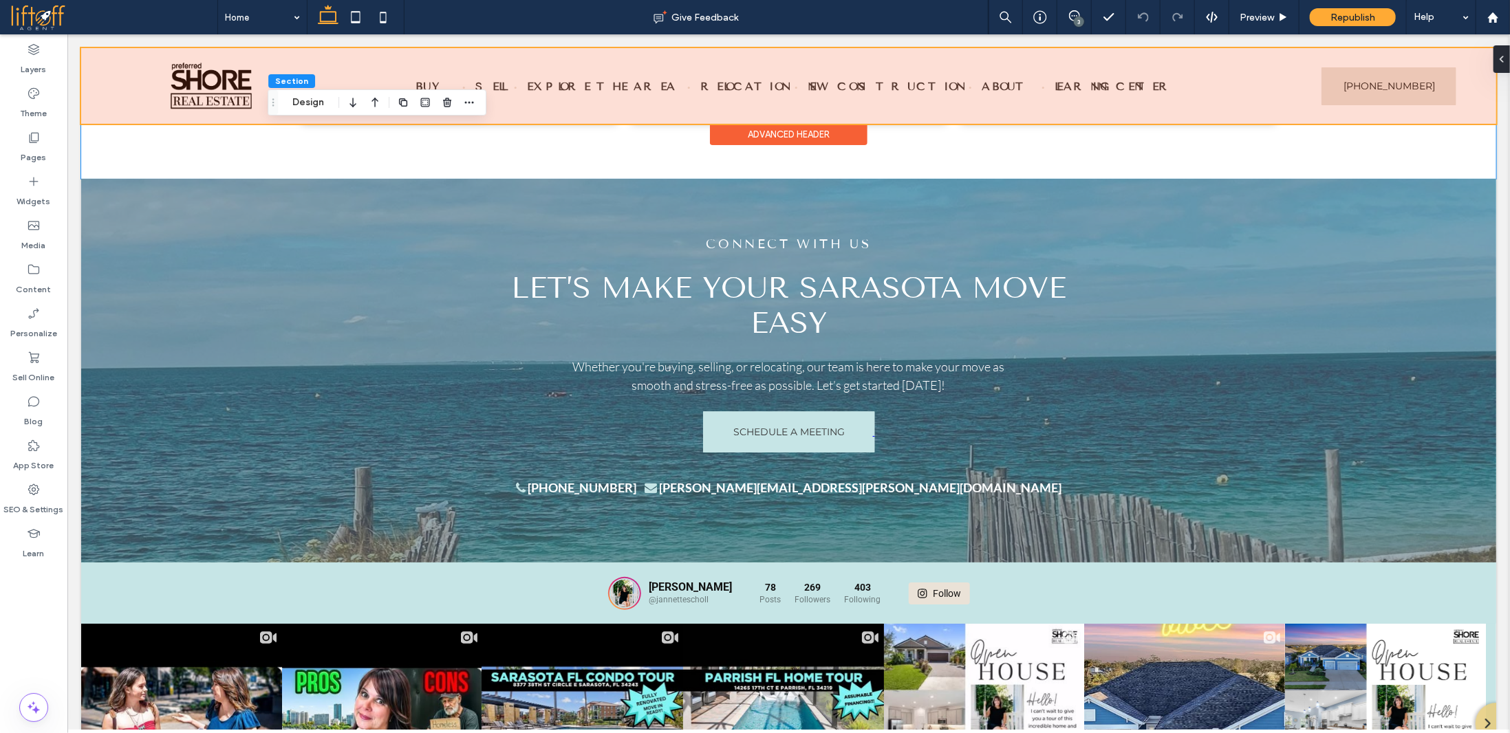
click at [737, 85] on div at bounding box center [787, 85] width 1415 height 76
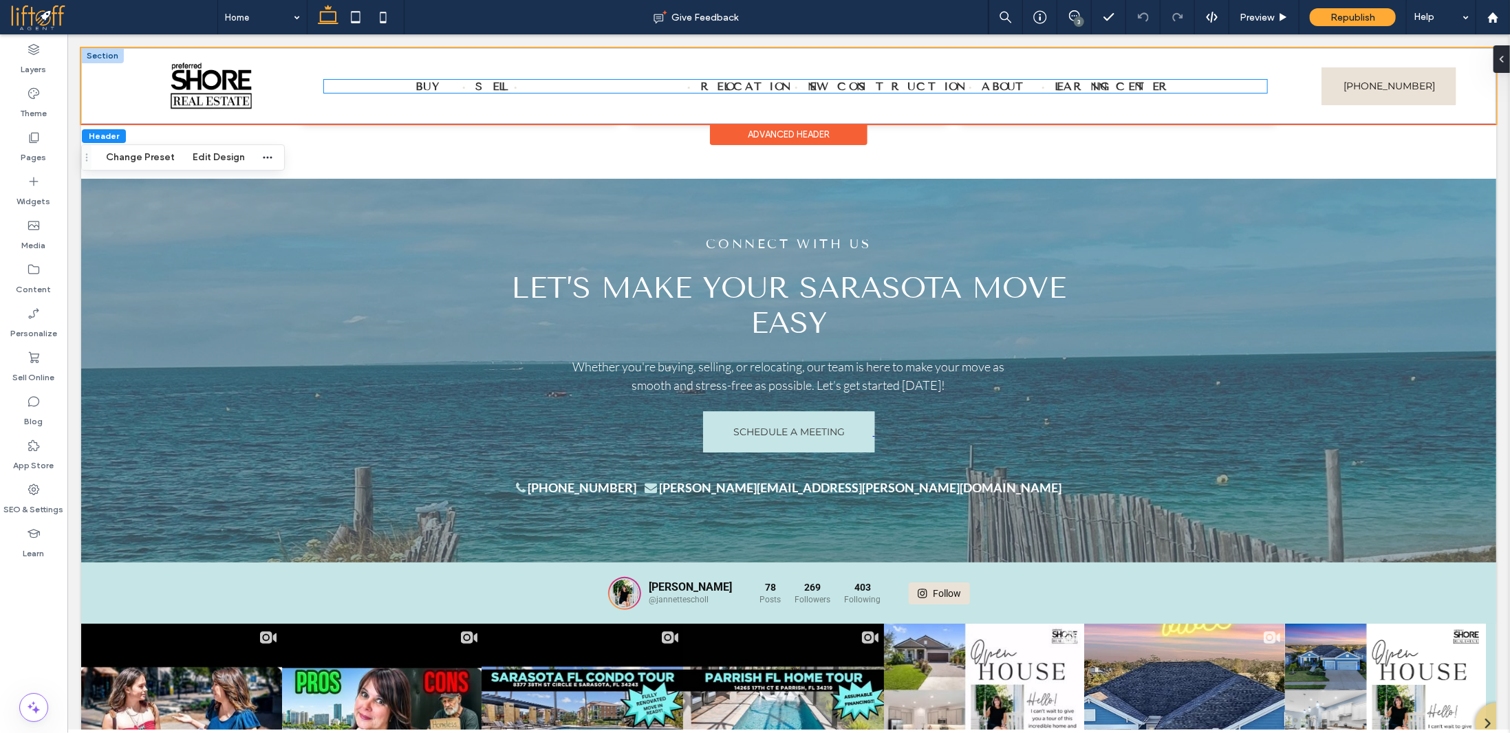
click at [672, 89] on link "Explore The Area" at bounding box center [601, 85] width 171 height 13
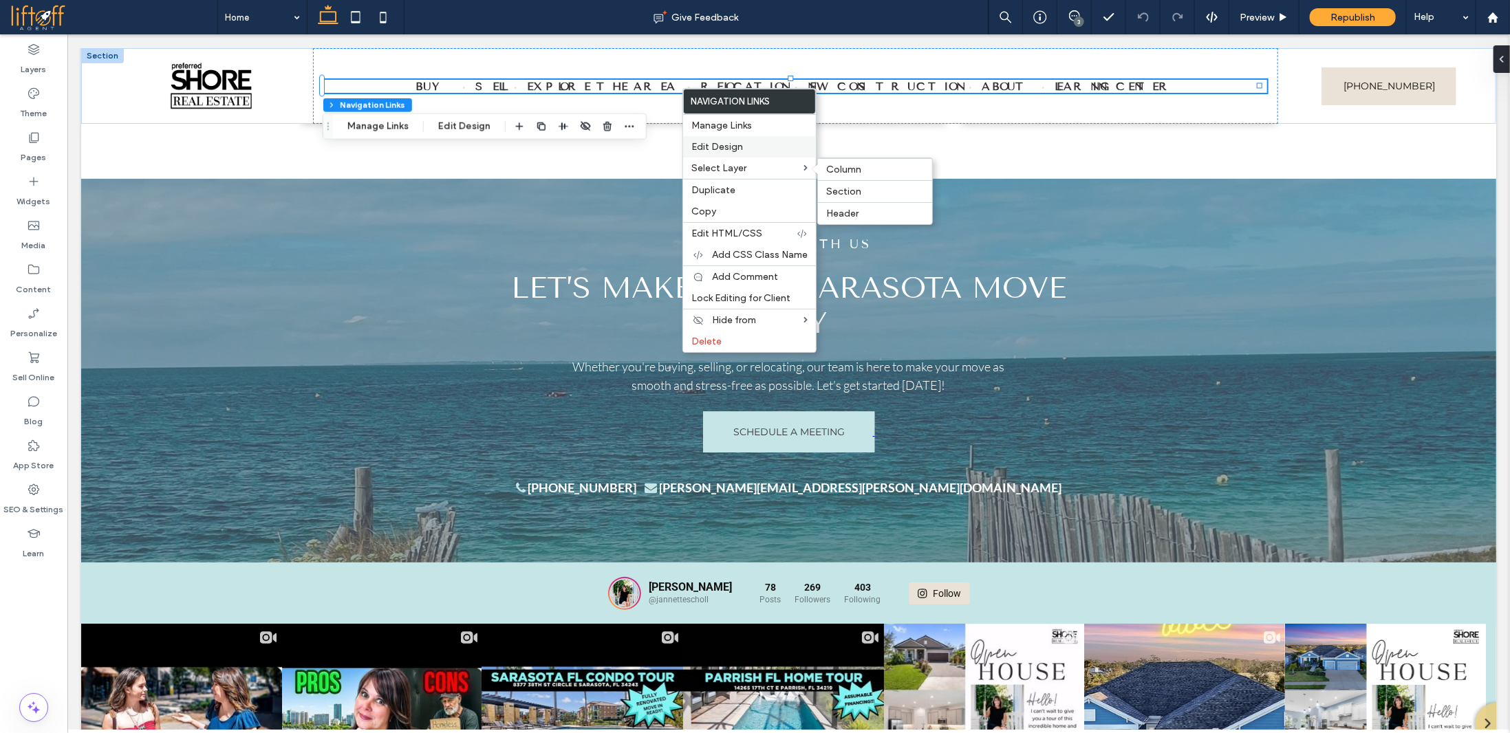
click at [737, 144] on span "Edit Design" at bounding box center [717, 147] width 52 height 12
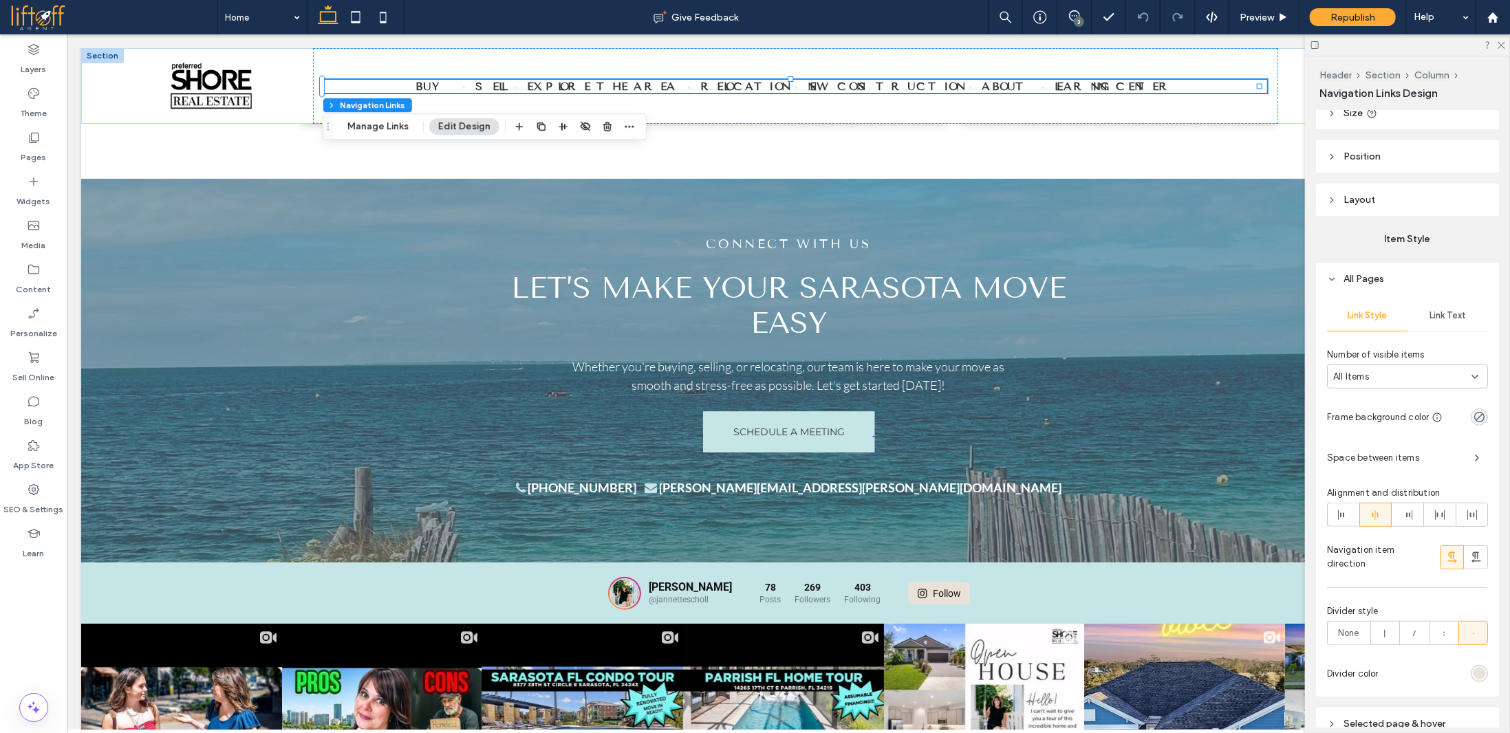
click at [1439, 314] on span "Link Text" at bounding box center [1447, 315] width 36 height 11
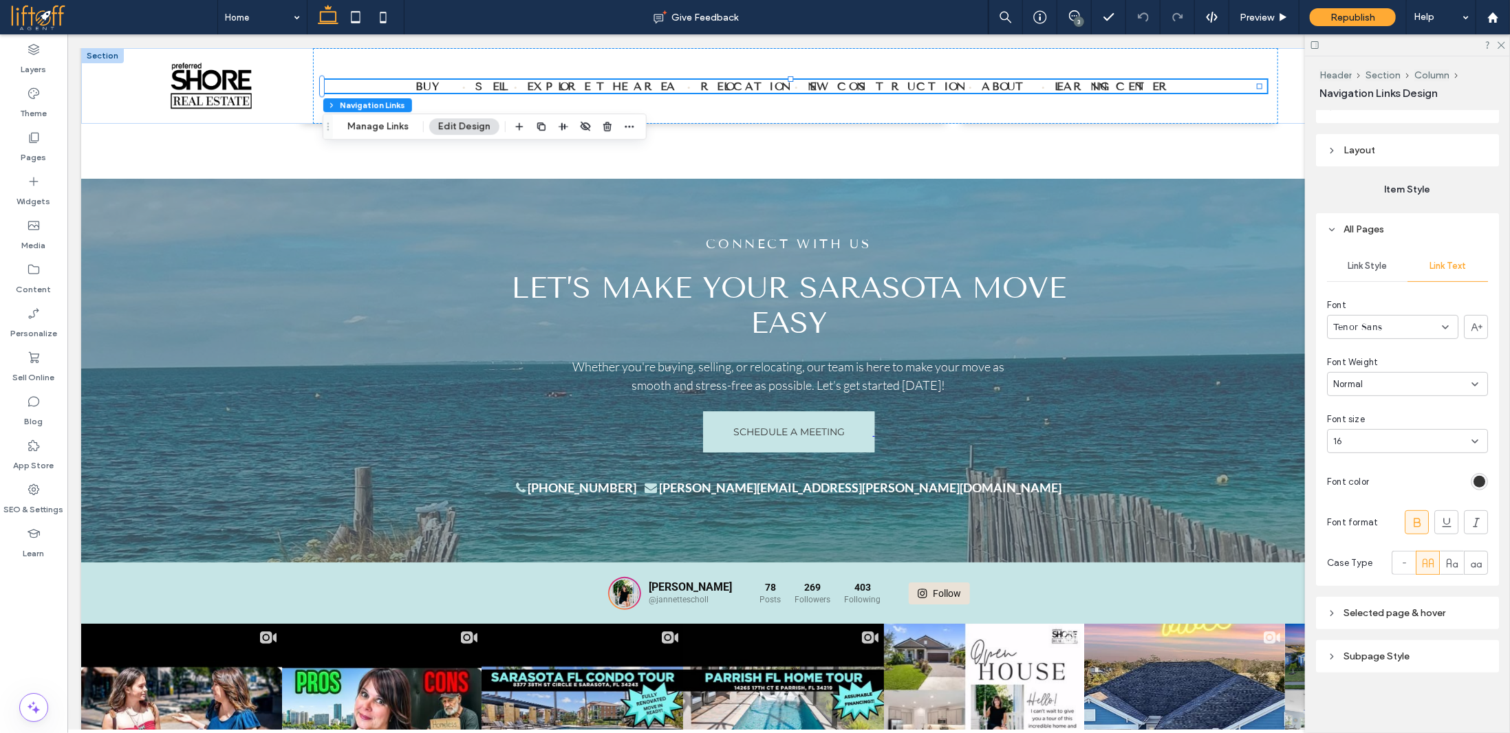
click at [1347, 615] on span "Selected page & hover" at bounding box center [1394, 613] width 102 height 12
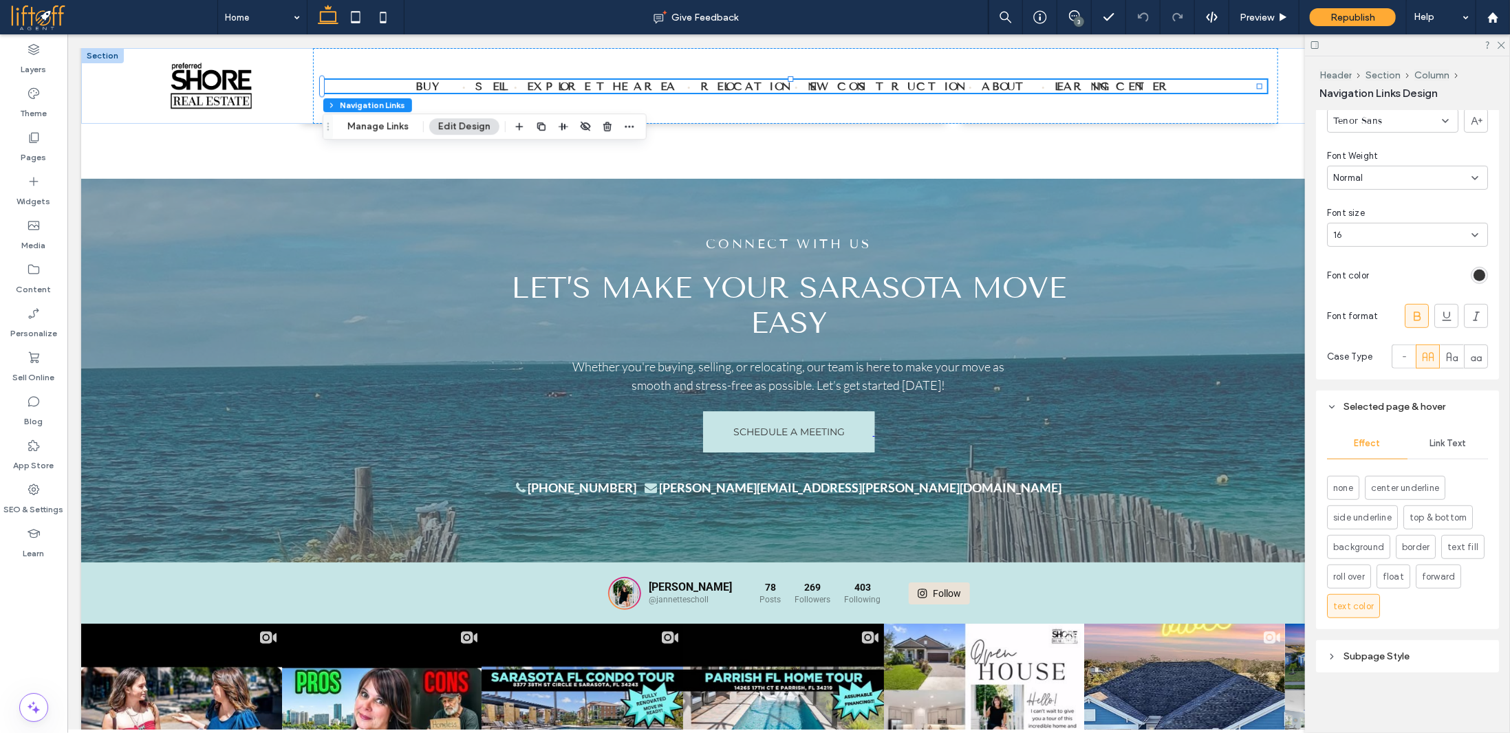
click at [1447, 449] on div "Link Text" at bounding box center [1447, 443] width 80 height 30
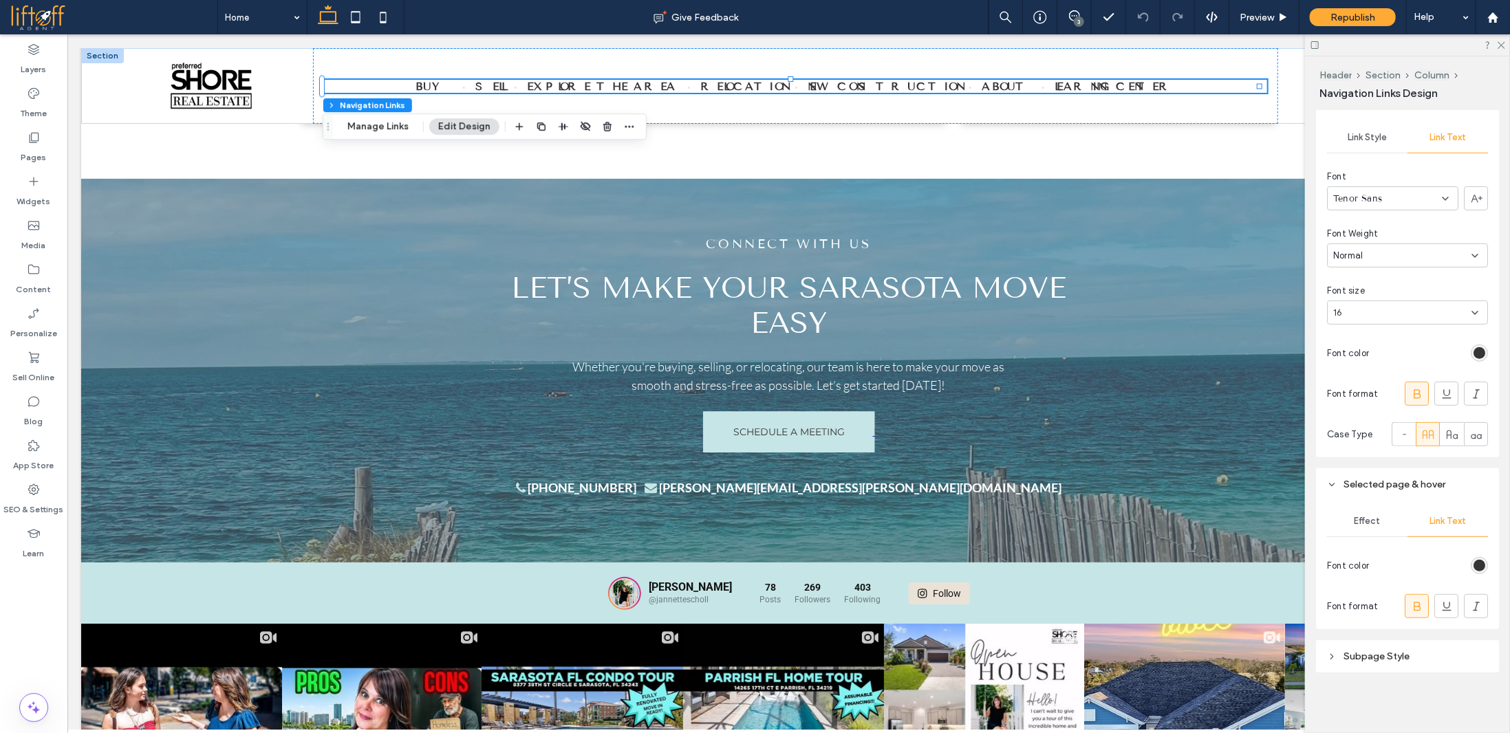
click at [1363, 662] on span "Subpage Style" at bounding box center [1376, 657] width 66 height 12
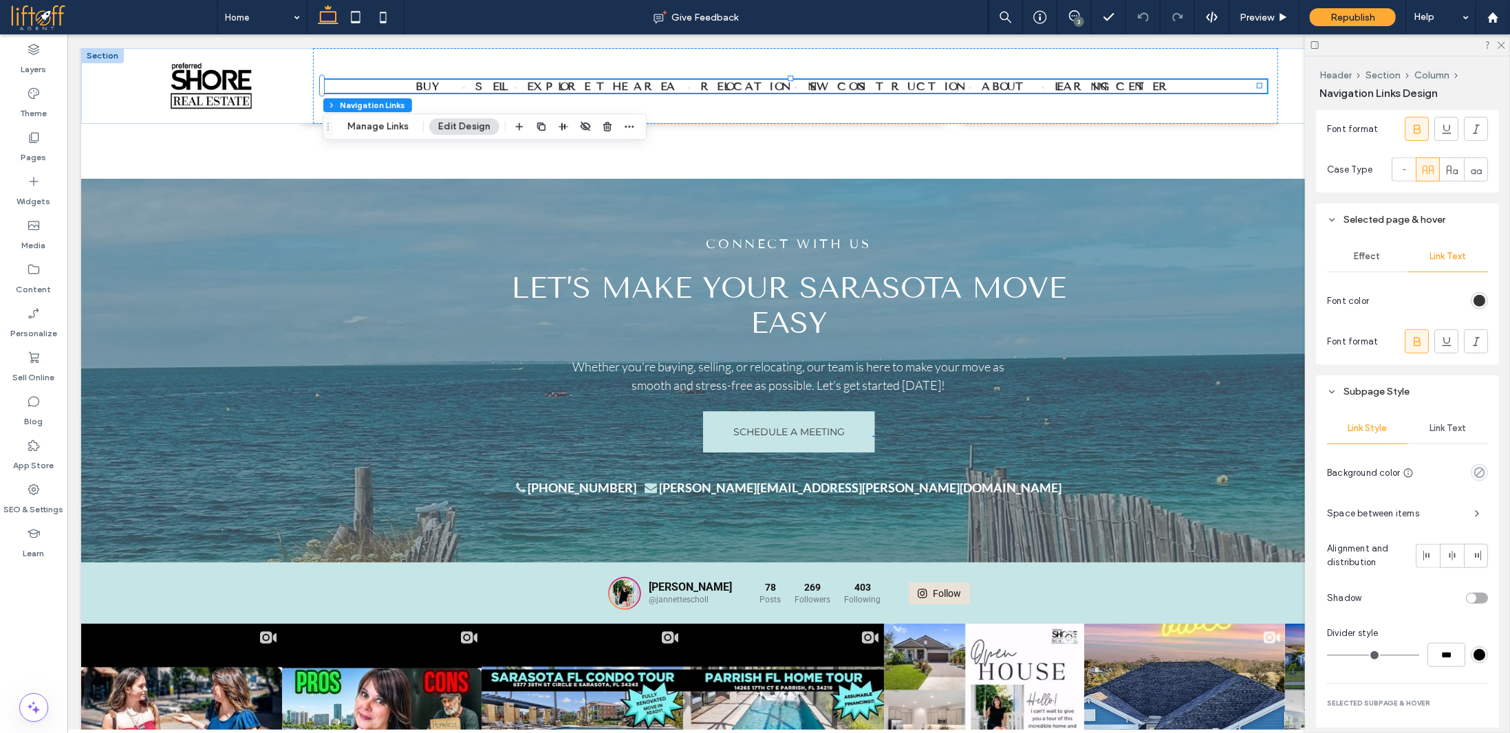
scroll to position [603, 0]
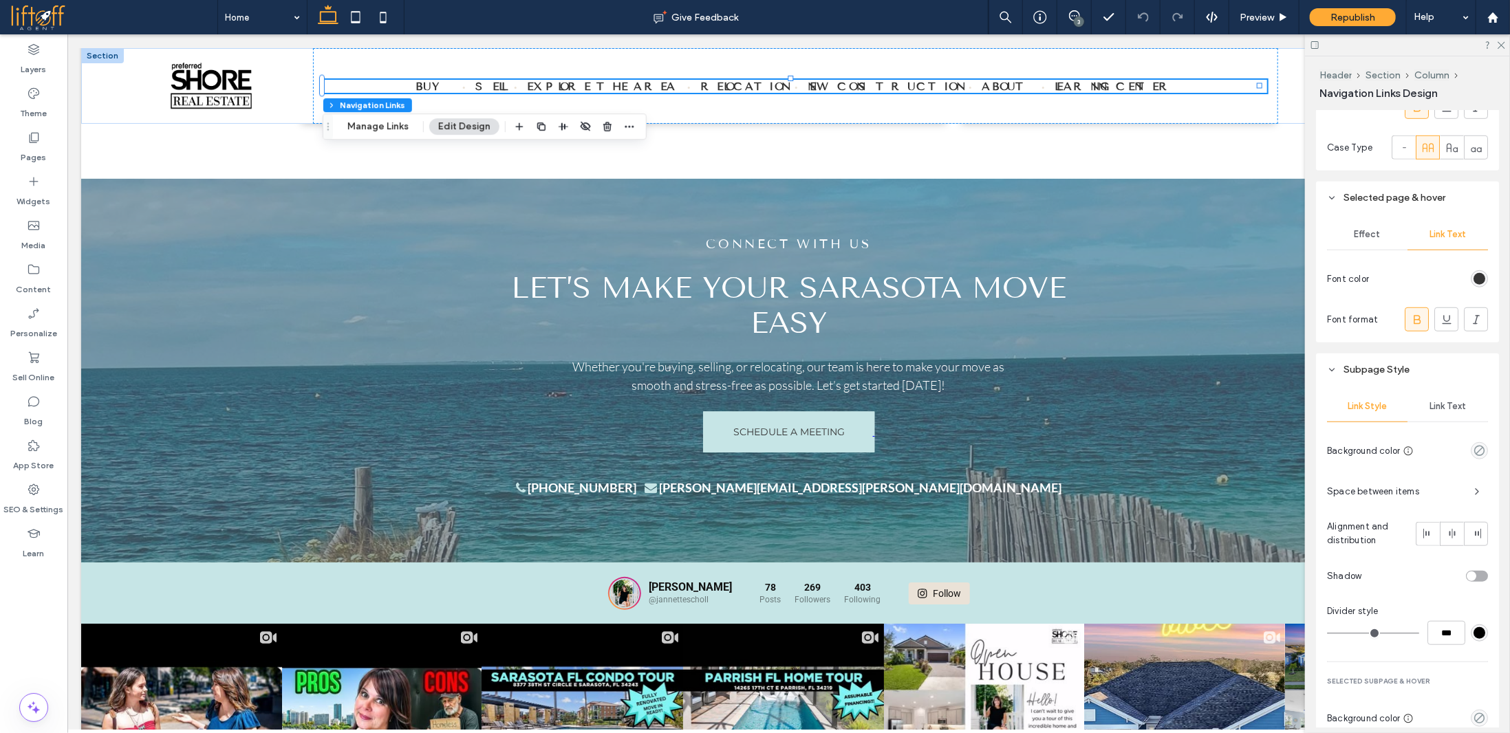
click at [1433, 405] on span "Link Text" at bounding box center [1447, 406] width 36 height 11
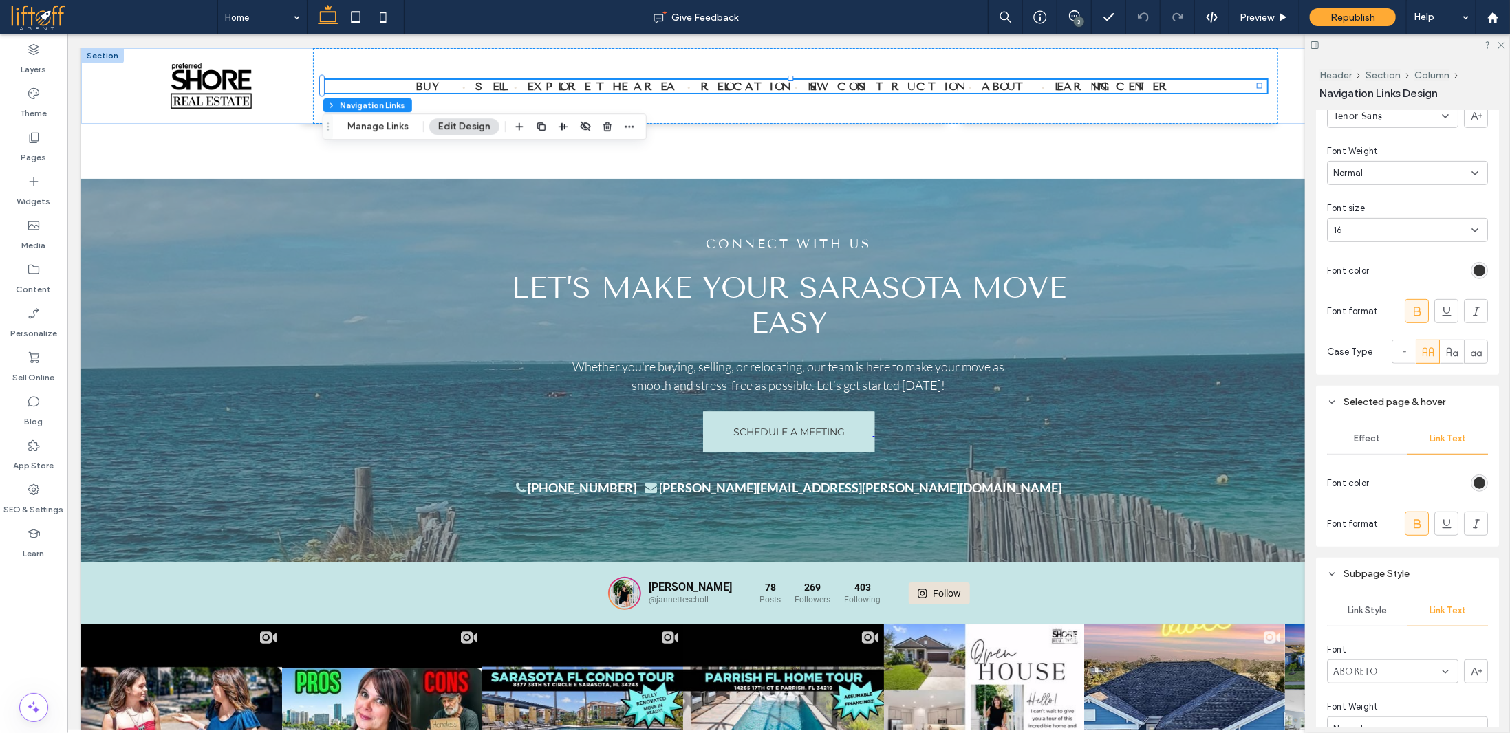
scroll to position [396, 0]
click at [1358, 442] on span "Effect" at bounding box center [1367, 440] width 26 height 11
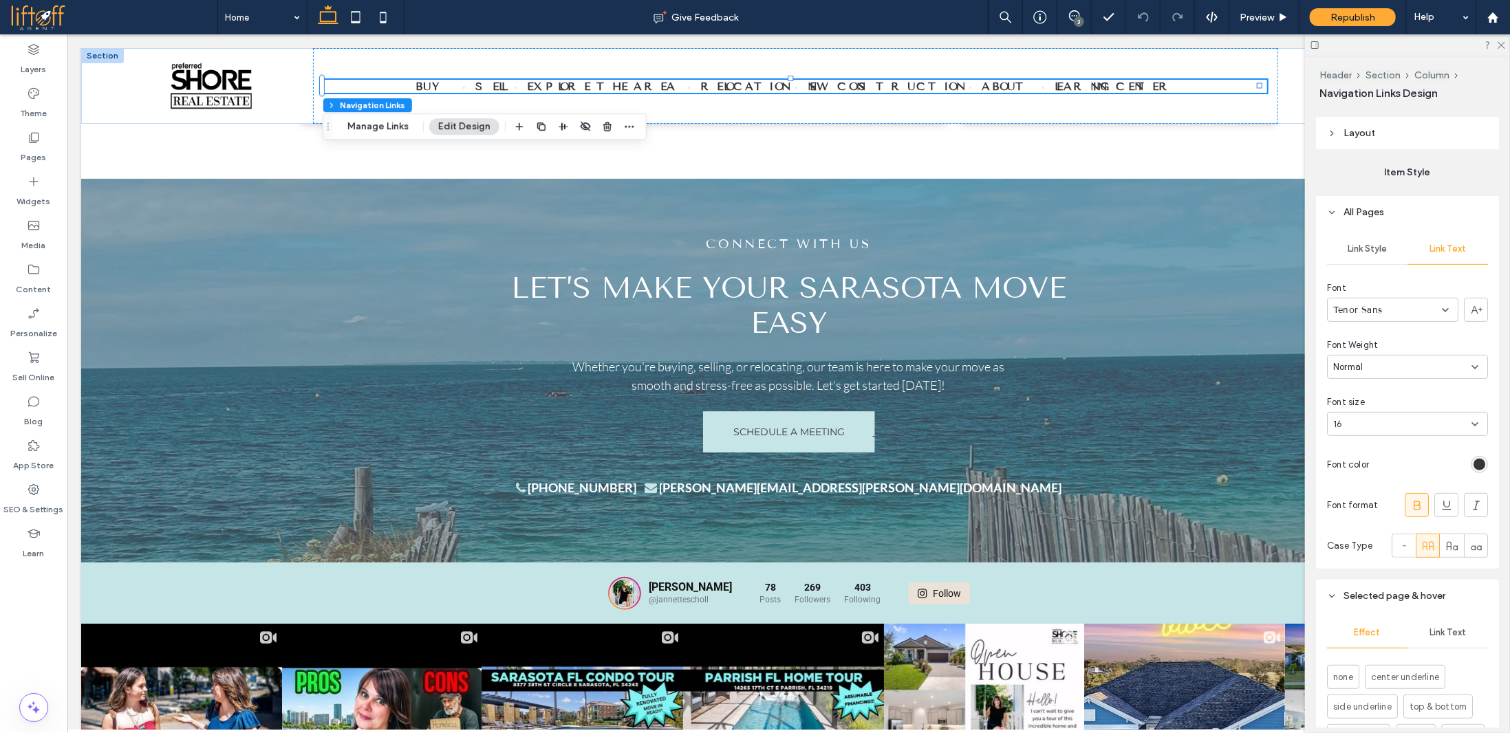
scroll to position [190, 0]
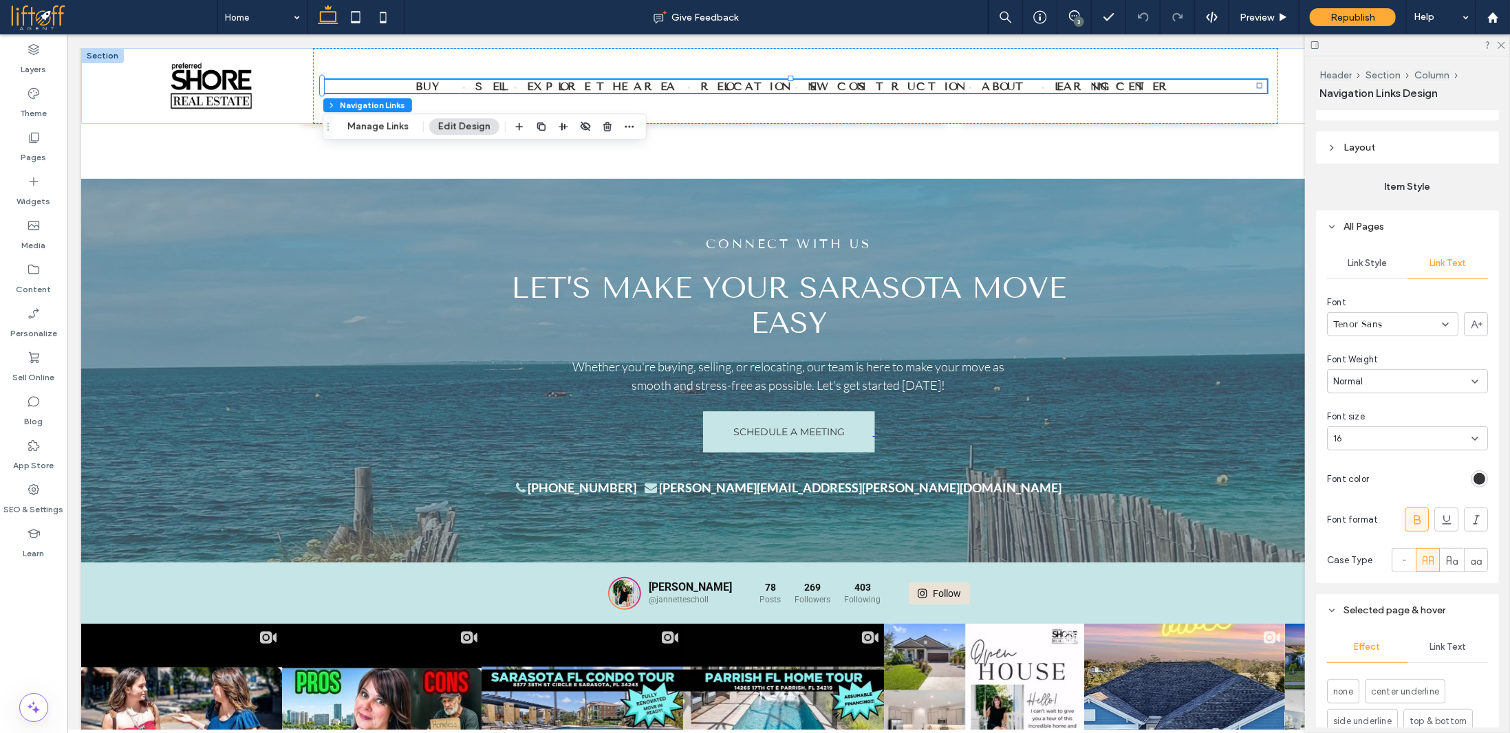
click at [1367, 273] on div "Link Style" at bounding box center [1367, 263] width 80 height 30
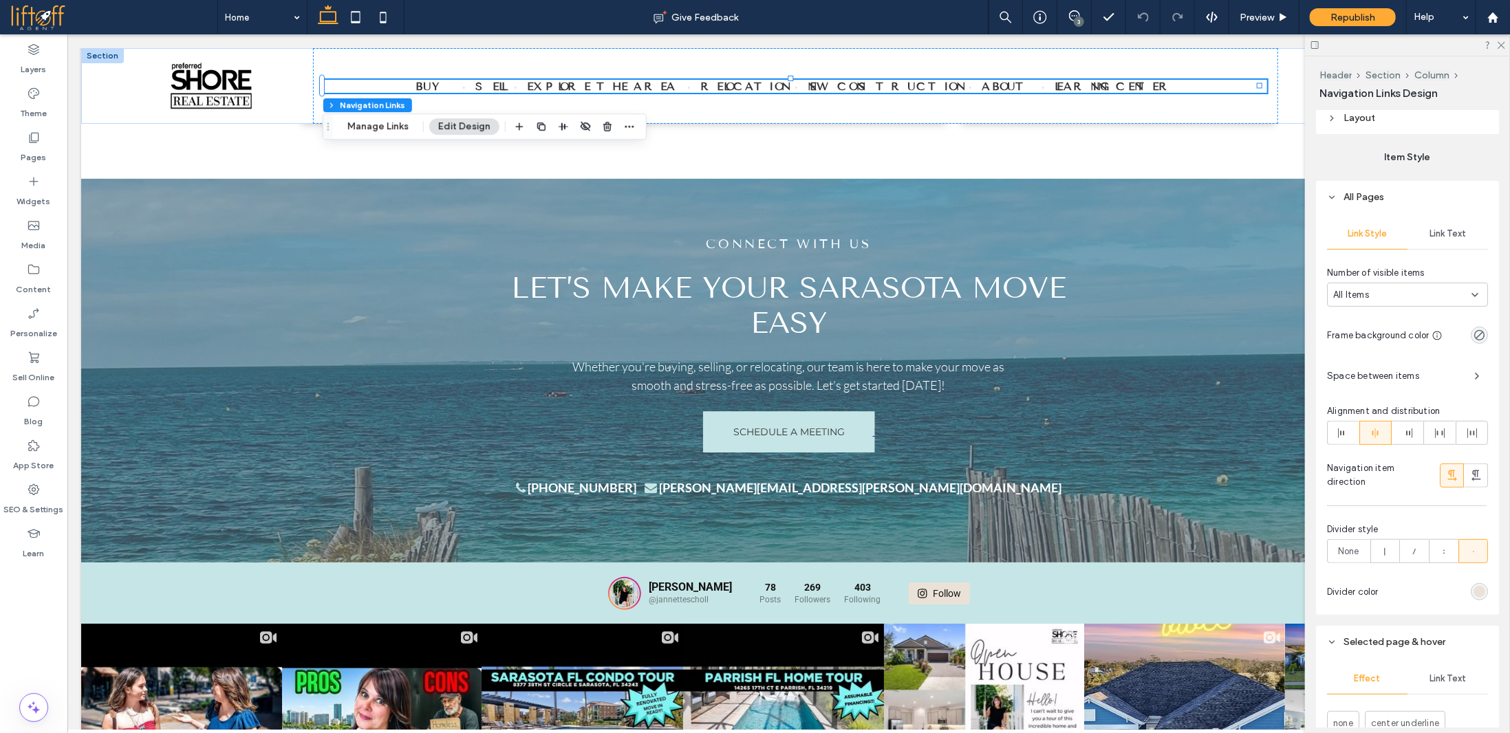
scroll to position [259, 0]
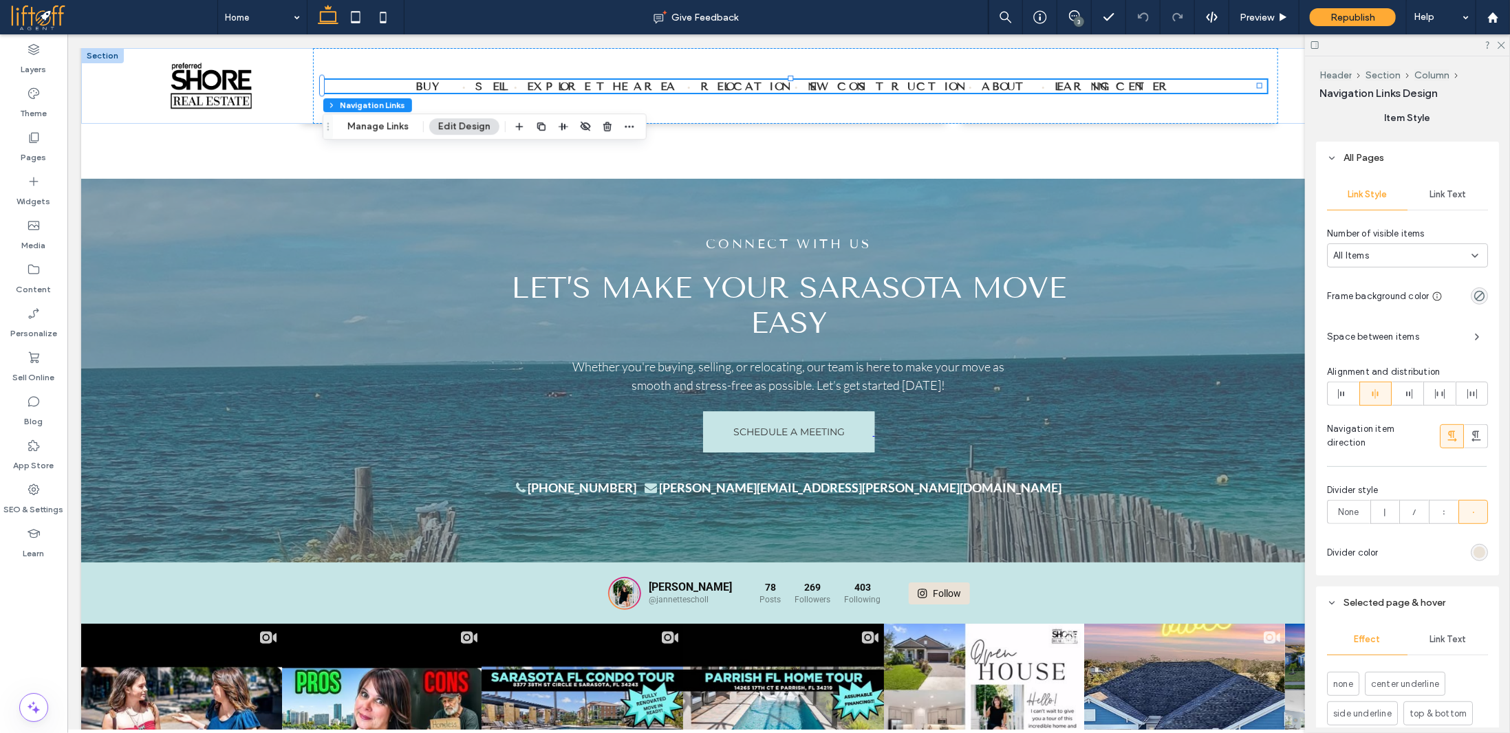
click at [1448, 195] on span "Link Text" at bounding box center [1447, 194] width 36 height 11
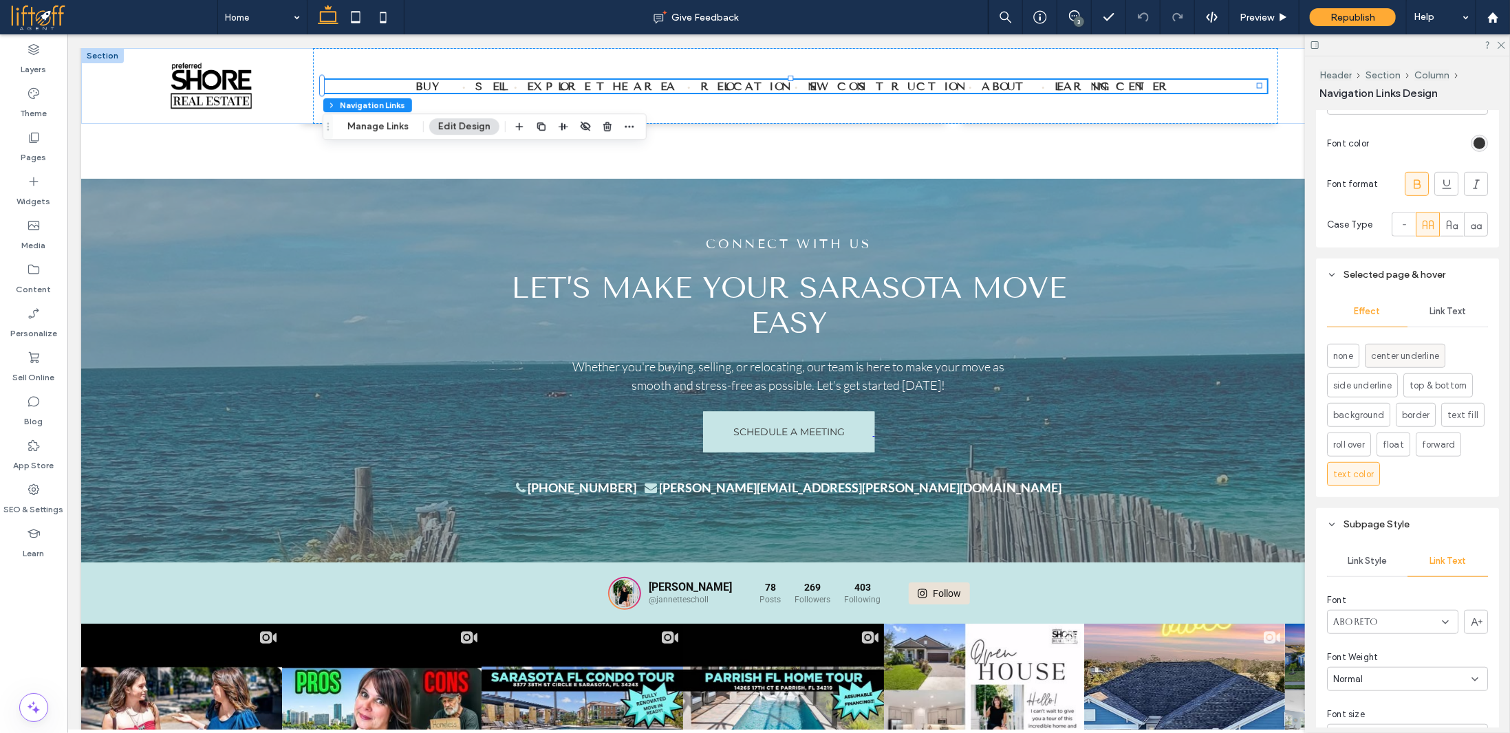
scroll to position [534, 0]
click at [1447, 305] on span "Link Text" at bounding box center [1447, 303] width 36 height 11
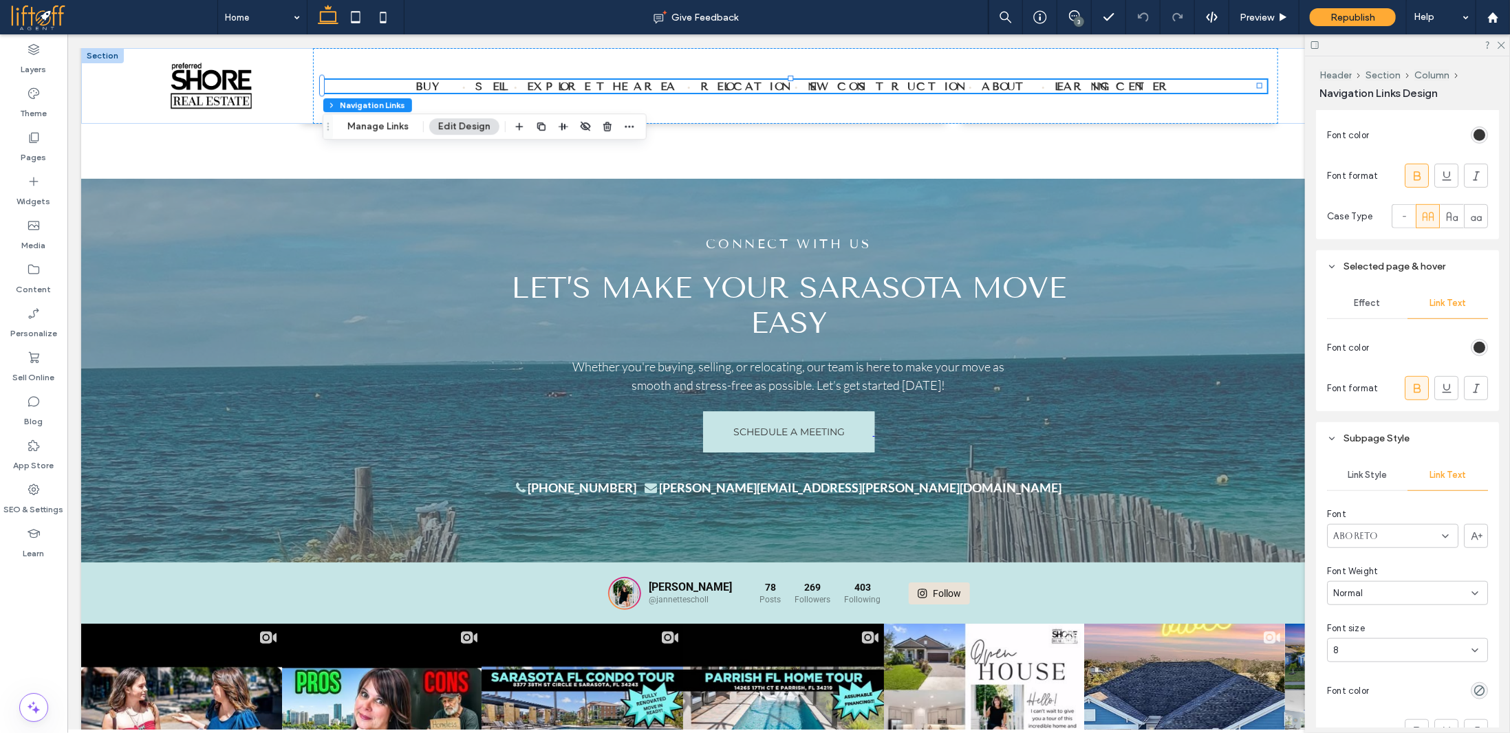
click at [1484, 351] on div "Effect Link Text Font color Font format" at bounding box center [1407, 347] width 183 height 129
click at [1473, 344] on div "rgb(53, 53, 53)" at bounding box center [1479, 348] width 12 height 12
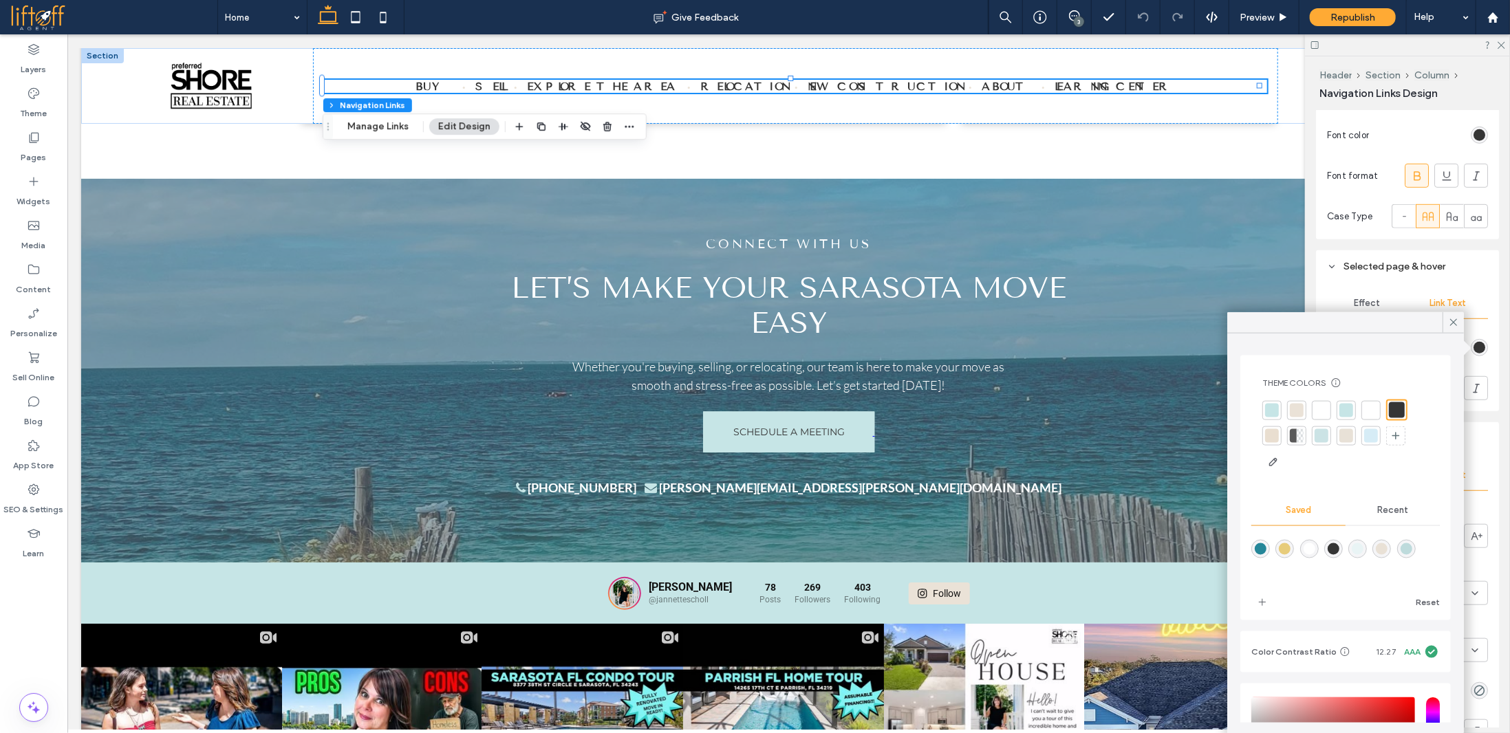
click at [1266, 411] on div at bounding box center [1272, 410] width 14 height 14
click at [1455, 325] on icon at bounding box center [1453, 322] width 12 height 12
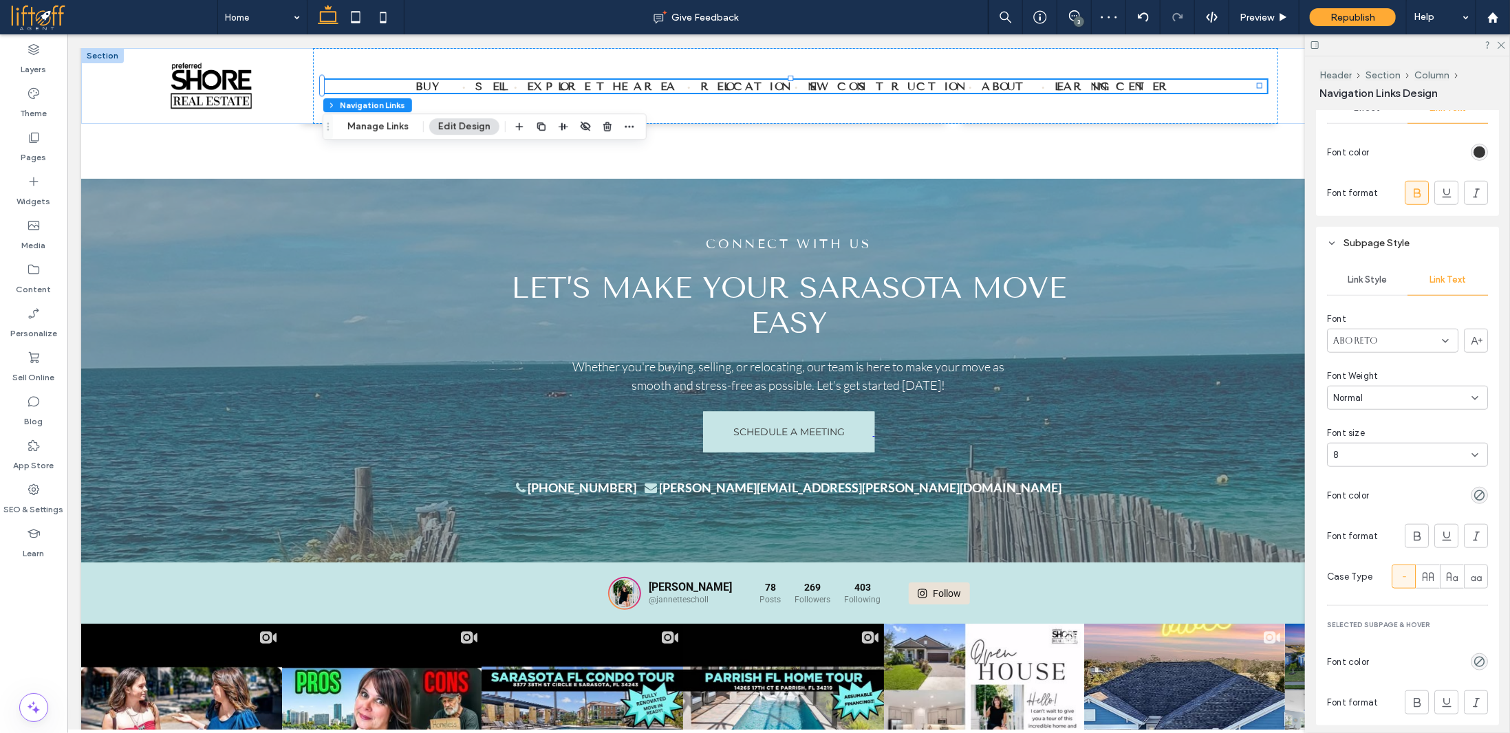
scroll to position [740, 0]
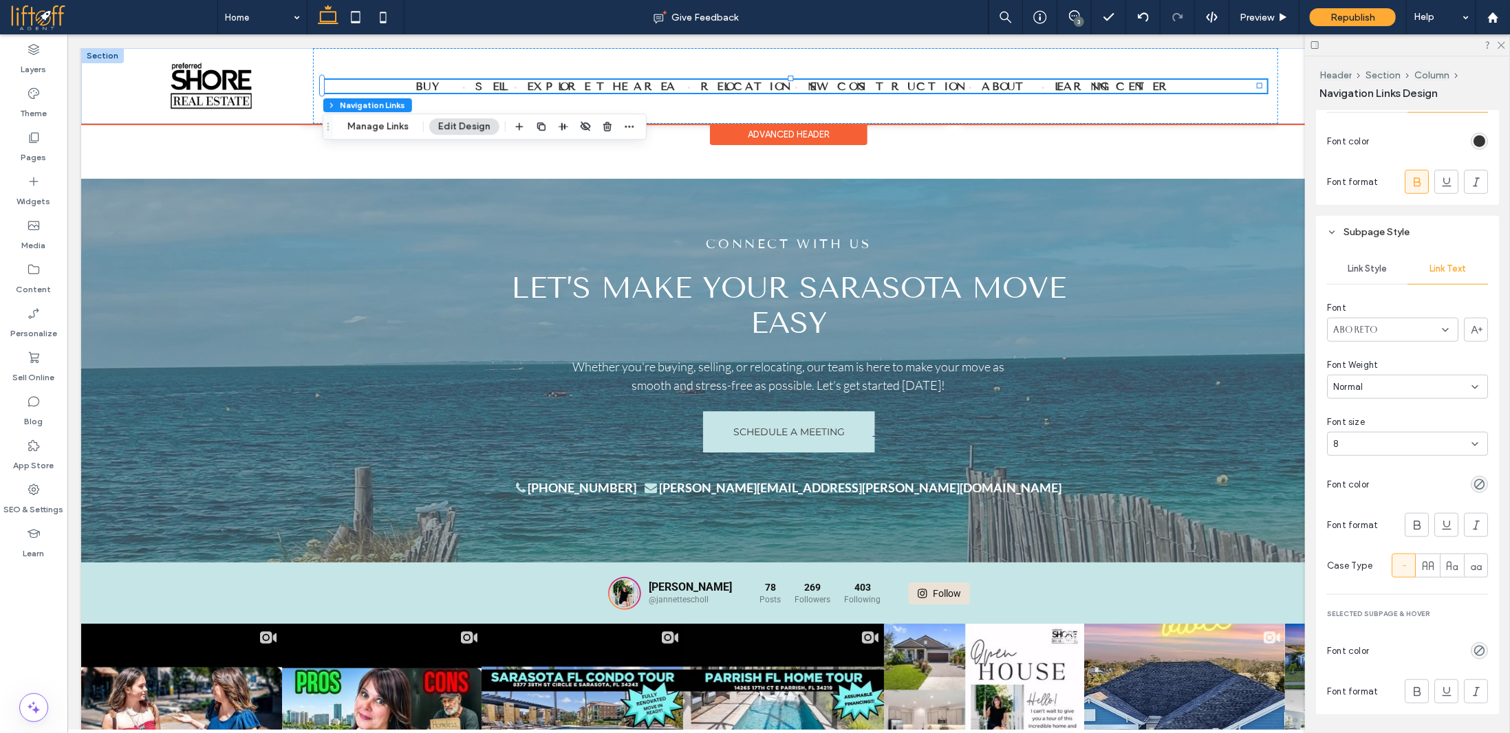
click at [773, 138] on div "Advanced Header" at bounding box center [788, 133] width 158 height 21
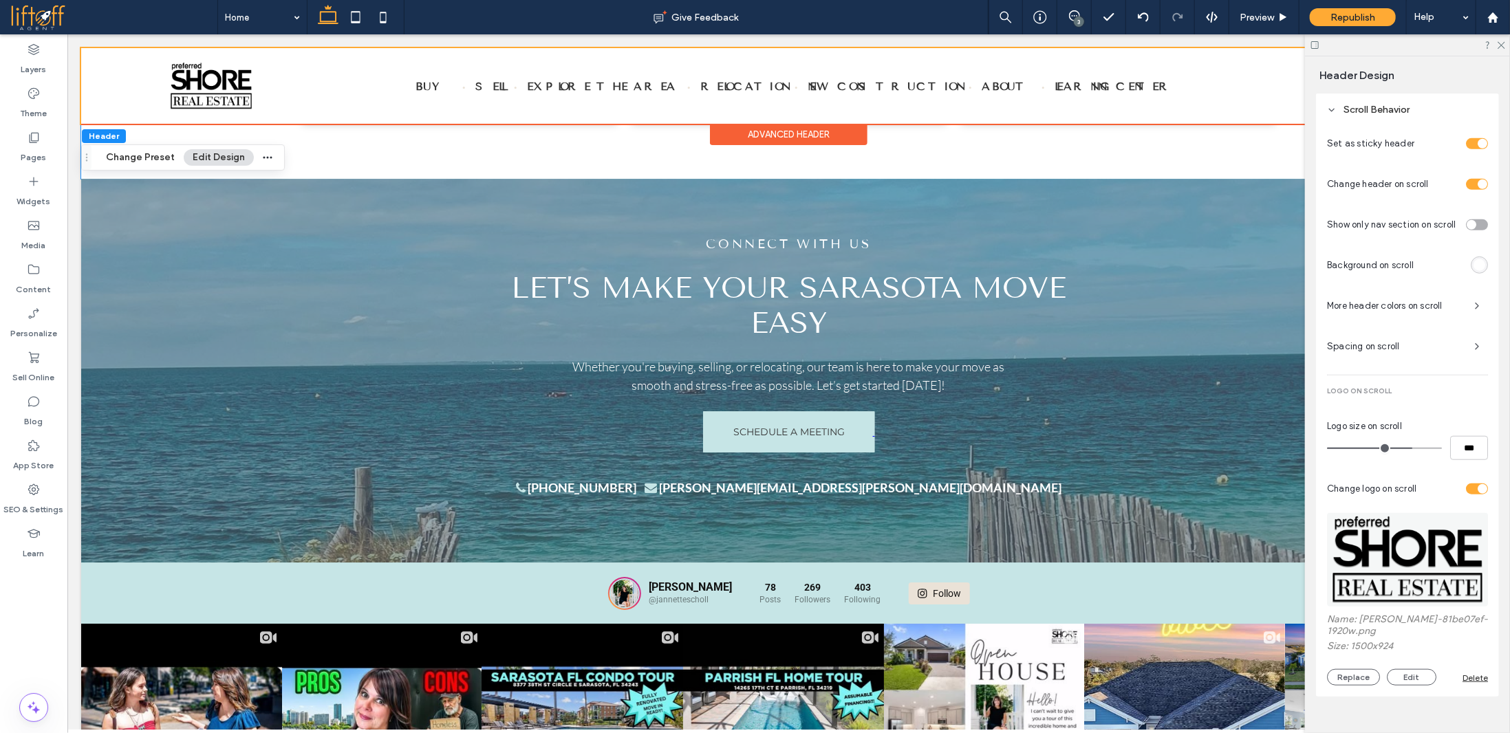
scroll to position [628, 0]
click at [1430, 310] on span "More header colors on scroll" at bounding box center [1395, 306] width 136 height 14
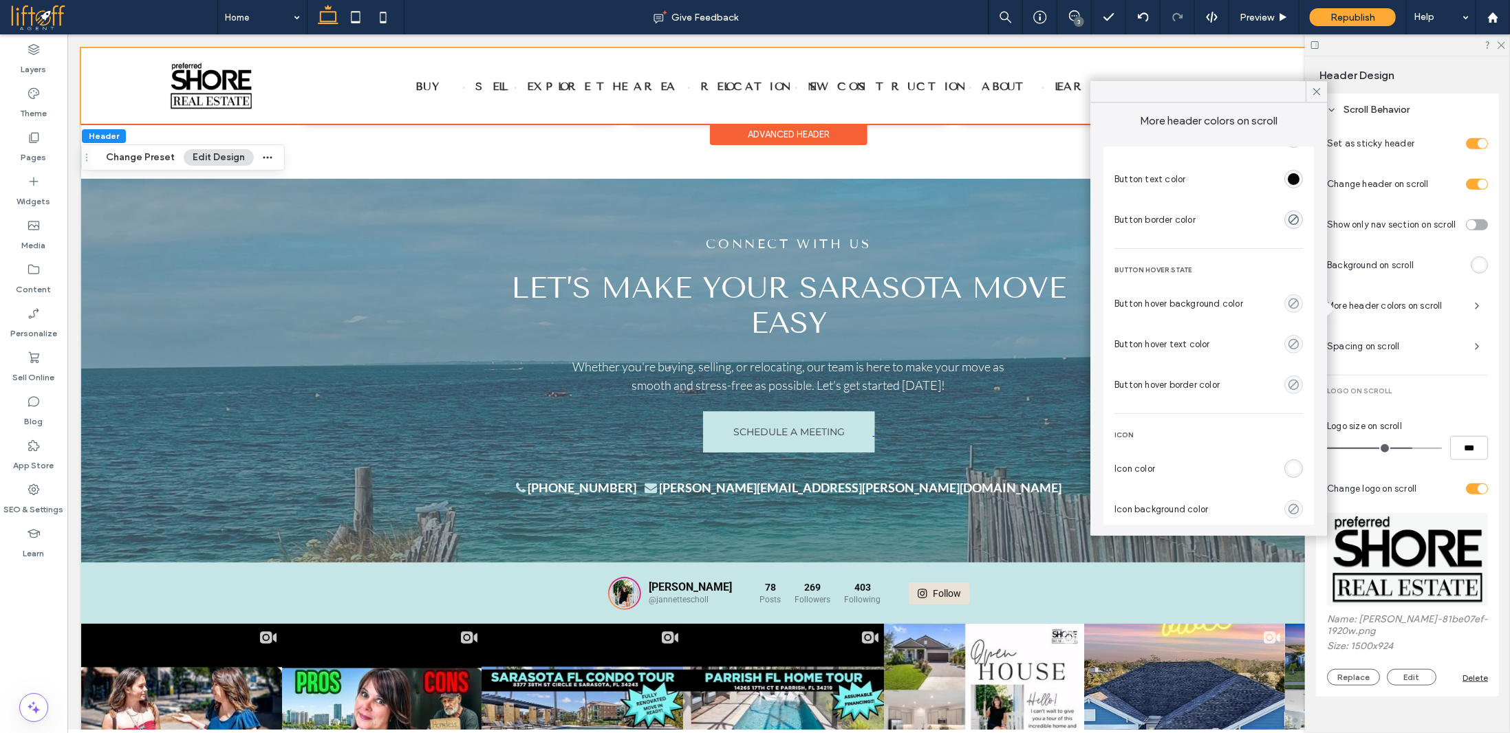
scroll to position [267, 0]
click at [1383, 354] on span "Spacing on scroll" at bounding box center [1395, 347] width 136 height 14
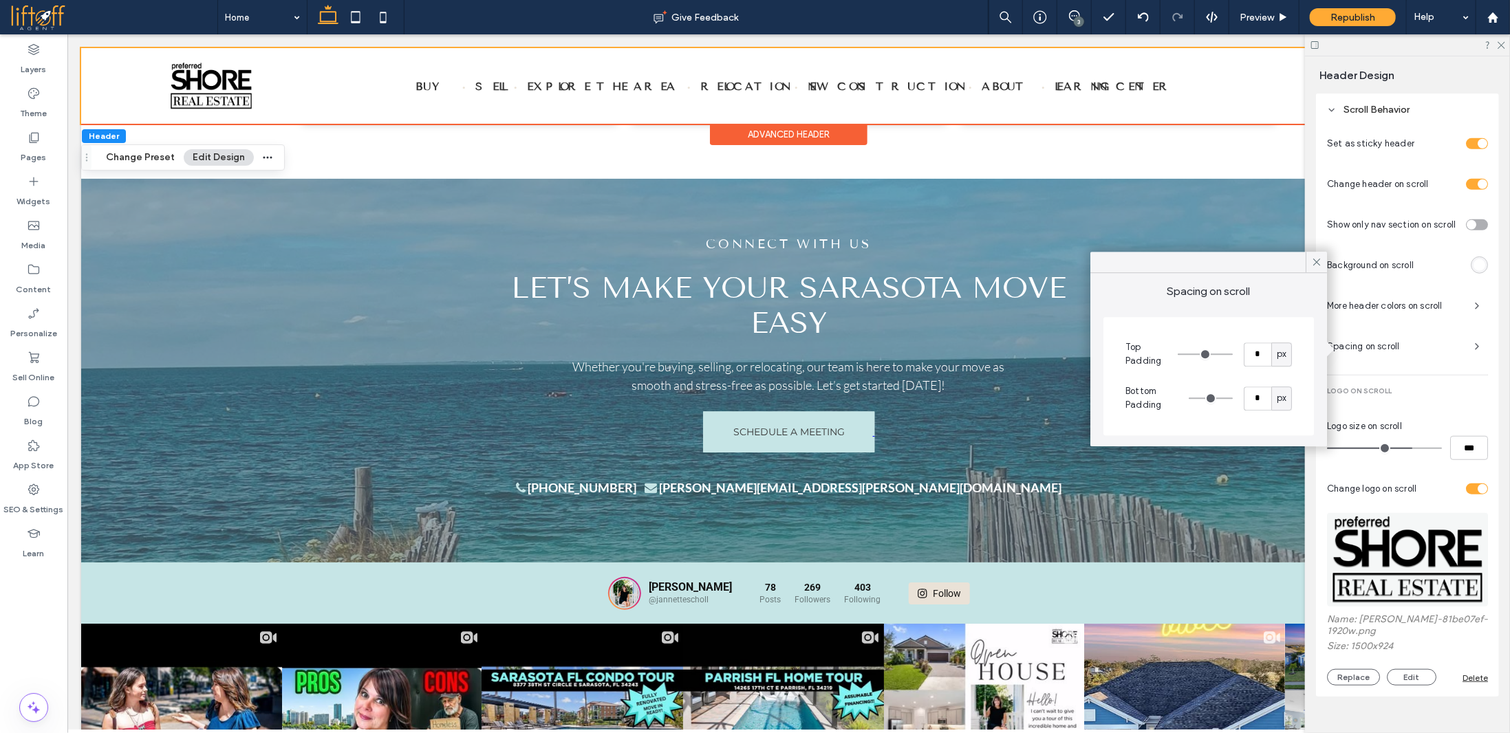
click at [1378, 316] on div "More header colors on scroll" at bounding box center [1407, 306] width 161 height 22
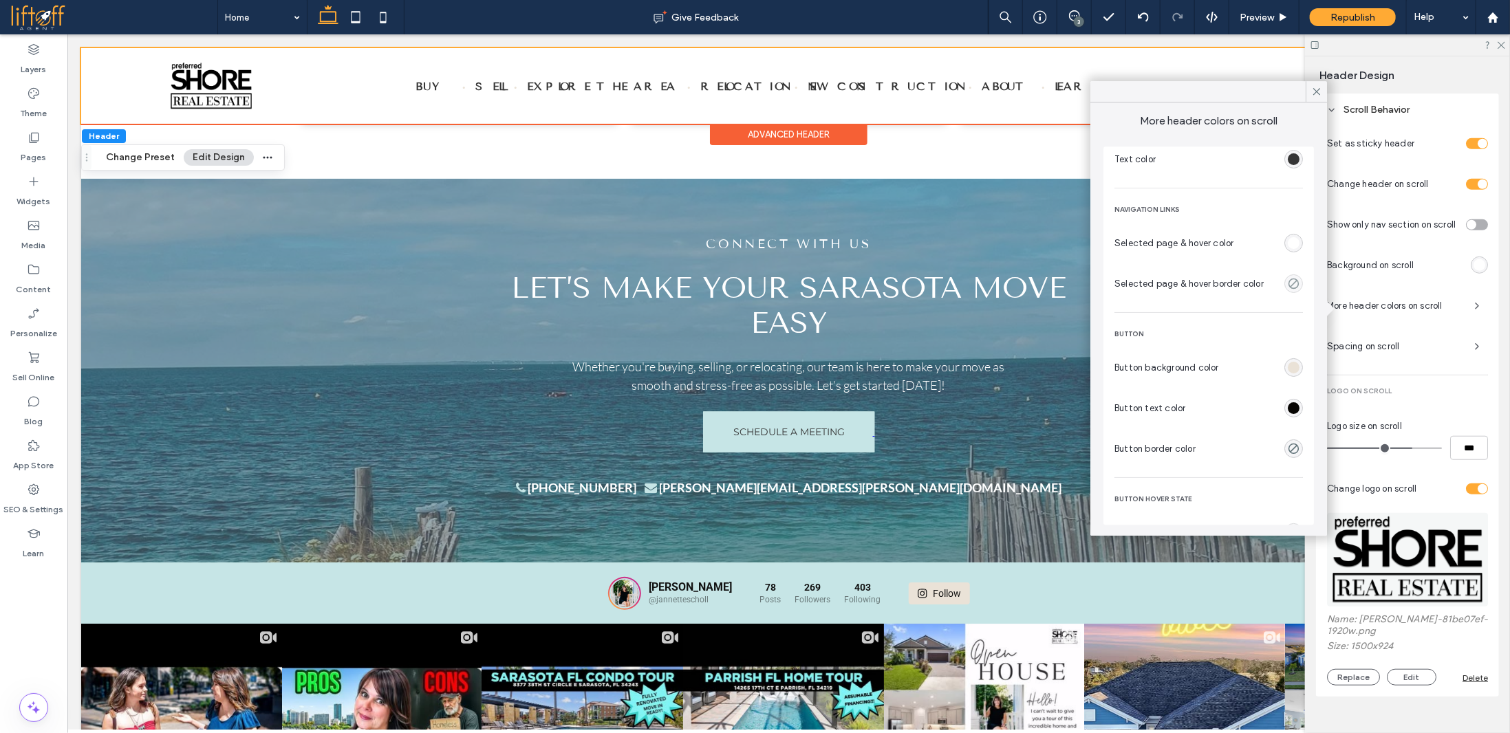
scroll to position [0, 0]
click at [1288, 279] on div "rgba(255,255,255,1)" at bounding box center [1294, 279] width 12 height 12
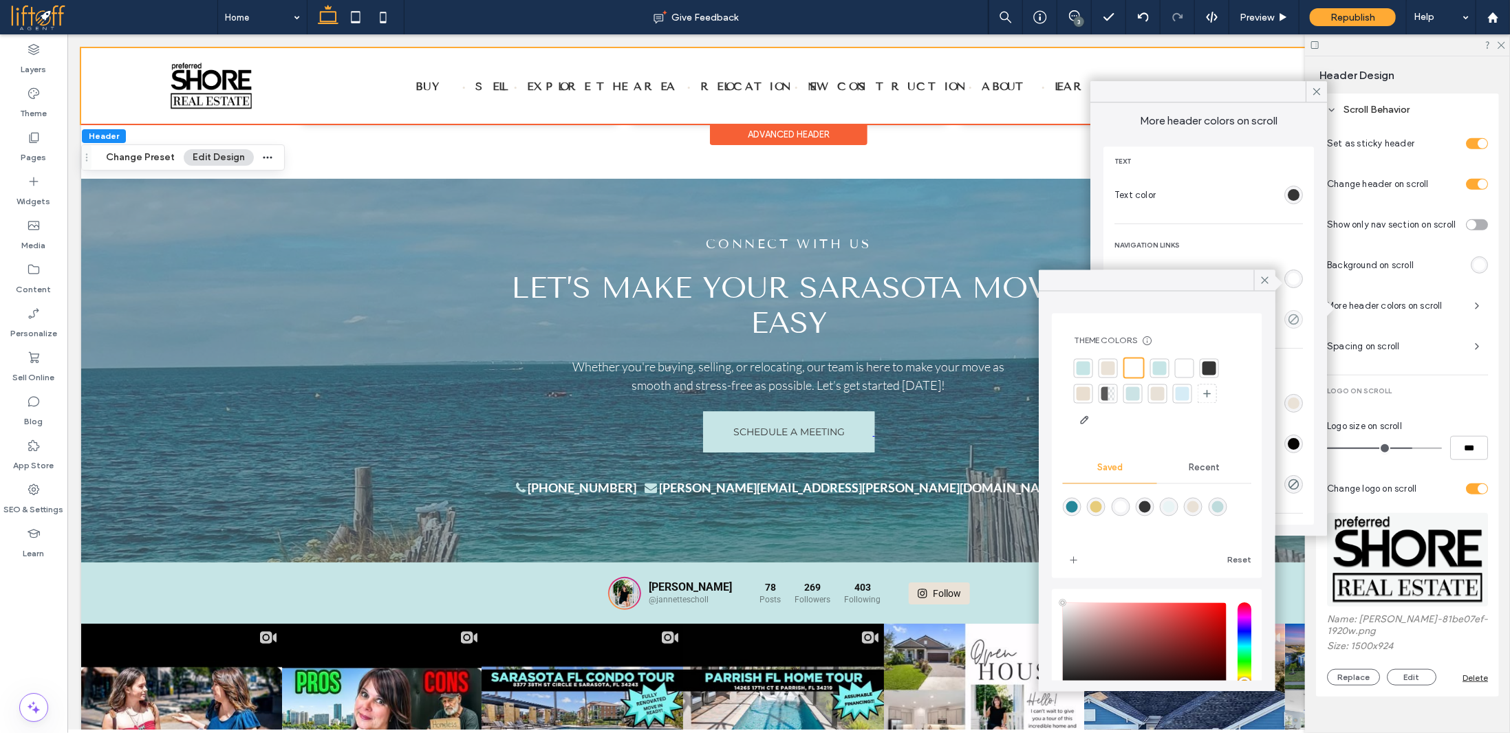
click at [1107, 363] on div at bounding box center [1108, 368] width 14 height 14
click at [1261, 276] on icon at bounding box center [1265, 280] width 12 height 12
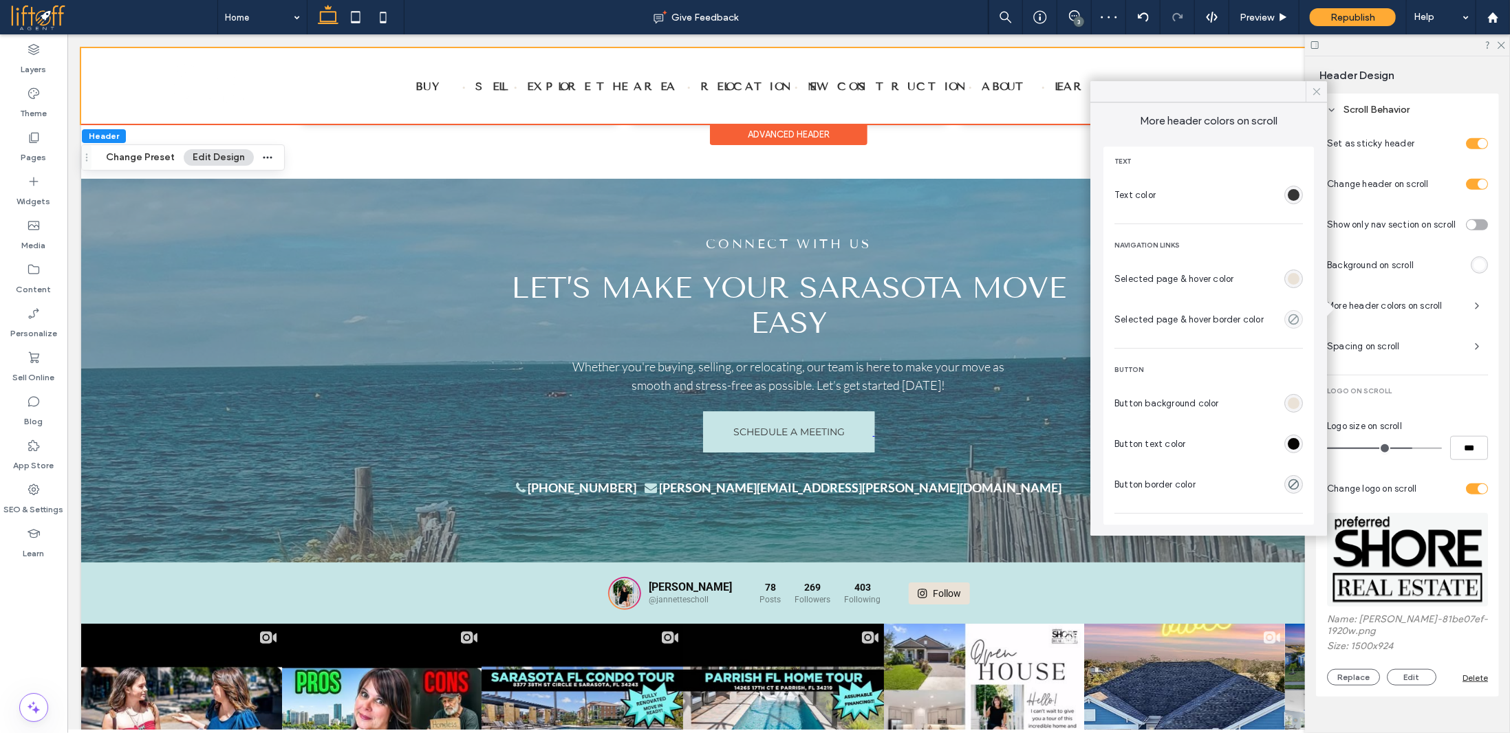
click at [1316, 89] on icon at bounding box center [1316, 91] width 12 height 12
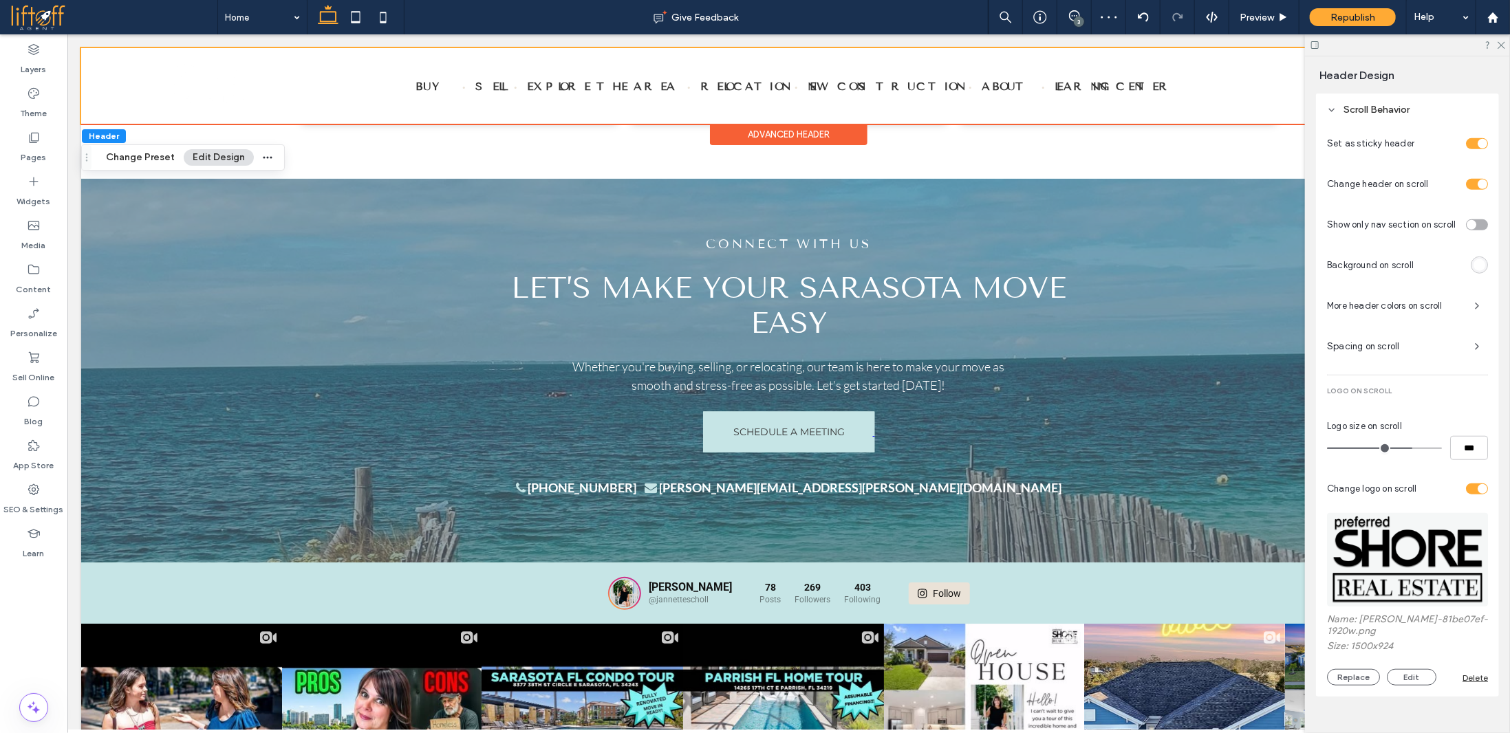
click at [1499, 44] on icon at bounding box center [1500, 44] width 9 height 9
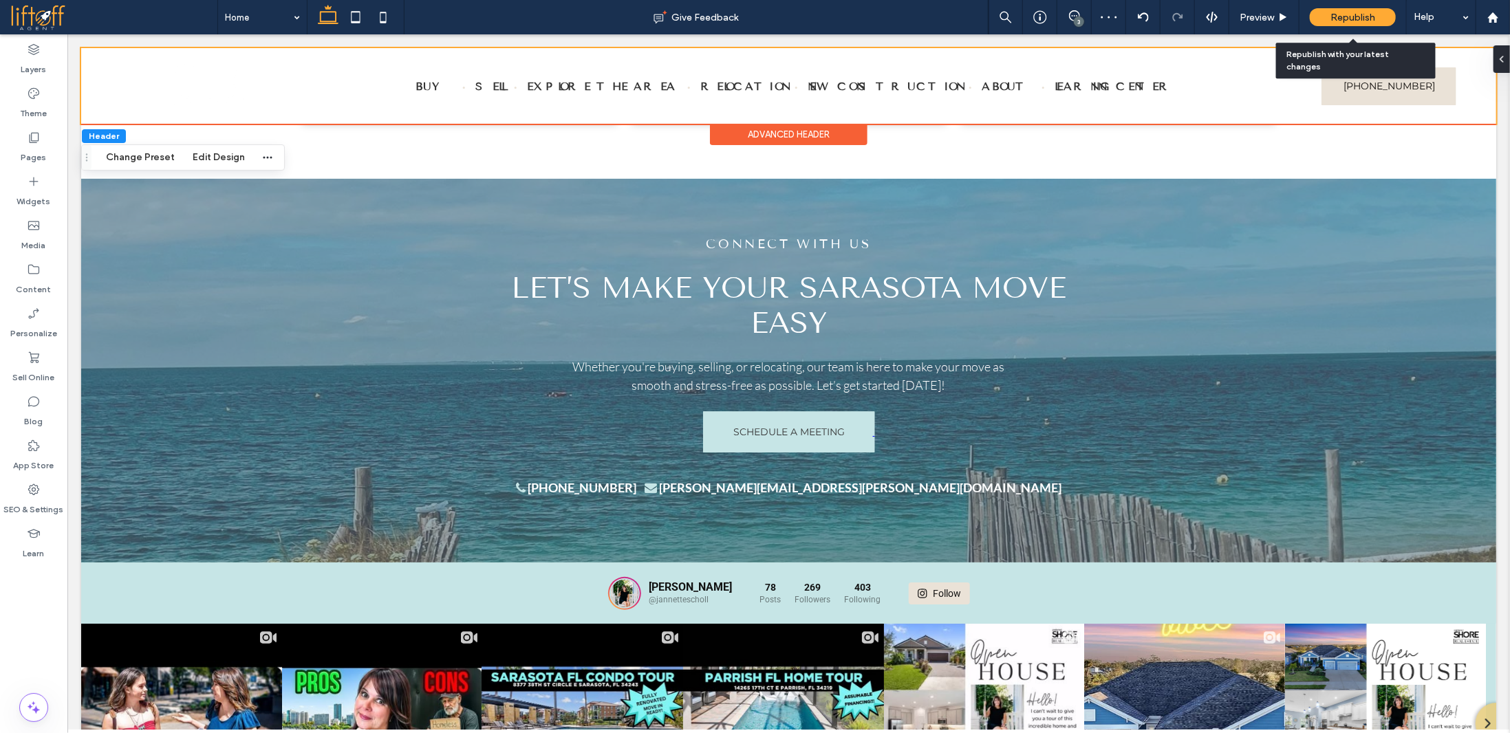
click at [1348, 21] on span "Republish" at bounding box center [1352, 18] width 45 height 12
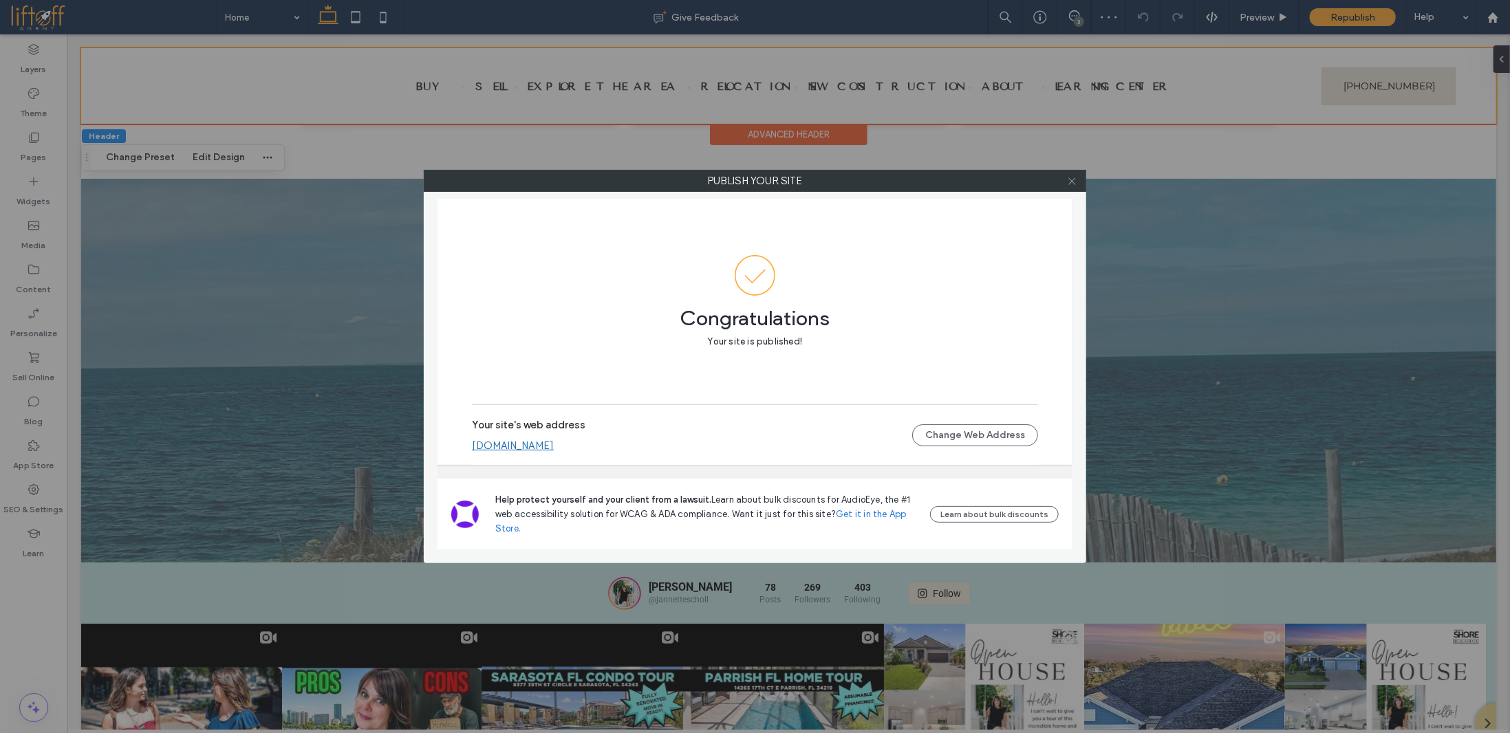
click at [1075, 178] on icon at bounding box center [1072, 181] width 10 height 10
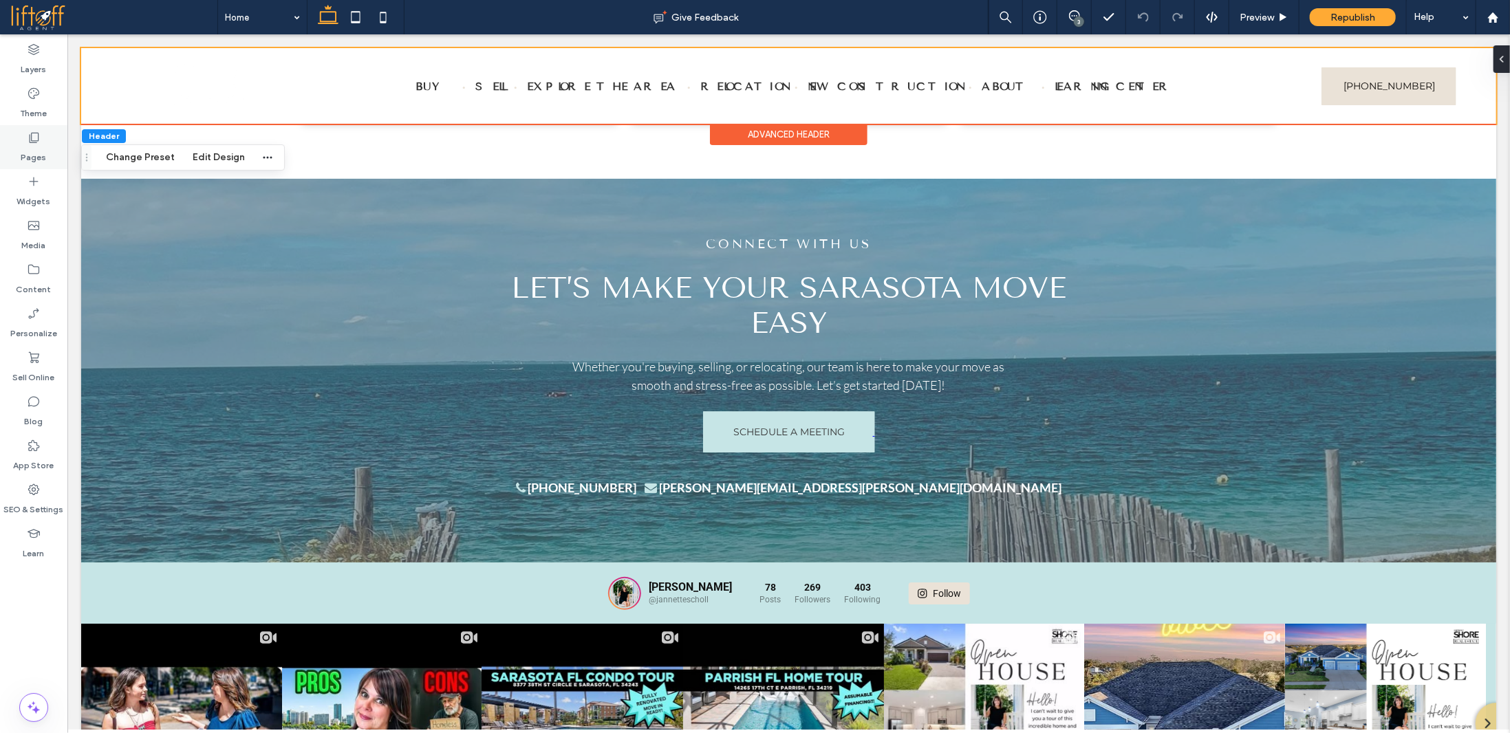
click at [33, 156] on label "Pages" at bounding box center [33, 153] width 25 height 19
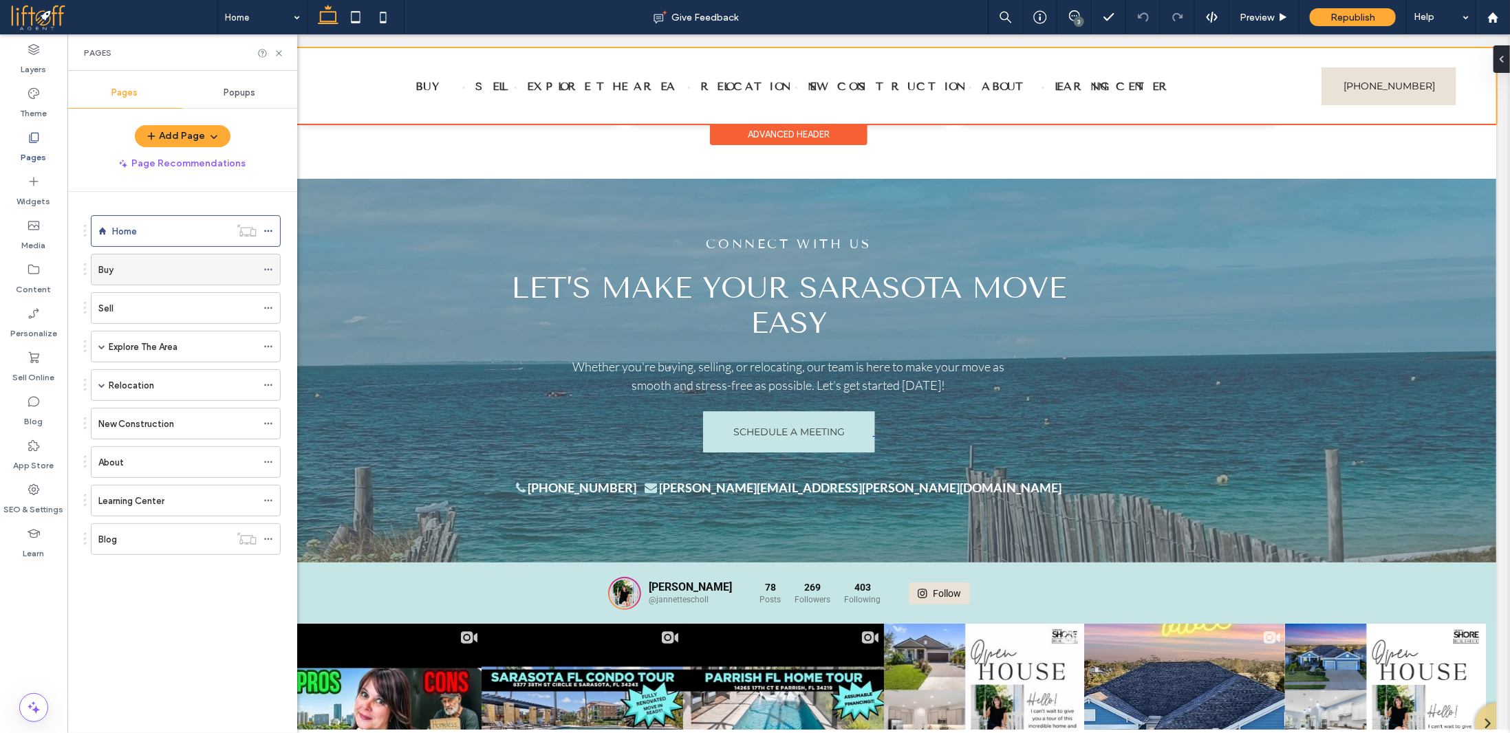
click at [147, 268] on div "Buy" at bounding box center [177, 270] width 158 height 14
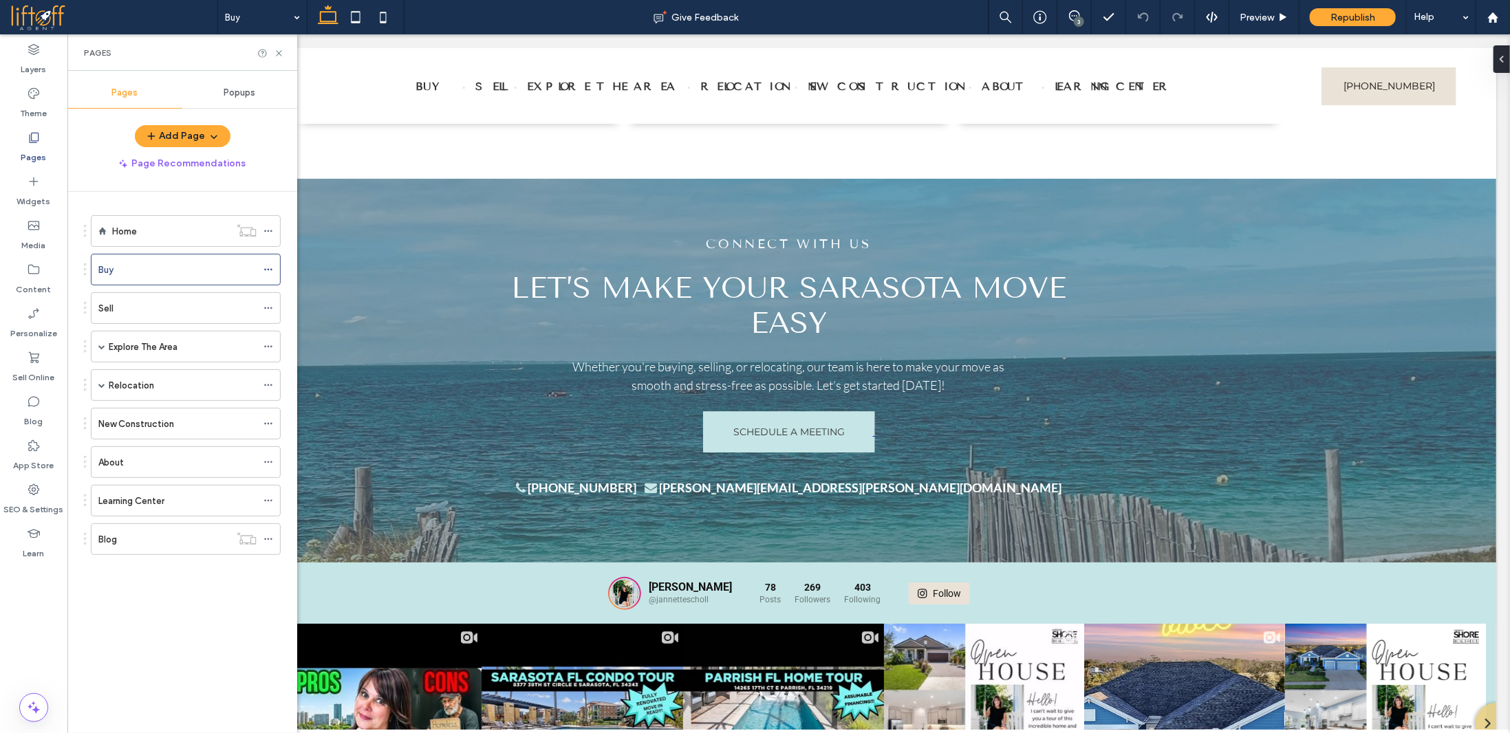
click at [278, 54] on div "Buy Give Feedback 3 Preview Republish Help Design Panel Site Comments Team & Cl…" at bounding box center [755, 366] width 1510 height 733
click at [281, 52] on icon at bounding box center [279, 53] width 10 height 10
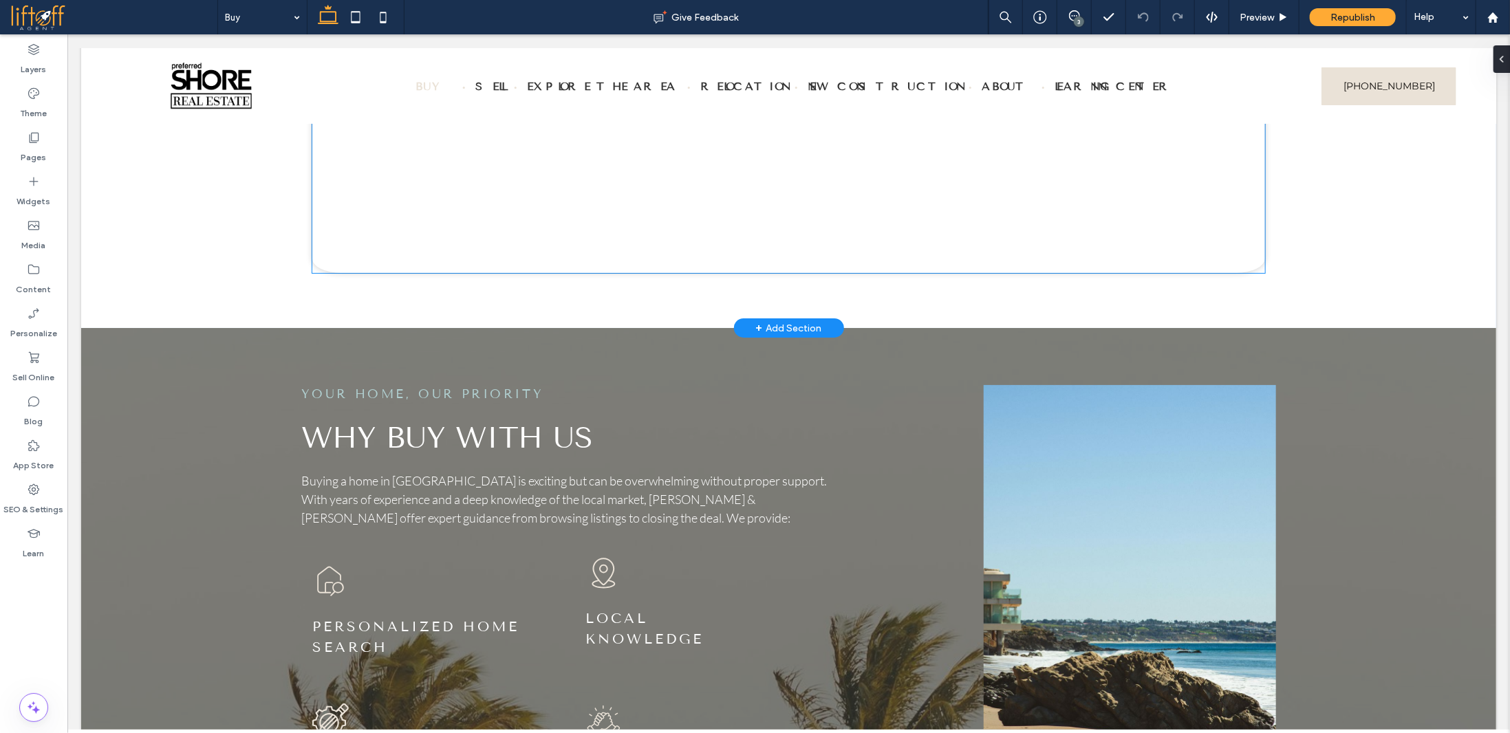
scroll to position [275, 0]
